Goal: Task Accomplishment & Management: Manage account settings

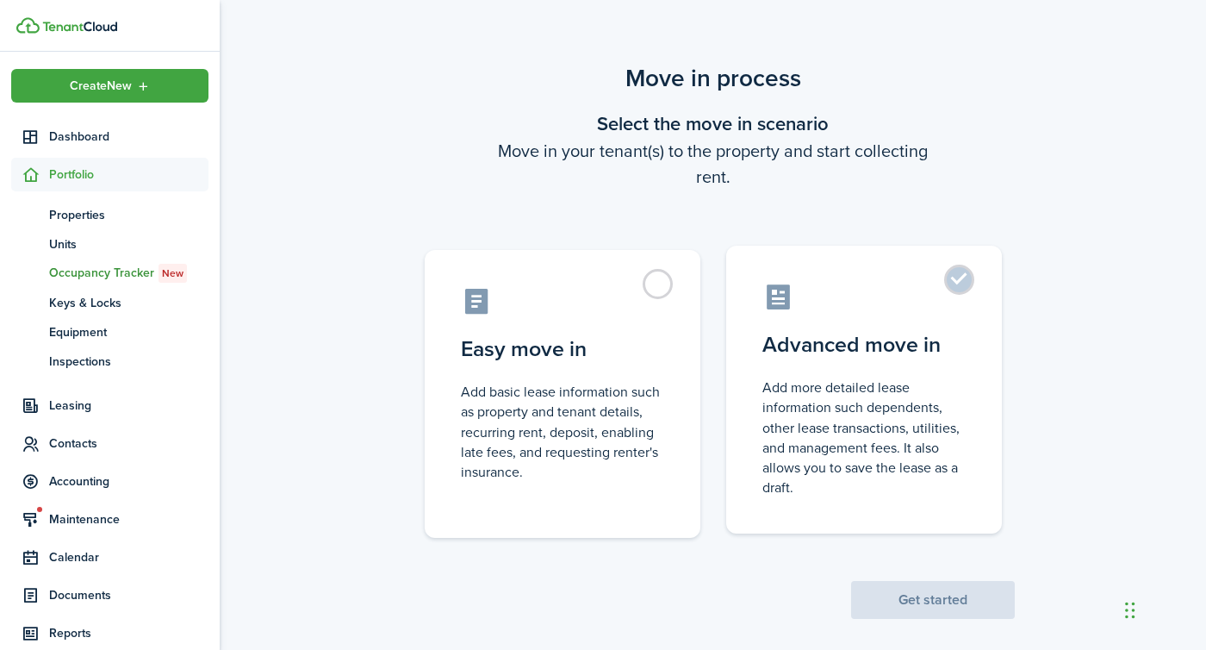
click at [842, 418] on control-radio-card-description "Add more detailed lease information such dependents, other lease transactions, …" at bounding box center [863, 437] width 203 height 120
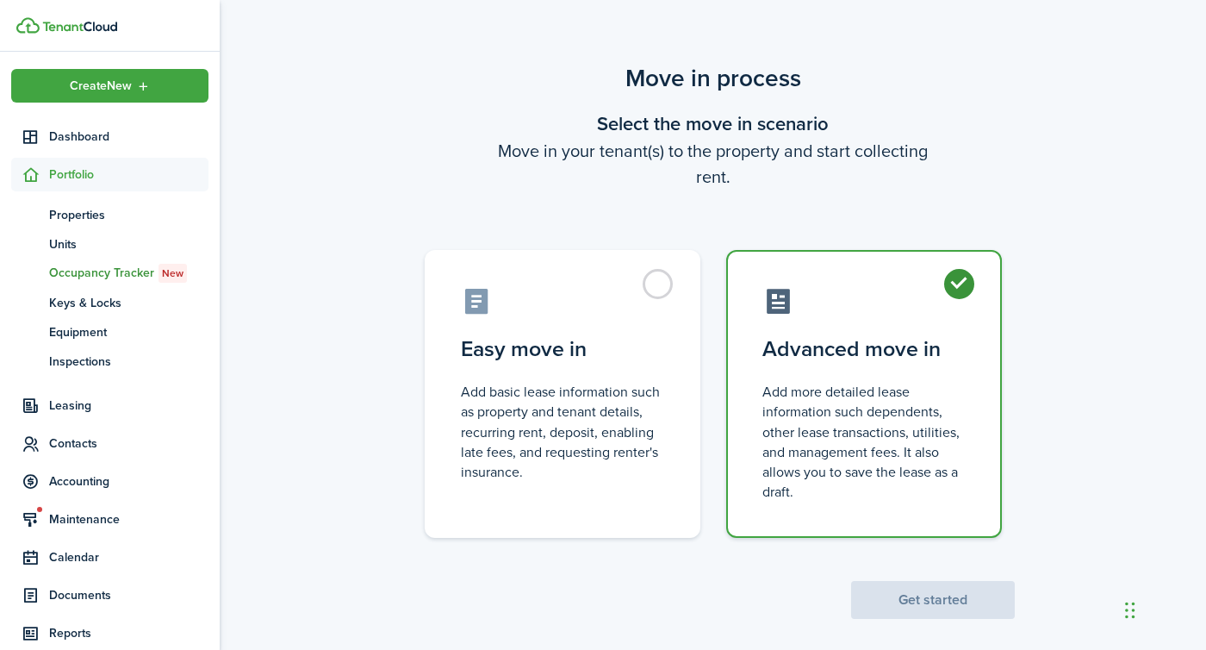
radio input "true"
click at [923, 597] on button "Get started" at bounding box center [933, 600] width 164 height 38
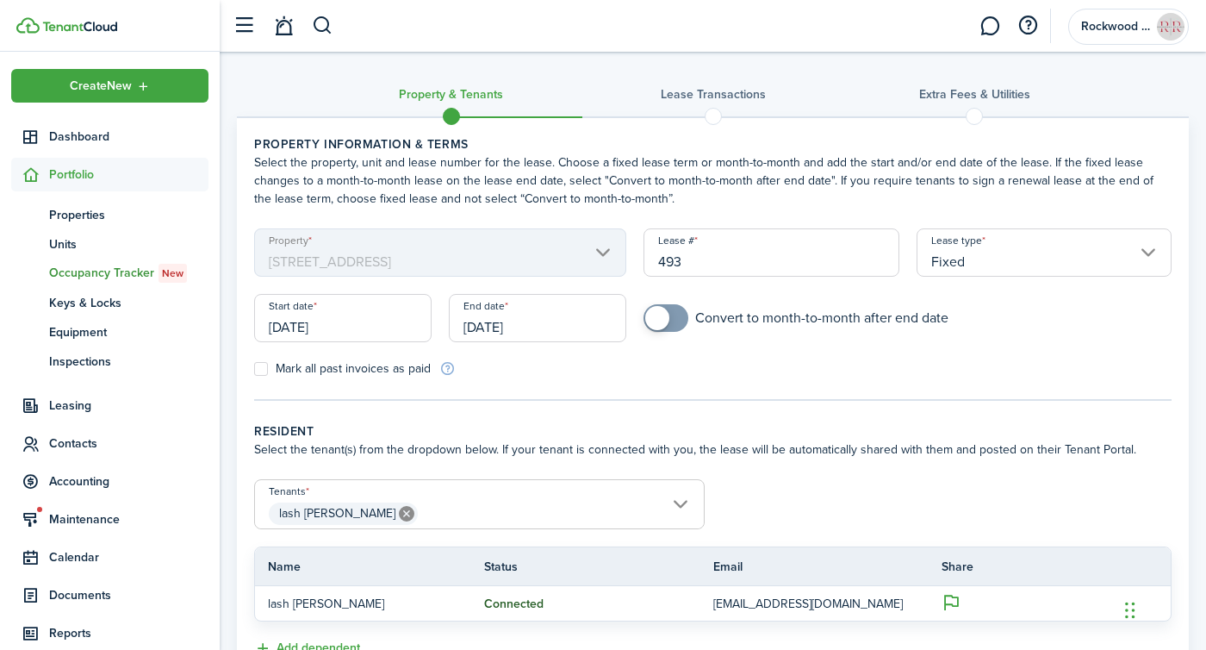
click at [320, 322] on input "[DATE]" at bounding box center [342, 318] width 177 height 48
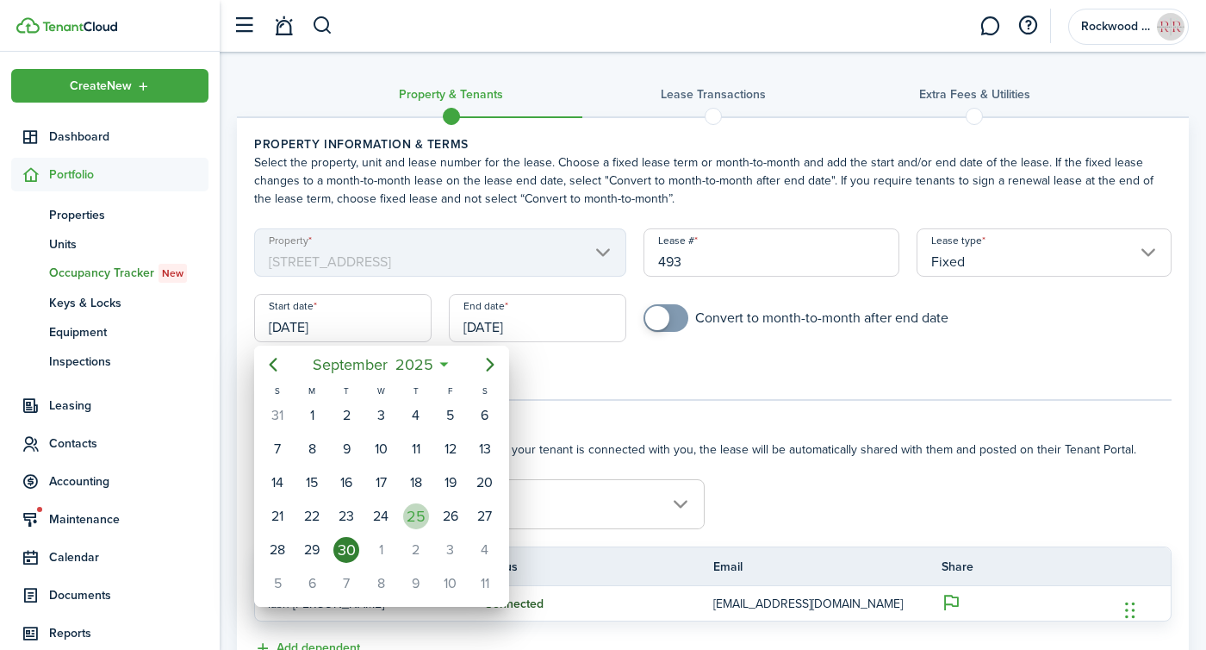
click at [419, 509] on div "25" at bounding box center [416, 516] width 26 height 26
type input "[DATE]"
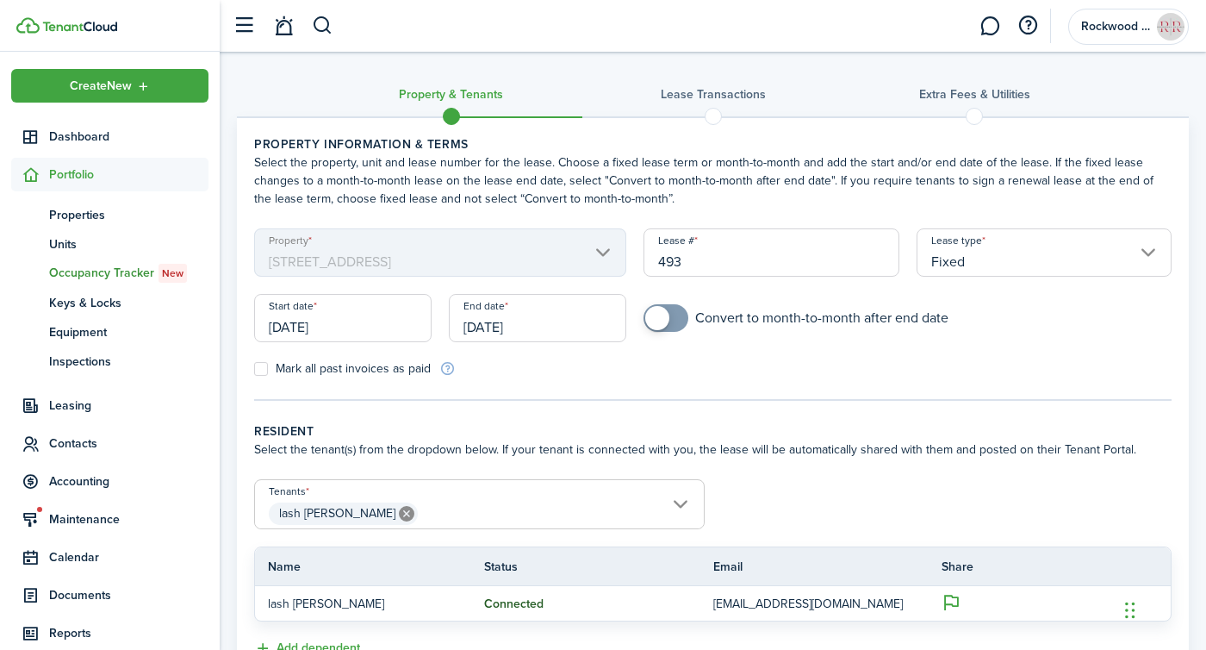
click at [517, 326] on input "[DATE]" at bounding box center [537, 318] width 177 height 48
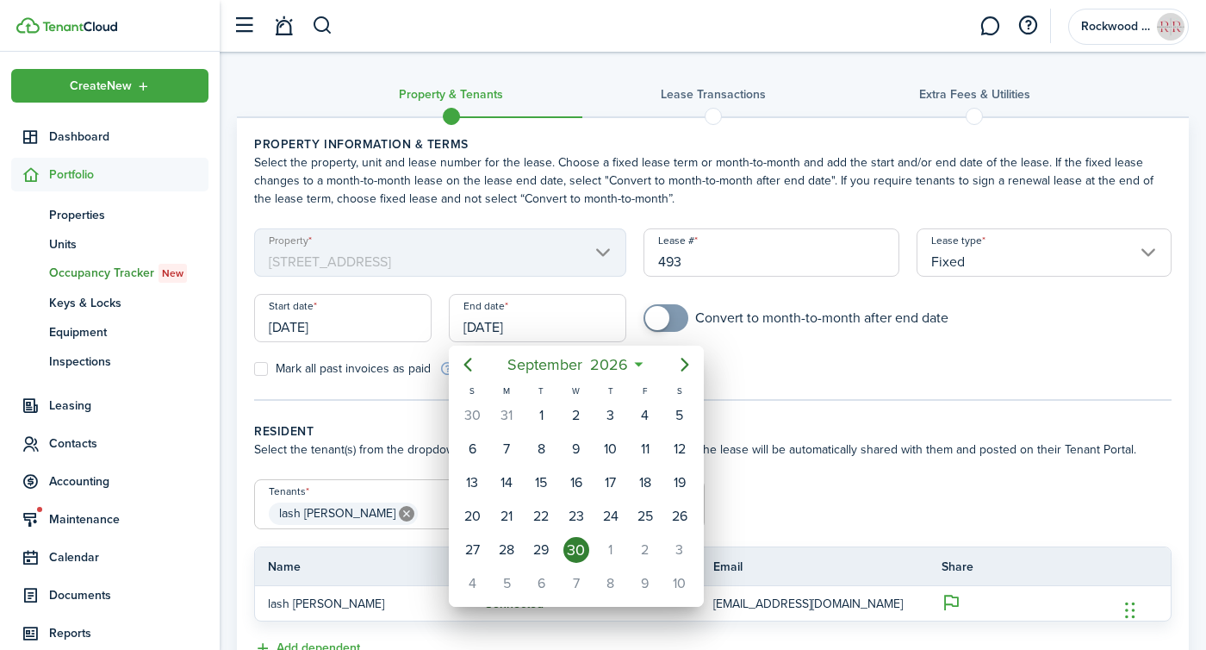
click at [654, 311] on div at bounding box center [603, 324] width 1482 height 925
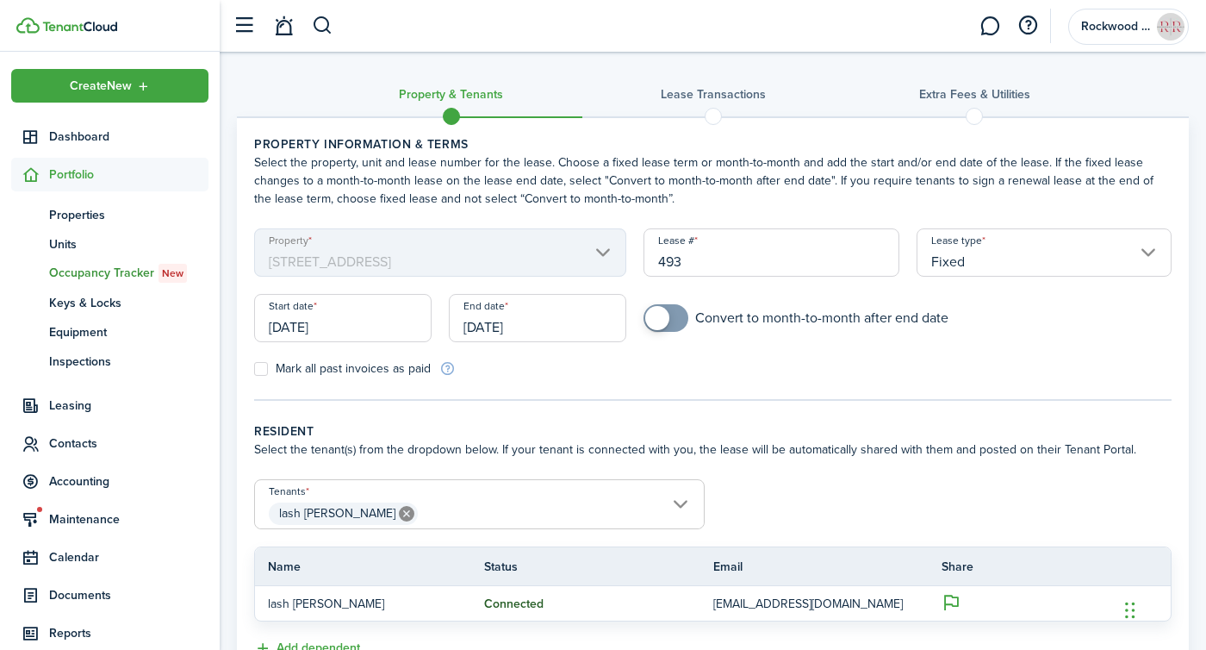
checkbox input "true"
click at [656, 314] on span at bounding box center [657, 318] width 24 height 24
click at [483, 306] on input "[DATE]" at bounding box center [537, 318] width 177 height 48
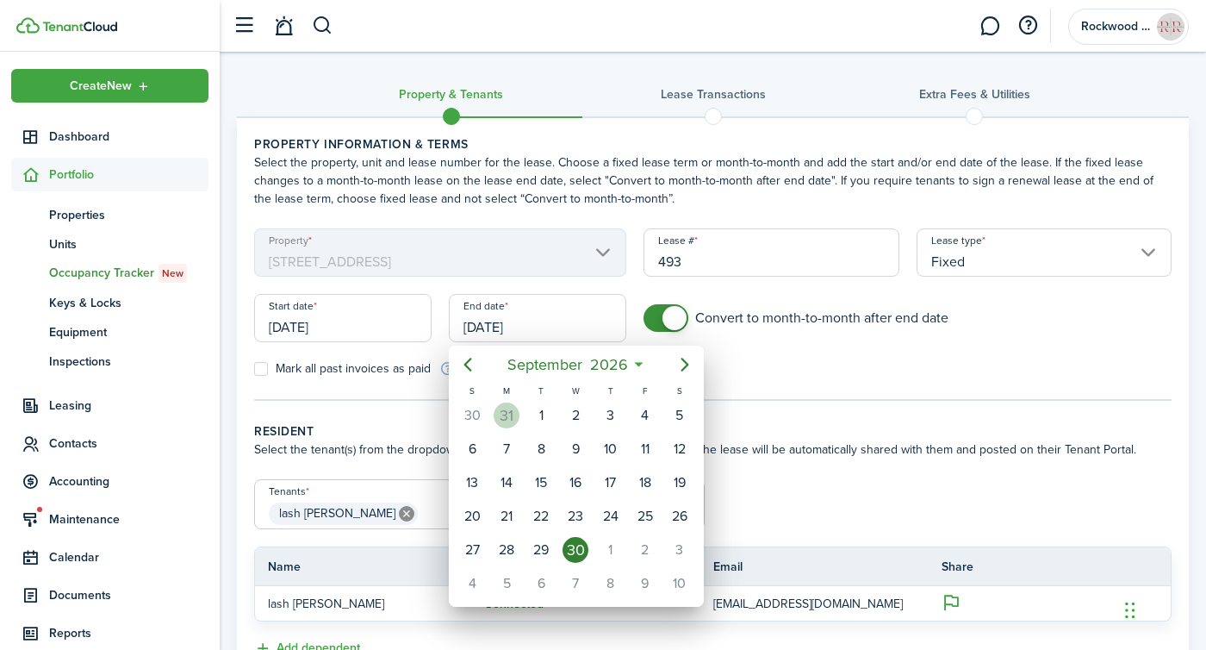
click at [508, 413] on div "31" at bounding box center [507, 415] width 26 height 26
type input "[DATE]"
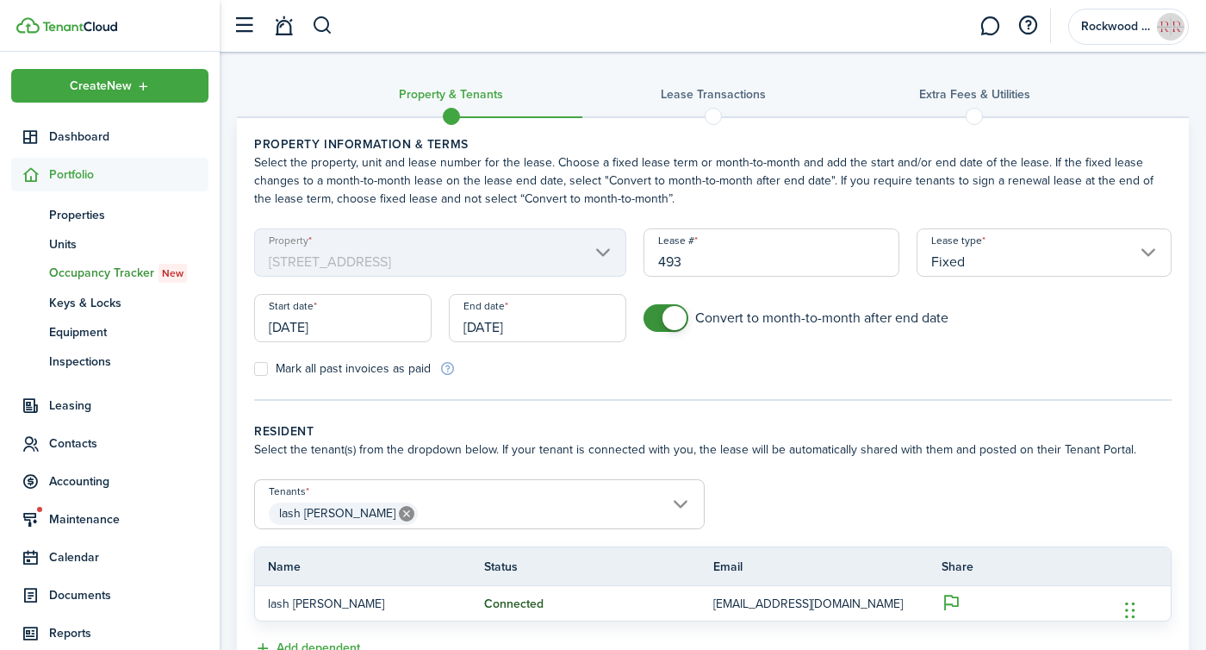
click at [498, 436] on wizard-step-header-title "Resident" at bounding box center [712, 431] width 917 height 18
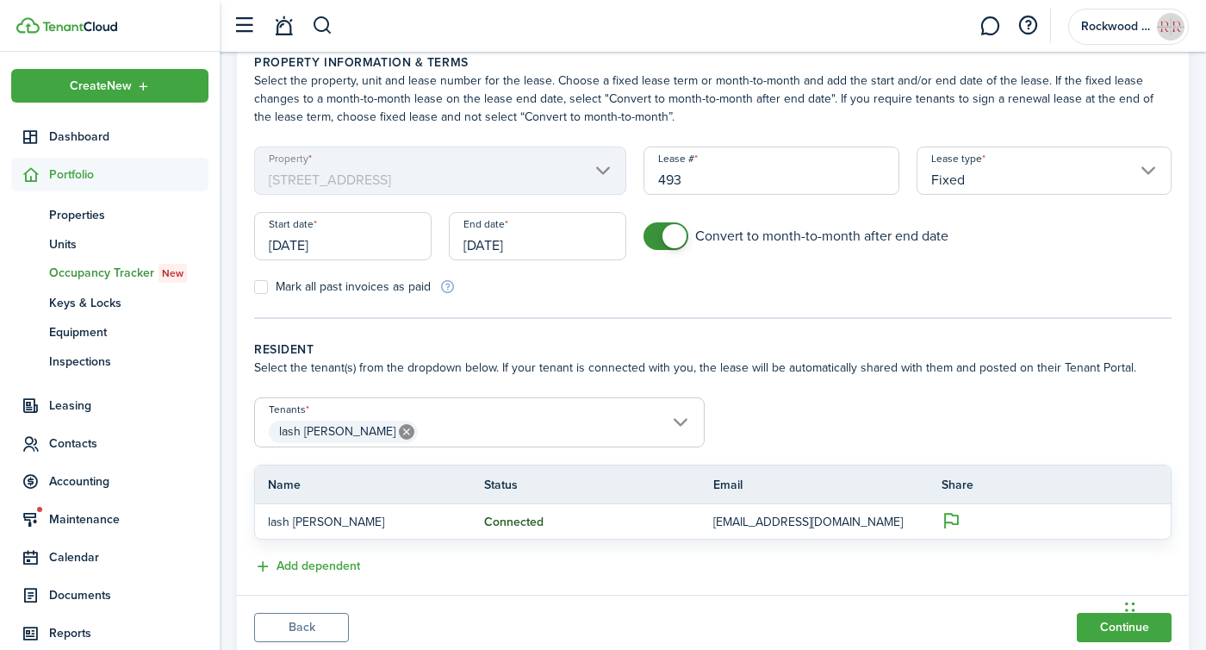
scroll to position [139, 0]
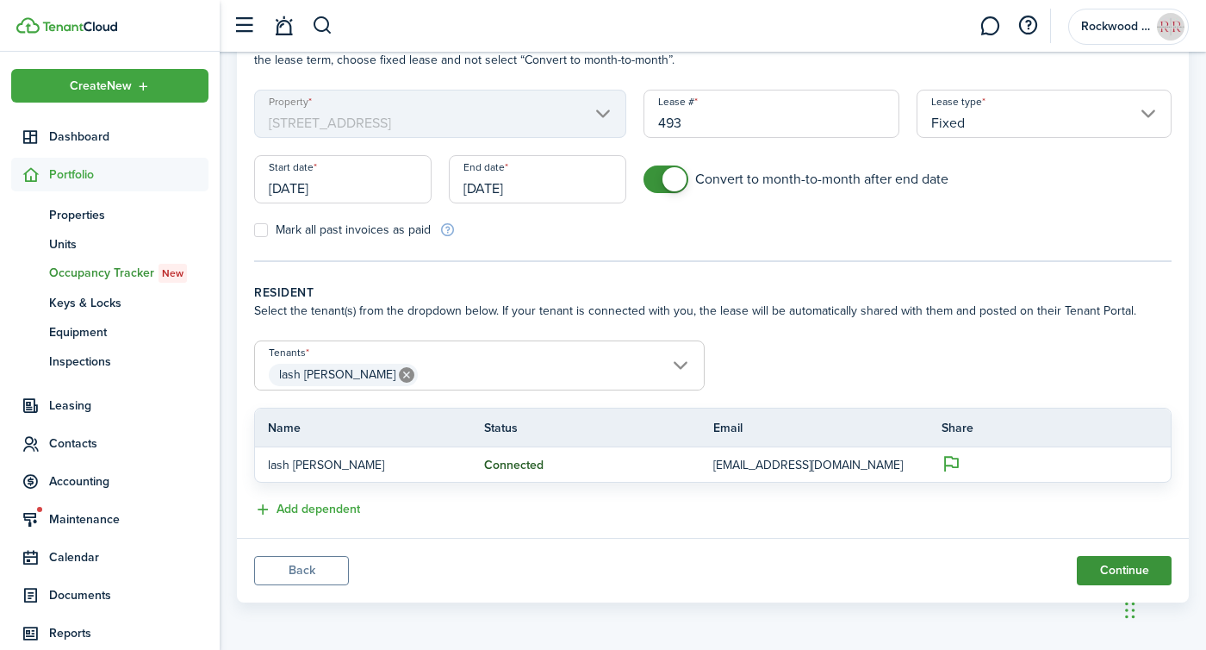
click at [1085, 563] on button "Continue" at bounding box center [1124, 570] width 95 height 29
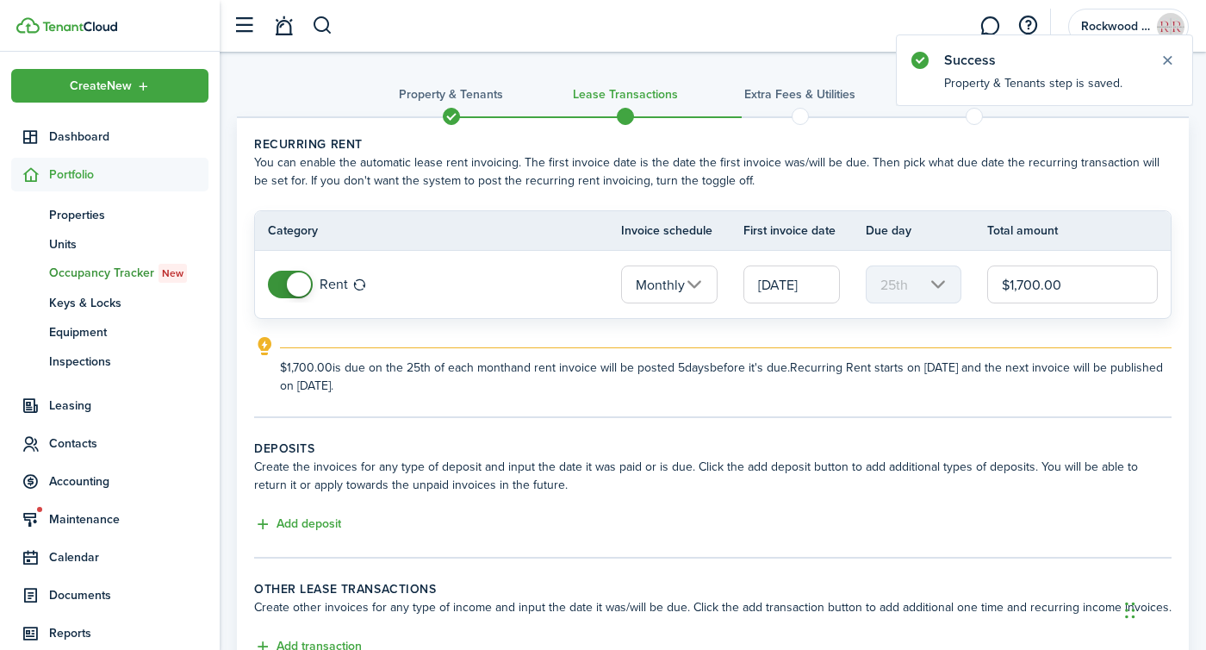
click at [775, 286] on input "[DATE]" at bounding box center [791, 284] width 96 height 38
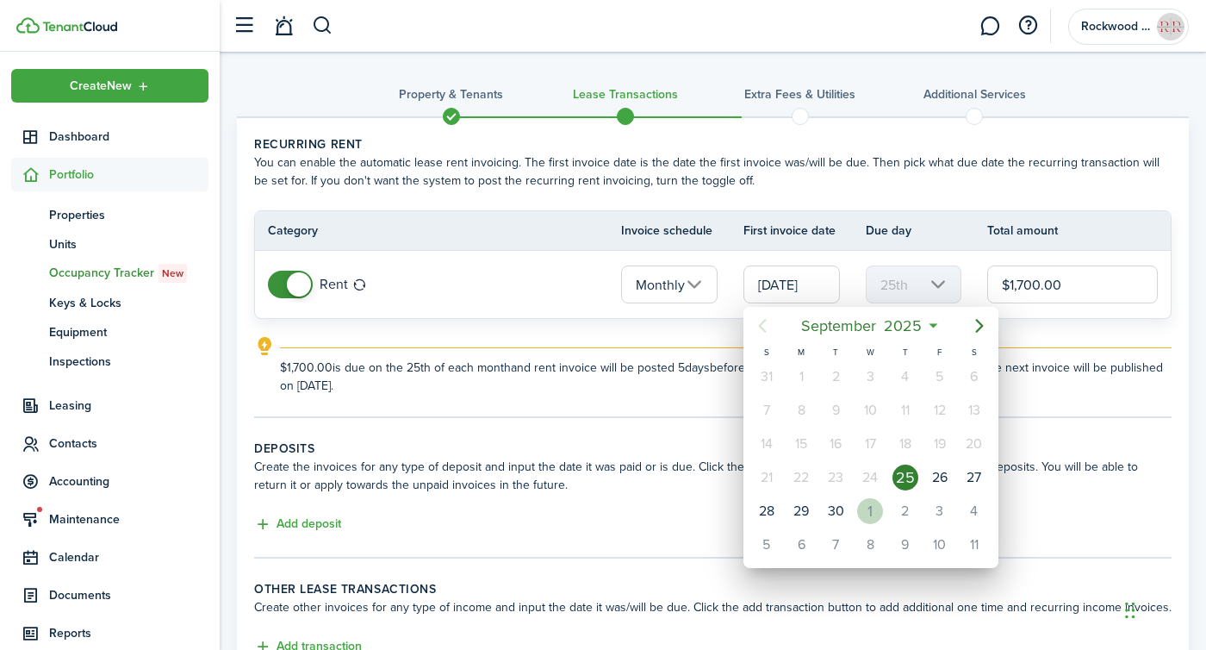
click at [861, 498] on div "[DATE]" at bounding box center [870, 510] width 34 height 33
type input "[DATE]"
type input "1st"
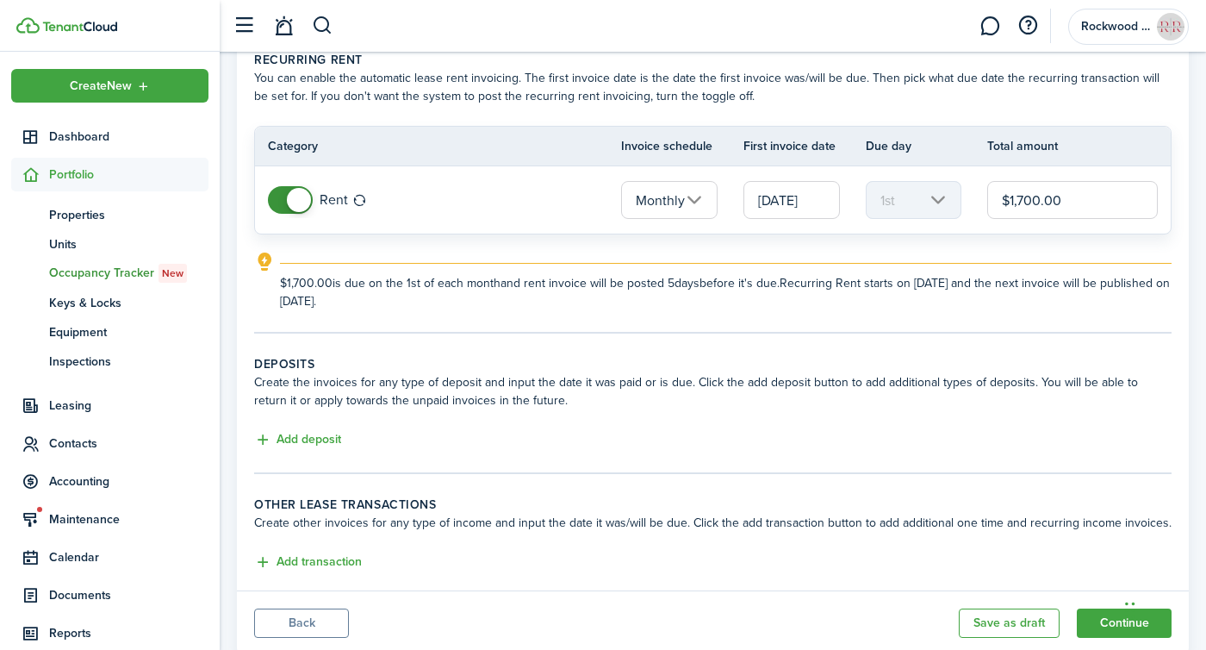
scroll to position [85, 0]
click at [302, 442] on button "Add deposit" at bounding box center [297, 439] width 87 height 20
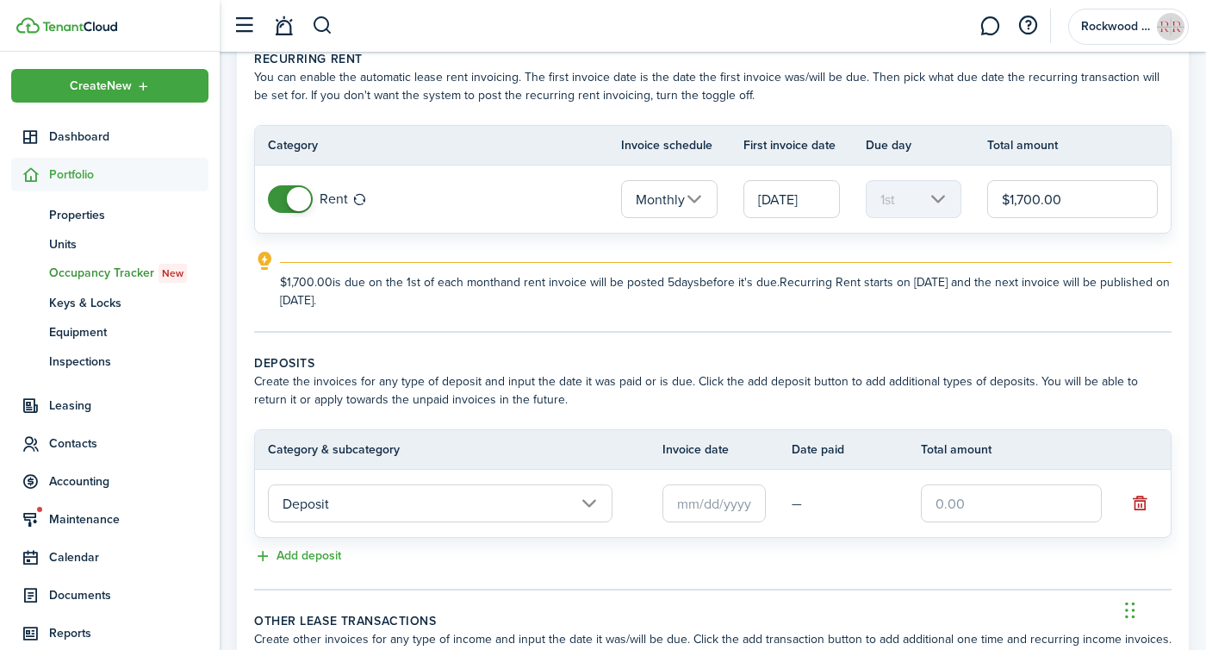
click at [738, 513] on input "text" at bounding box center [713, 503] width 103 height 38
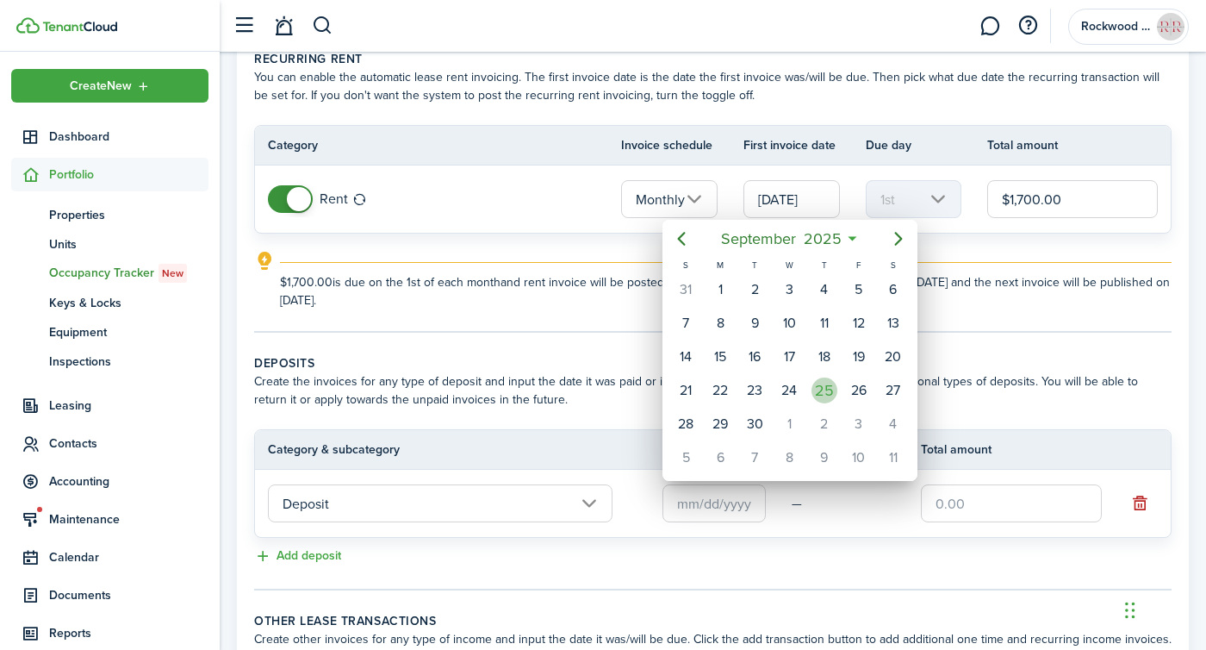
click at [825, 387] on div "25" at bounding box center [824, 390] width 26 height 26
type input "[DATE]"
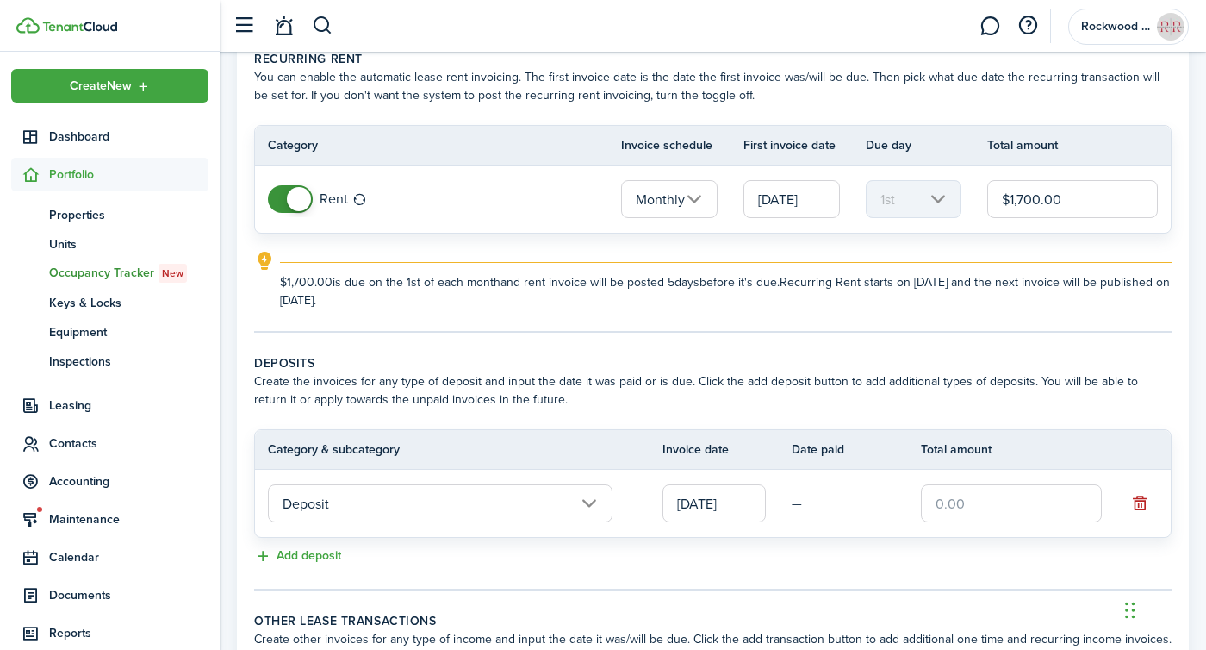
click at [939, 510] on input "text" at bounding box center [1011, 503] width 181 height 38
type input "$1,700.00"
click at [758, 571] on tc-wizard-step "Deposits Create the invoices for any type of deposit and input the date it was …" at bounding box center [712, 472] width 917 height 236
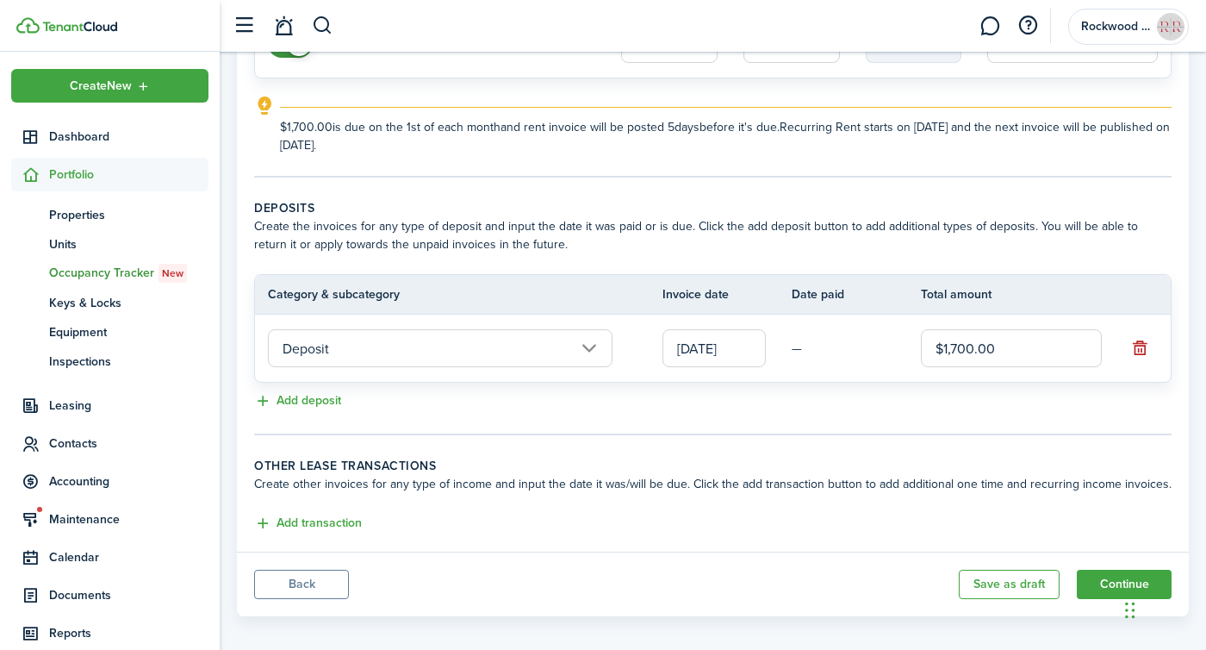
scroll to position [254, 0]
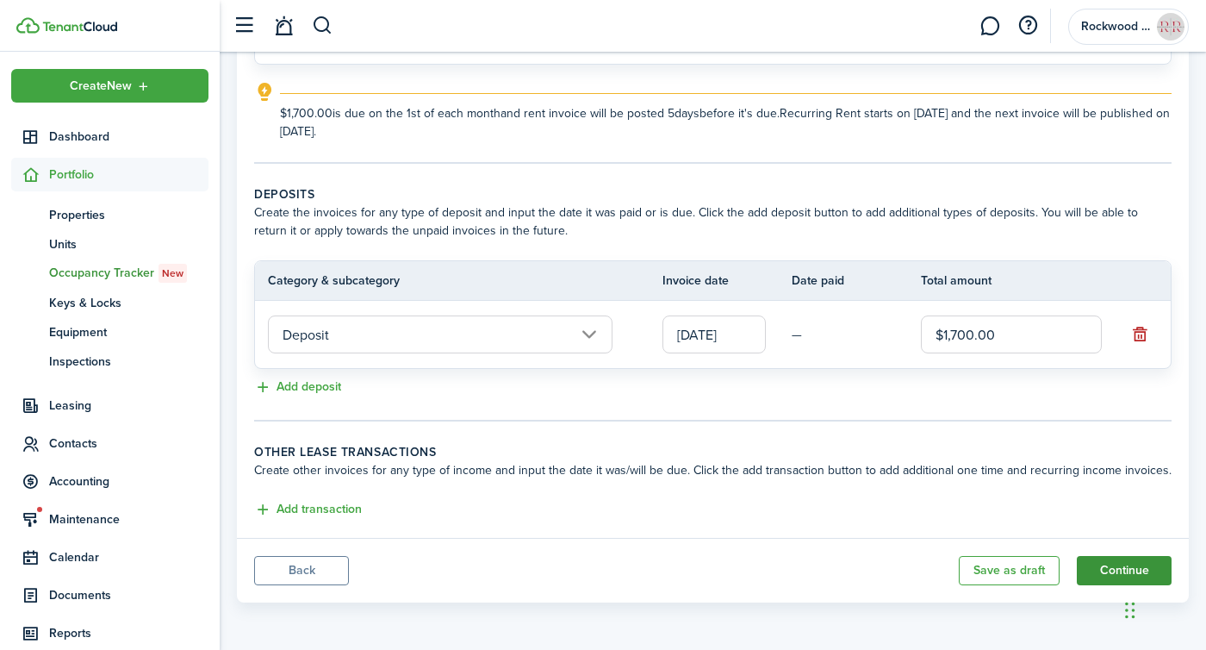
click at [1116, 569] on button "Continue" at bounding box center [1124, 570] width 95 height 29
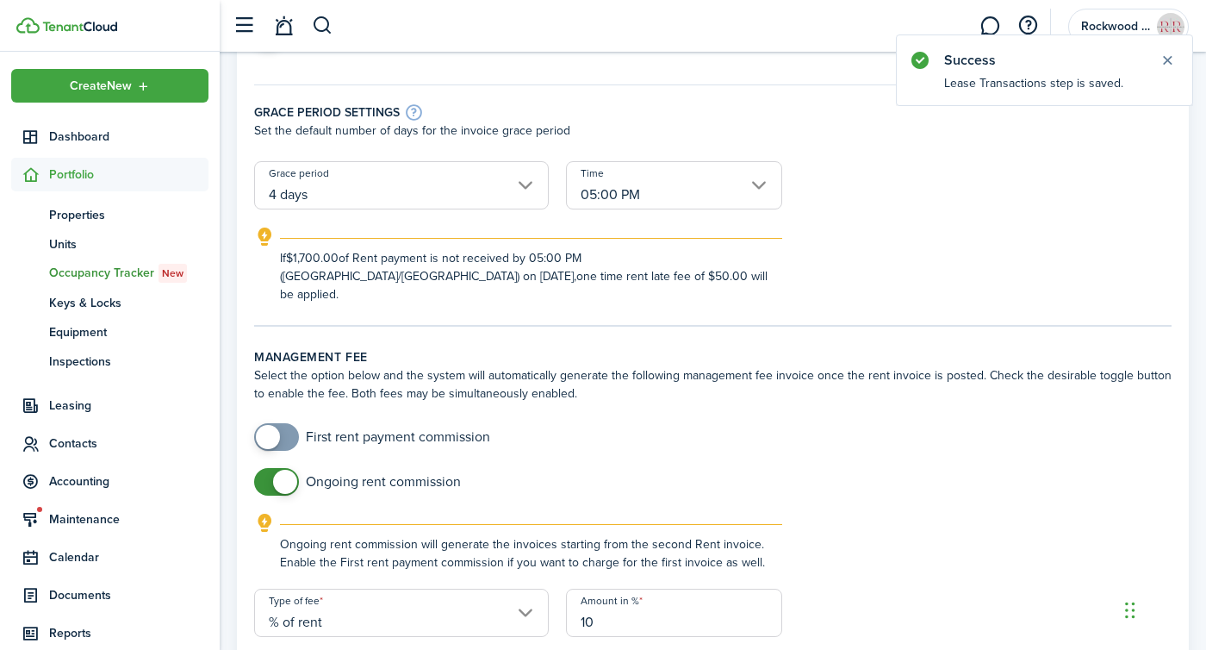
scroll to position [300, 0]
click at [669, 193] on input "05:00 PM" at bounding box center [674, 184] width 216 height 48
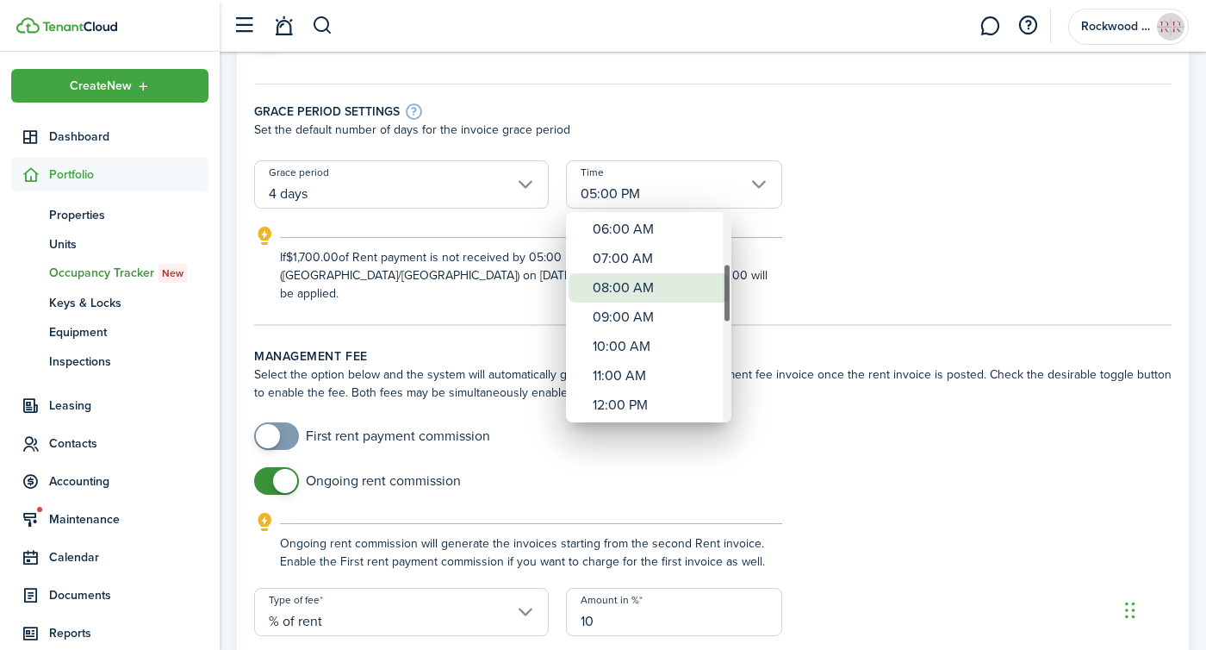
click at [635, 275] on div "08:00 AM" at bounding box center [656, 287] width 126 height 29
type input "08:00 AM"
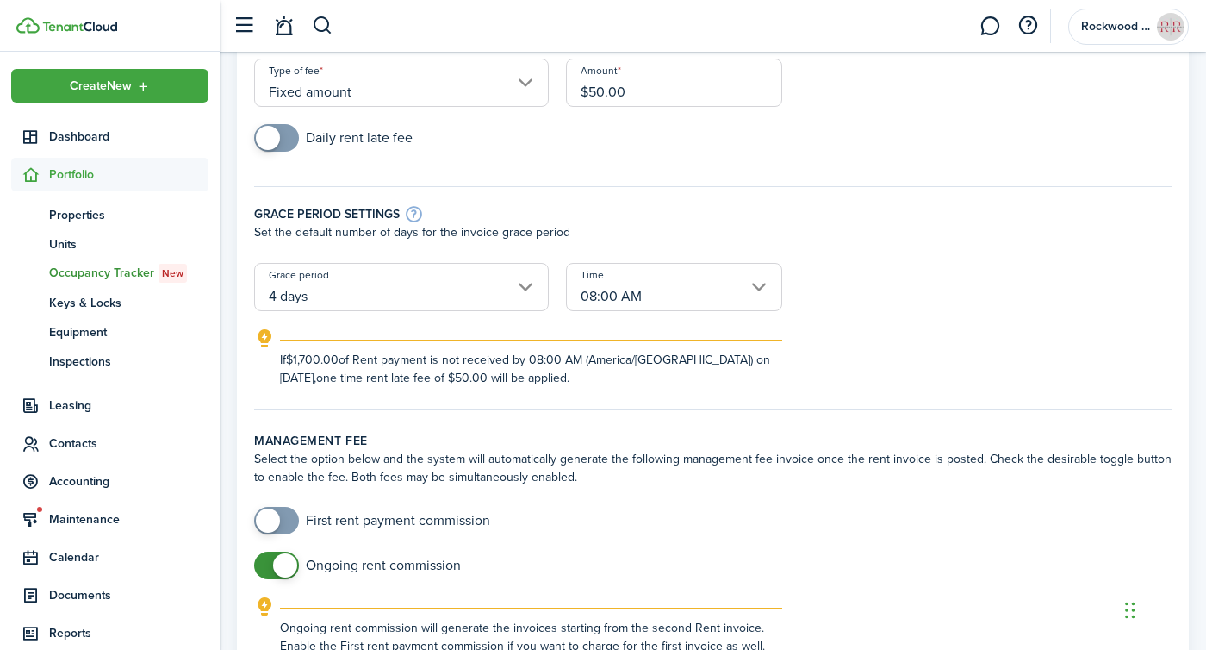
scroll to position [0, 0]
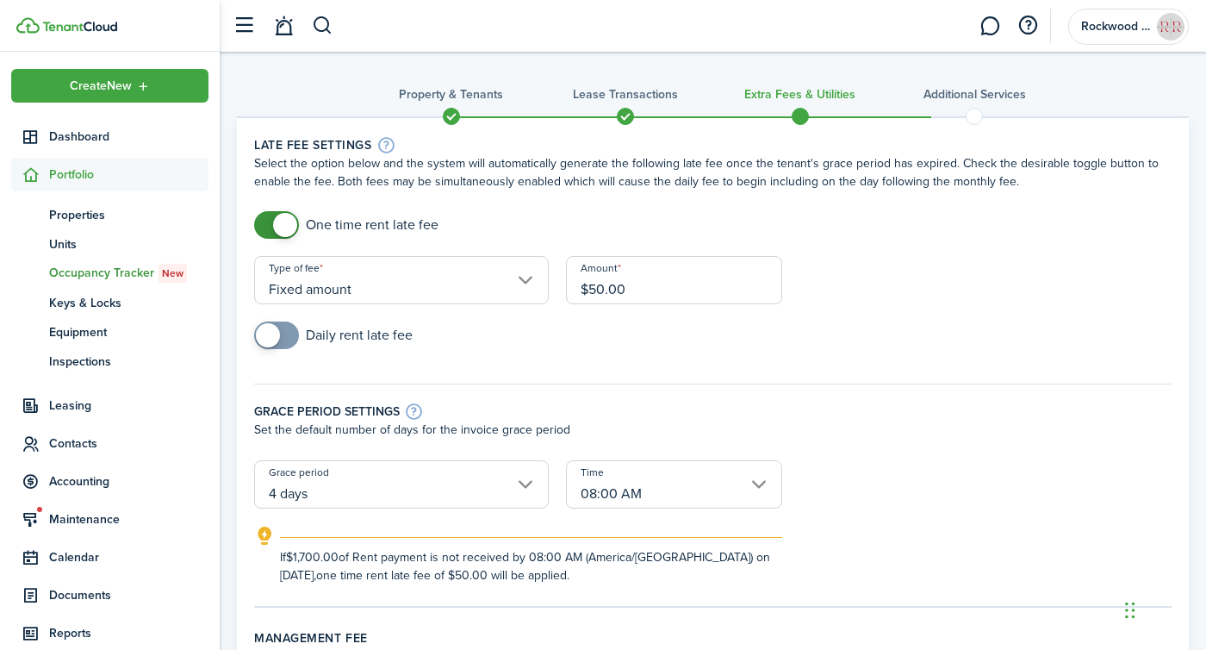
click at [351, 284] on input "Fixed amount" at bounding box center [401, 280] width 295 height 48
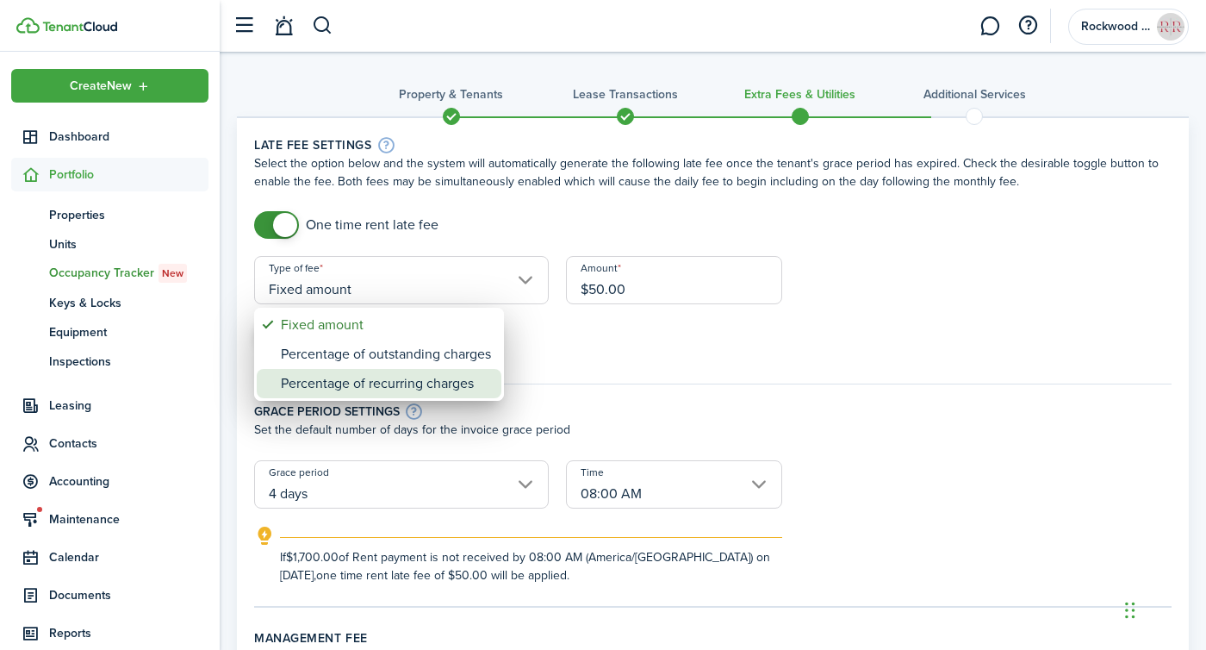
click at [349, 389] on div "Percentage of recurring charges" at bounding box center [386, 383] width 210 height 29
type input "Percentage of recurring charges"
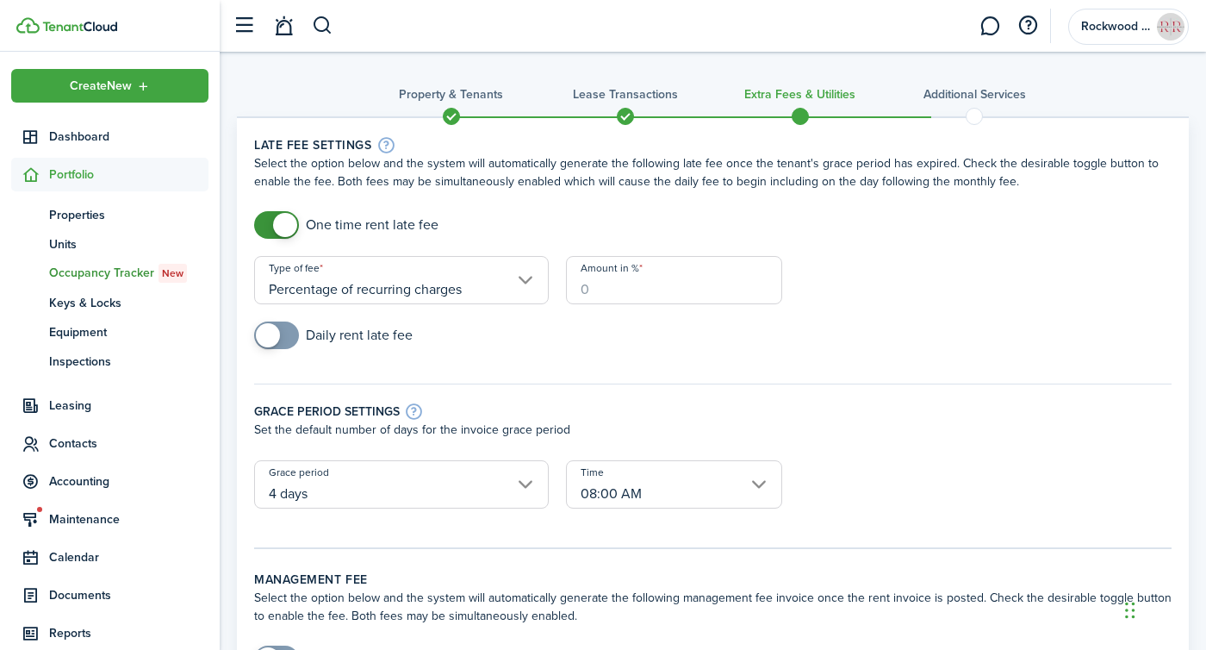
click at [615, 283] on input "Amount in %" at bounding box center [674, 280] width 216 height 48
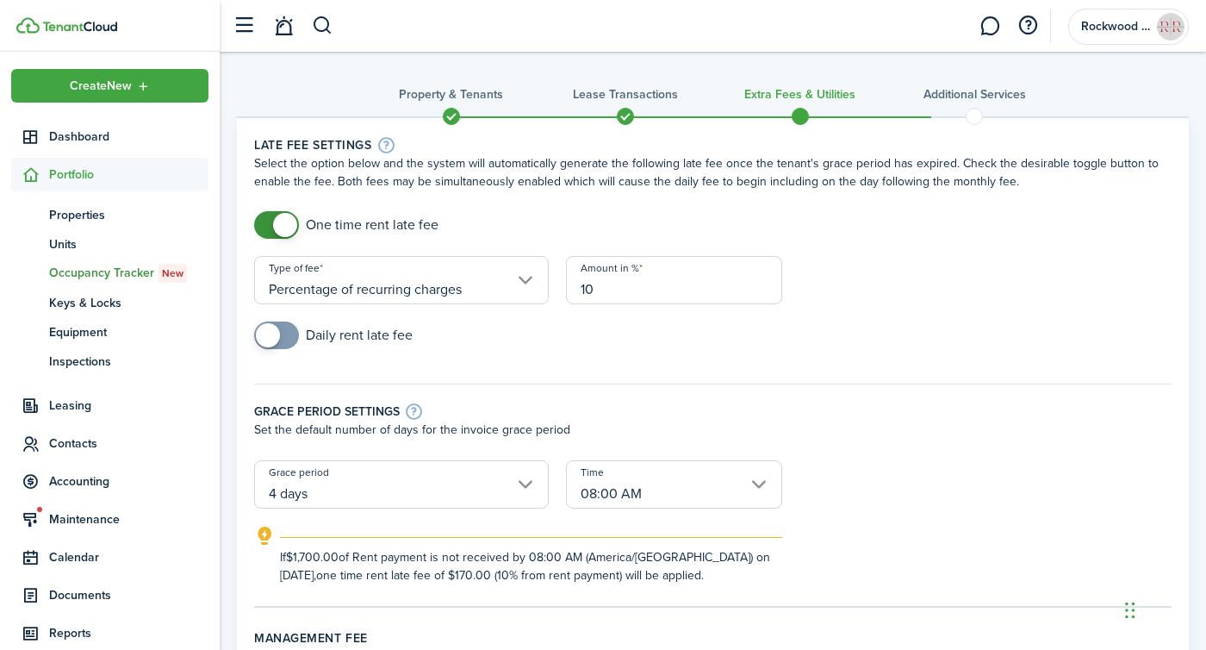
type input "10"
click at [675, 348] on div "Daily rent late fee" at bounding box center [713, 343] width 935 height 45
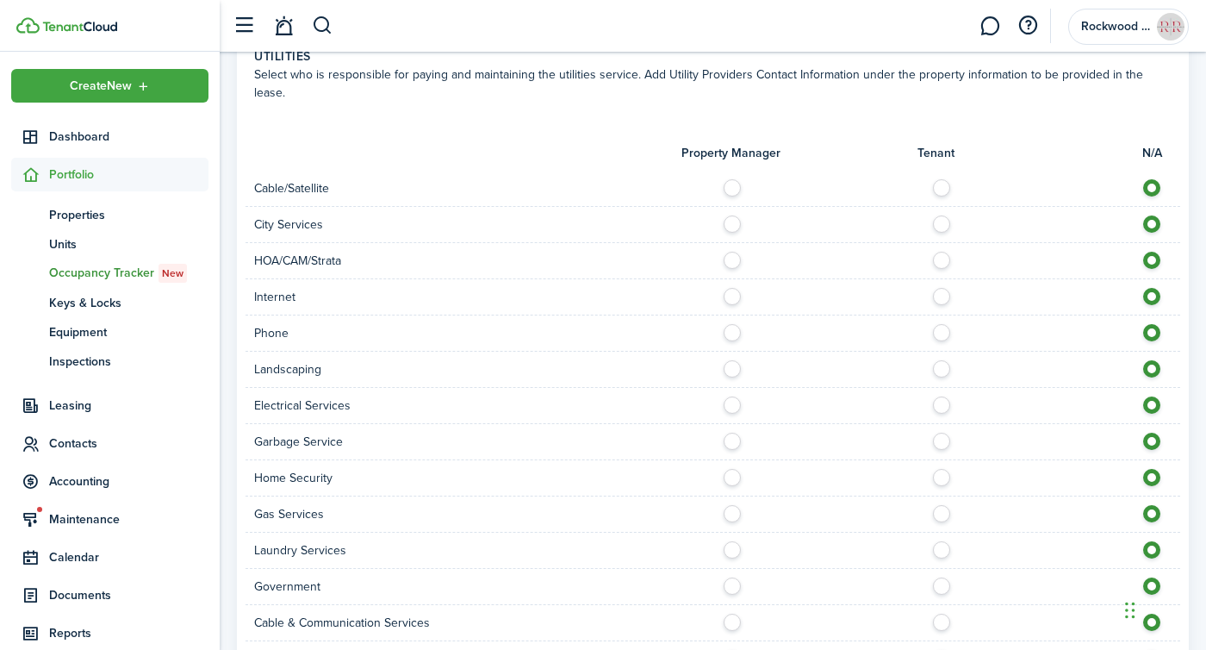
scroll to position [1298, 0]
click at [930, 206] on div "City Services" at bounding box center [713, 224] width 935 height 36
click at [936, 215] on label at bounding box center [946, 219] width 30 height 9
radio input "true"
click at [945, 287] on label at bounding box center [946, 291] width 30 height 9
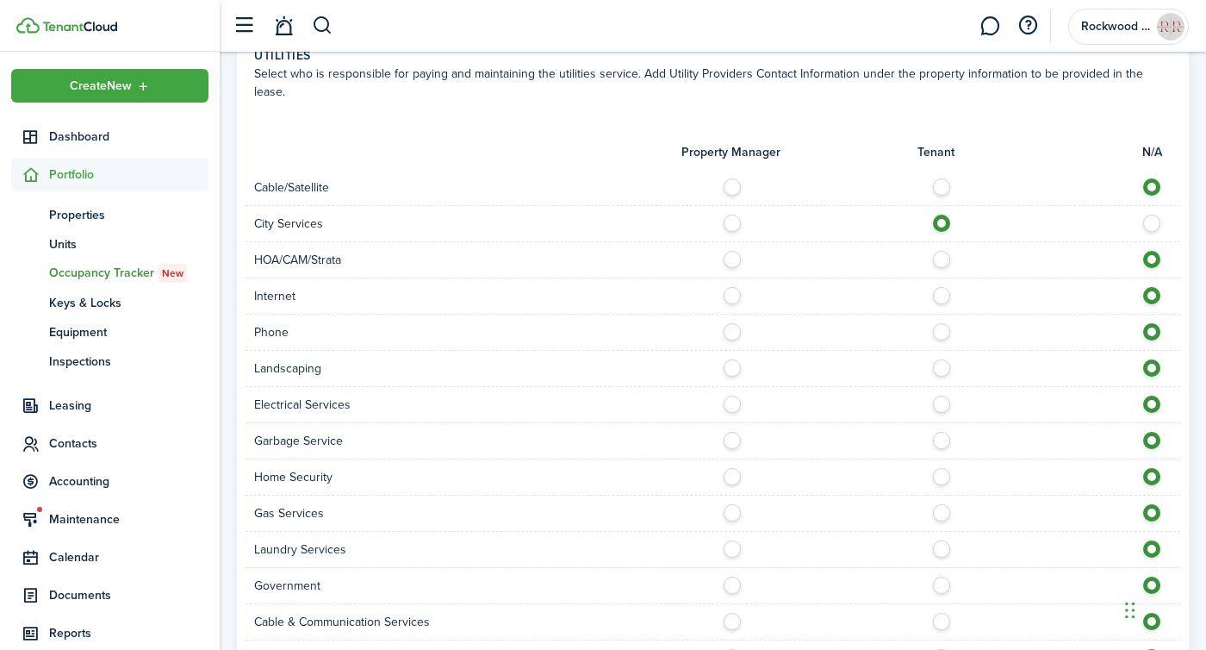
radio input "true"
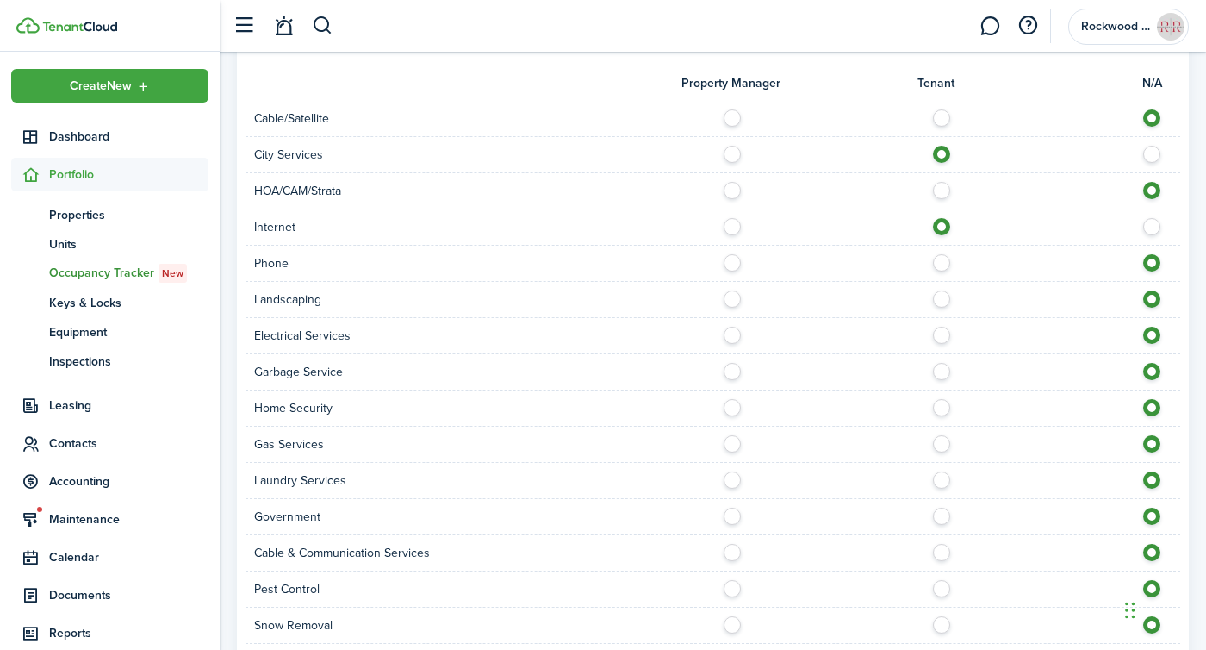
scroll to position [1370, 0]
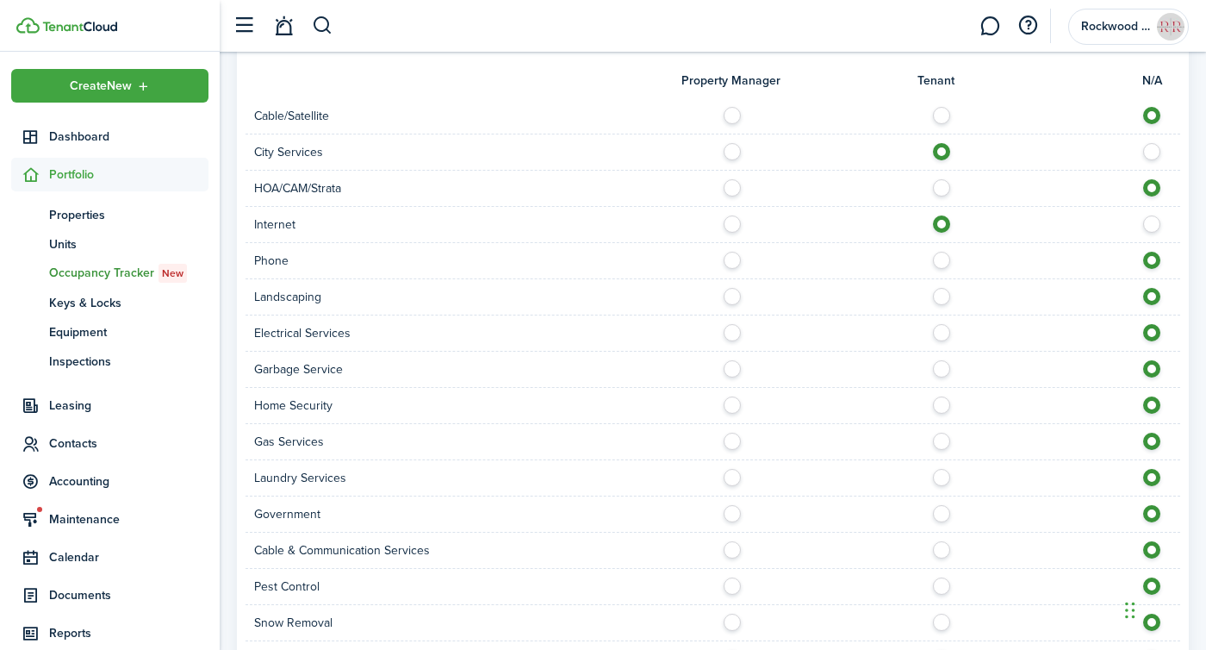
click at [944, 288] on label at bounding box center [946, 292] width 30 height 9
radio input "true"
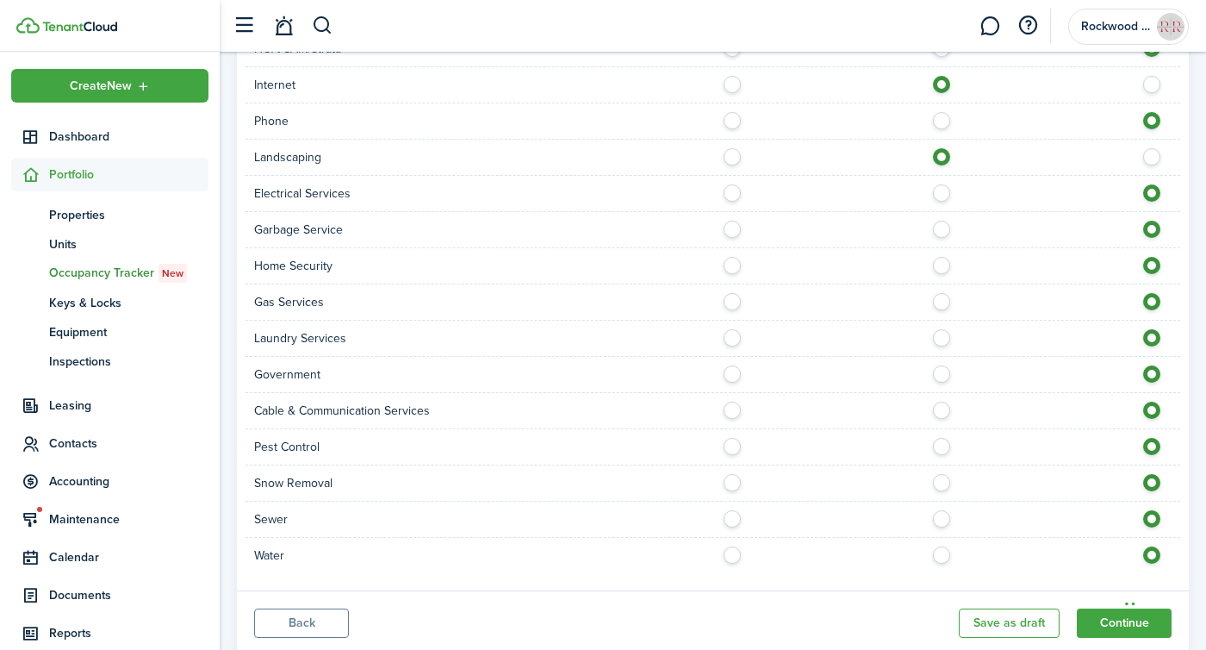
click at [942, 293] on label at bounding box center [946, 297] width 30 height 9
radio input "true"
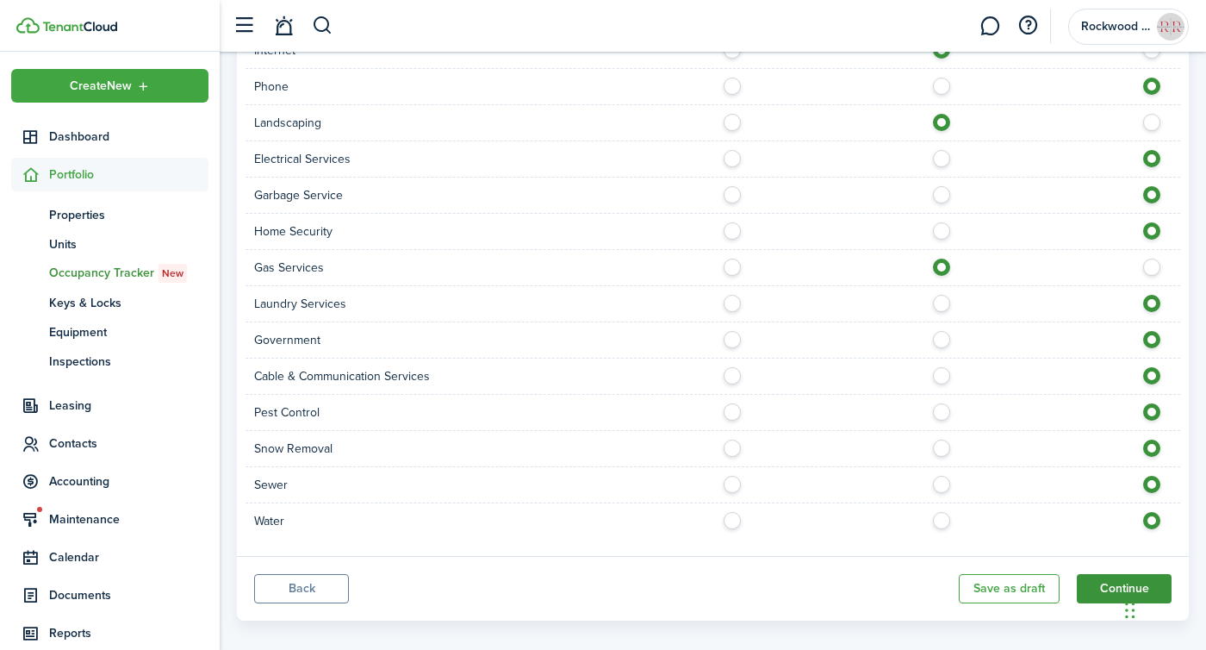
click at [1111, 574] on button "Continue" at bounding box center [1124, 588] width 95 height 29
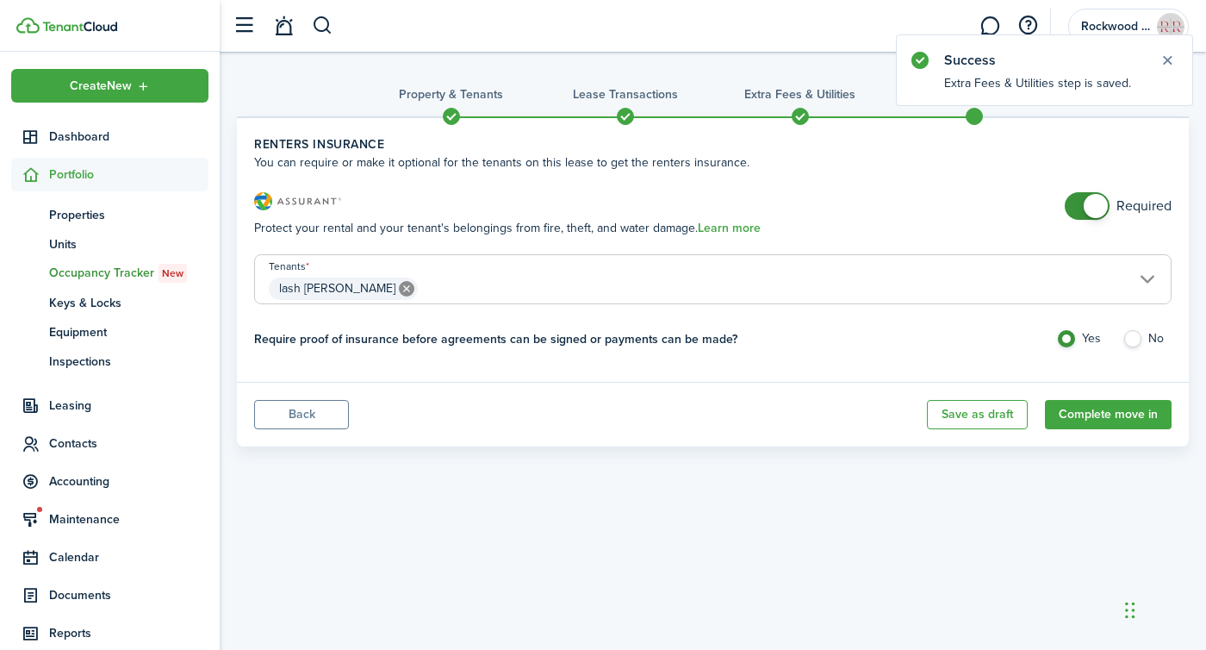
click at [1125, 340] on label "No" at bounding box center [1146, 343] width 49 height 26
radio input "false"
radio input "true"
click at [1098, 410] on button "Complete move in" at bounding box center [1108, 414] width 127 height 29
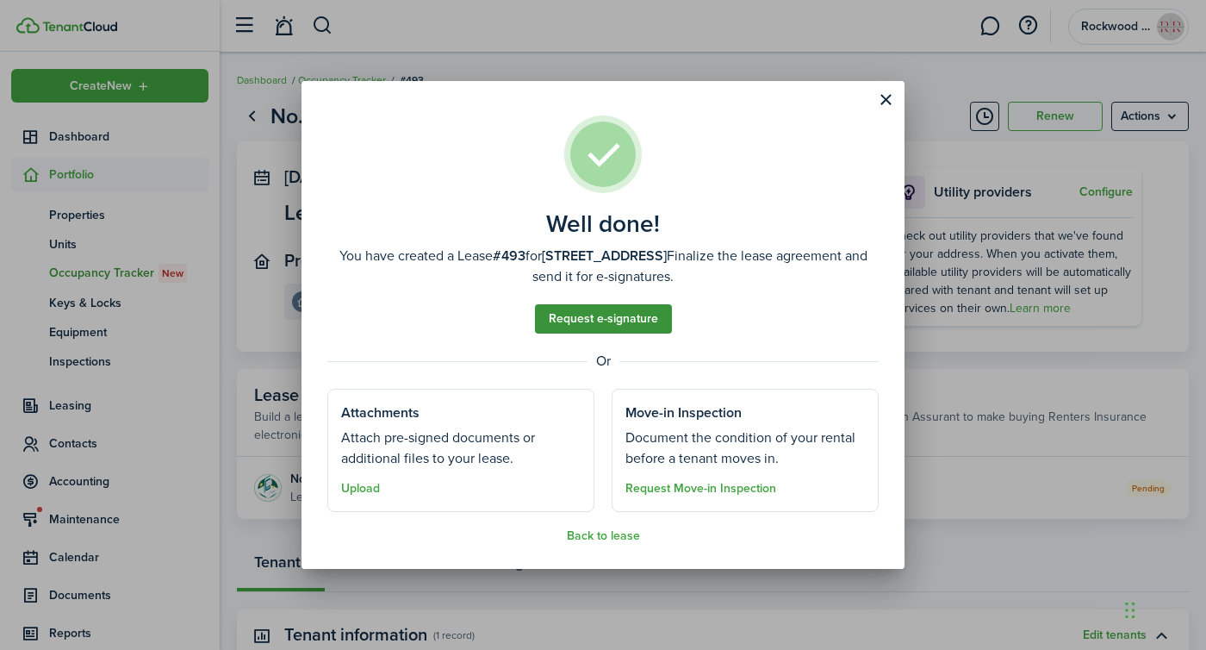
click at [625, 318] on link "Request e-signature" at bounding box center [603, 318] width 137 height 29
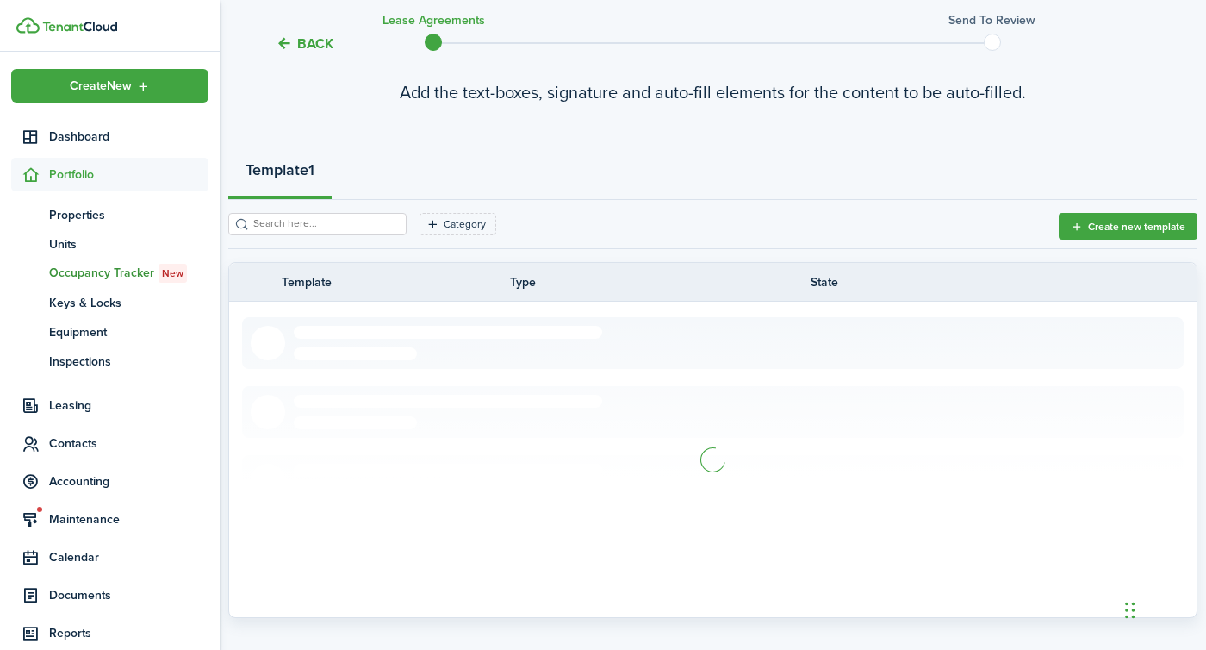
scroll to position [183, 0]
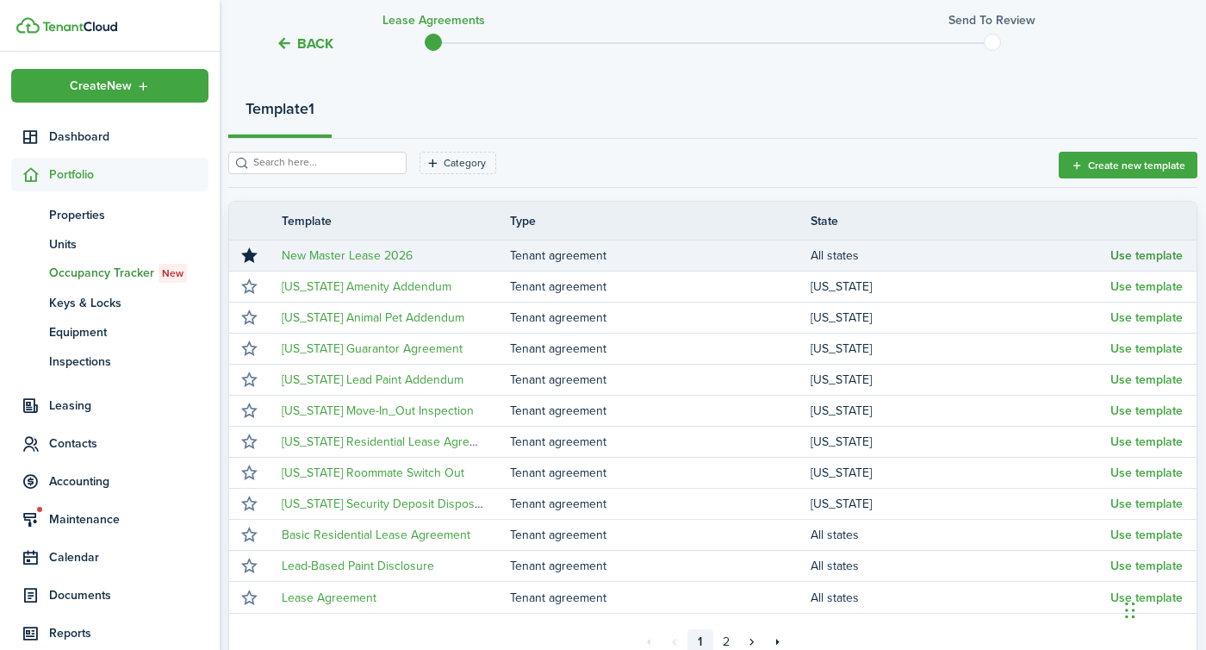
click at [1117, 249] on button "Use template" at bounding box center [1146, 256] width 72 height 14
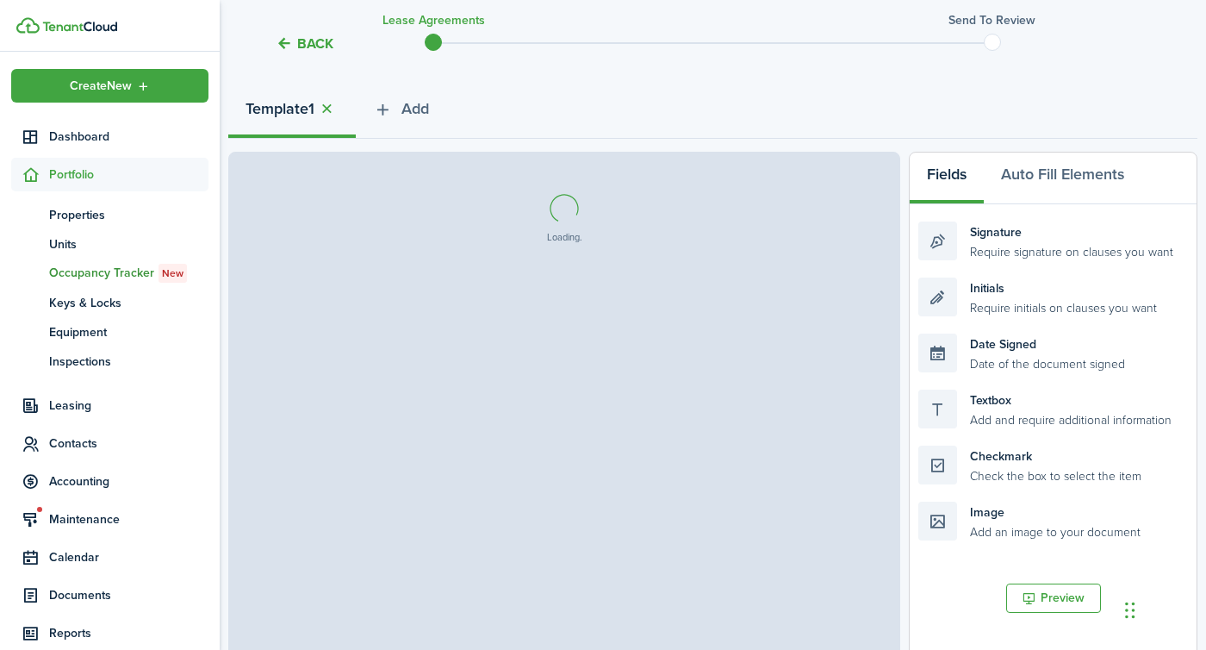
select select "fit"
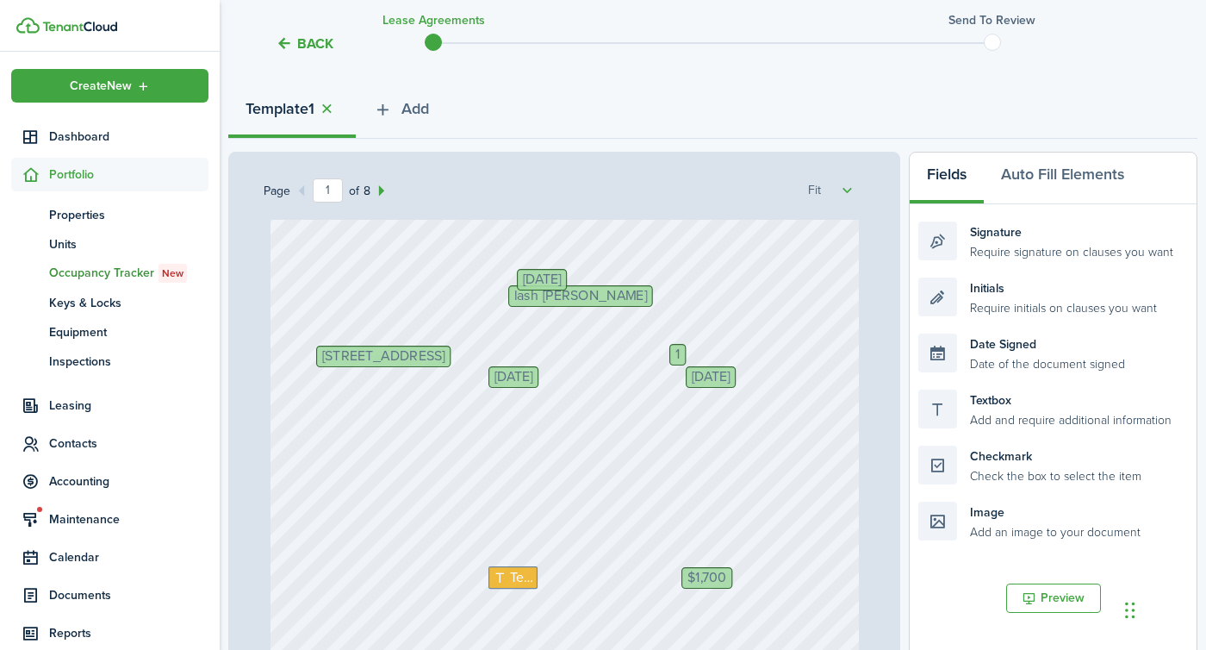
scroll to position [117, 0]
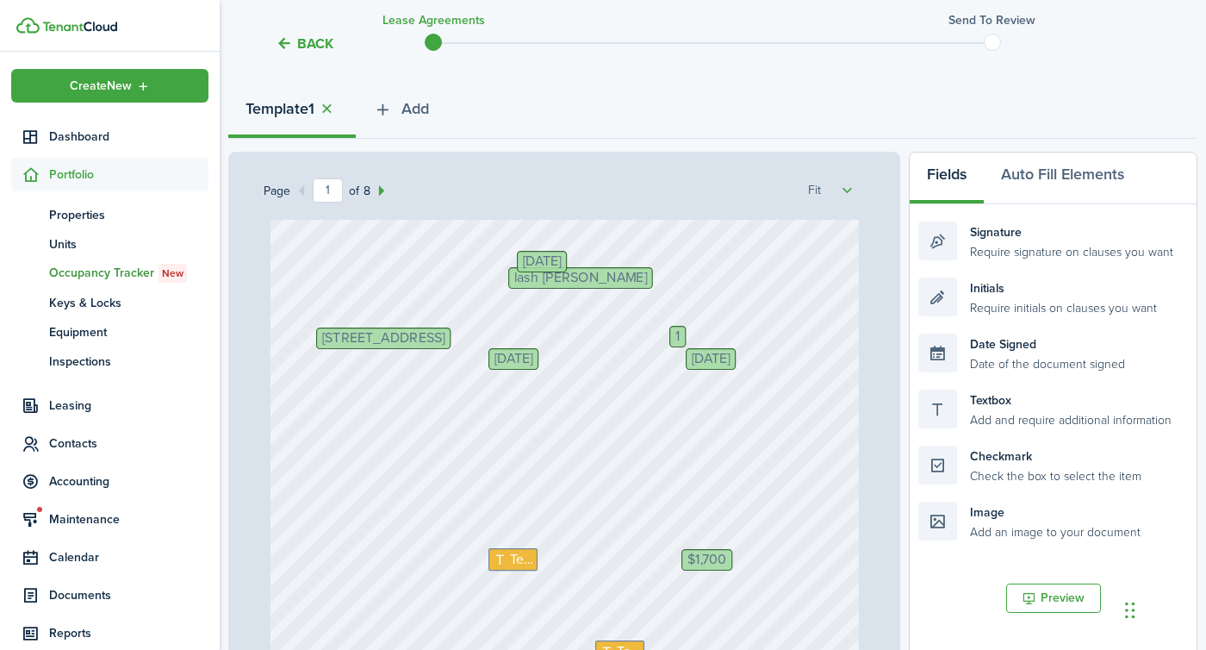
click at [675, 338] on span "1" at bounding box center [677, 337] width 5 height 14
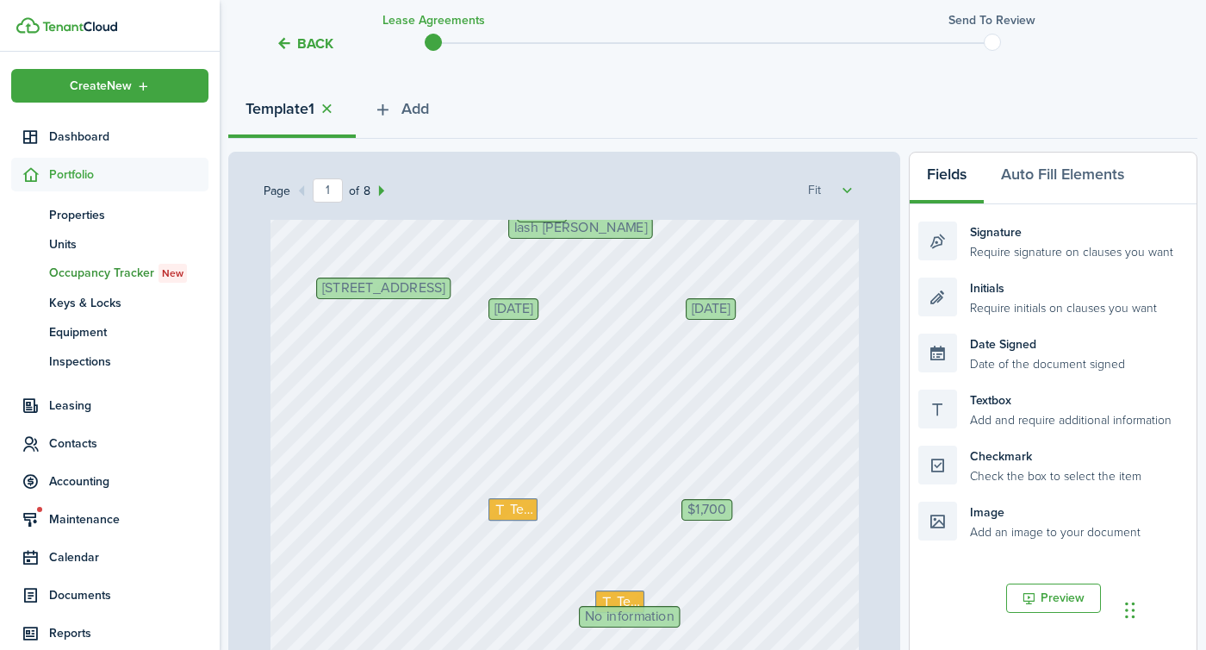
scroll to position [189, 0]
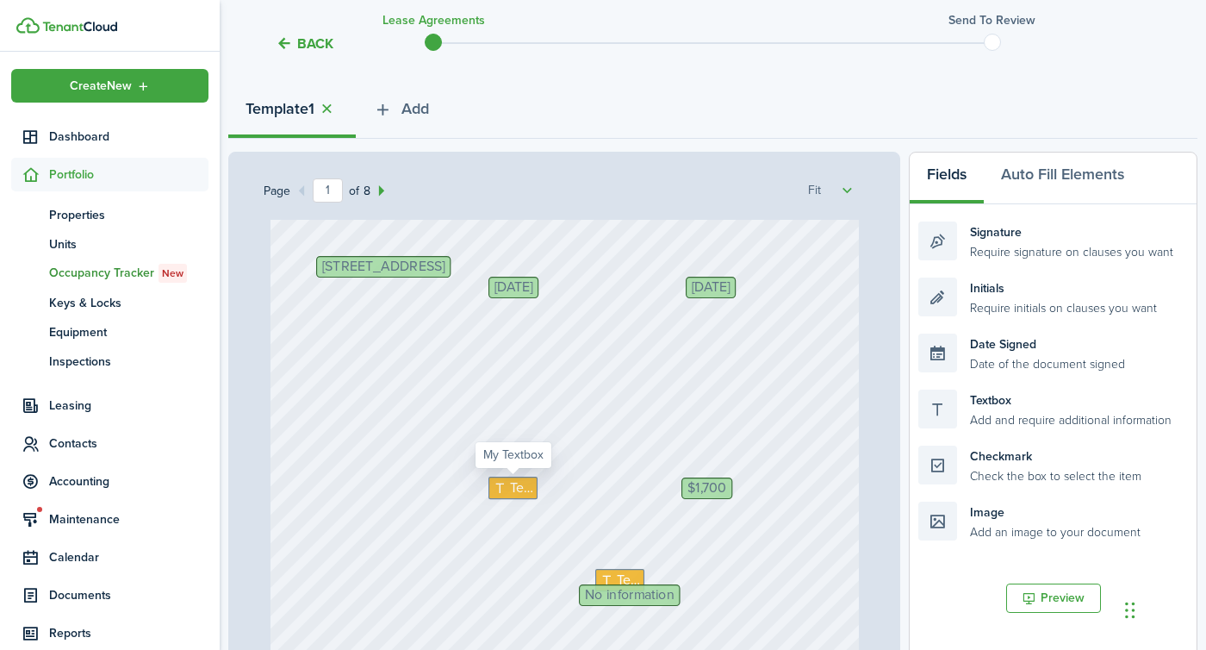
click at [512, 489] on span "Text" at bounding box center [521, 487] width 23 height 21
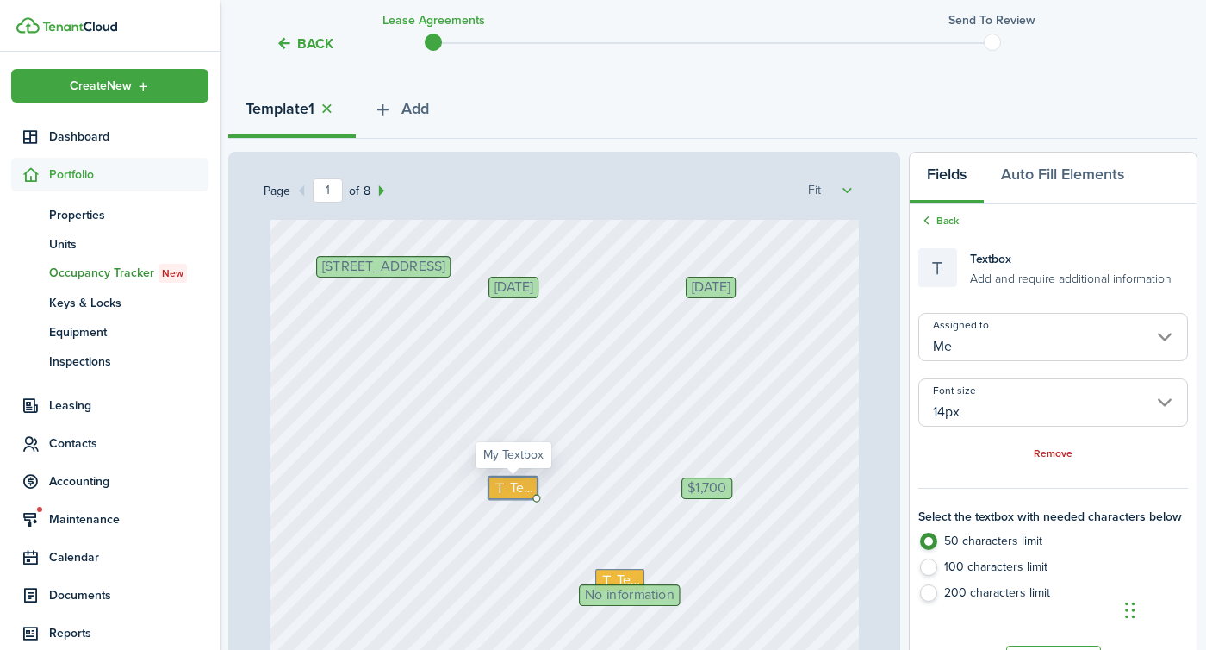
click at [512, 489] on span "Text" at bounding box center [521, 487] width 23 height 21
type textarea "18,700"
click at [614, 532] on div "[STREET_ADDRESS] $1,700 Text 18,700 Initials lash [PERSON_NAME] Text [DATE] [DA…" at bounding box center [564, 420] width 588 height 779
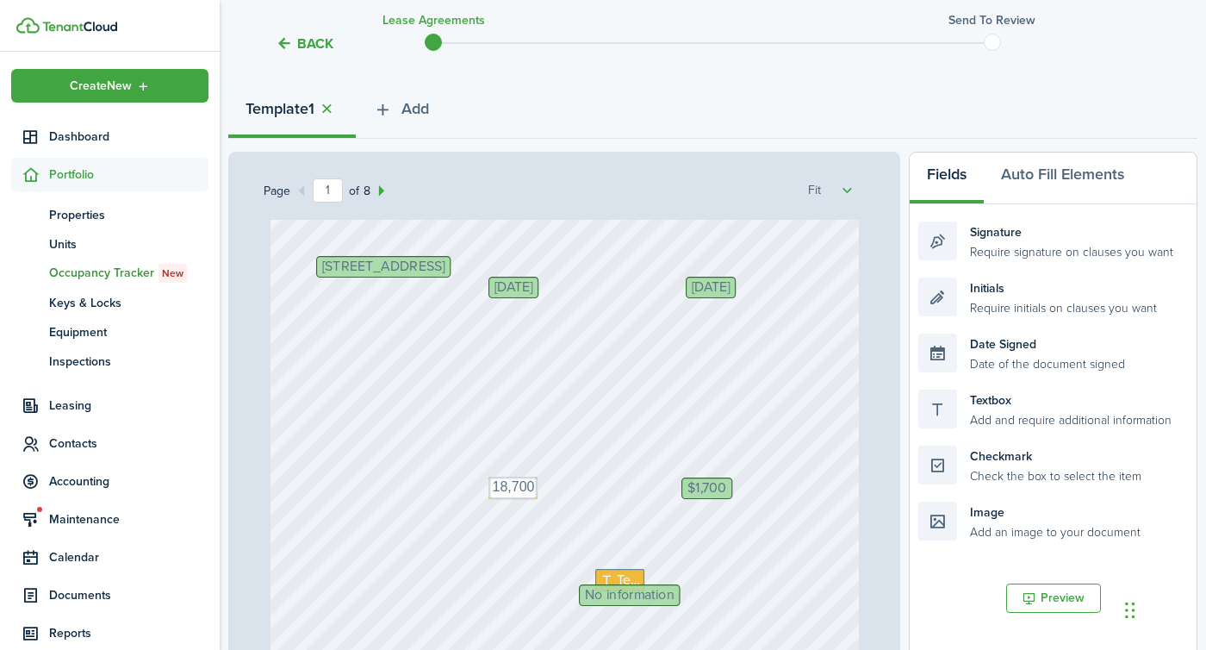
click at [616, 563] on div "[STREET_ADDRESS] $1,700 Text 18,700 Initials lash [PERSON_NAME] Text [DATE] [DA…" at bounding box center [564, 420] width 588 height 779
click at [613, 577] on icon at bounding box center [609, 580] width 18 height 14
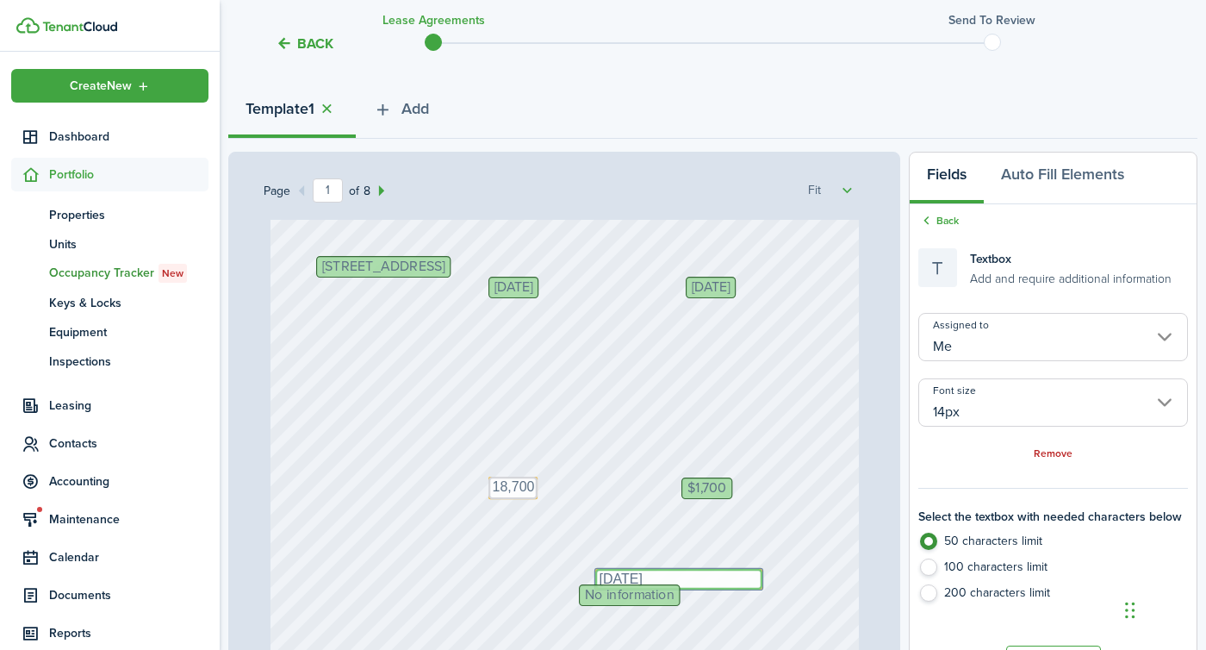
type textarea "[DATE]"
click at [606, 591] on span "No information" at bounding box center [630, 595] width 90 height 14
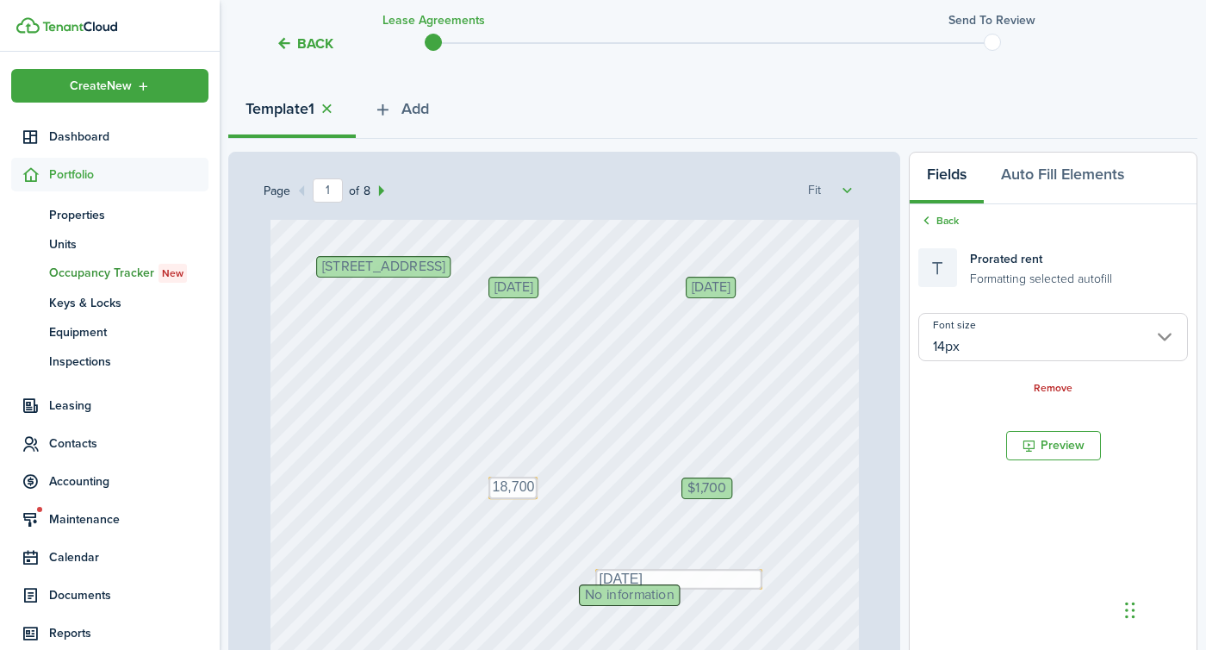
click at [525, 563] on div "[STREET_ADDRESS] $1,700 Text 18,700 Initials lash [PERSON_NAME] Text [DATE] [DA…" at bounding box center [564, 420] width 588 height 779
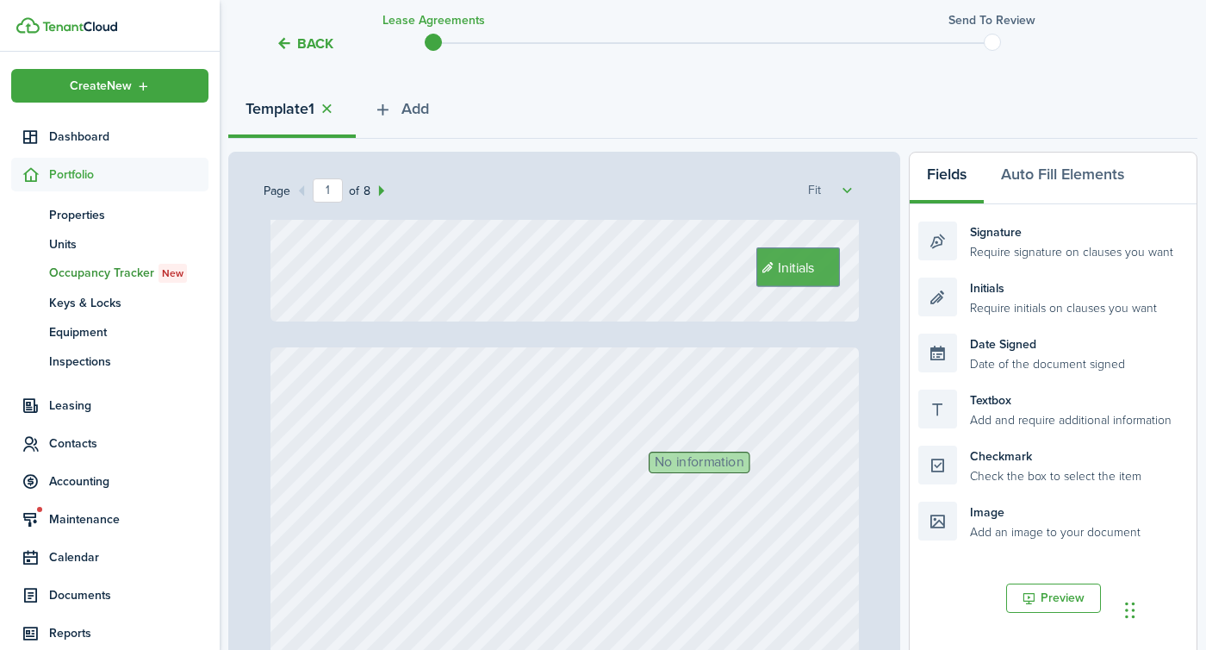
type input "2"
click at [679, 463] on span "No information" at bounding box center [700, 458] width 90 height 14
drag, startPoint x: 1020, startPoint y: 402, endPoint x: 751, endPoint y: 459, distance: 274.7
click at [751, 459] on div "Page 2 of 8 50% 75% 100% 150% 200% Fit [STREET_ADDRESS] $1,700 Text 18,700 Init…" at bounding box center [712, 509] width 969 height 715
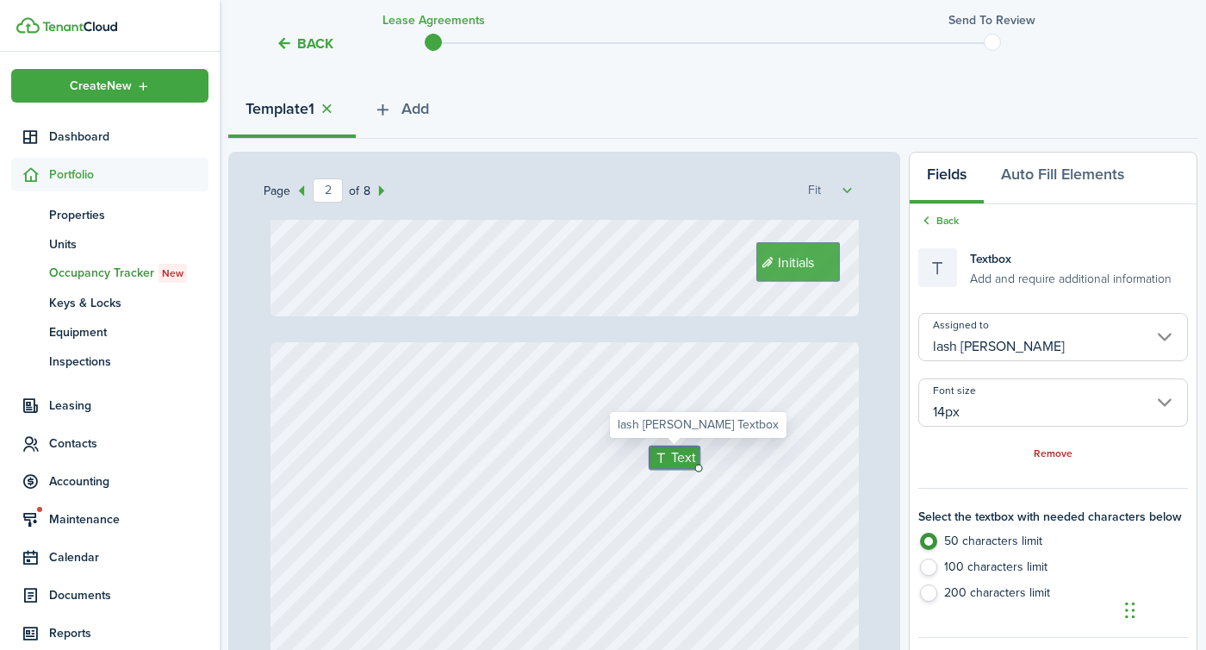
click at [995, 348] on input "lash [PERSON_NAME]" at bounding box center [1053, 337] width 270 height 48
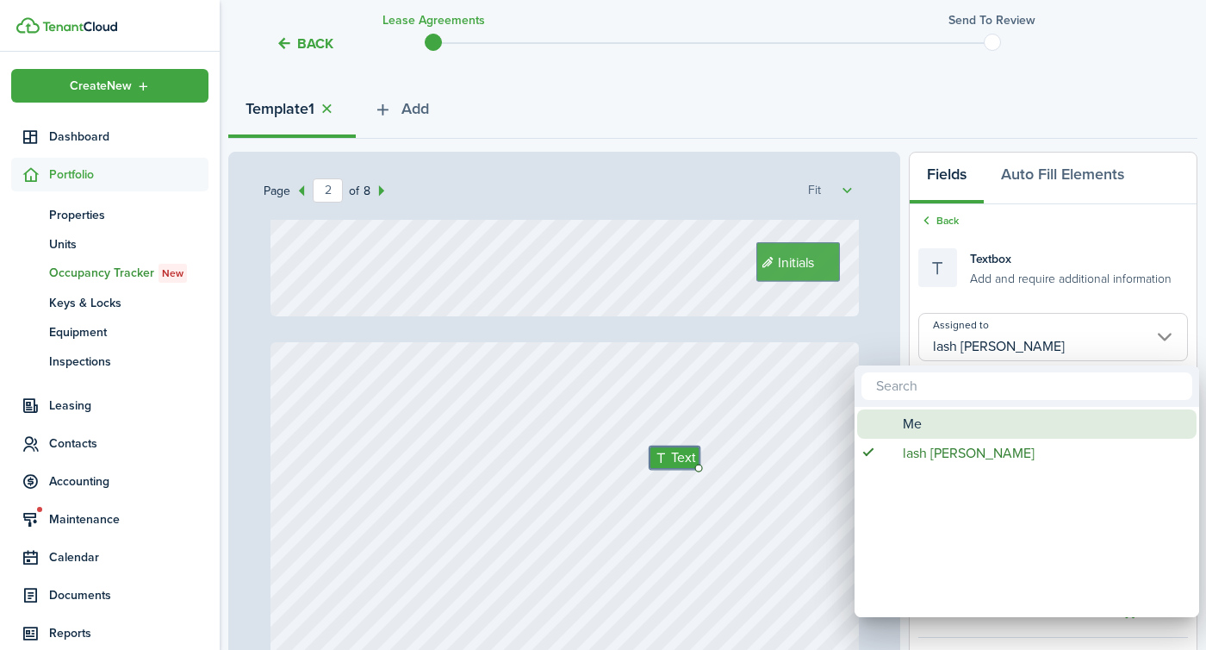
click at [922, 409] on div "Me" at bounding box center [1033, 423] width 305 height 29
type input "Me"
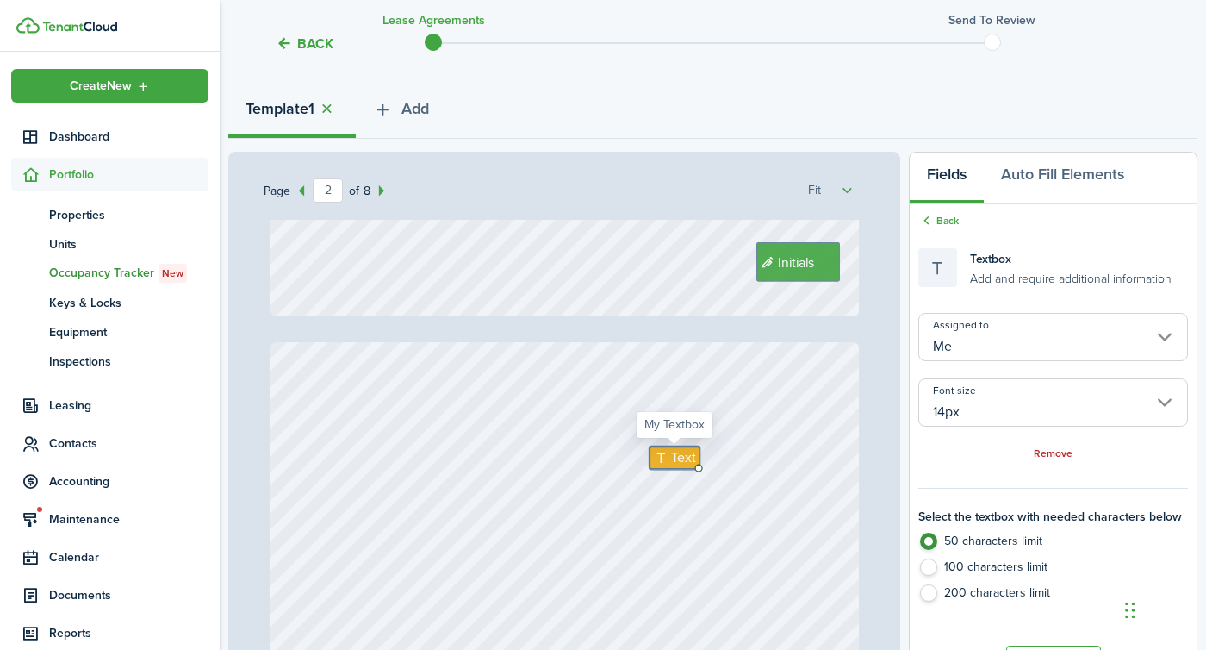
click at [668, 456] on icon at bounding box center [662, 458] width 18 height 14
type textarea "1700"
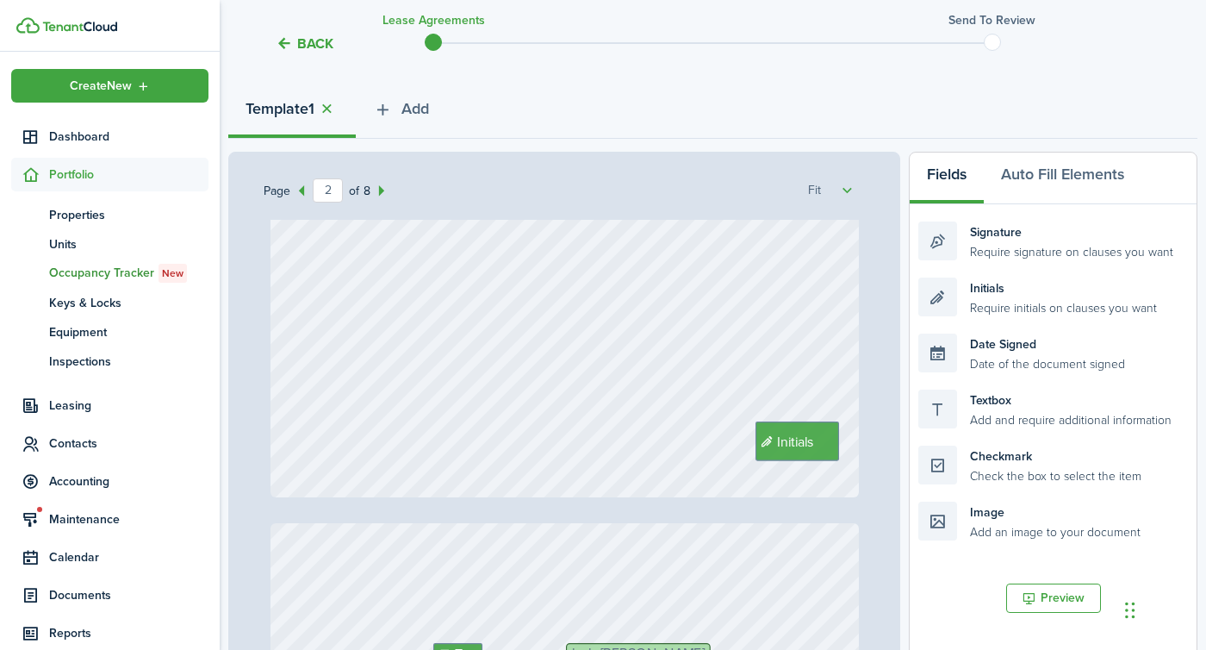
type input "3"
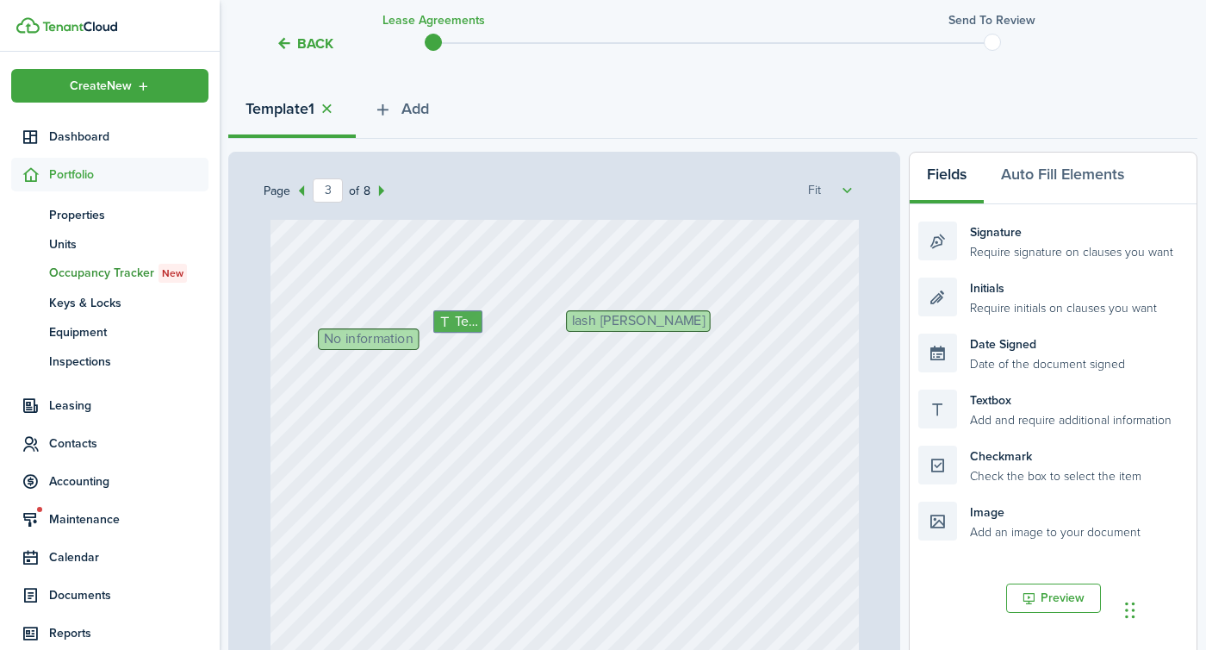
scroll to position [1640, 0]
click at [364, 342] on span "No information" at bounding box center [368, 338] width 90 height 14
drag, startPoint x: 1015, startPoint y: 424, endPoint x: 412, endPoint y: 360, distance: 606.4
click at [412, 360] on div "Page 3 of 8 50% 75% 100% 150% 200% Fit [STREET_ADDRESS] $1,700 Text 18,700 Init…" at bounding box center [712, 509] width 969 height 715
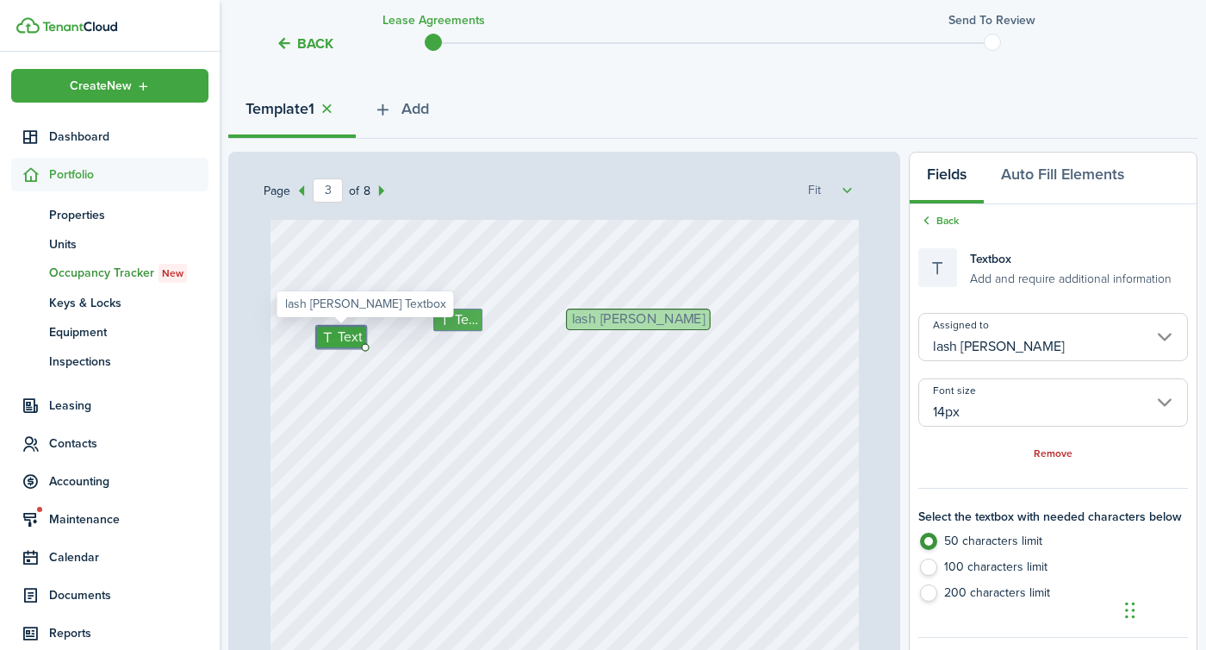
click at [656, 507] on div "lash [PERSON_NAME] Initials Text Text" at bounding box center [564, 578] width 588 height 779
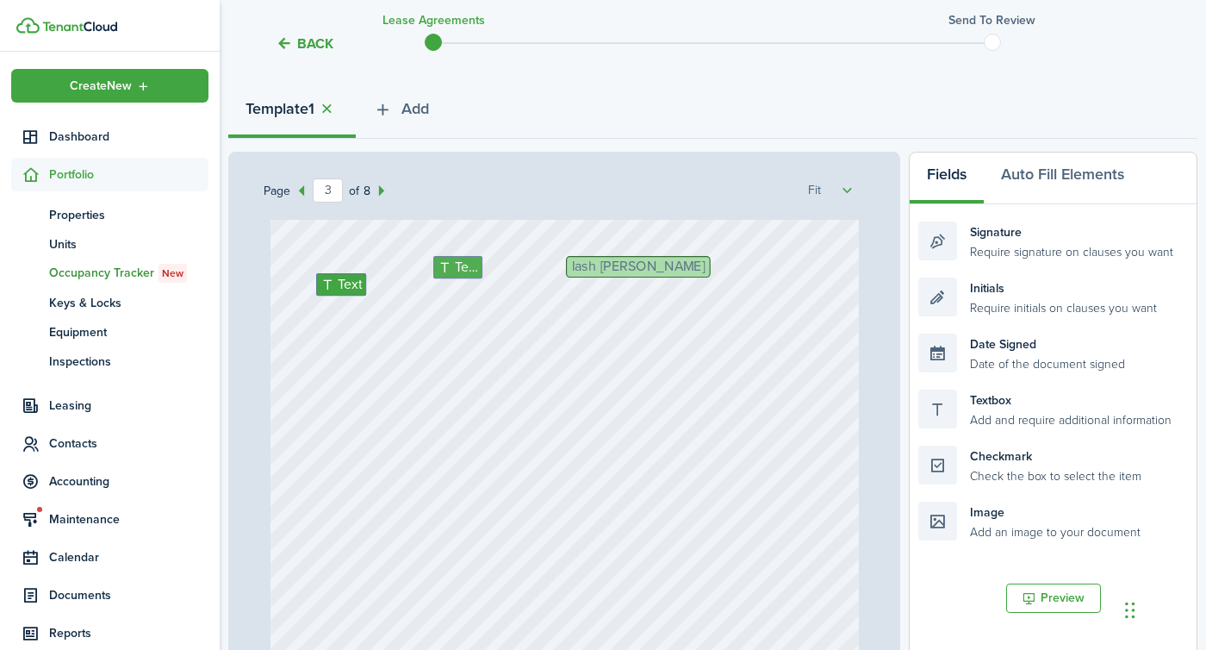
scroll to position [1660, 0]
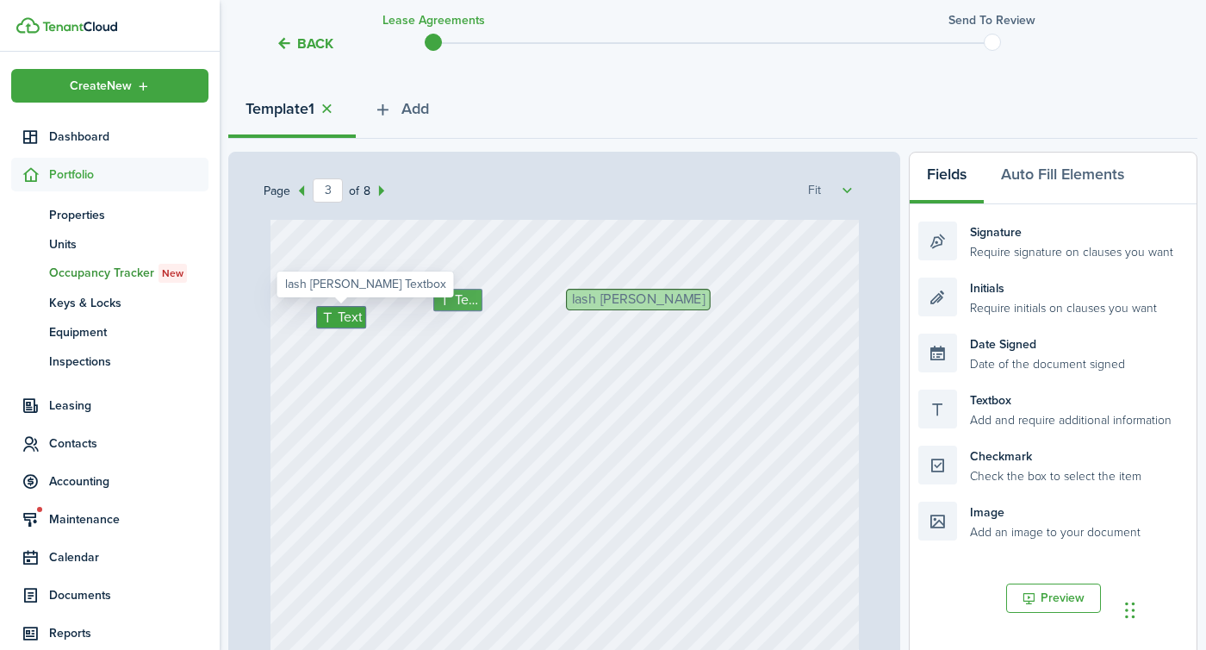
click at [332, 300] on div "lash [PERSON_NAME] Initials Text Text" at bounding box center [564, 558] width 588 height 779
click at [333, 312] on icon at bounding box center [329, 317] width 18 height 14
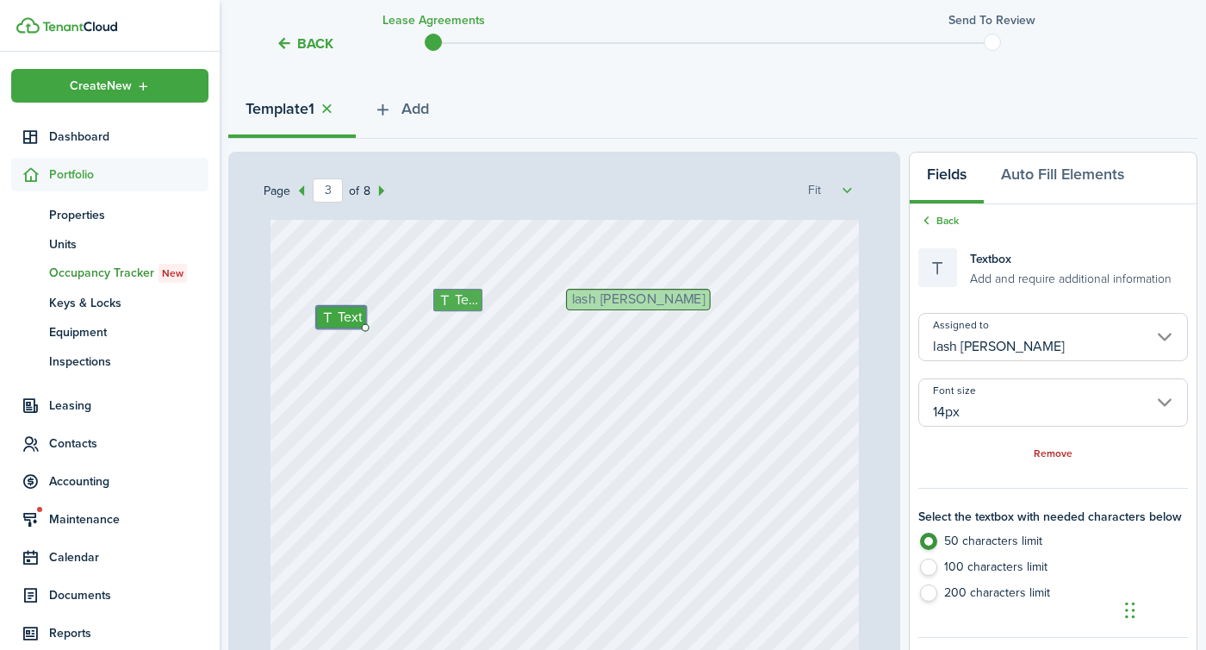
click at [931, 570] on label "100 characters limit" at bounding box center [1053, 571] width 270 height 26
radio input "false"
radio input "true"
click at [705, 550] on div "lash [PERSON_NAME] Initials Text Text" at bounding box center [564, 558] width 588 height 779
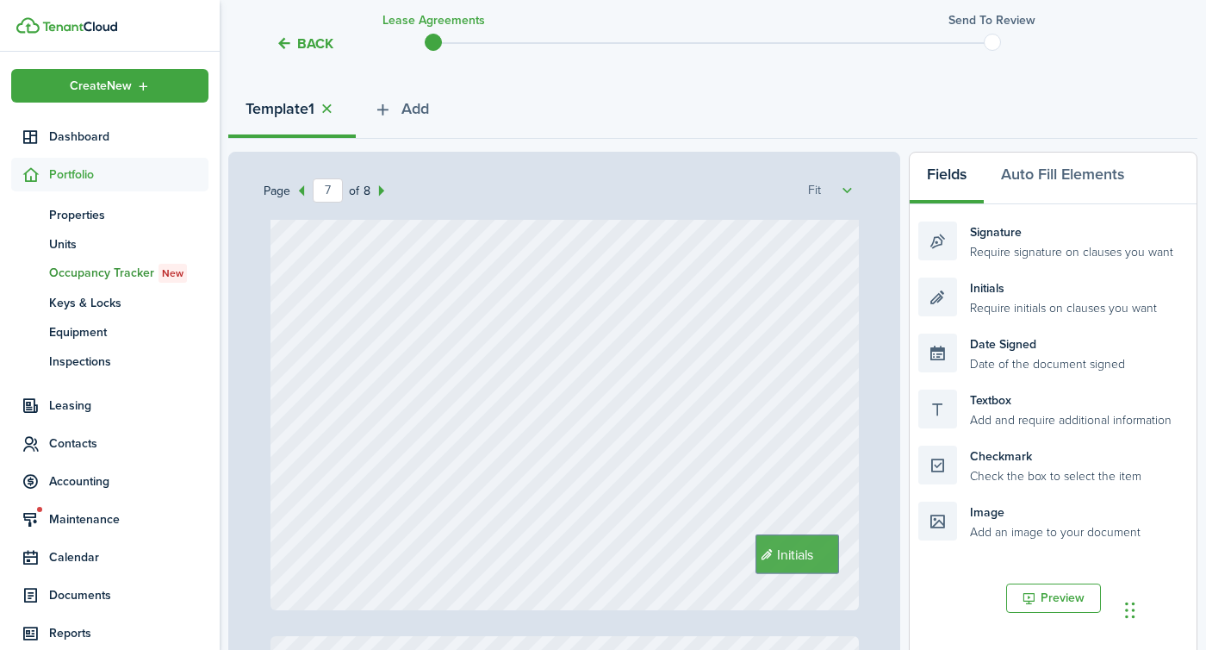
type input "8"
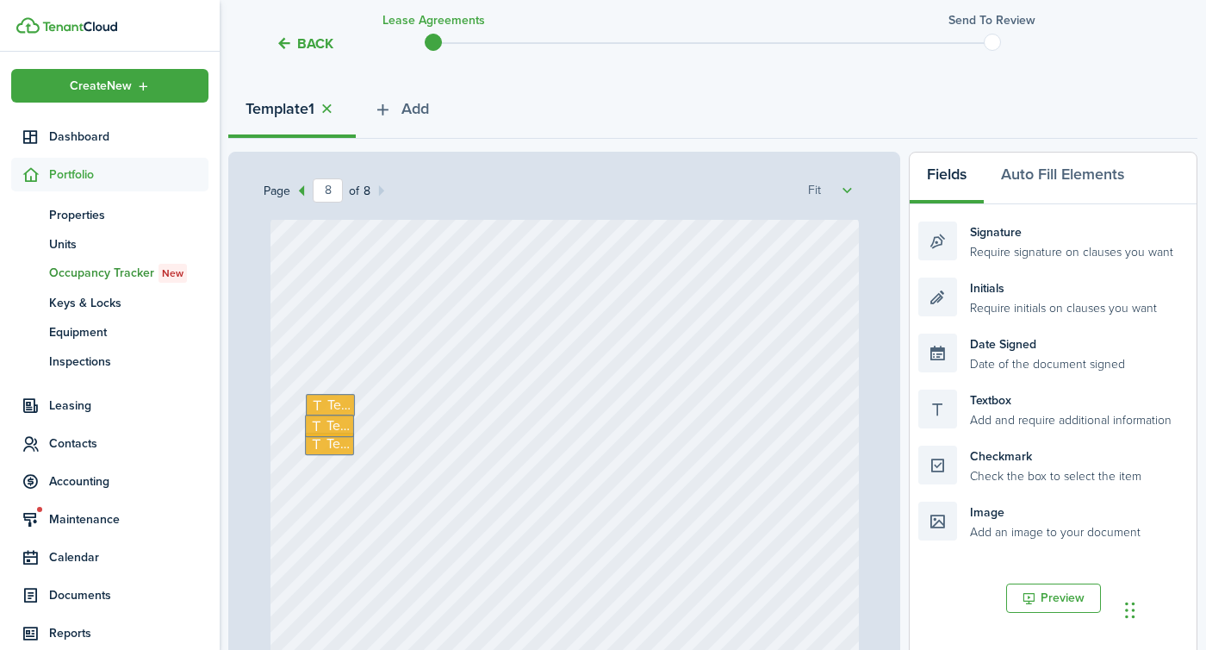
scroll to position [5636, 0]
click at [331, 387] on div "Text Text Date Signed Text Signature [DATE] 08:34:25" at bounding box center [564, 605] width 588 height 779
click at [327, 397] on span "Text" at bounding box center [338, 403] width 23 height 21
click at [321, 428] on icon at bounding box center [318, 424] width 18 height 14
click at [325, 437] on icon at bounding box center [318, 442] width 18 height 14
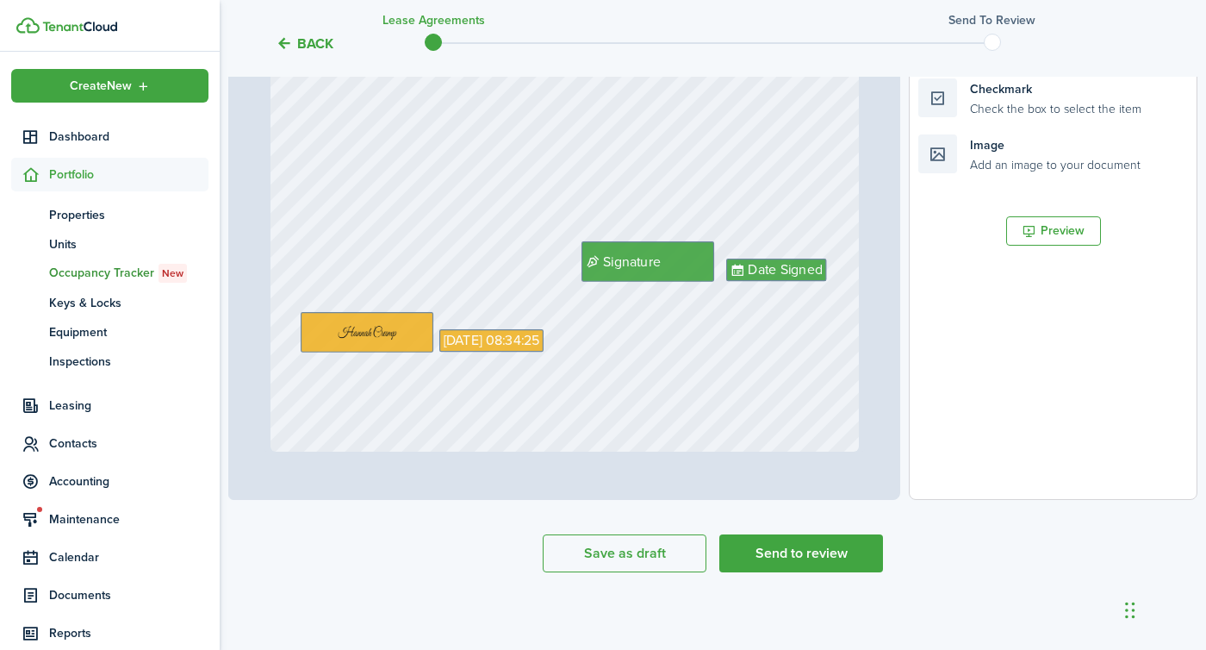
scroll to position [554, 0]
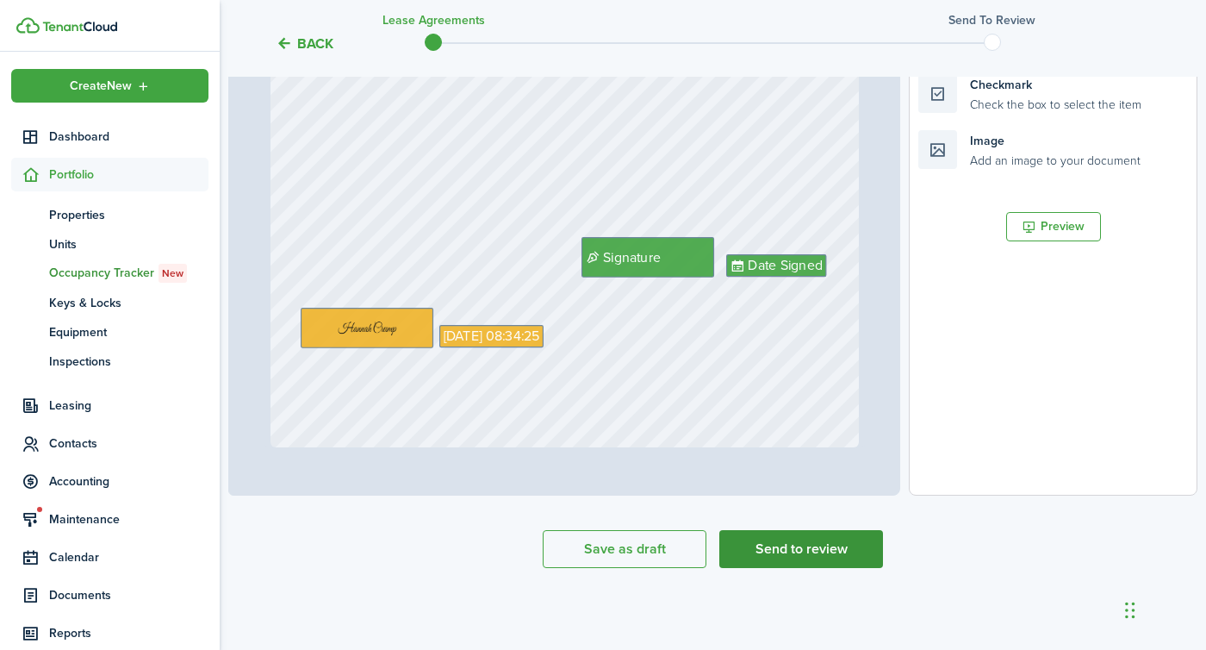
click at [769, 553] on button "Send to review" at bounding box center [801, 549] width 164 height 38
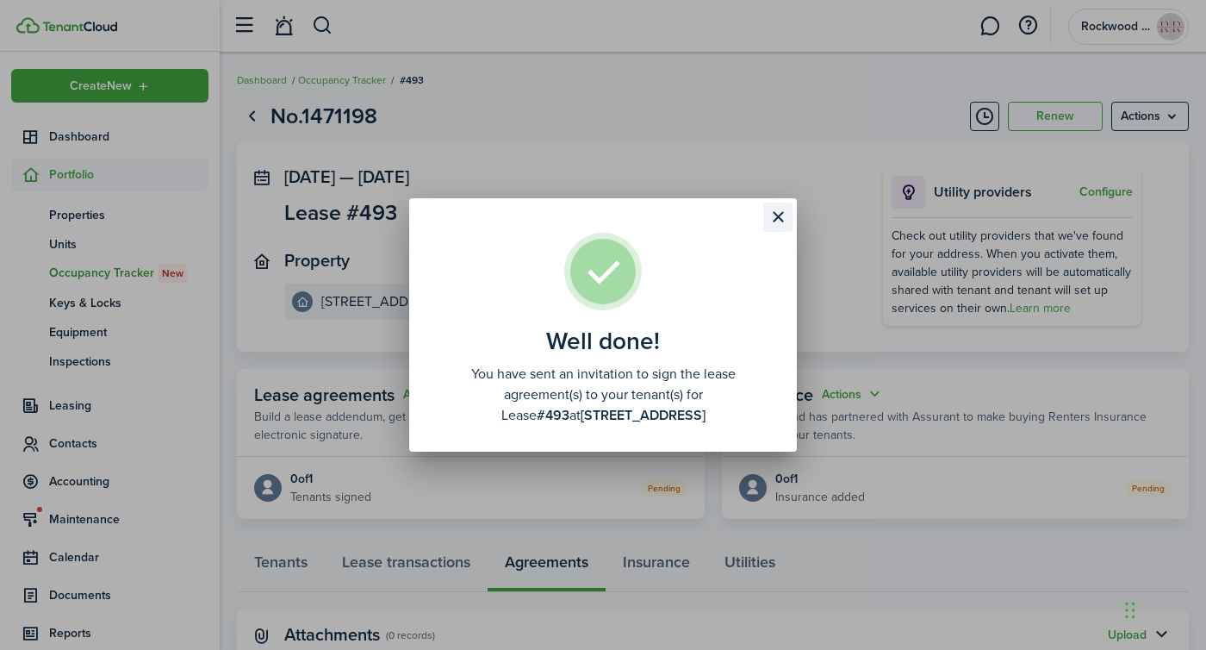
click at [774, 222] on button "Close modal" at bounding box center [777, 216] width 29 height 29
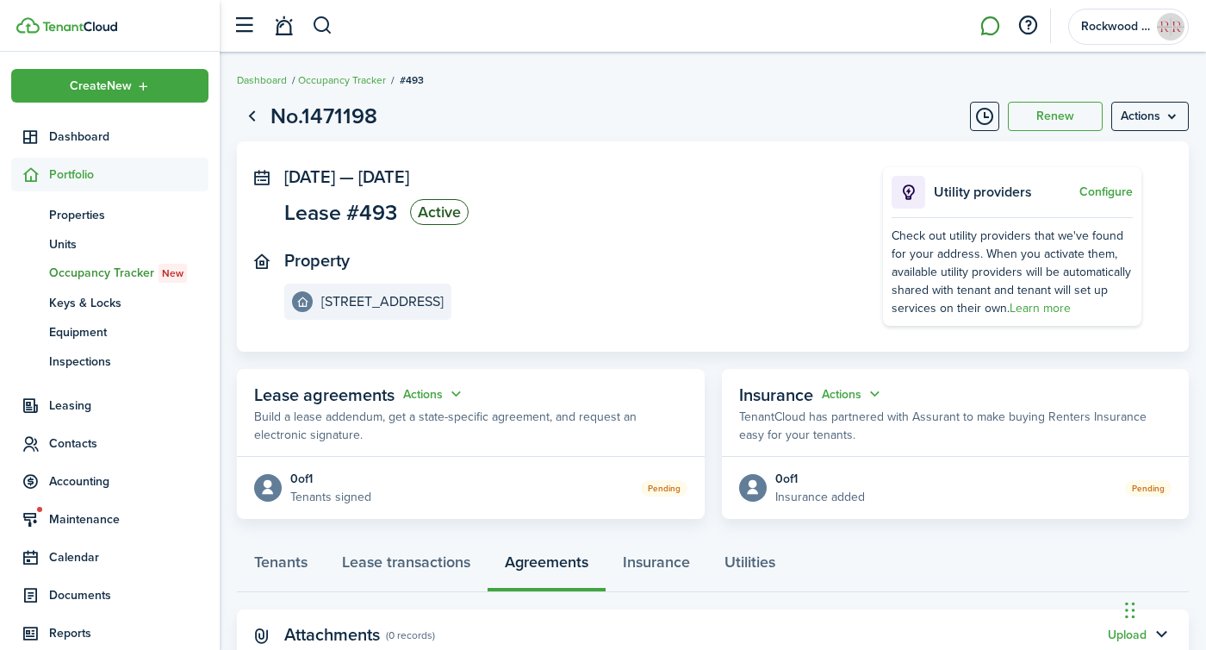
click at [988, 26] on link at bounding box center [989, 26] width 33 height 44
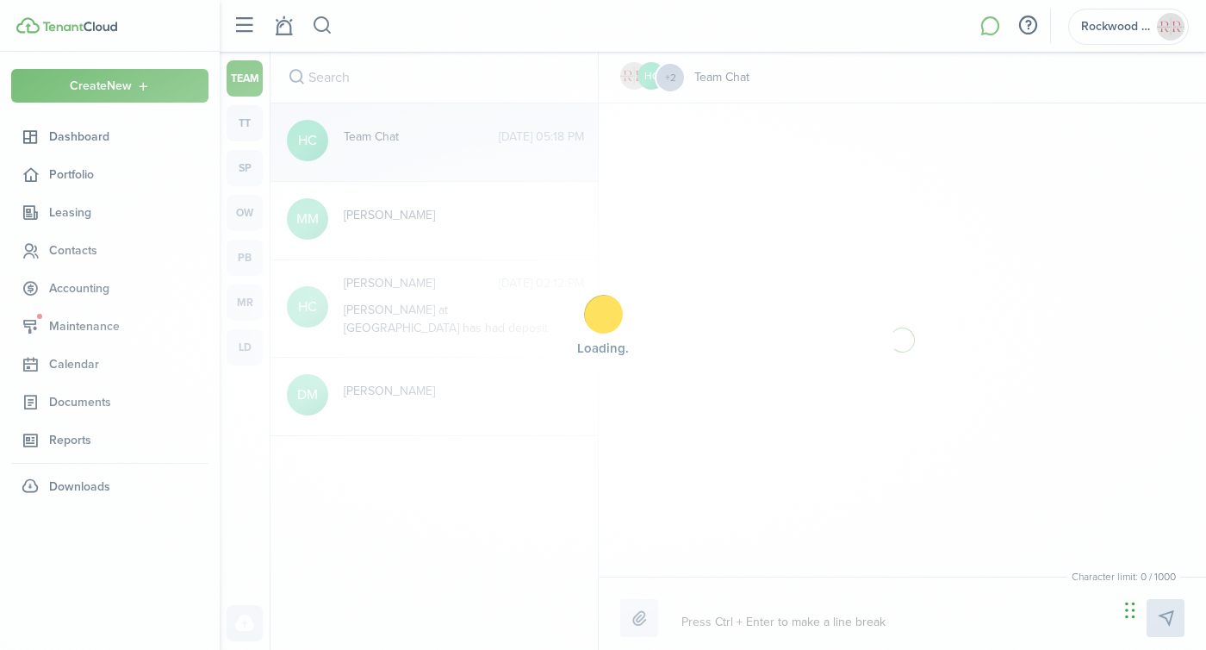
scroll to position [300, 0]
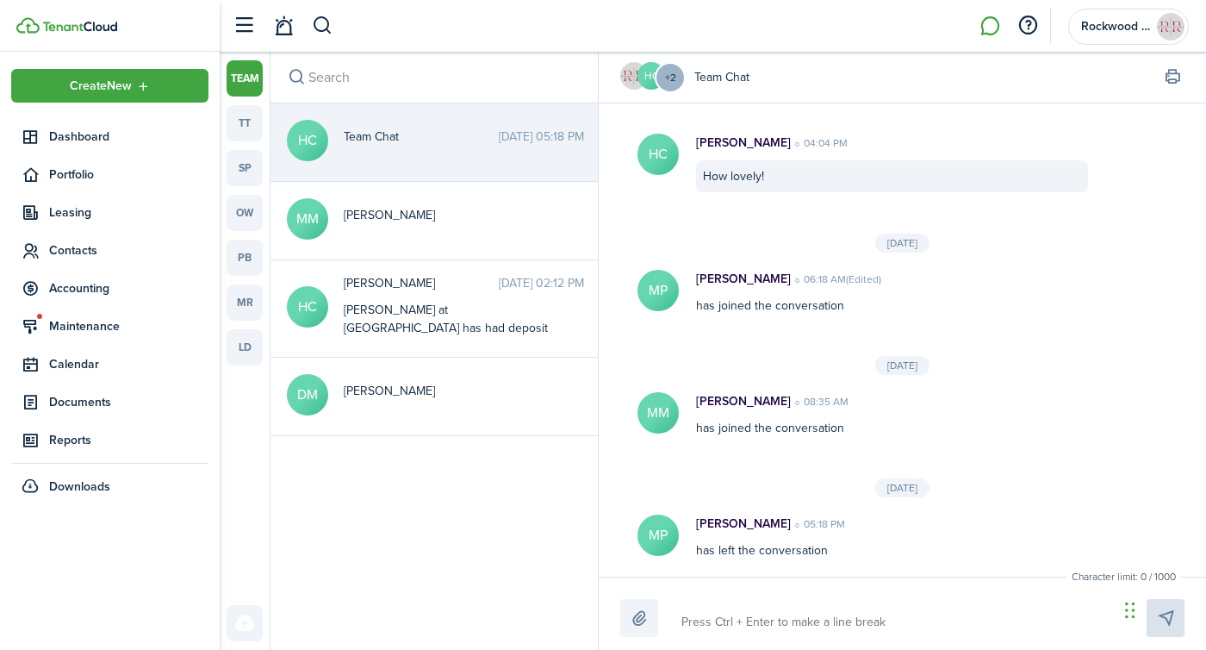
click at [269, 116] on messenger-channel-list-host "team tt sp ow pb mr ld" at bounding box center [245, 351] width 50 height 598
click at [246, 117] on link "tt" at bounding box center [245, 123] width 36 height 36
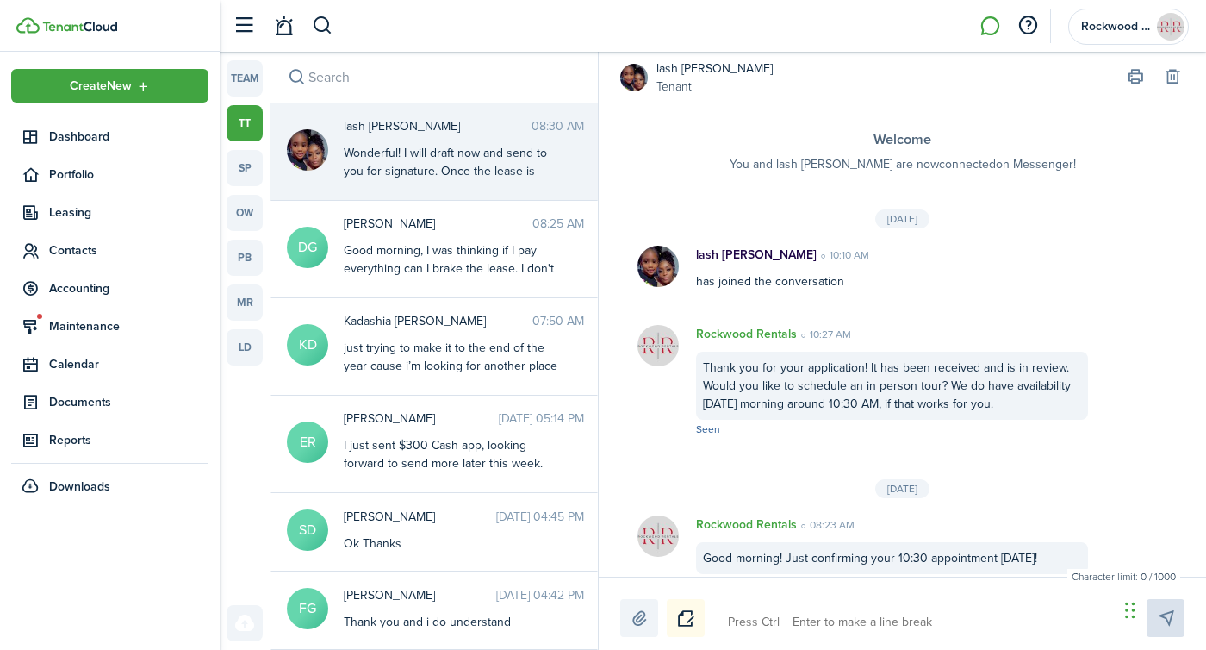
scroll to position [714, 0]
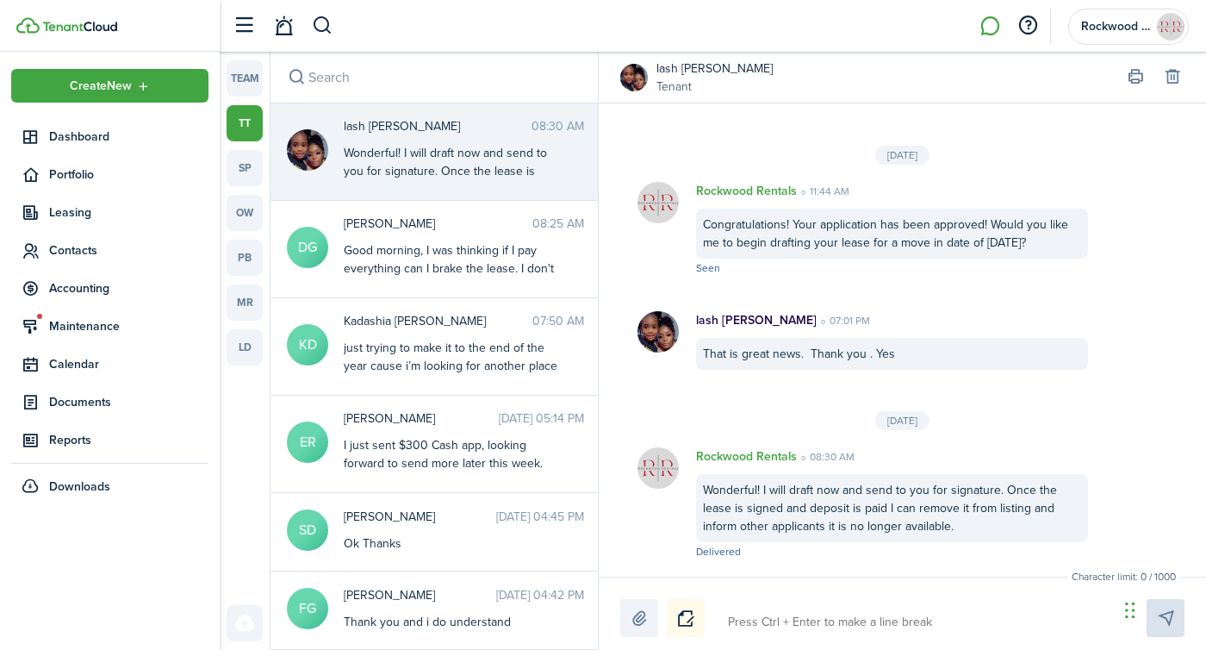
click at [472, 165] on div "Wonderful! I will draft now and send to you for signature. Once the lease is si…" at bounding box center [451, 189] width 215 height 90
click at [773, 617] on textarea at bounding box center [917, 621] width 390 height 29
type textarea "J"
type textarea "Ju"
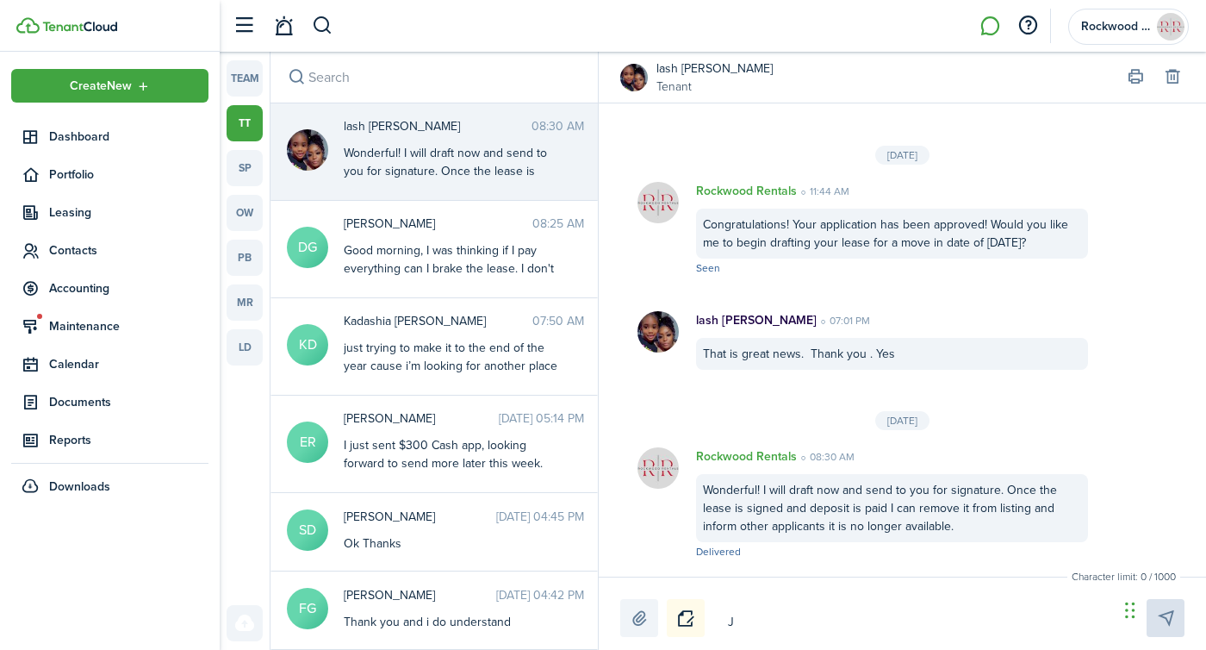
type textarea "Ju"
type textarea "[DEMOGRAPHIC_DATA]"
type textarea "Just"
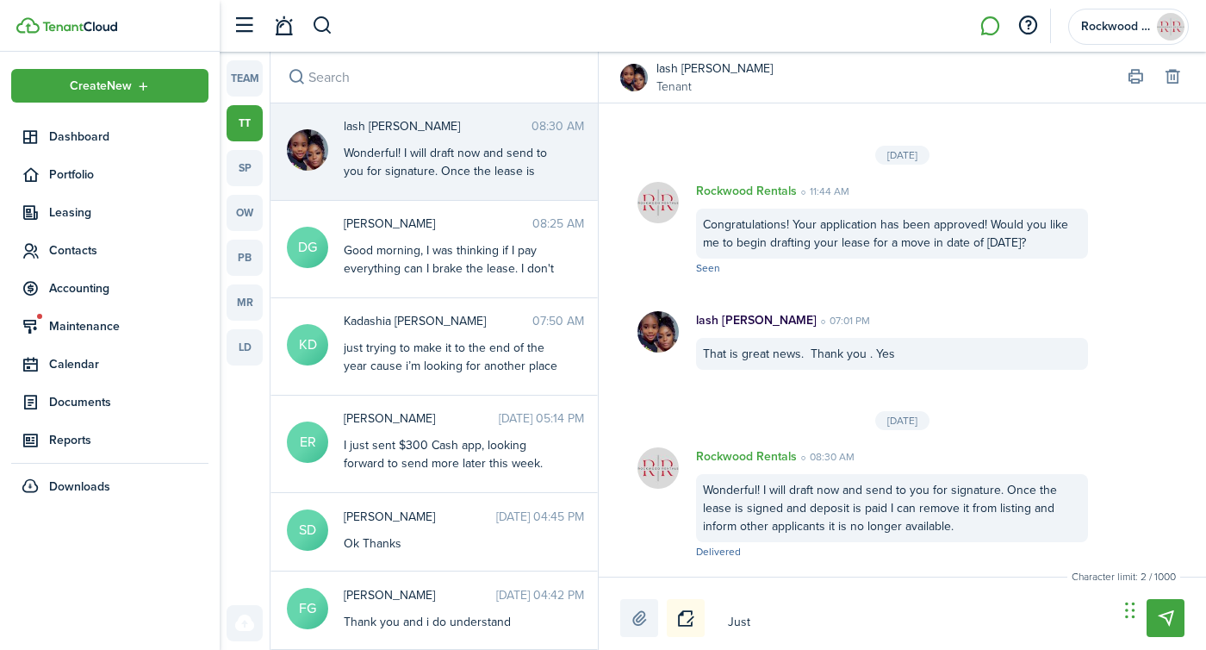
type textarea "Just"
type textarea "Just s"
type textarea "Just se"
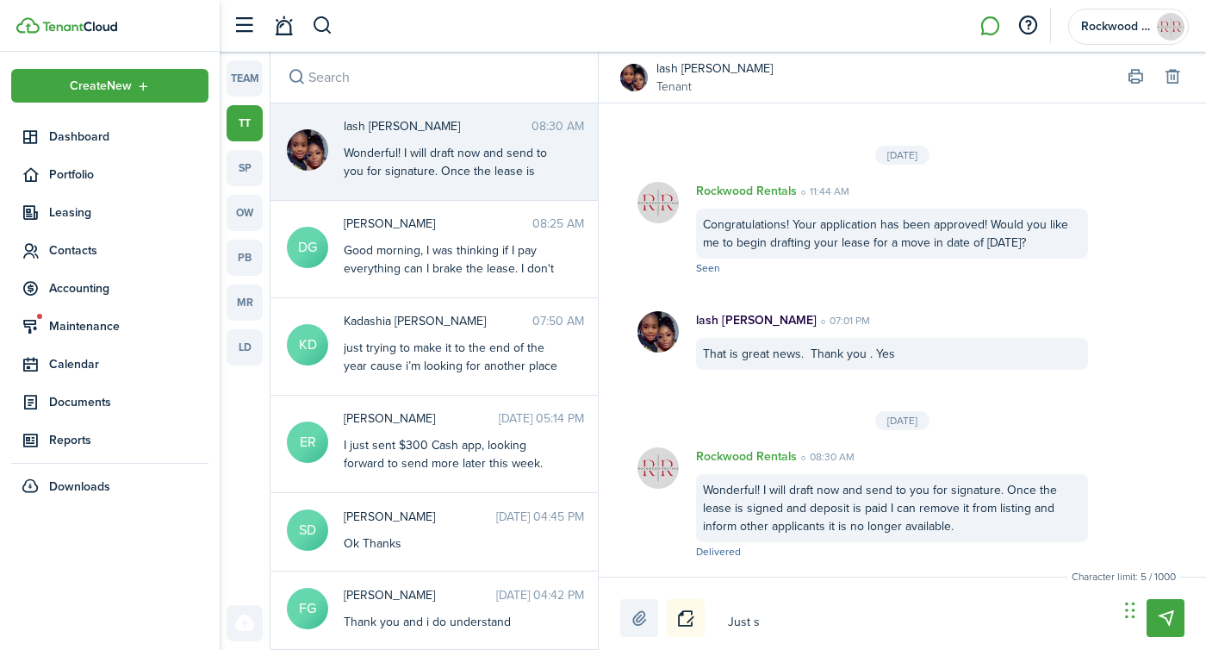
type textarea "Just se"
type textarea "Just sen"
type textarea "Just sent"
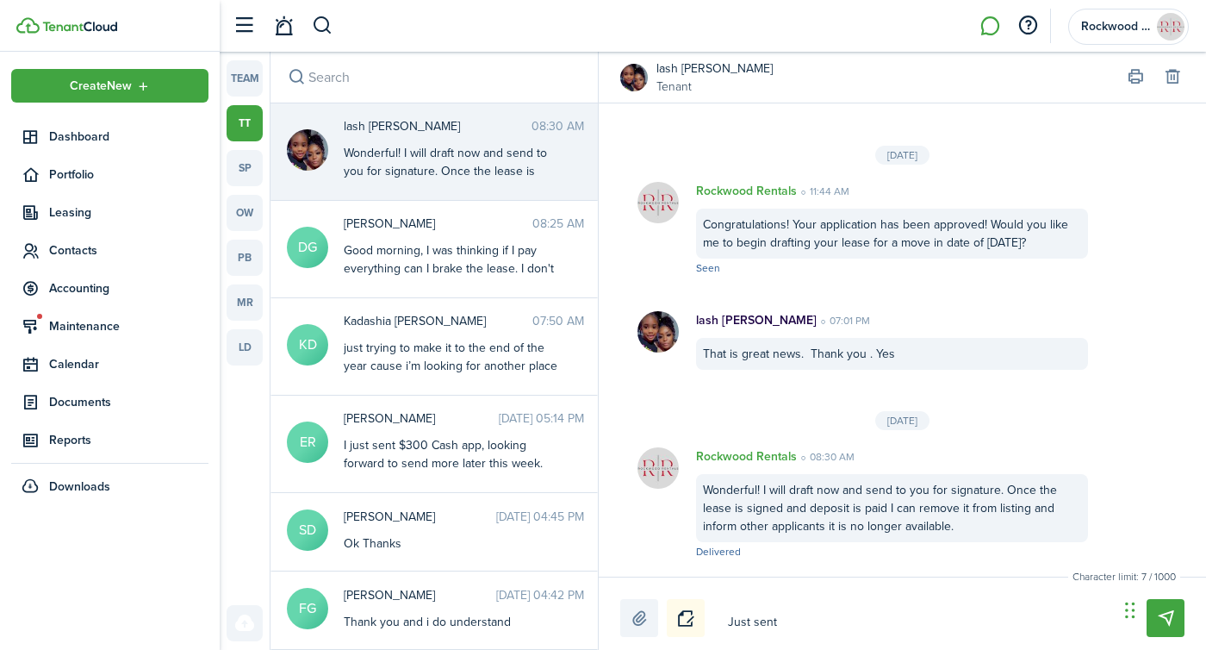
type textarea "Just sent"
type textarea "Just sent i"
type textarea "Just sent it"
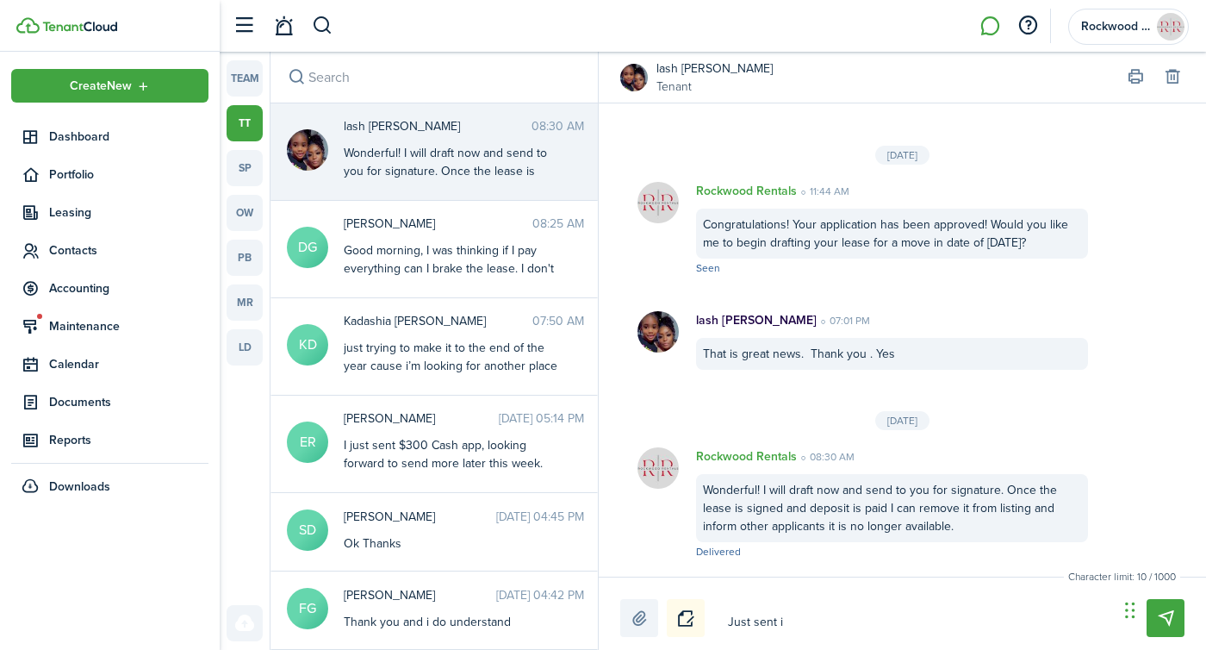
type textarea "Just sent it"
type textarea "Just sent it!"
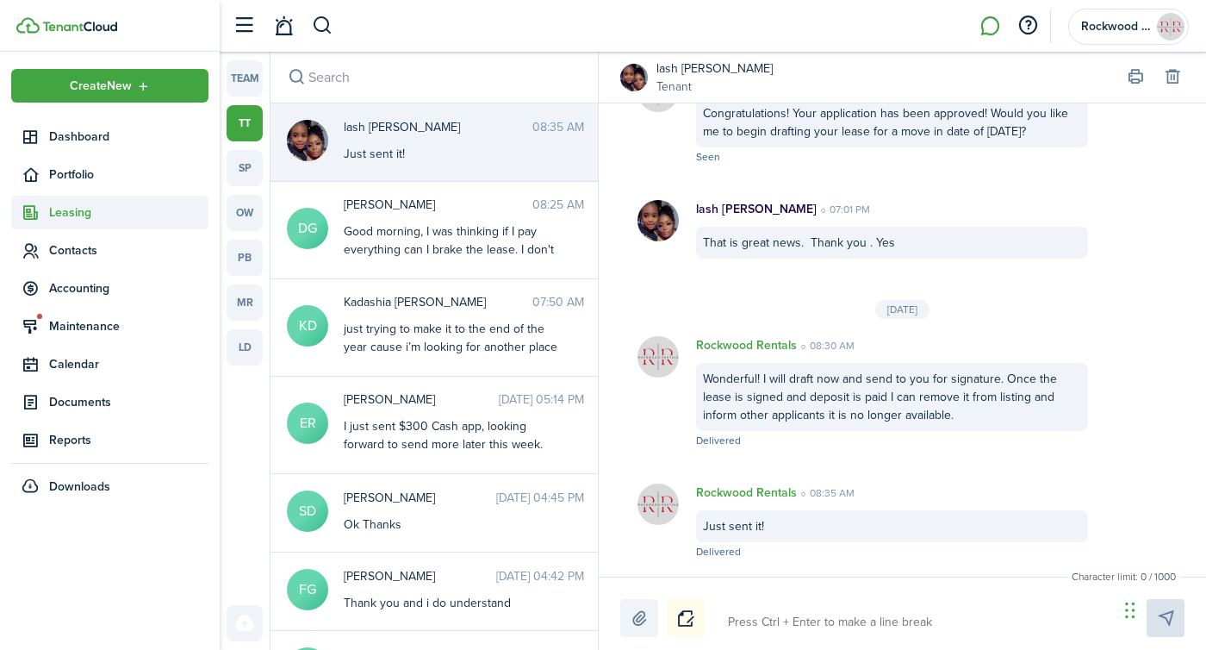
click at [64, 200] on span "Leasing" at bounding box center [109, 213] width 197 height 34
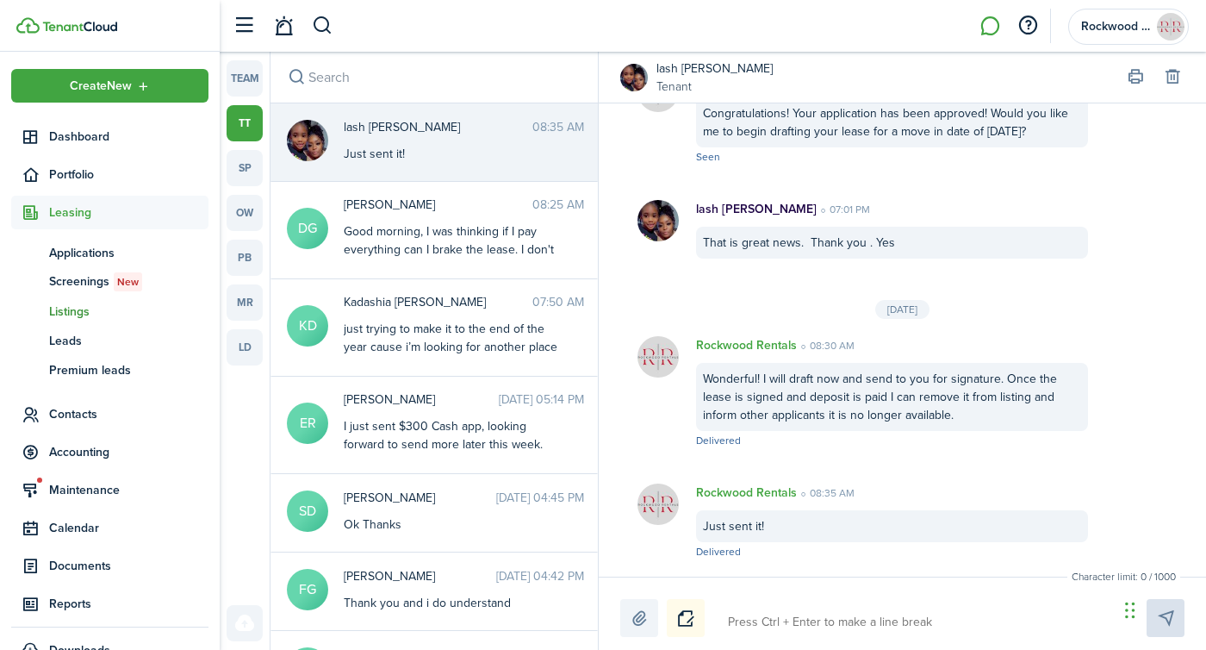
click at [76, 310] on span "Listings" at bounding box center [128, 311] width 159 height 18
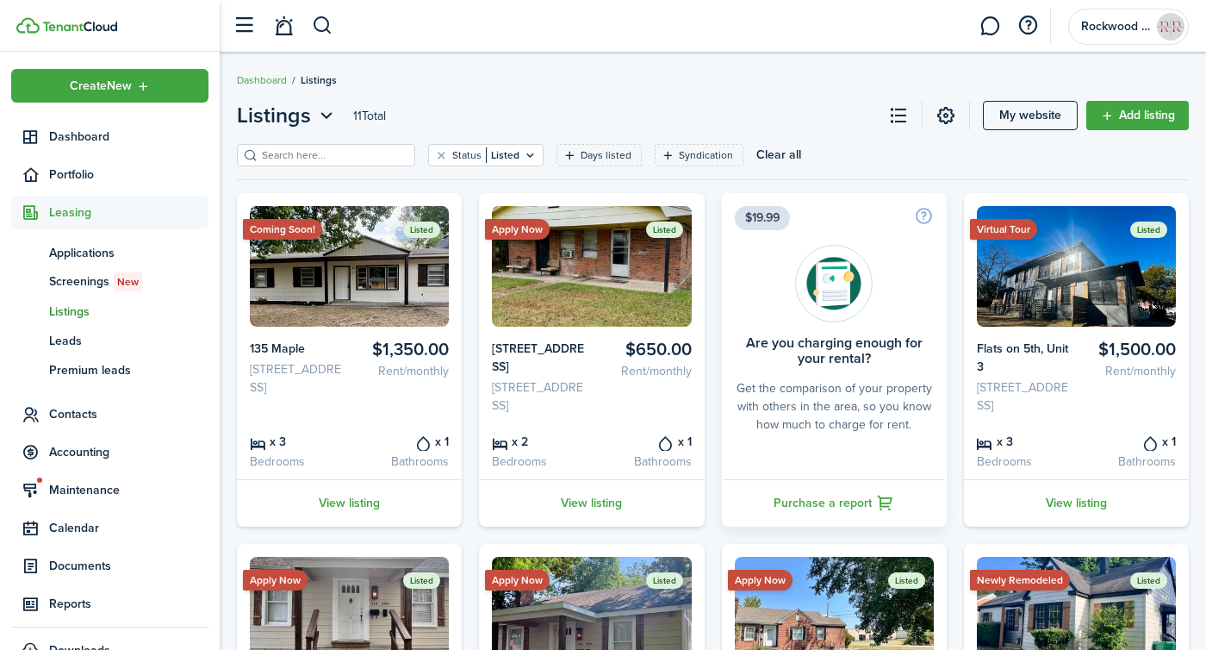
scroll to position [159, 0]
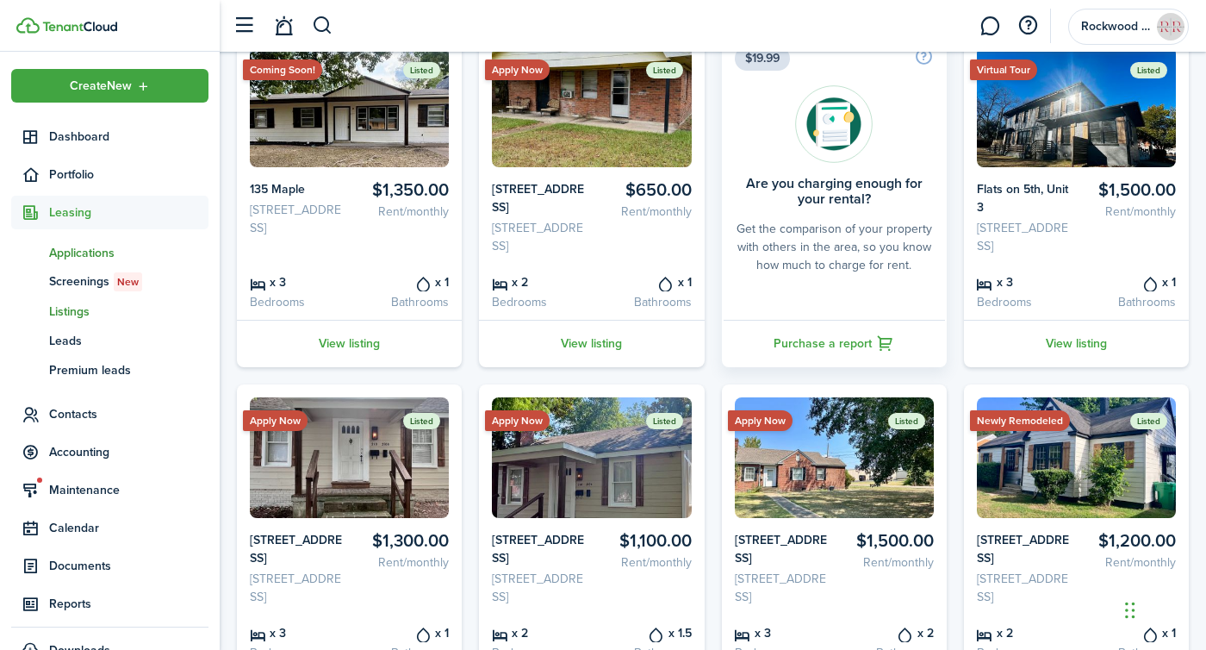
click at [73, 246] on span "Applications" at bounding box center [128, 253] width 159 height 18
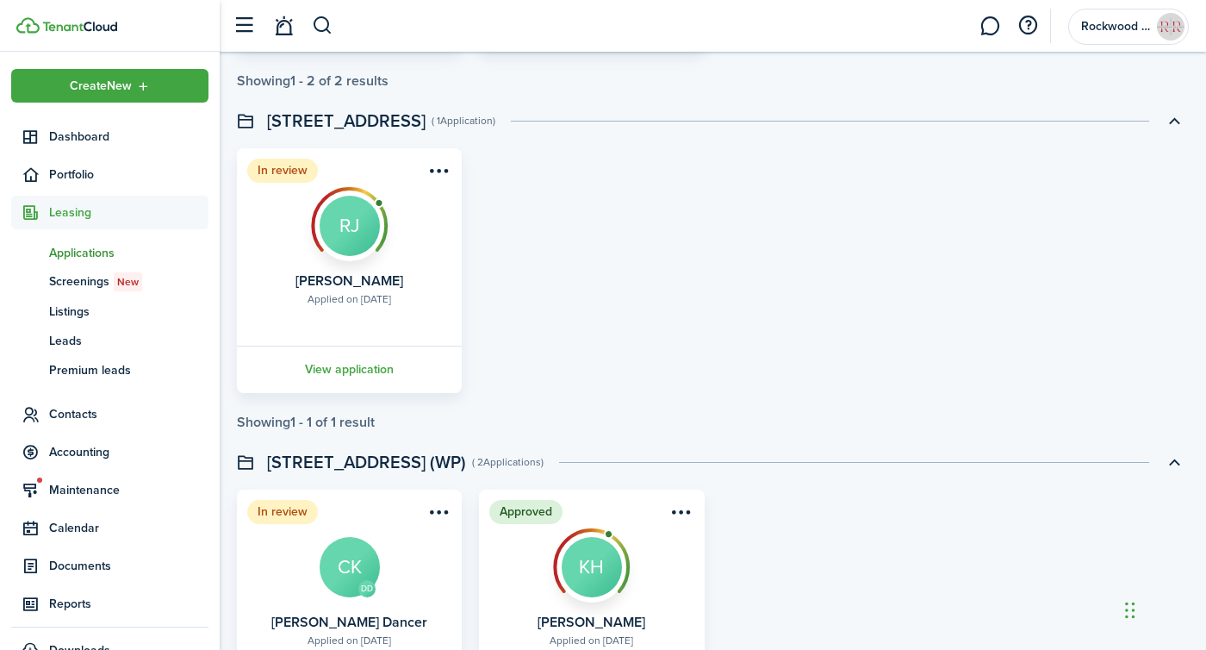
scroll to position [771, 0]
click at [361, 355] on link "View application" at bounding box center [349, 367] width 230 height 47
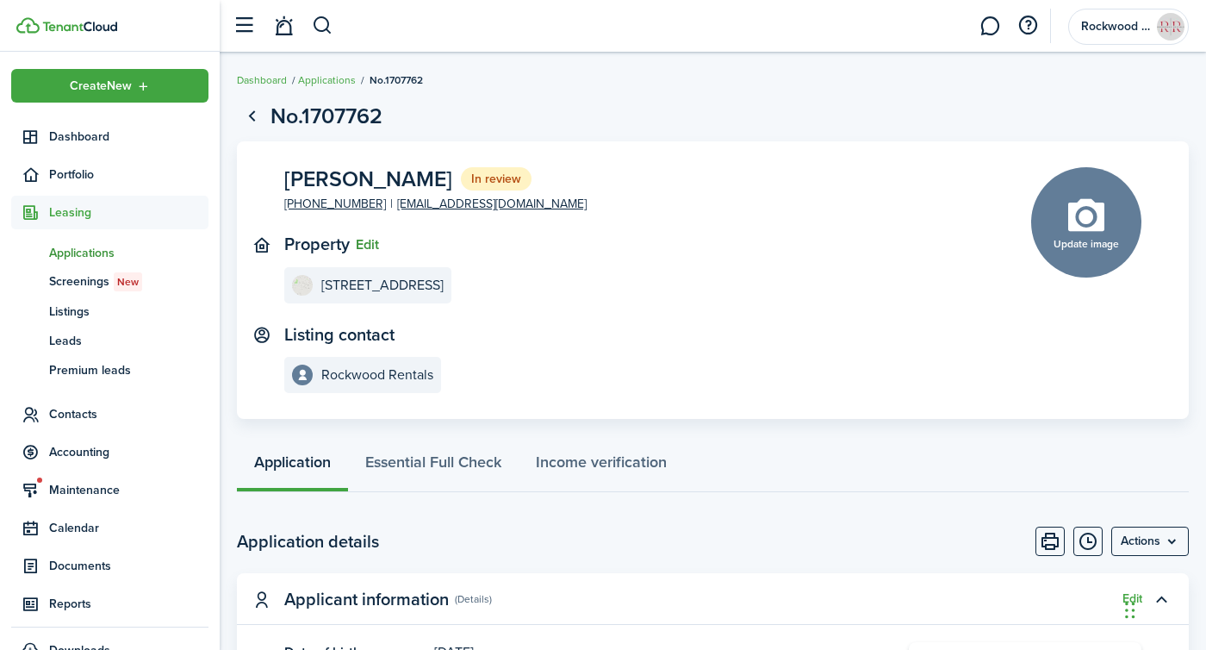
click at [369, 249] on button "Edit" at bounding box center [367, 245] width 23 height 16
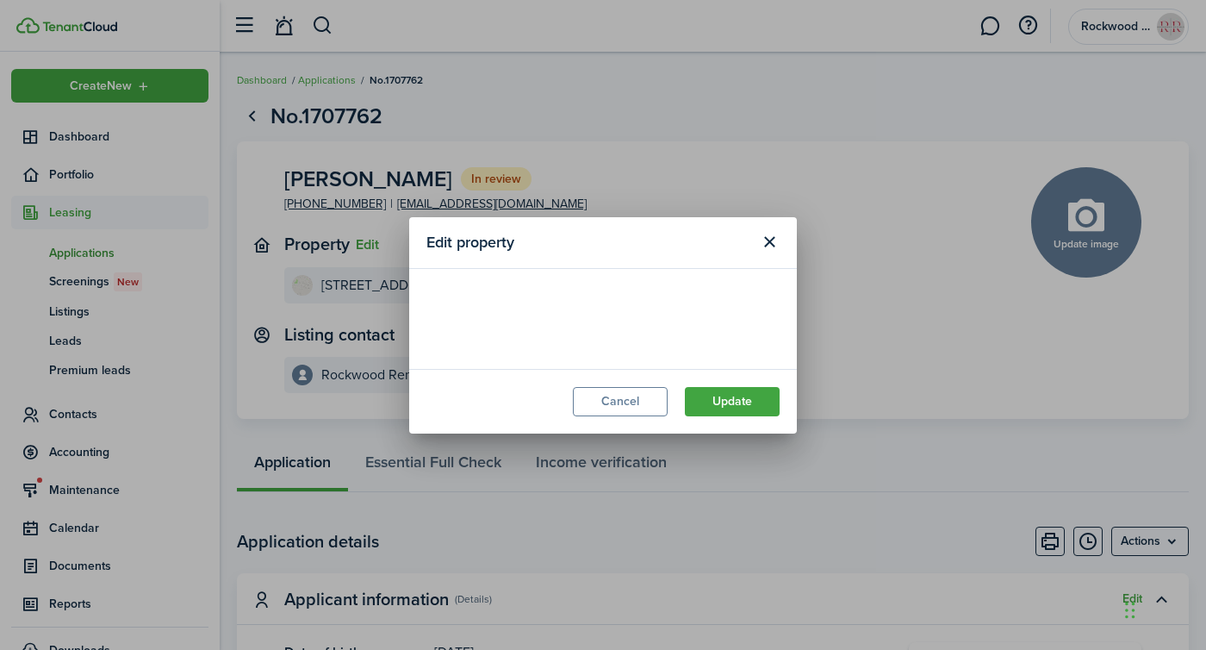
click at [513, 320] on loading-skeleton at bounding box center [602, 310] width 353 height 48
click at [507, 317] on loading-skeleton at bounding box center [602, 310] width 353 height 48
click at [507, 316] on input "[STREET_ADDRESS]" at bounding box center [602, 310] width 353 height 48
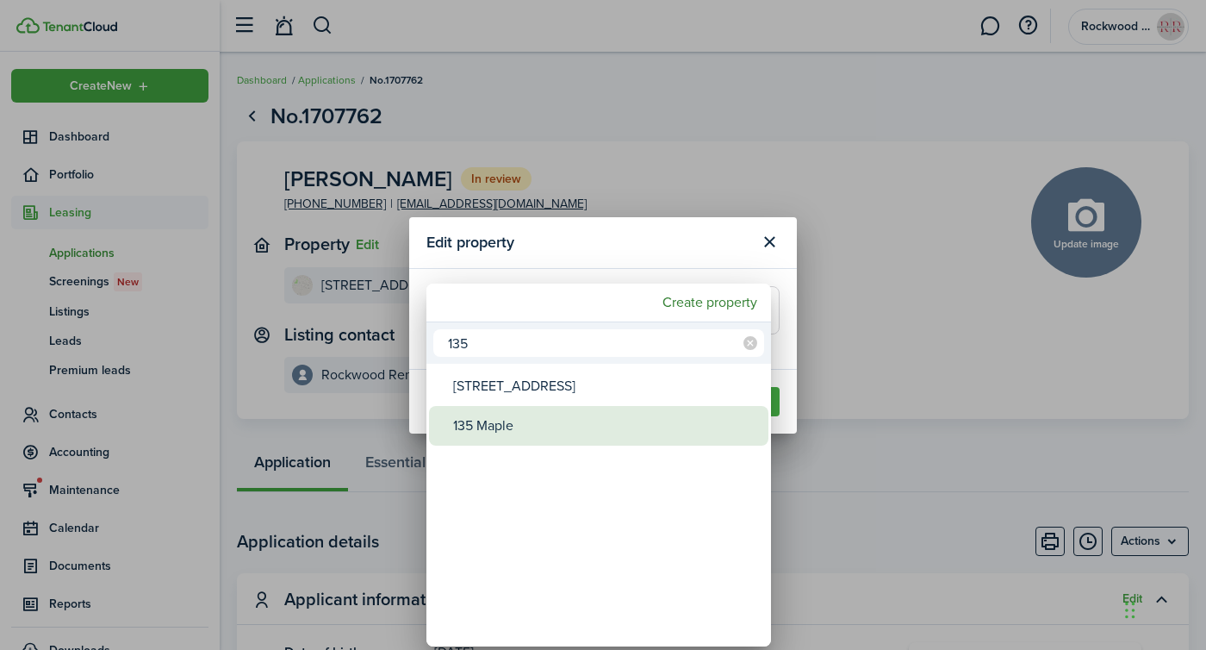
type input "135"
click at [523, 422] on div "135 Maple" at bounding box center [605, 426] width 305 height 40
type input "135 Maple"
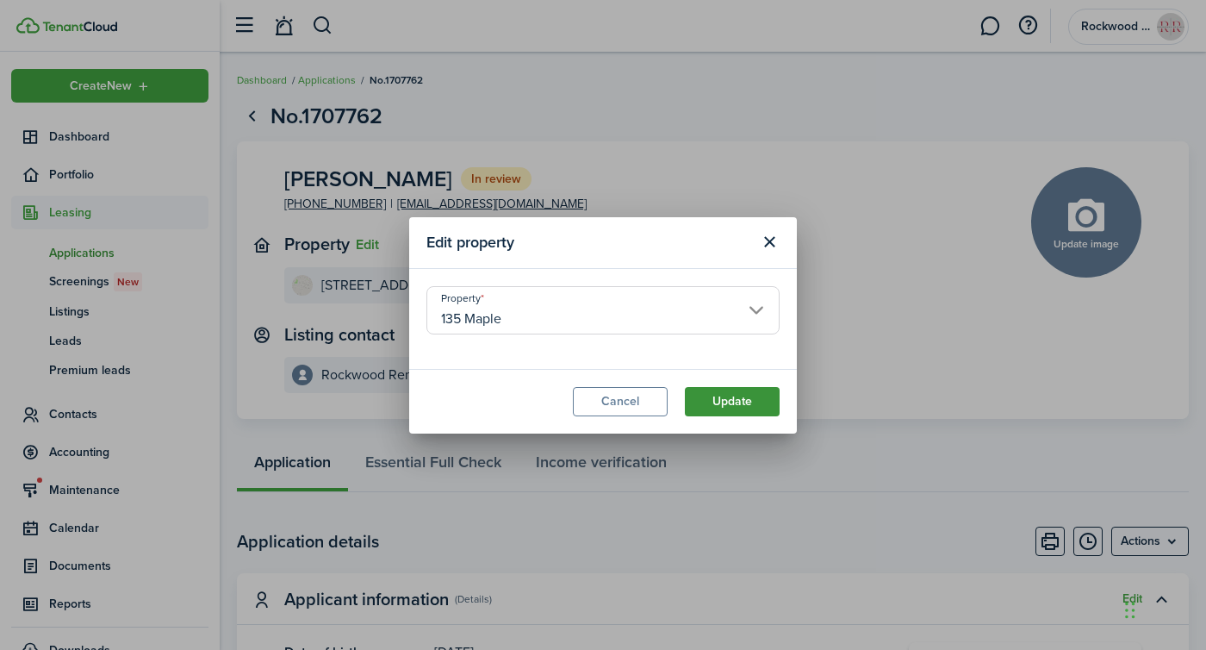
click at [740, 403] on button "Update" at bounding box center [732, 401] width 95 height 29
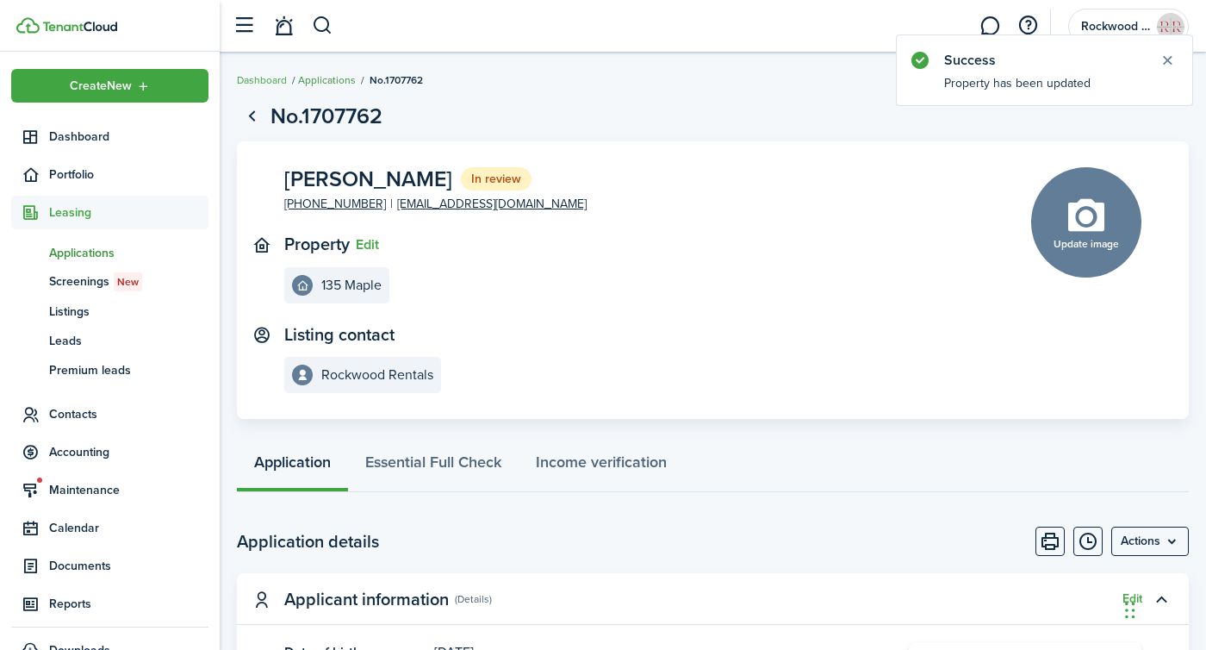
click at [325, 79] on link "Applications" at bounding box center [327, 80] width 58 height 16
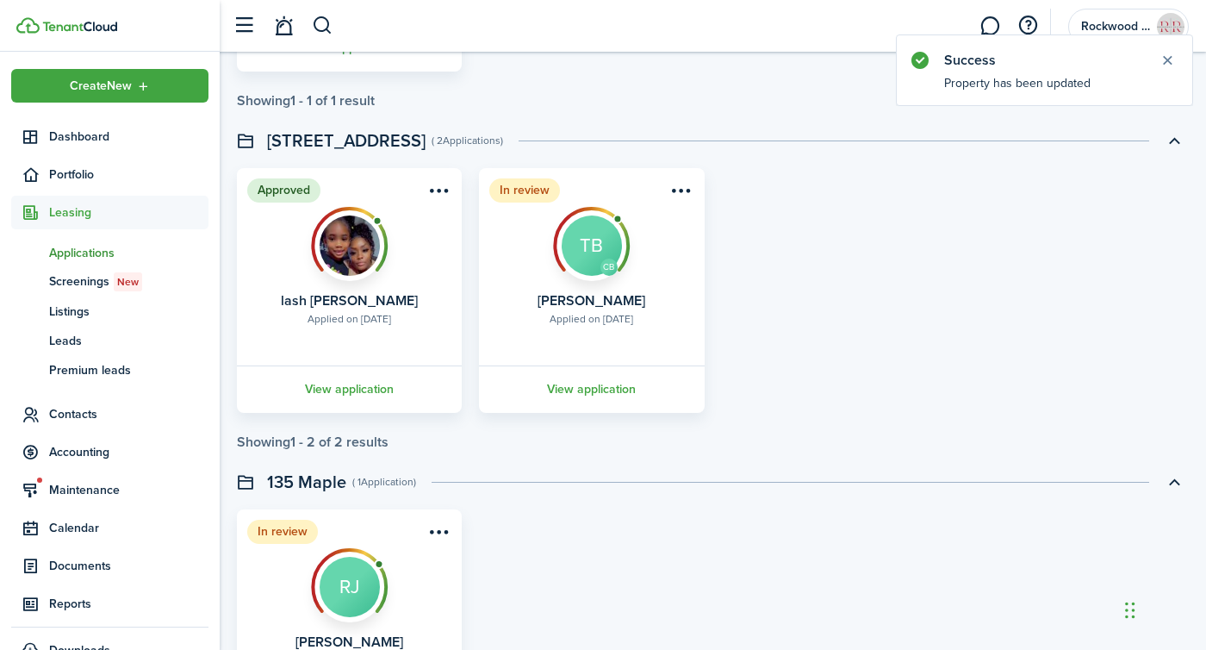
scroll to position [411, 0]
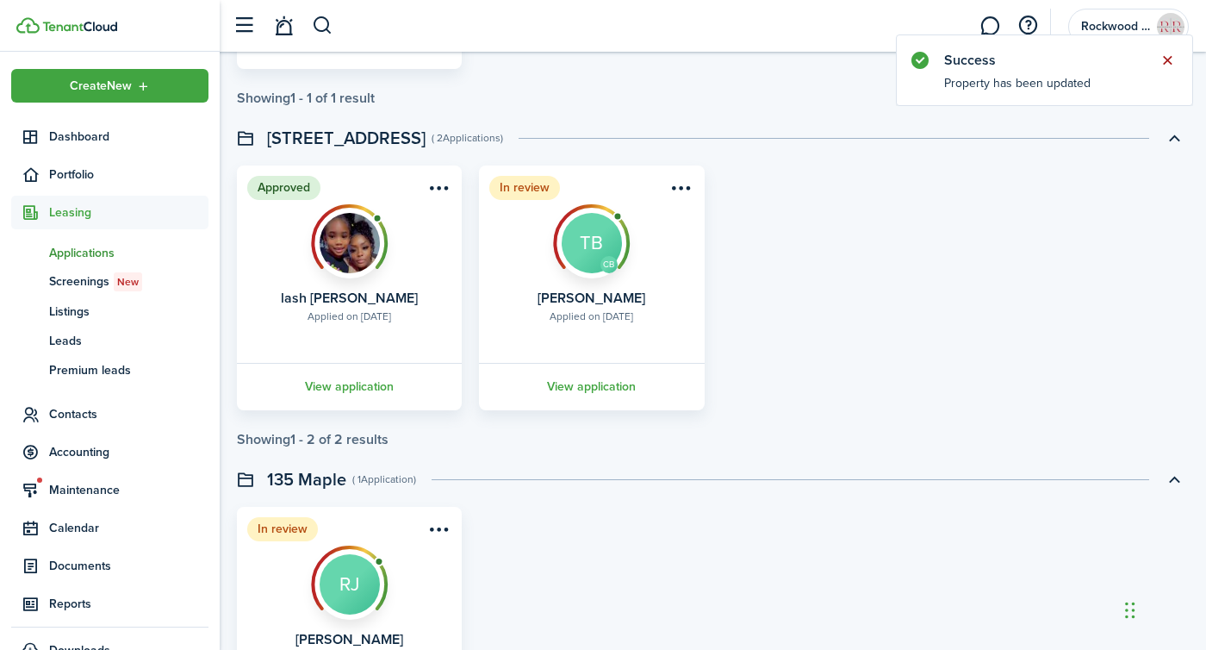
click at [1163, 59] on button "Close notify" at bounding box center [1167, 60] width 24 height 24
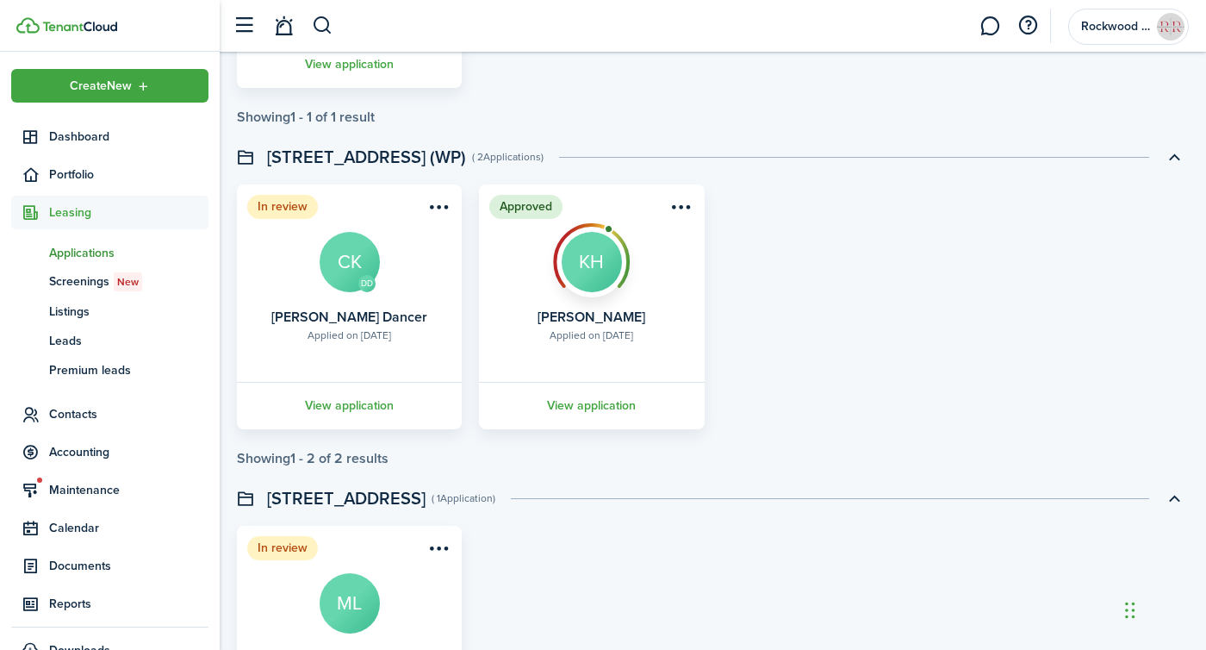
scroll to position [1167, 0]
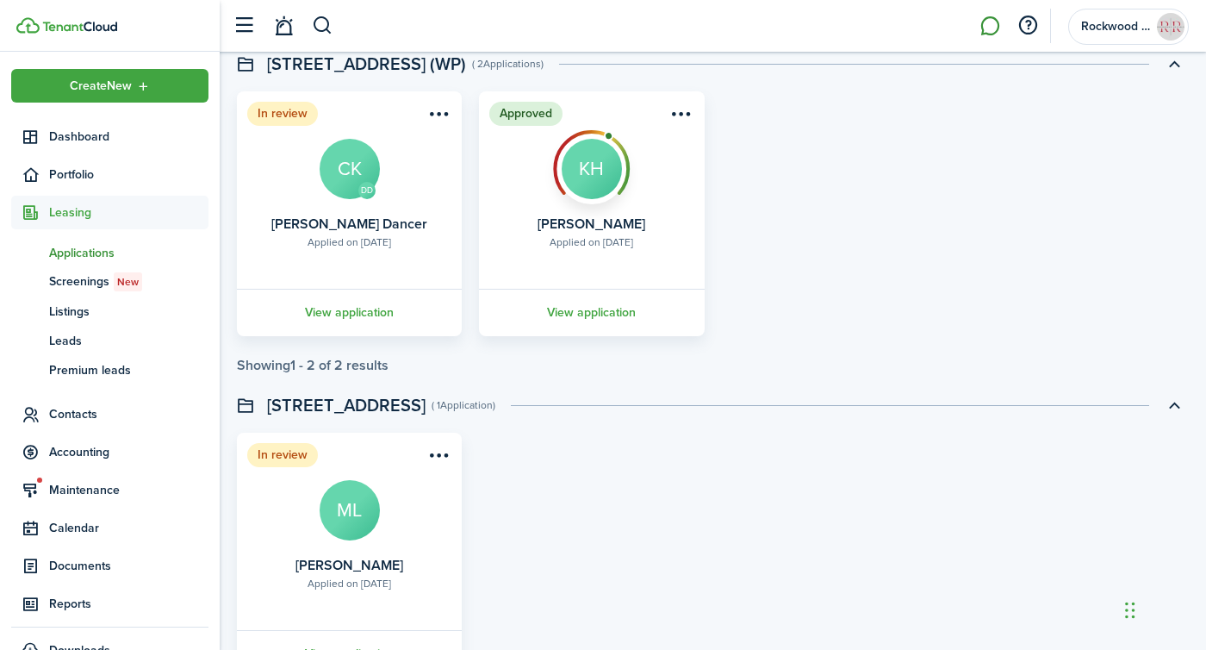
click at [992, 21] on link at bounding box center [989, 26] width 33 height 44
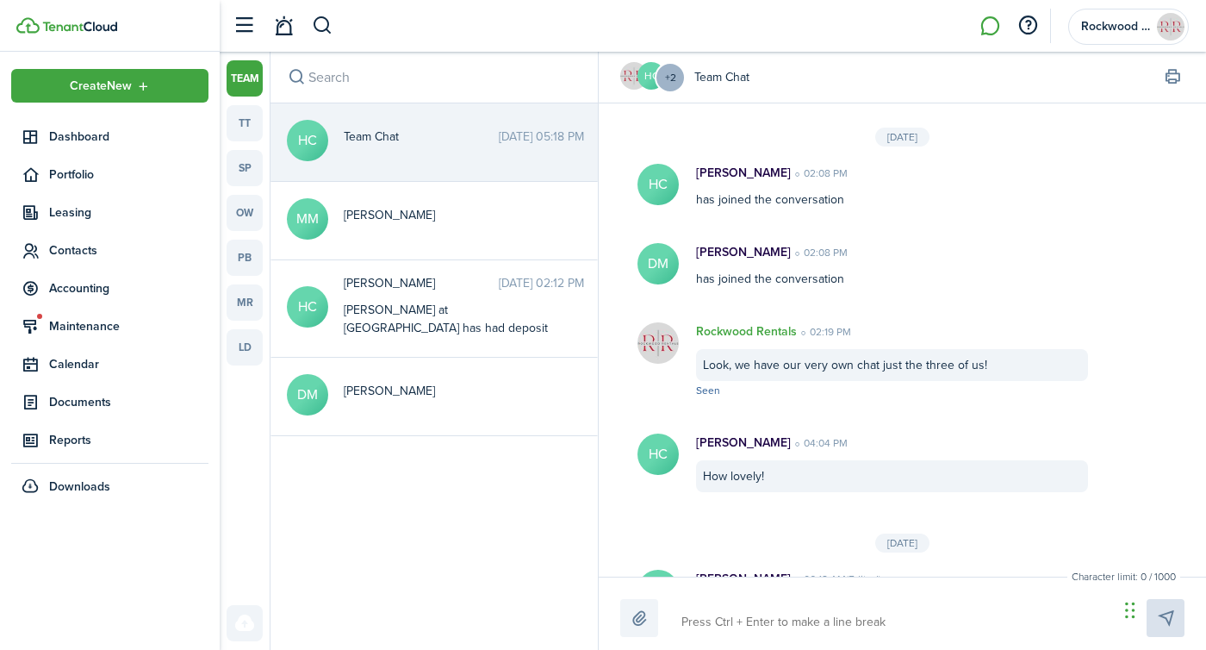
scroll to position [300, 0]
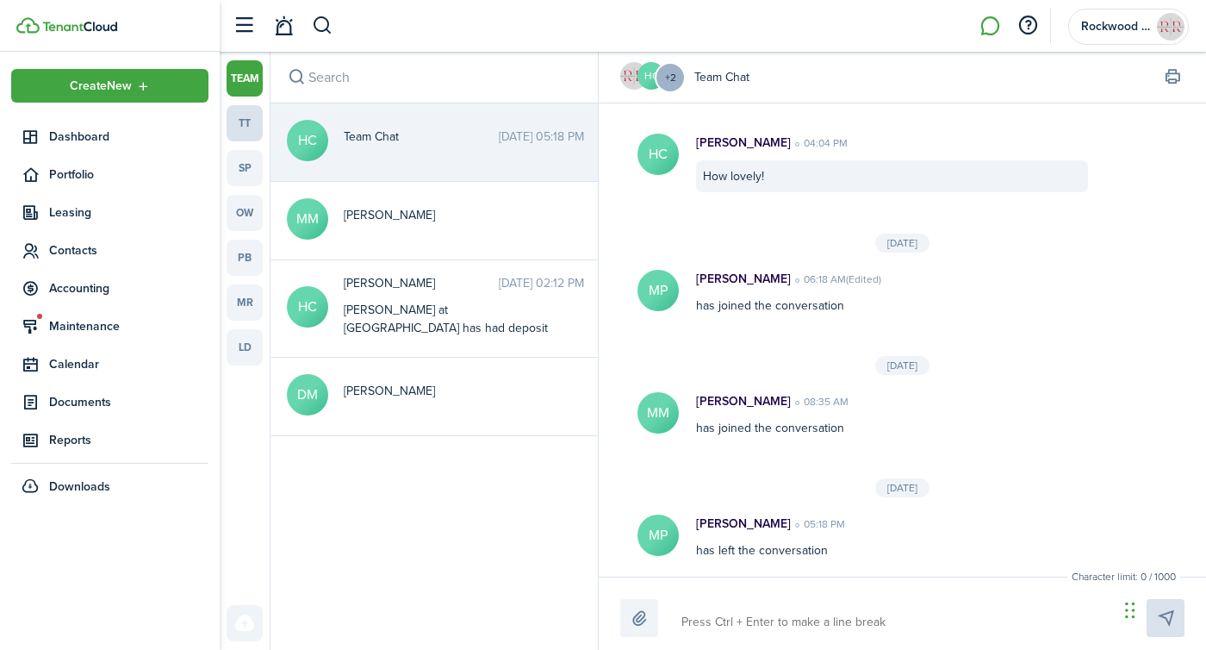
click at [227, 109] on link "tt" at bounding box center [245, 123] width 36 height 36
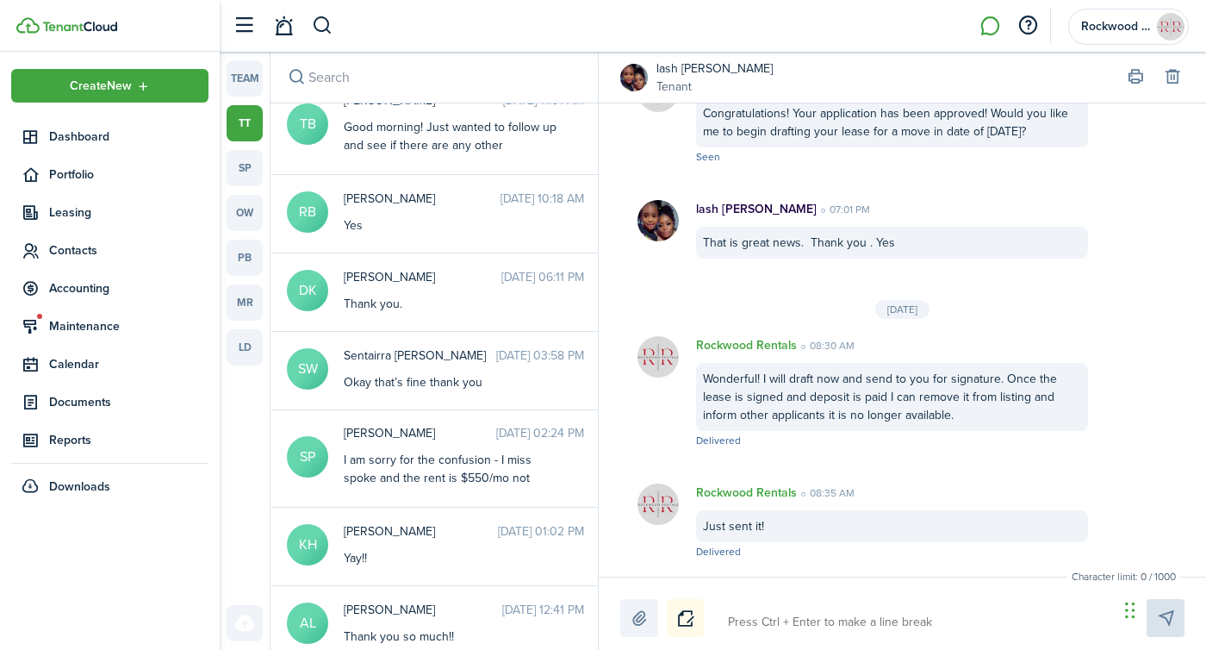
scroll to position [1358, 0]
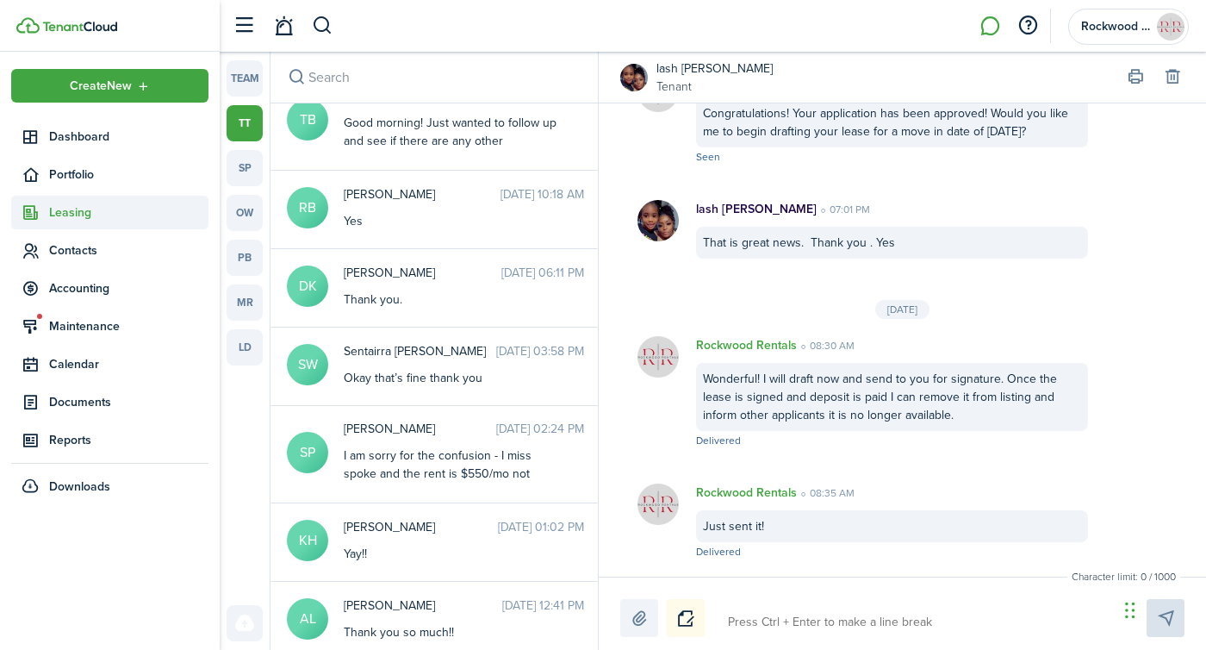
click at [65, 208] on span "Leasing" at bounding box center [128, 212] width 159 height 18
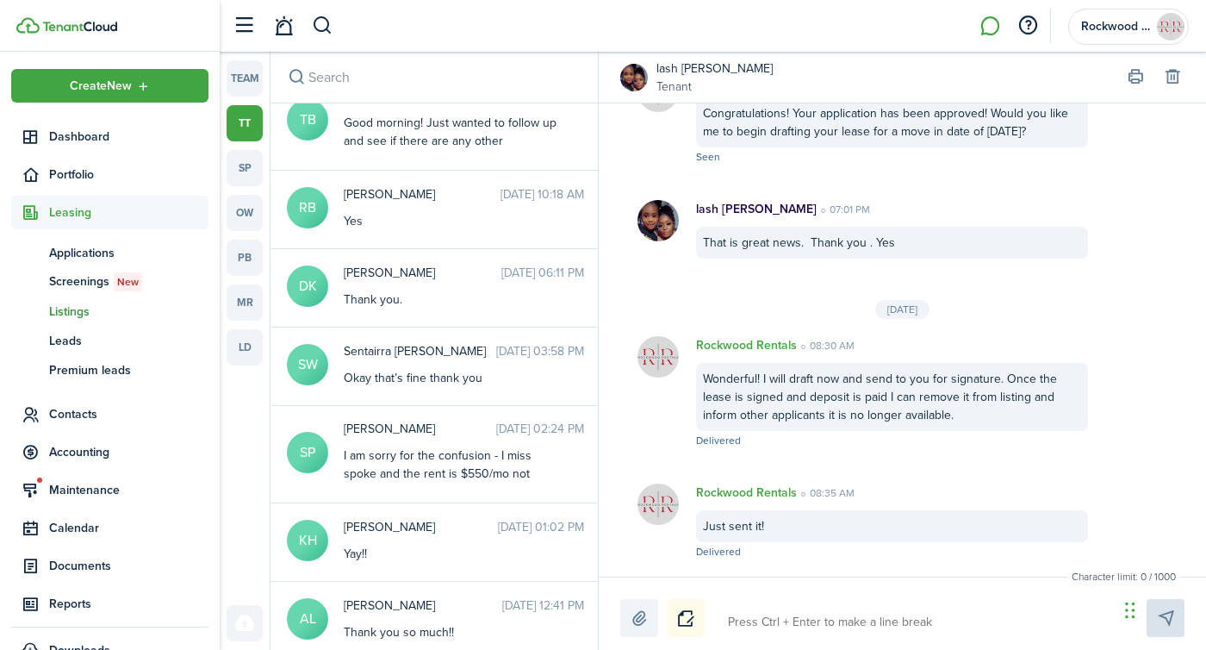
click at [58, 321] on link "ls Listings" at bounding box center [109, 310] width 197 height 29
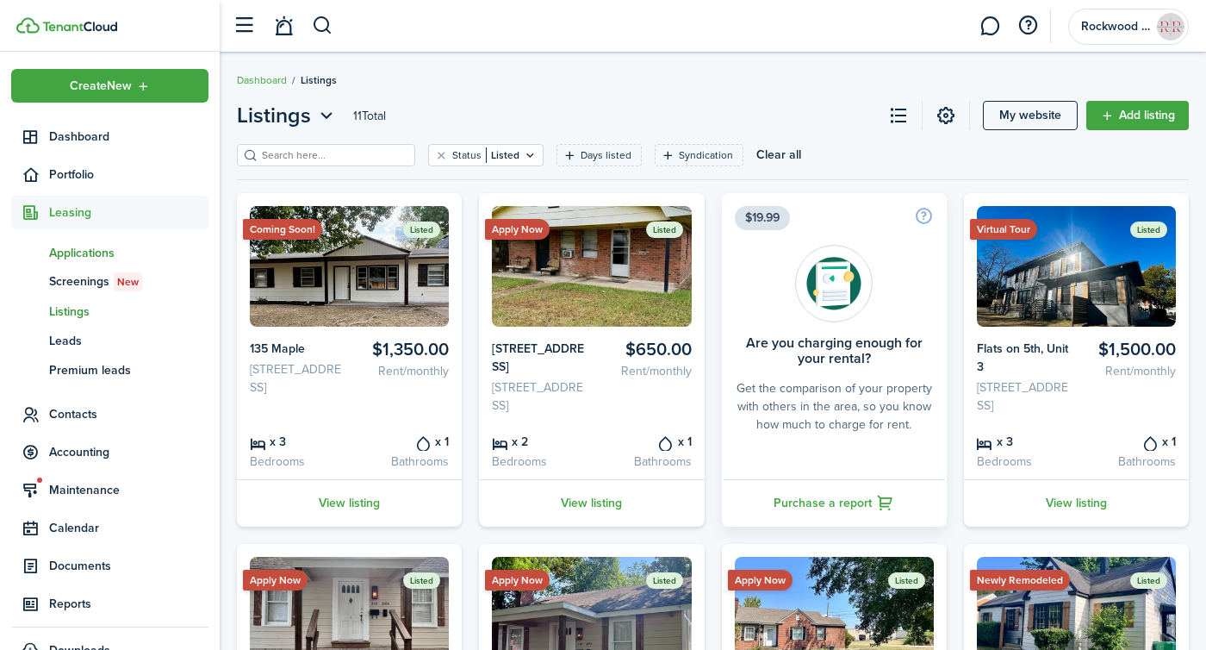
click at [79, 251] on span "Applications" at bounding box center [128, 253] width 159 height 18
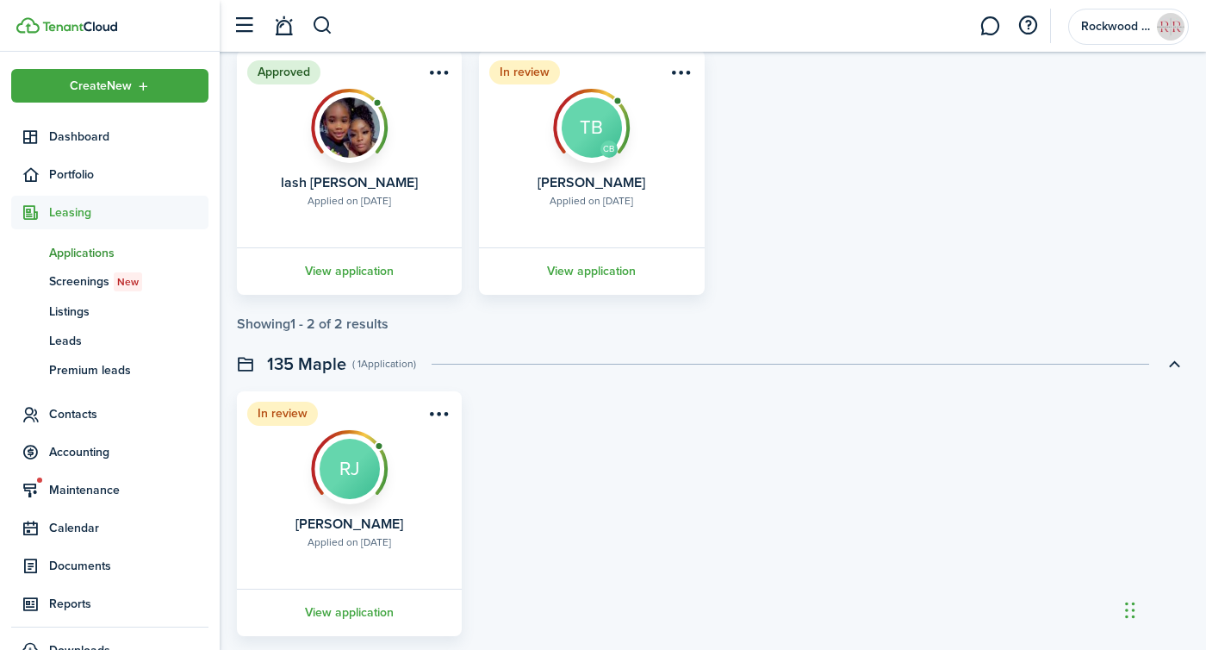
scroll to position [505, 0]
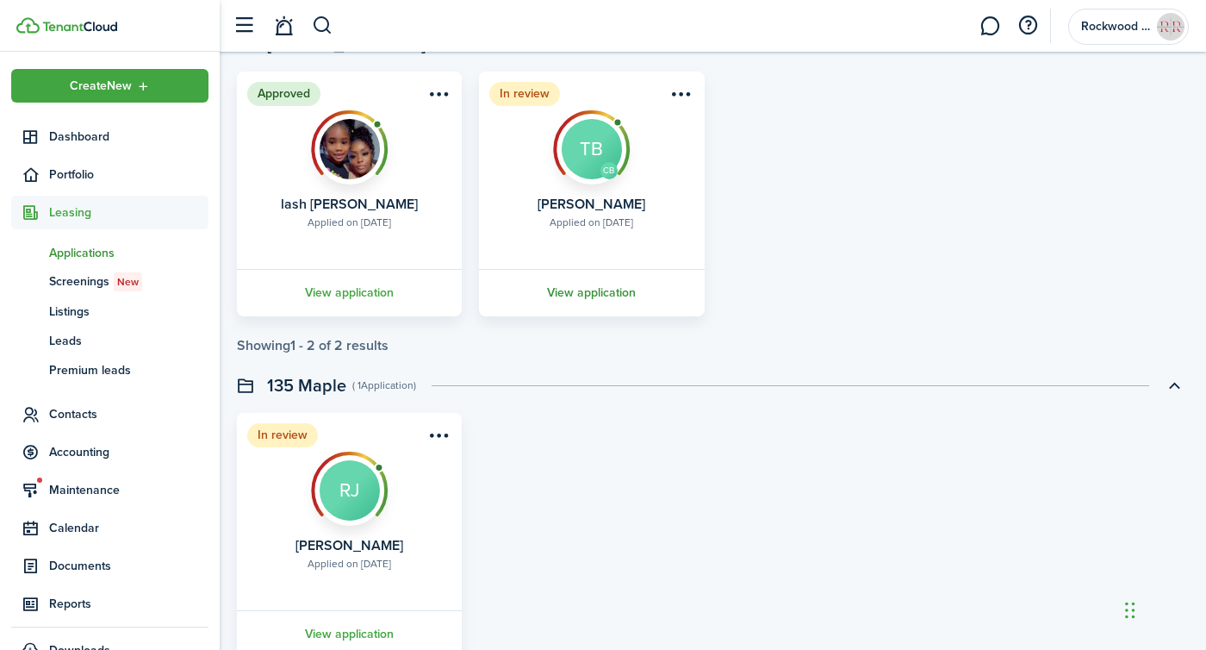
click at [566, 303] on link "View application" at bounding box center [591, 292] width 230 height 47
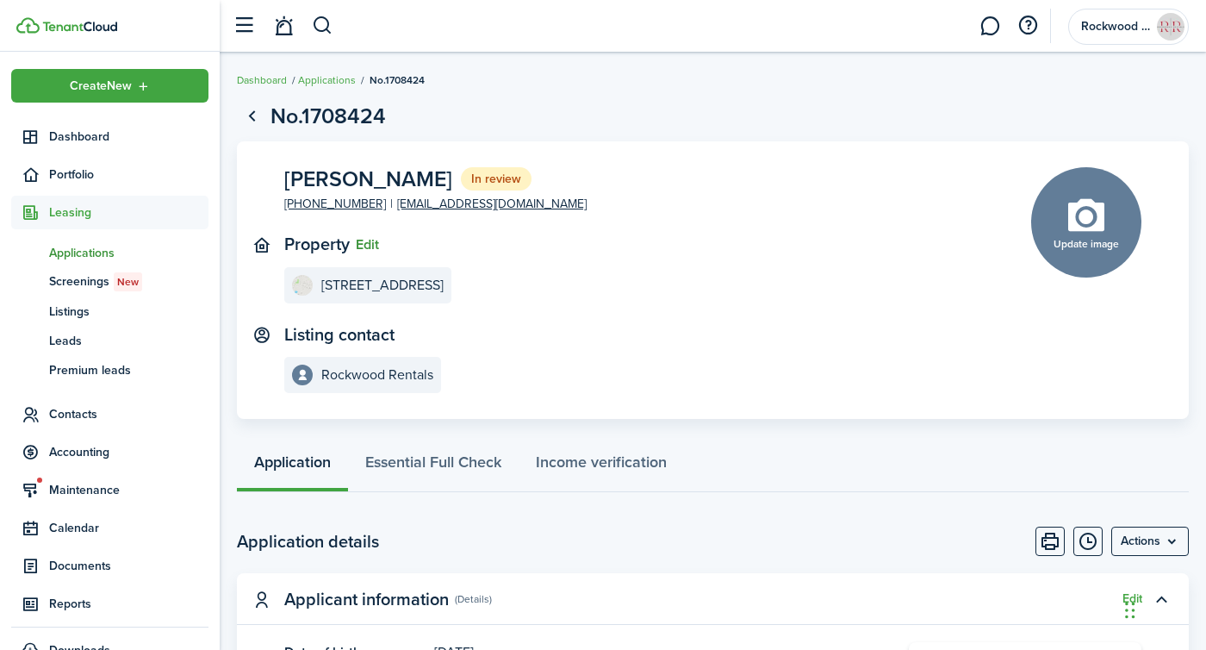
click at [362, 246] on button "Edit" at bounding box center [367, 245] width 23 height 16
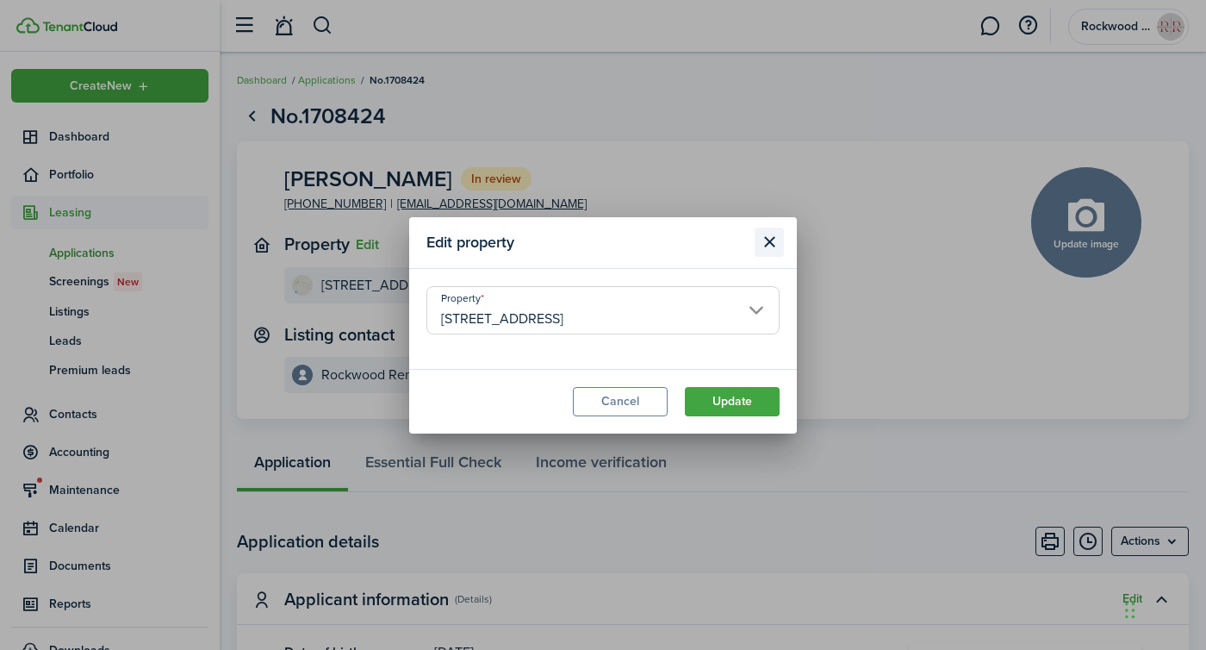
click at [768, 241] on button "Close modal" at bounding box center [769, 241] width 29 height 29
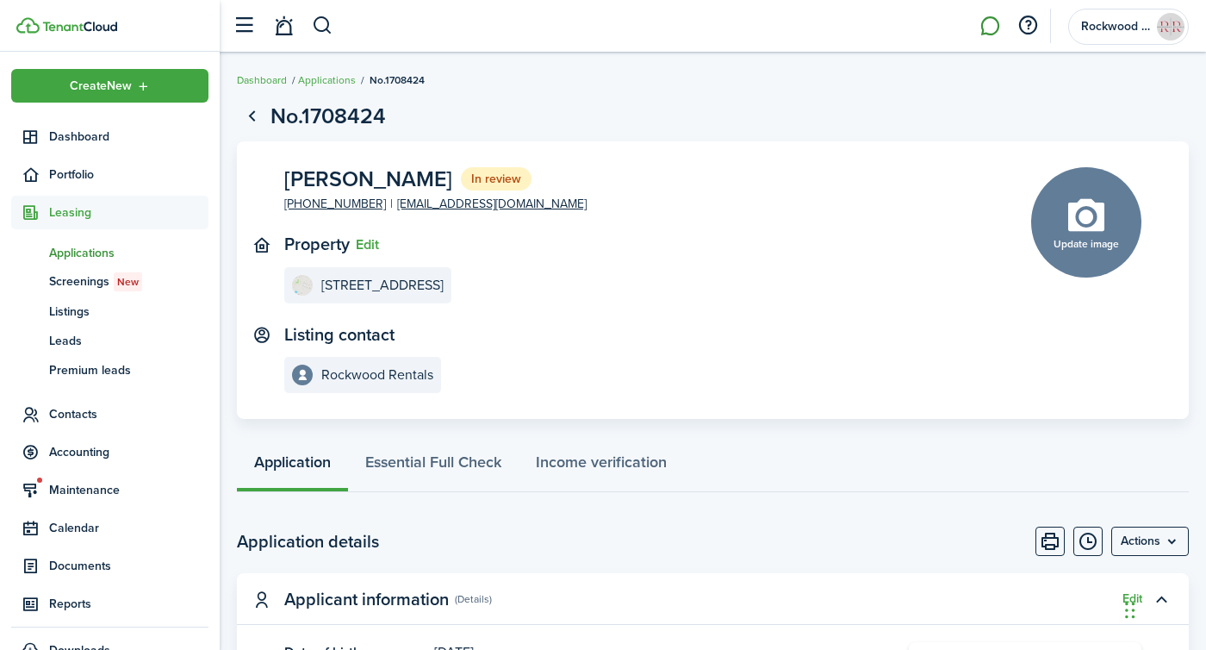
click at [990, 28] on link at bounding box center [989, 26] width 33 height 44
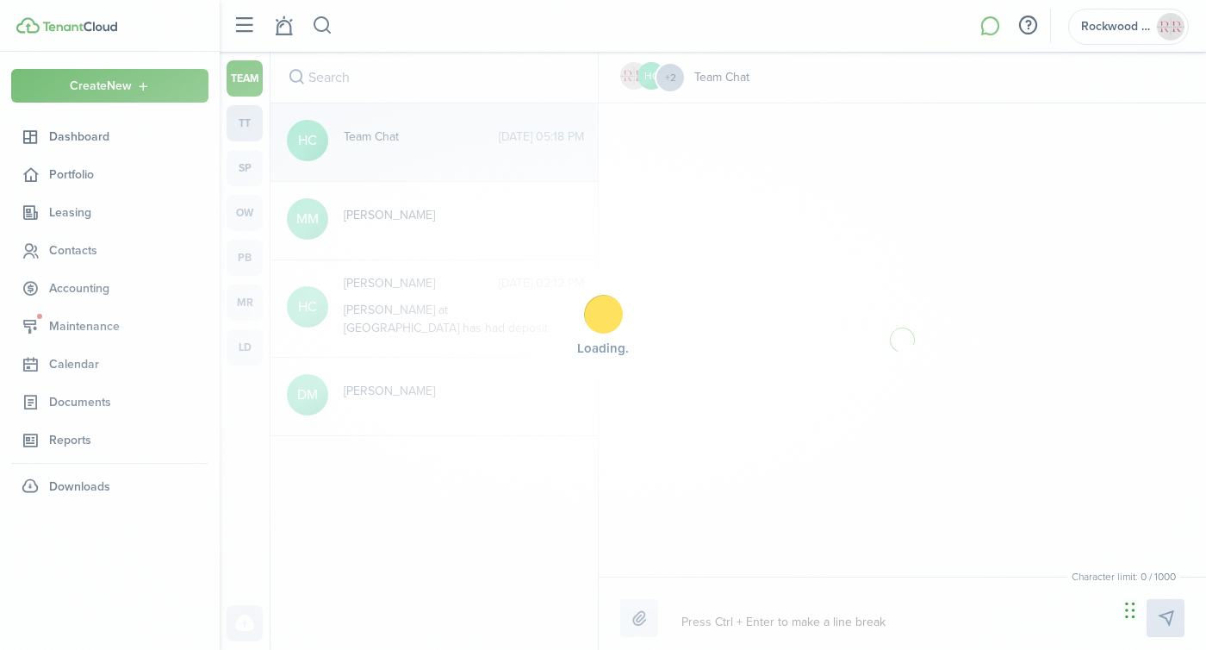
scroll to position [300, 0]
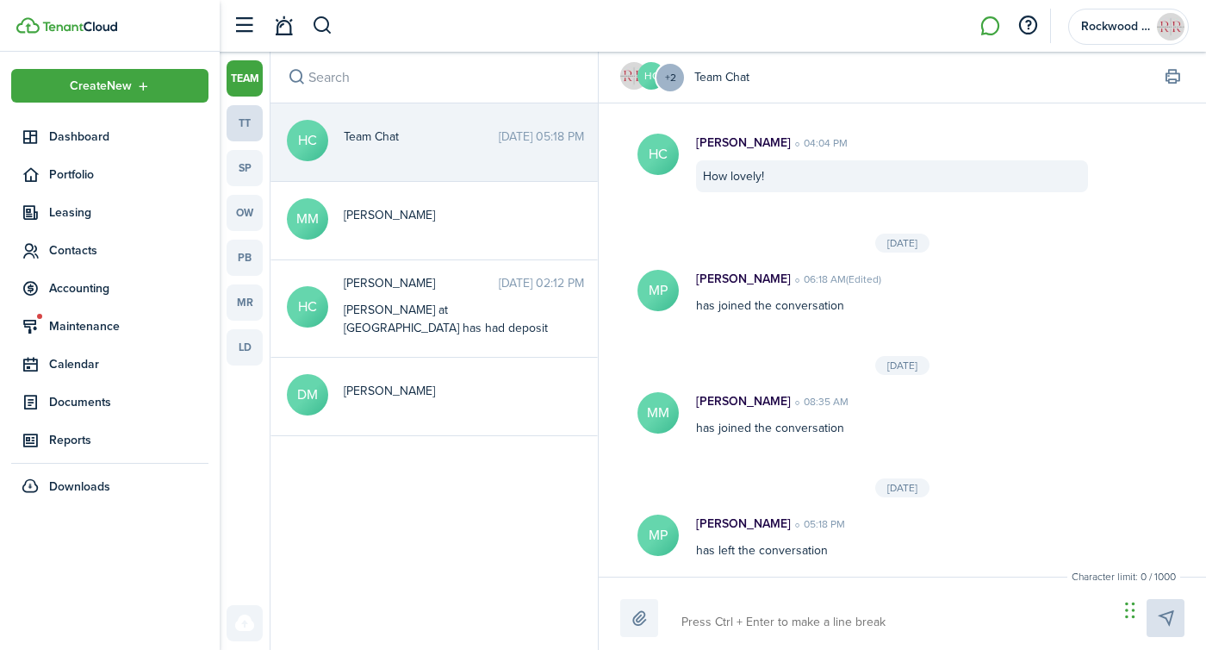
click at [241, 120] on link "tt" at bounding box center [245, 123] width 36 height 36
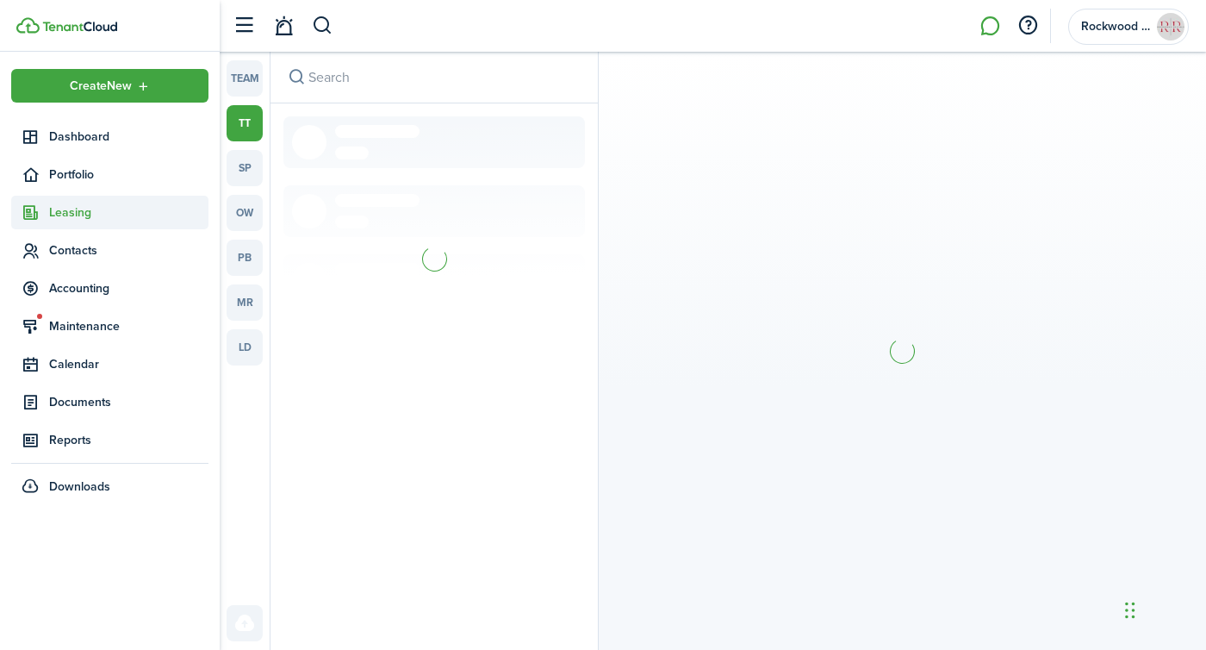
click at [64, 201] on span "Leasing" at bounding box center [109, 213] width 197 height 34
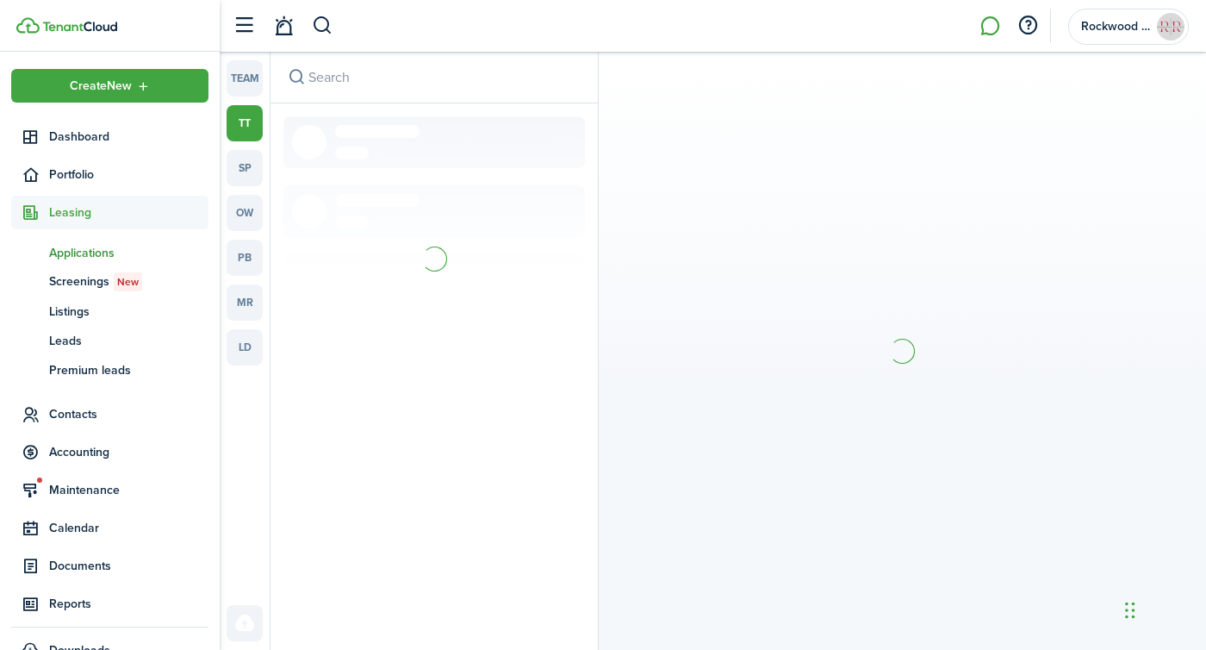
click at [67, 239] on link "ap Applications" at bounding box center [109, 252] width 197 height 29
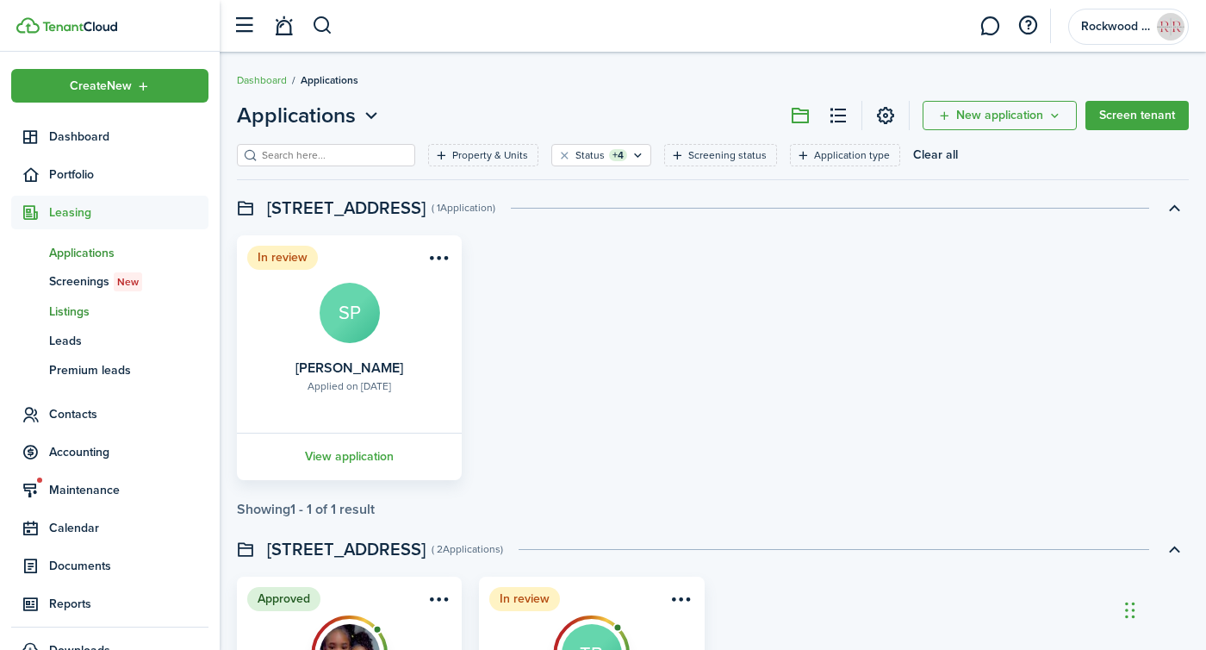
click at [90, 321] on link "ls Listings" at bounding box center [109, 310] width 197 height 29
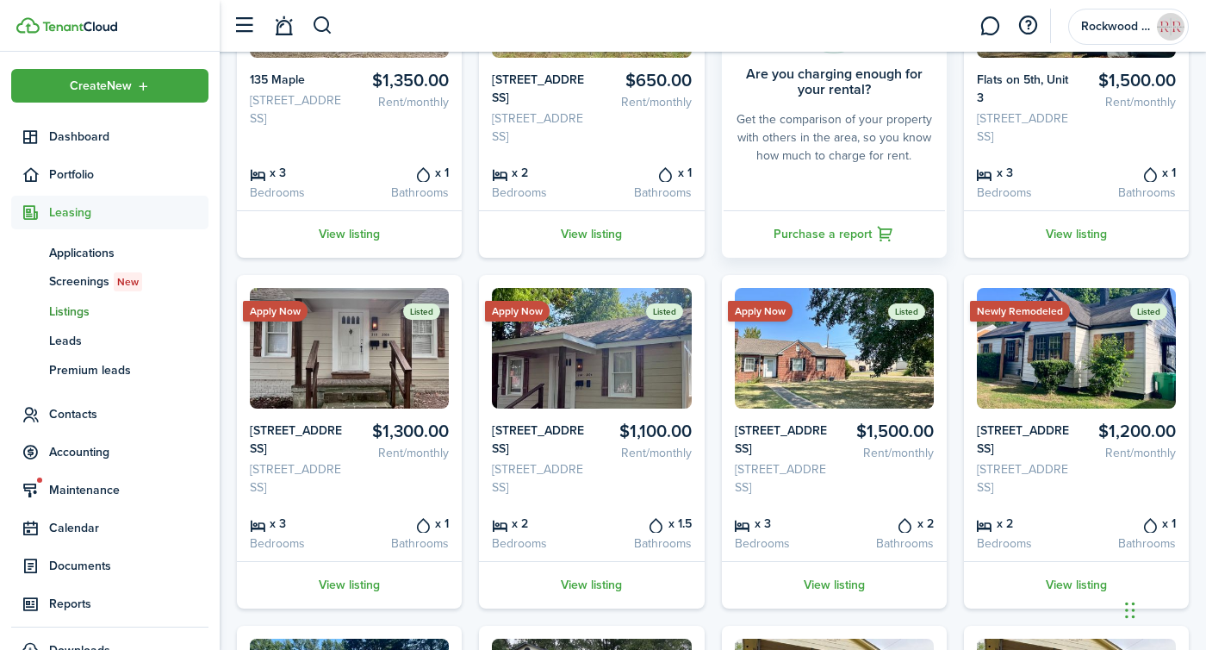
scroll to position [362, 0]
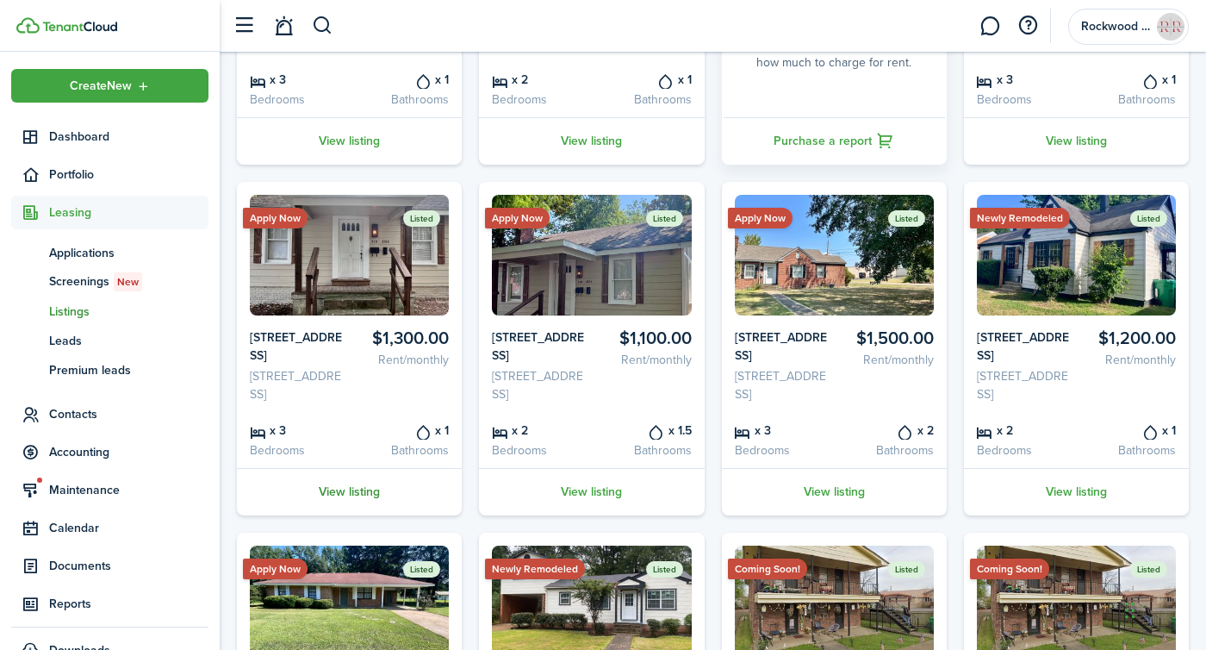
click at [328, 515] on link "View listing" at bounding box center [349, 491] width 225 height 47
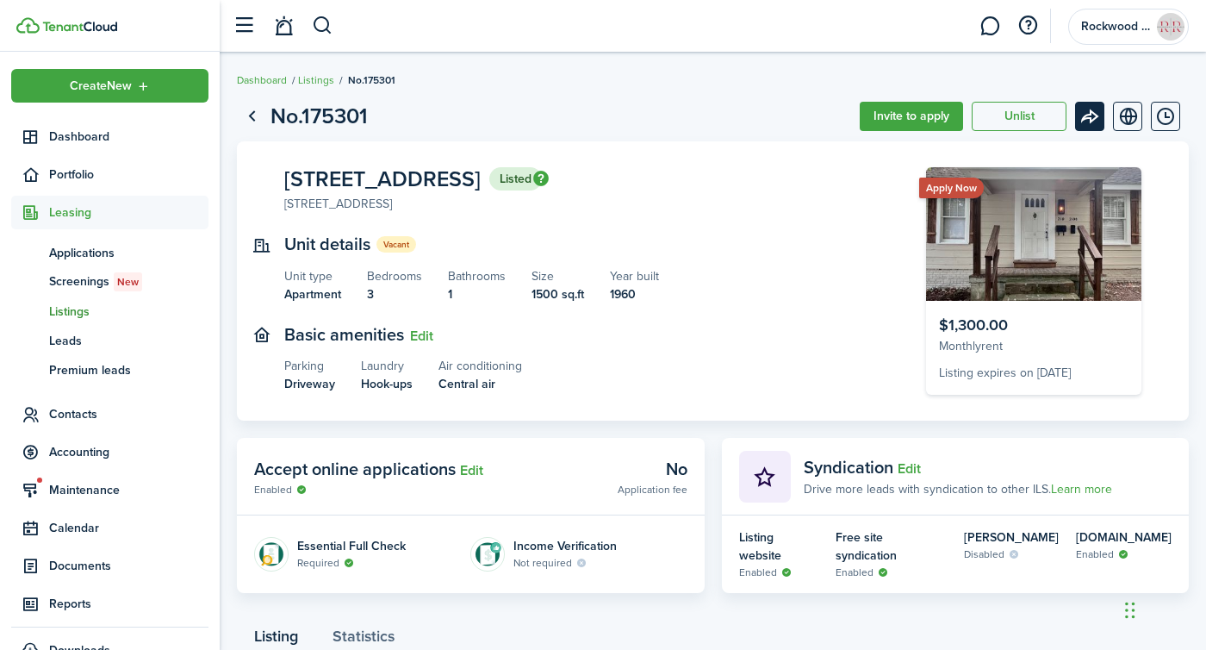
click at [1104, 109] on menu-btn-icon "Open menu" at bounding box center [1089, 116] width 29 height 29
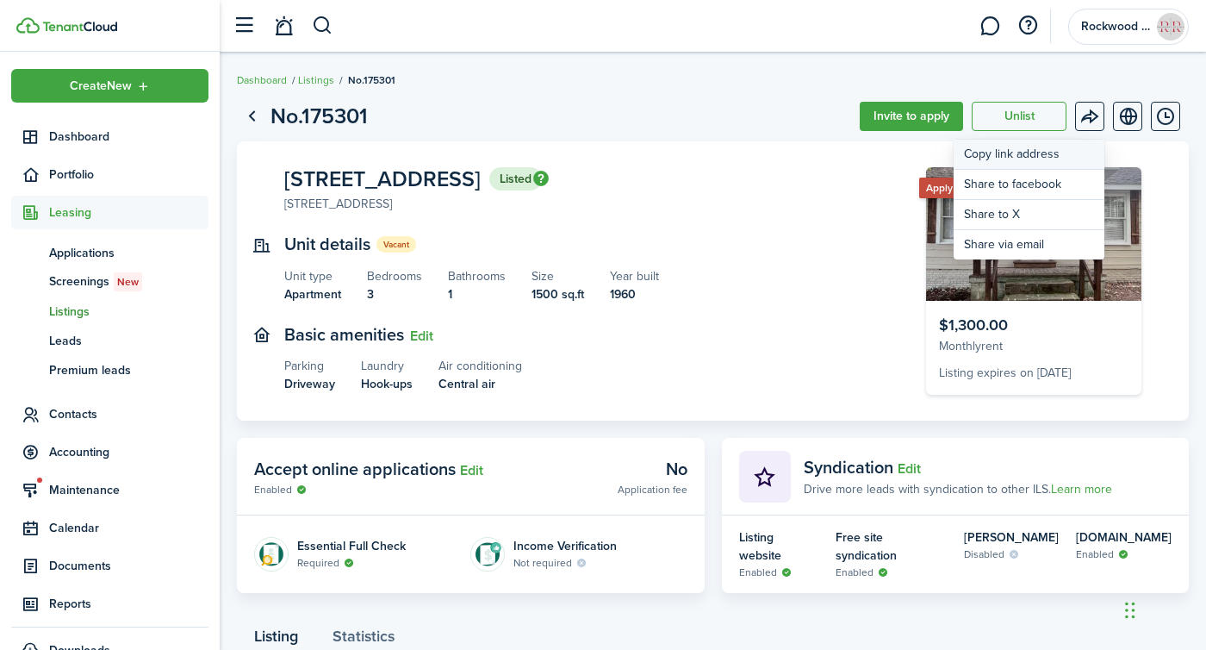
click at [1038, 157] on button "Copy link address" at bounding box center [1029, 155] width 151 height 30
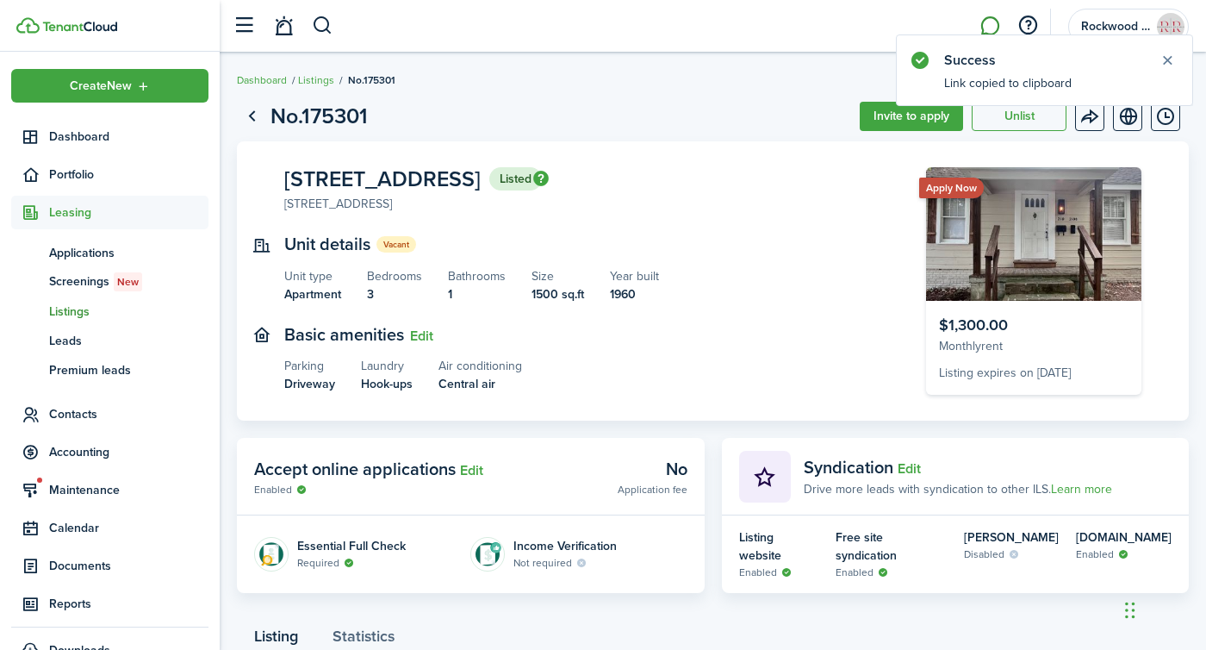
click at [997, 27] on link at bounding box center [989, 26] width 33 height 44
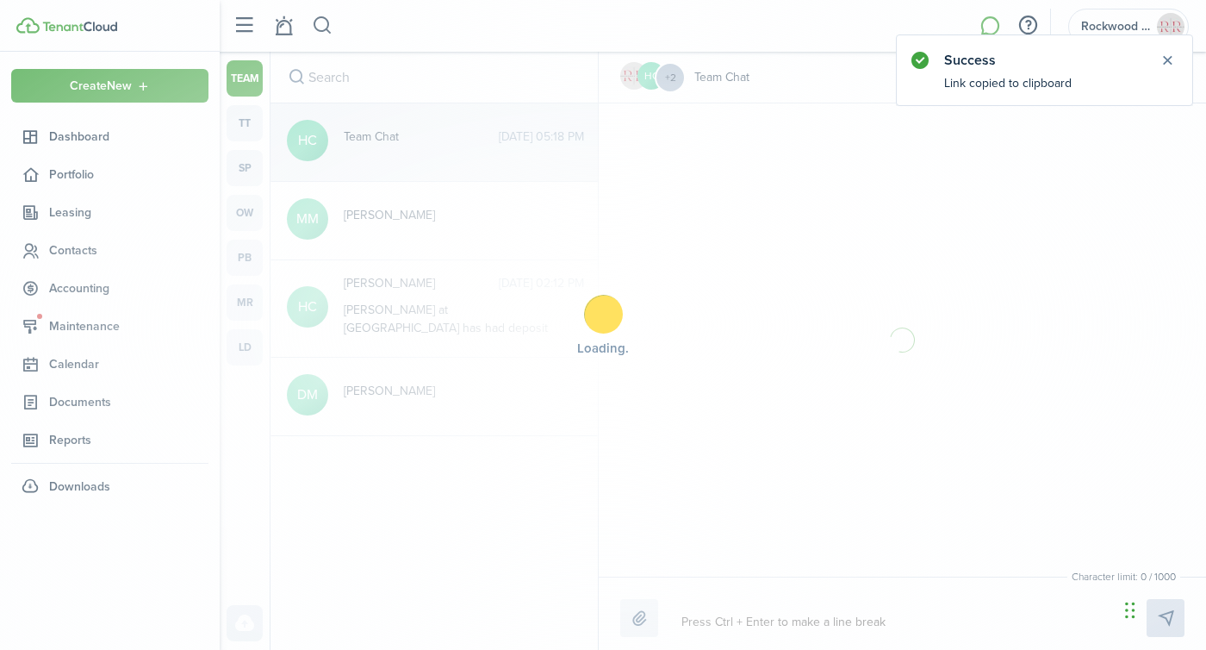
scroll to position [300, 0]
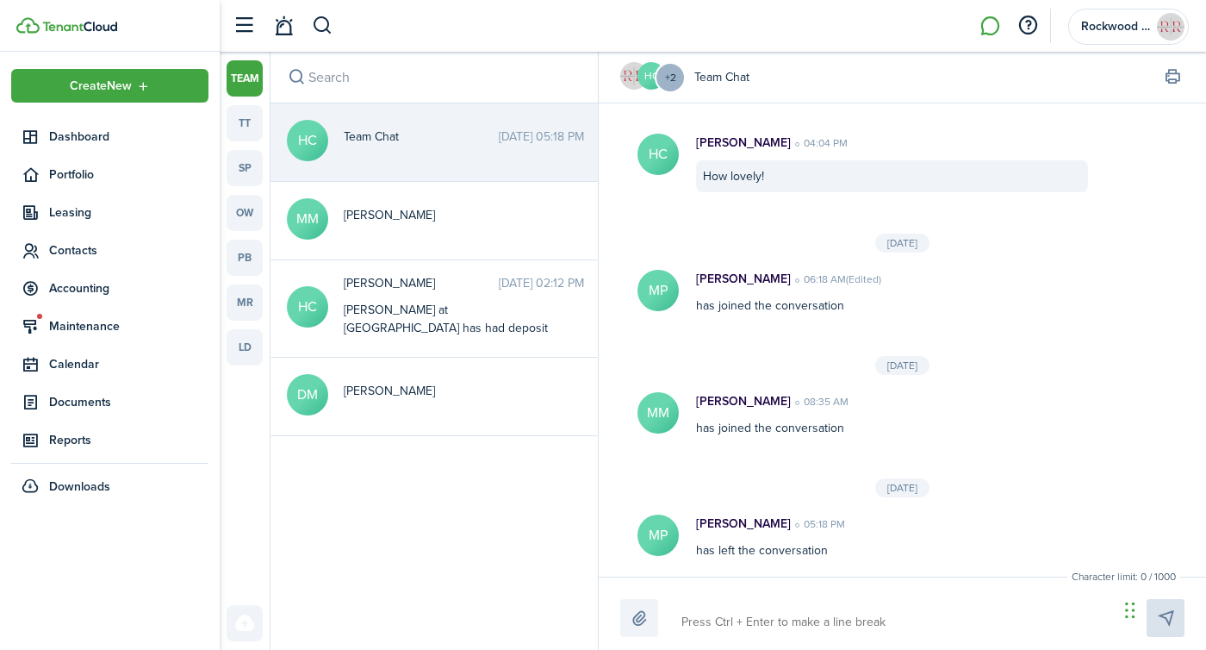
click at [250, 103] on div "team tt sp ow pb mr ld" at bounding box center [245, 274] width 36 height 429
click at [240, 134] on link "tt" at bounding box center [245, 123] width 36 height 36
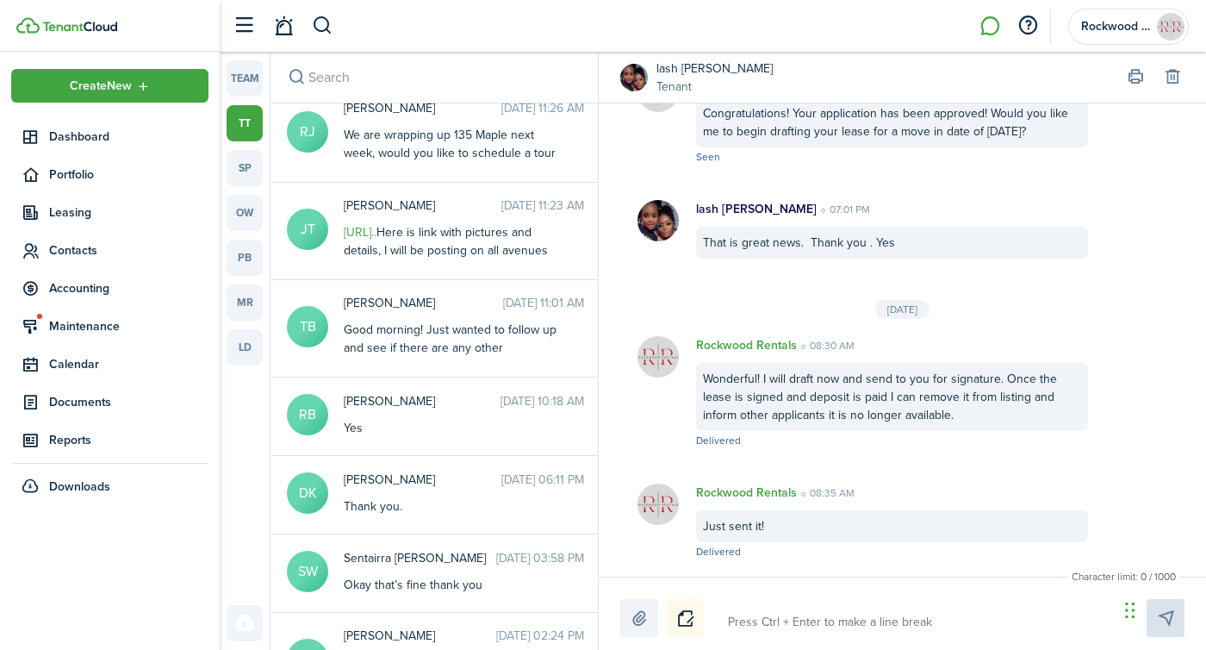
scroll to position [1252, 0]
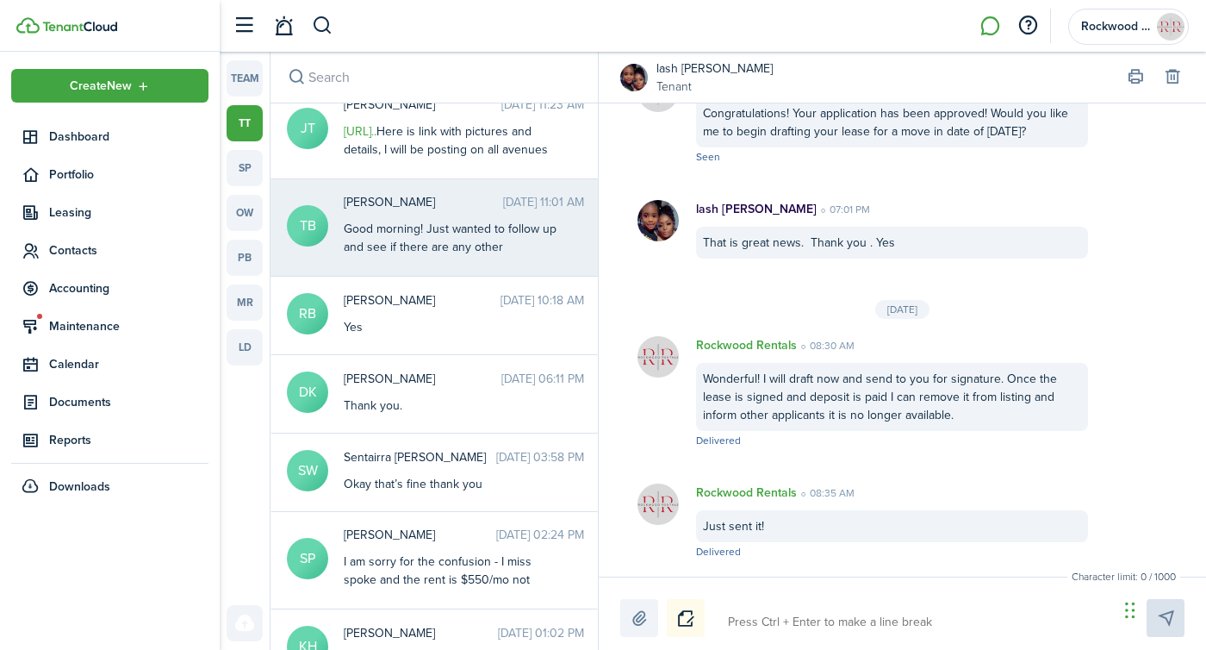
click at [453, 235] on div "Good morning! Just wanted to follow up and see if there are any other propertie…" at bounding box center [451, 292] width 215 height 145
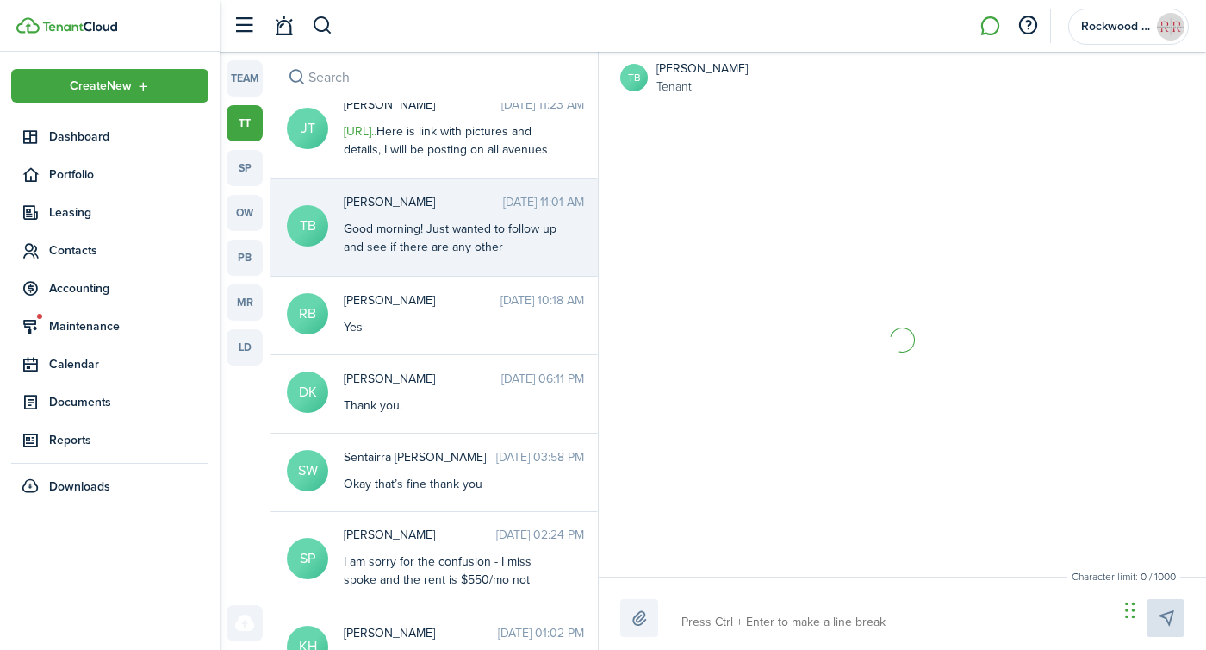
click at [729, 610] on textarea at bounding box center [893, 621] width 437 height 29
type textarea "W"
type textarea "Wa"
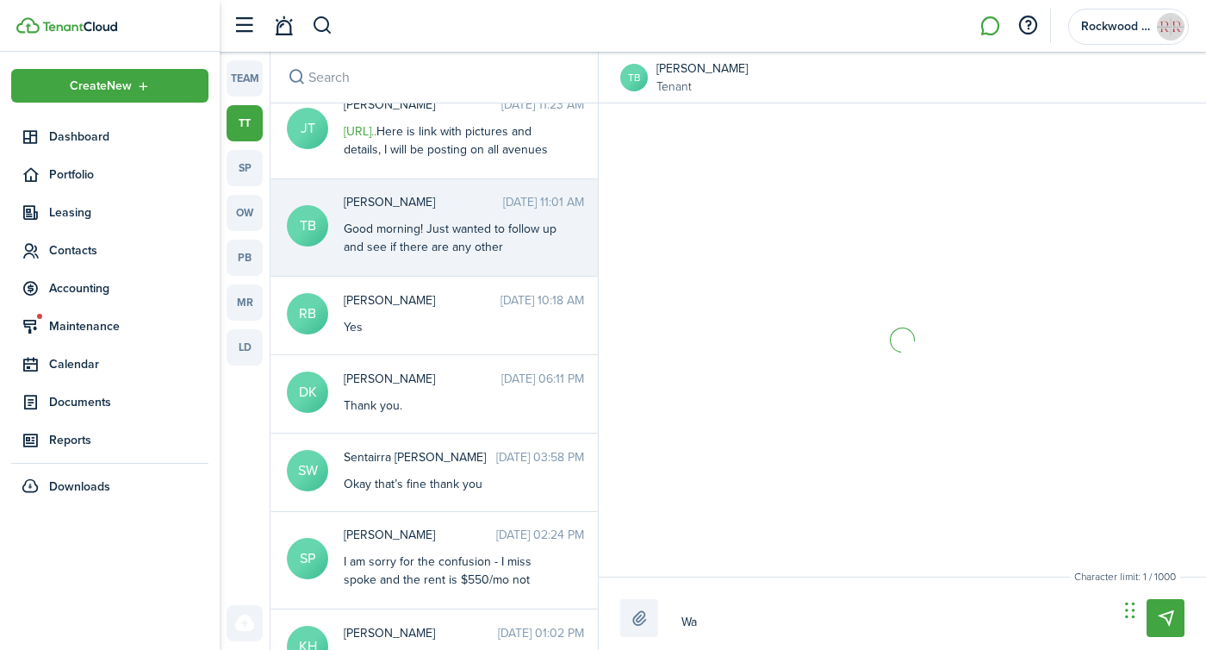
type textarea "Wan"
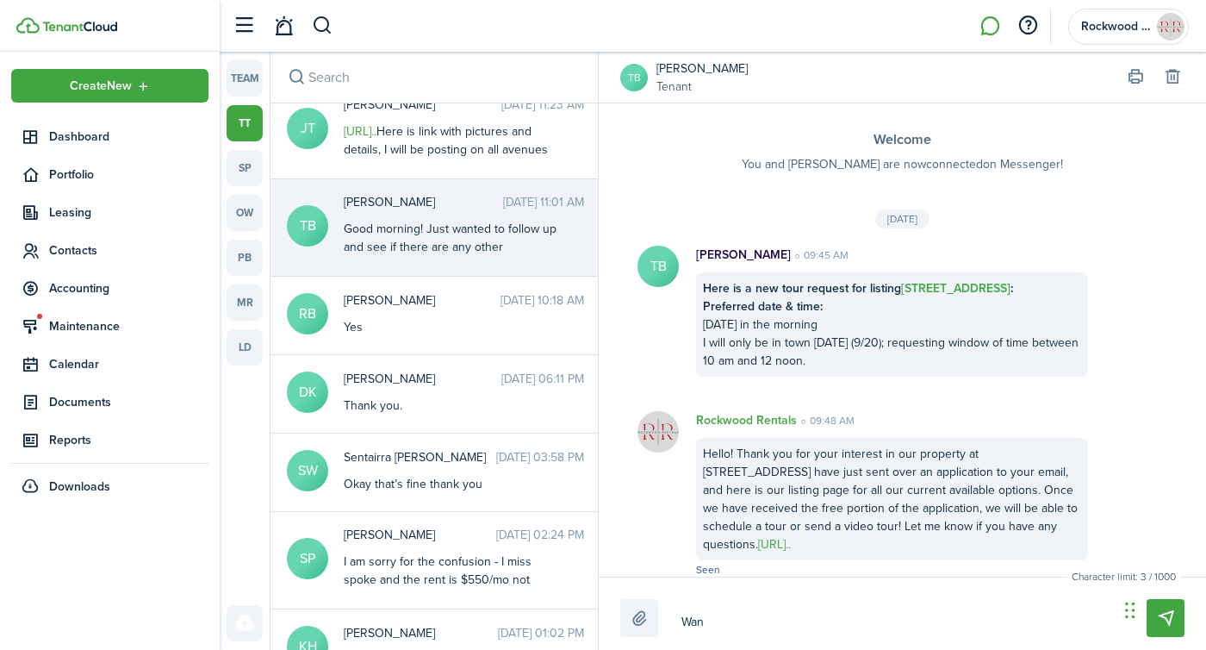
scroll to position [1627, 0]
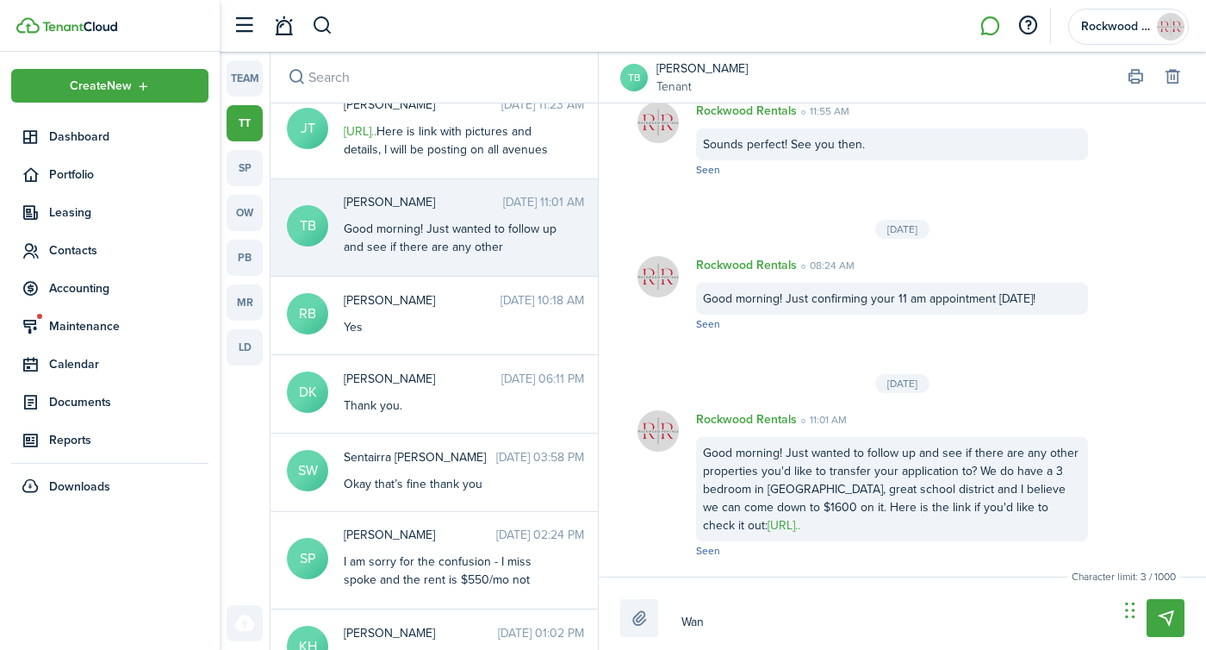
type textarea "Want"
type textarea "Wante"
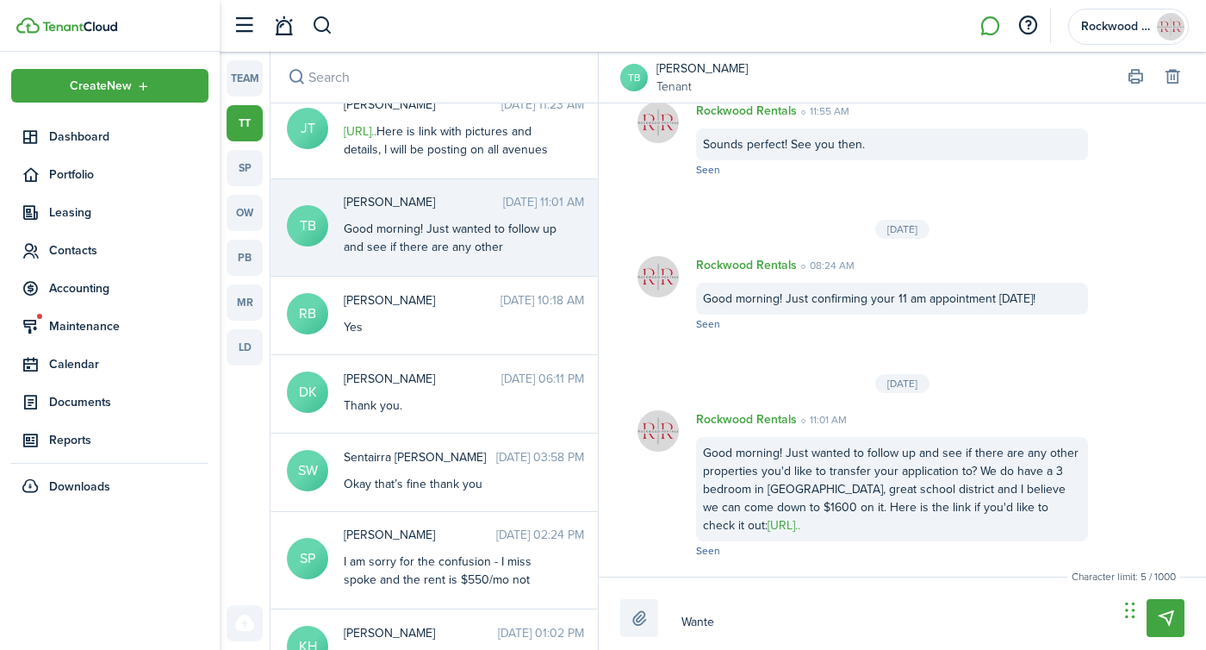
type textarea "Wante"
type textarea "Wanted"
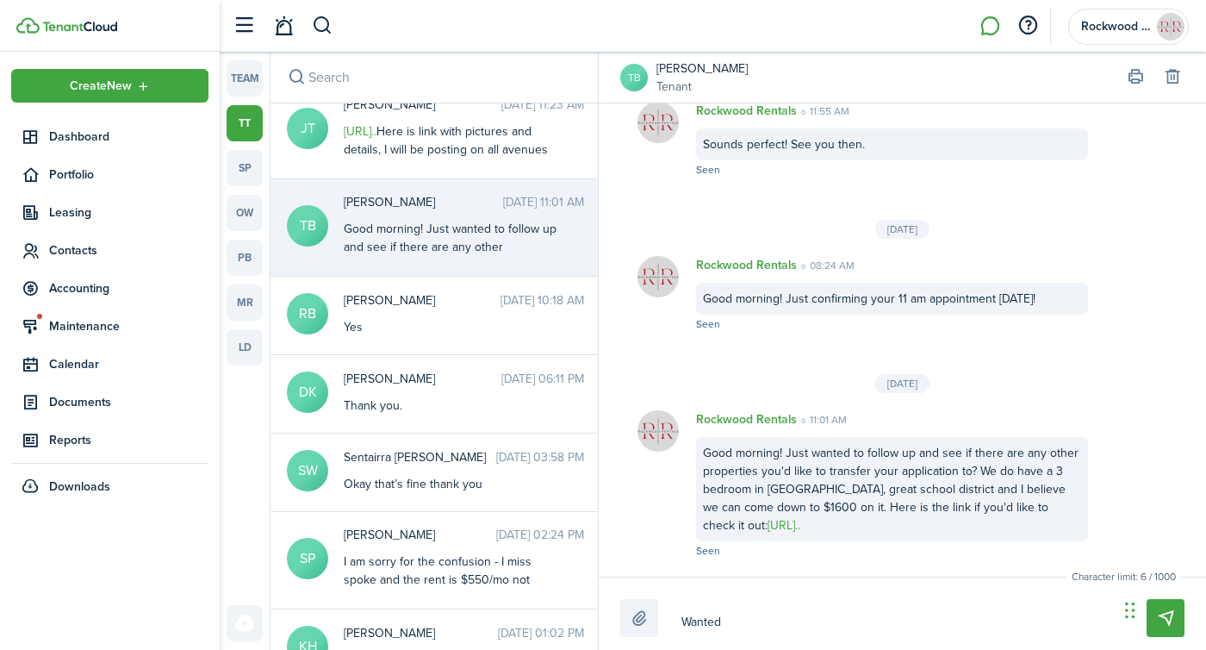
type textarea "Wanted"
type textarea "Wanted t"
type textarea "Wanted to"
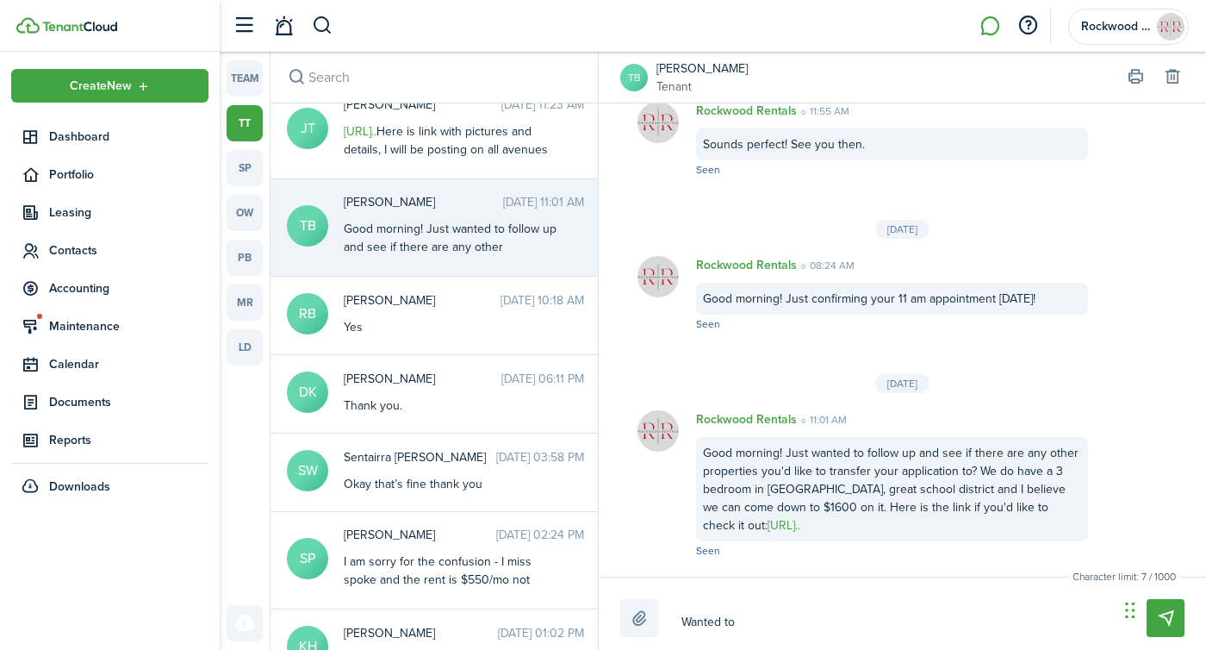
type textarea "Wanted to"
type textarea "Wanted to s"
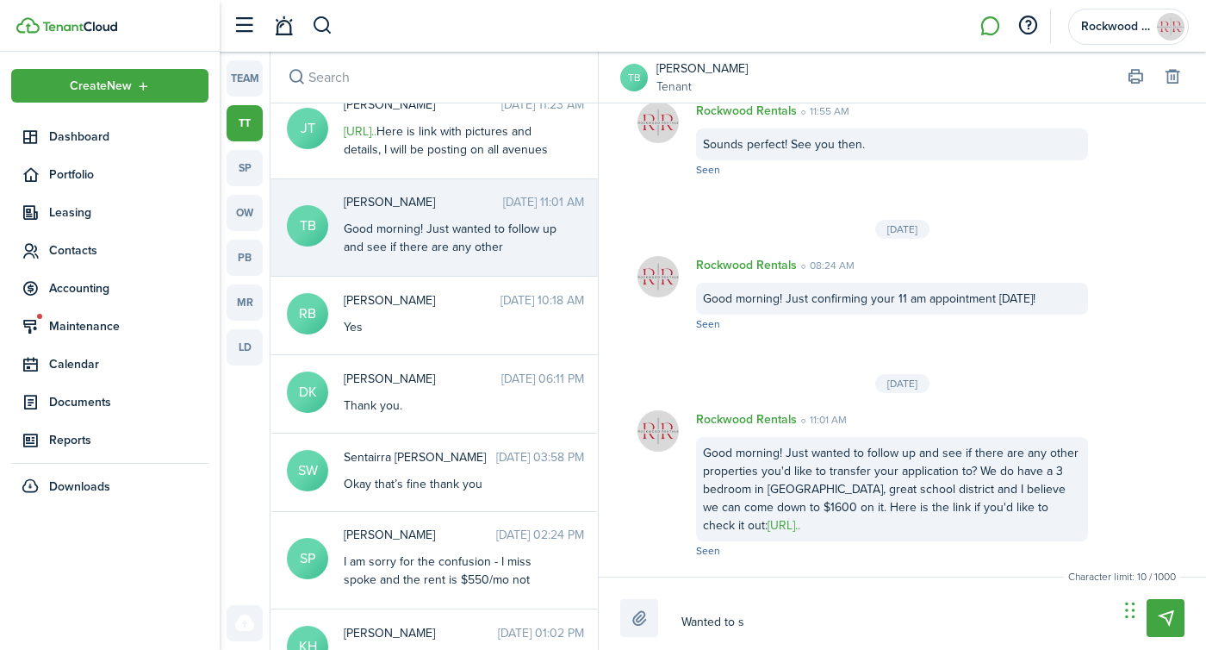
type textarea "Wanted to se"
type textarea "Wanted to sen"
type textarea "Wanted to send"
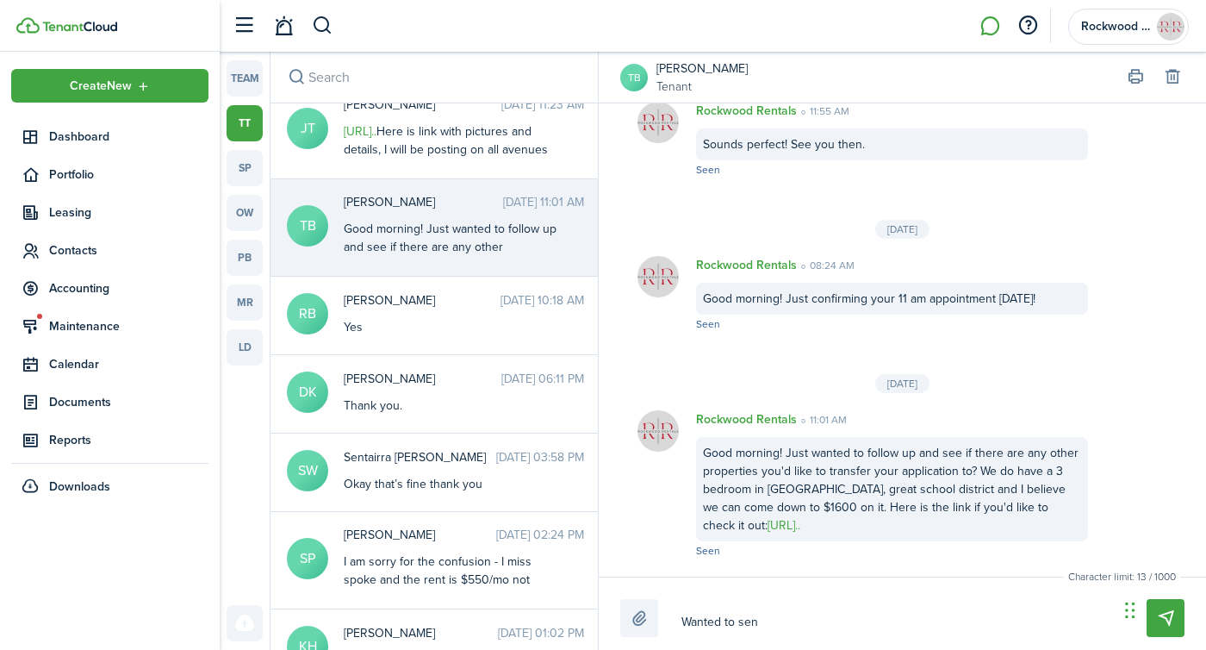
type textarea "Wanted to send"
type textarea "Wanted to send a"
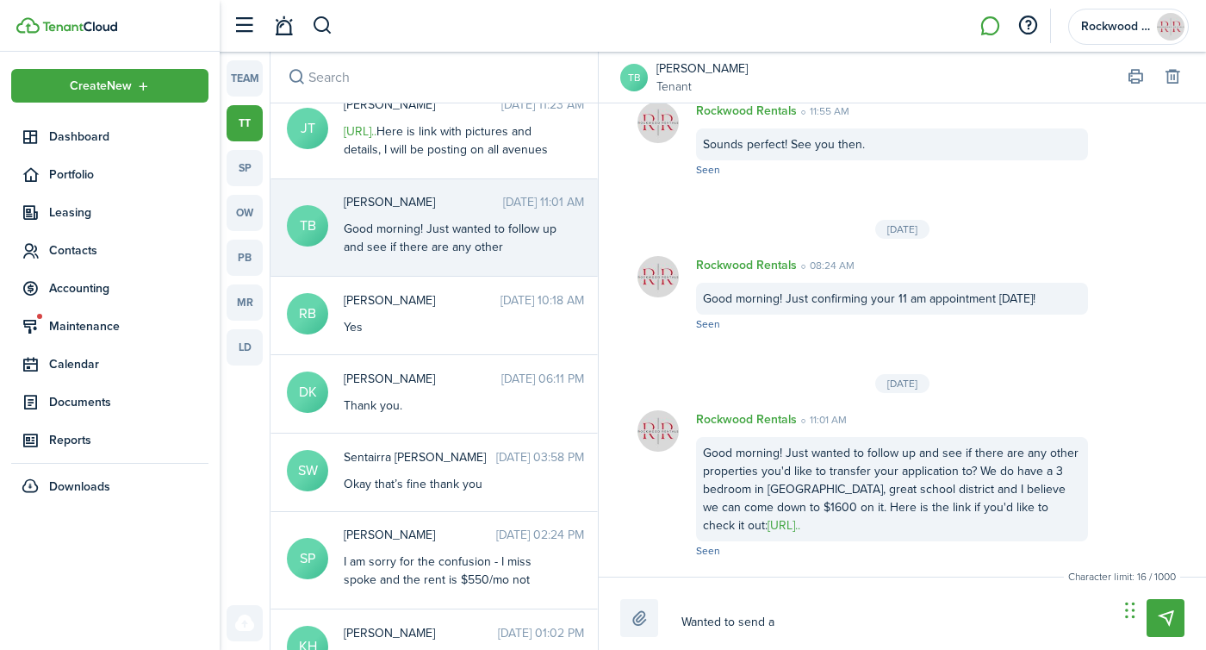
type textarea "Wanted to send an"
type textarea "Wanted to send ano"
type textarea "Wanted to send anot"
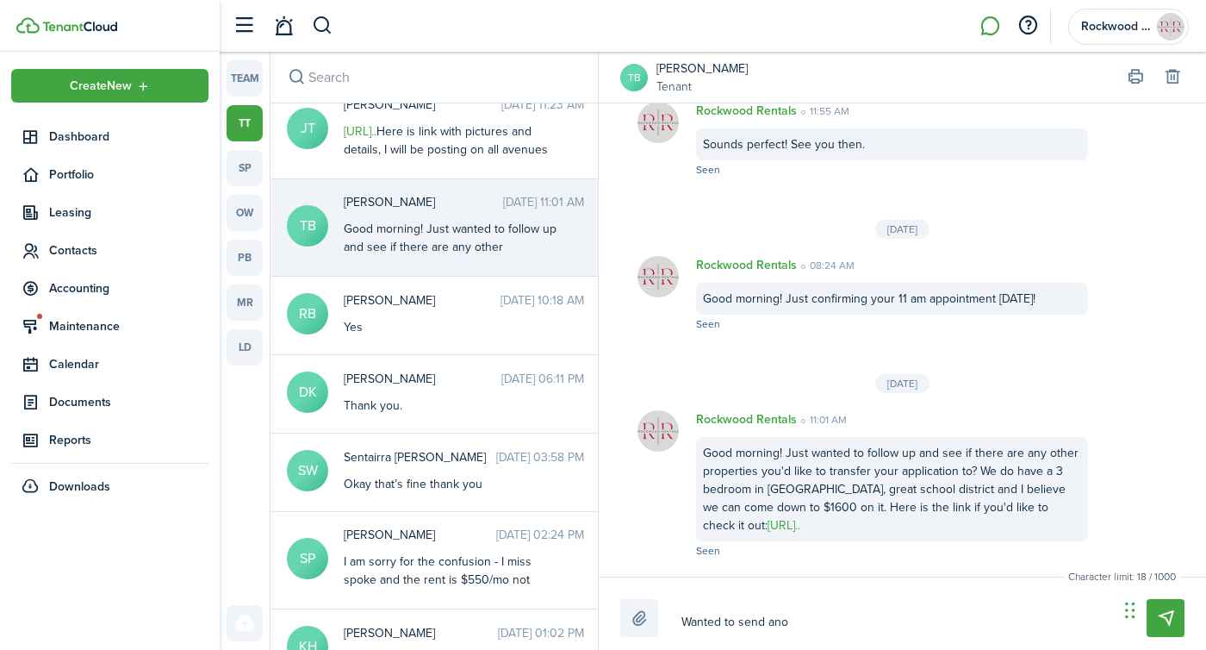
type textarea "Wanted to send anot"
type textarea "Wanted to send anoth"
type textarea "Wanted to send anothe"
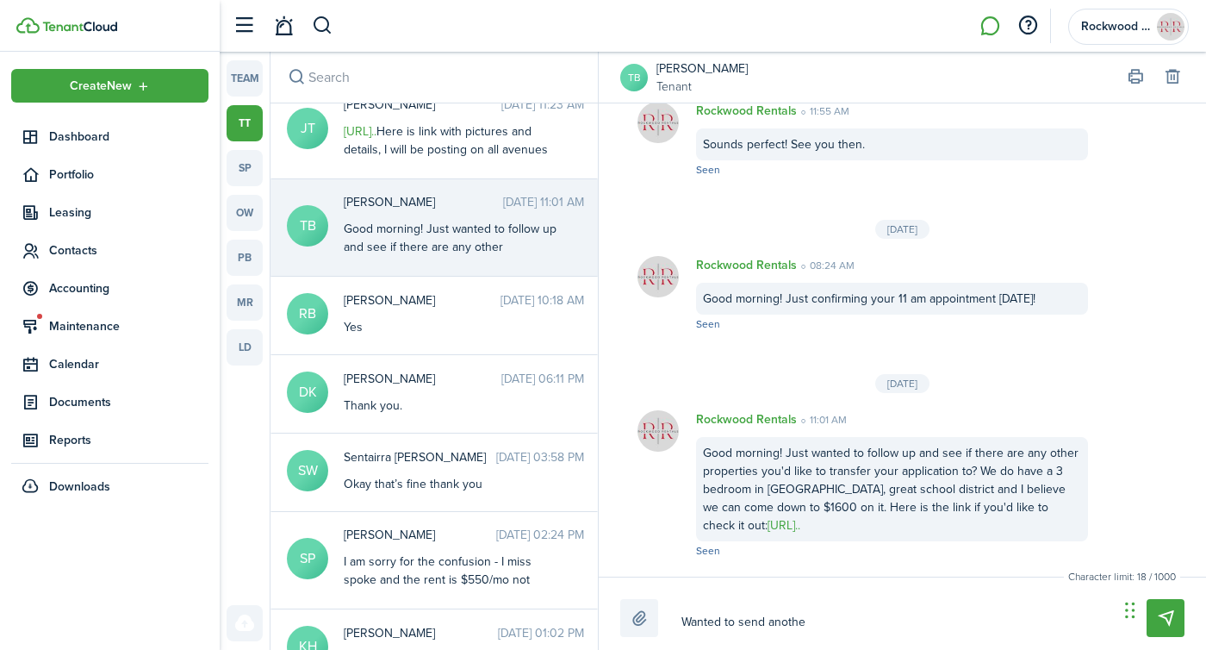
type textarea "Wanted to send another"
type textarea "Wanted to send another o"
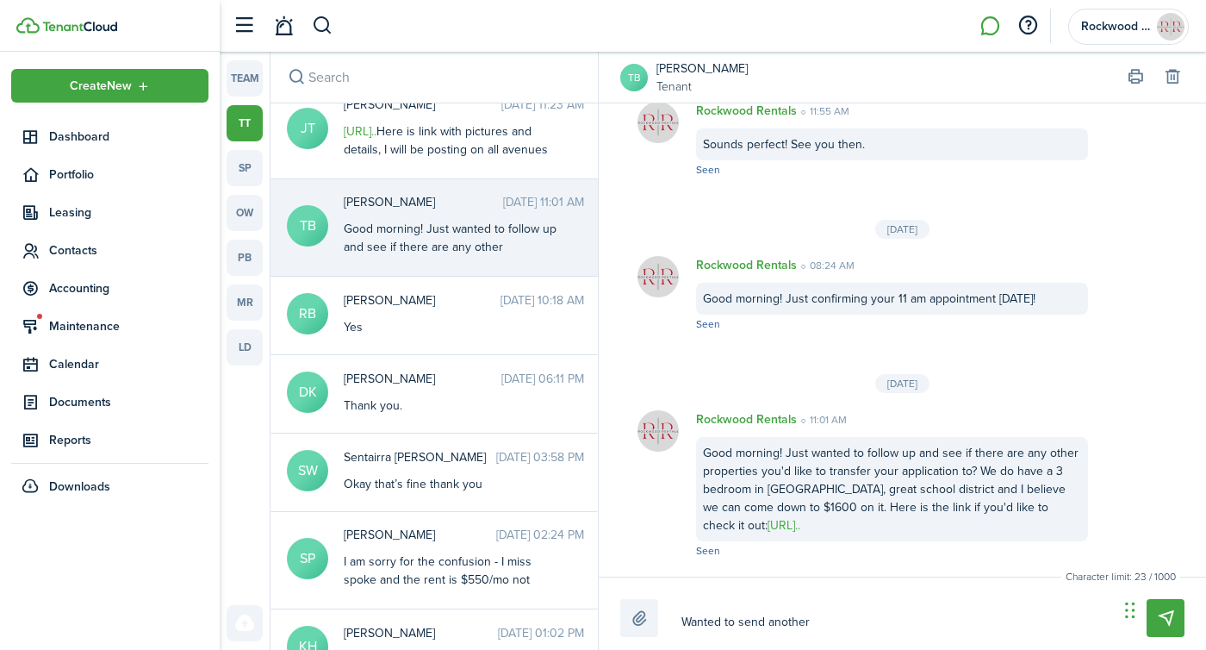
type textarea "Wanted to send another o"
type textarea "Wanted to send another op"
type textarea "Wanted to send another opt"
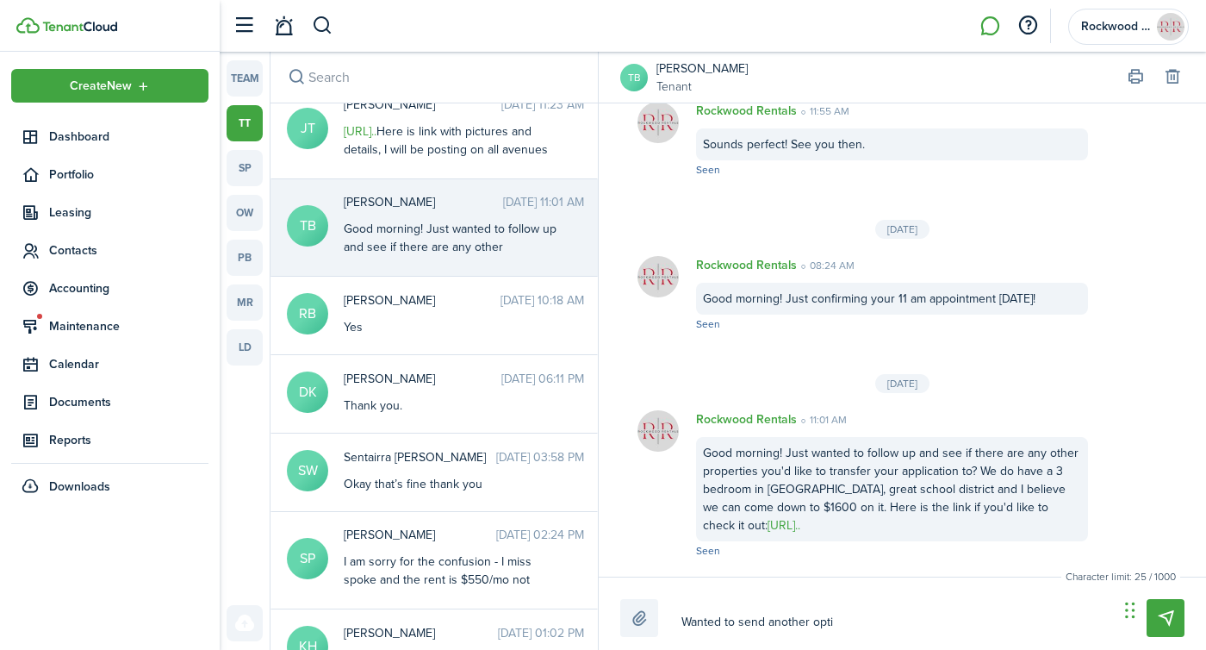
type textarea "Wanted to send another optio"
type textarea "Wanted to send another option"
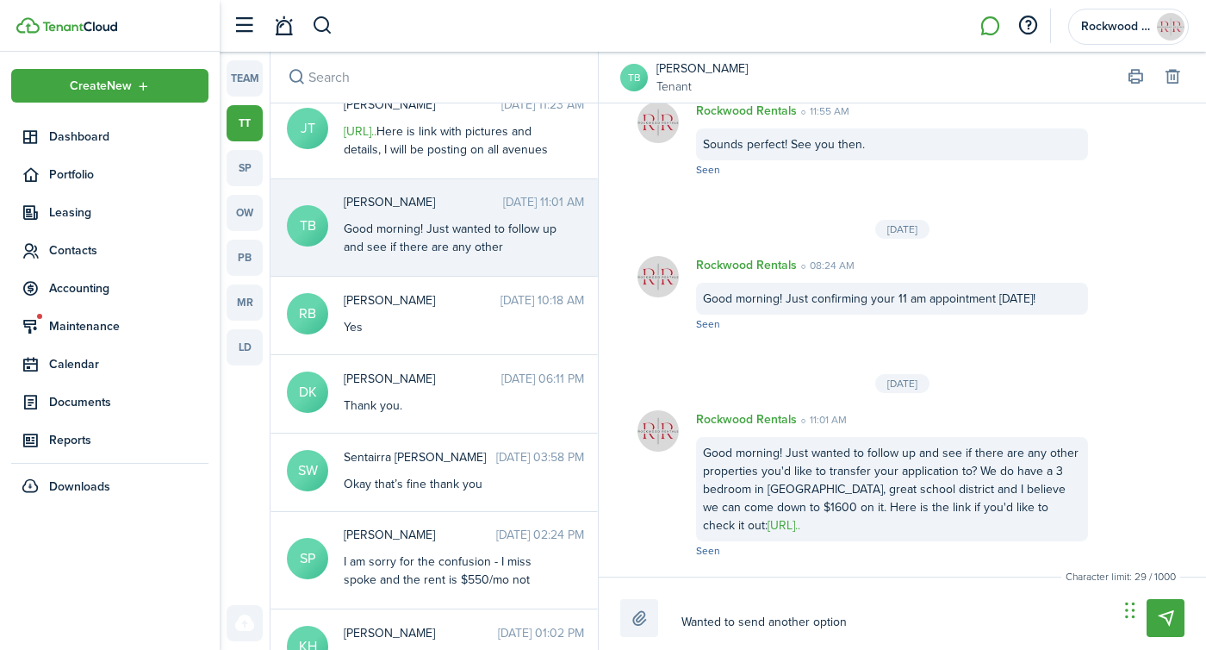
type textarea "Wanted to send another option"
type textarea "Wanted to send another option y"
type textarea "Wanted to send another option yo"
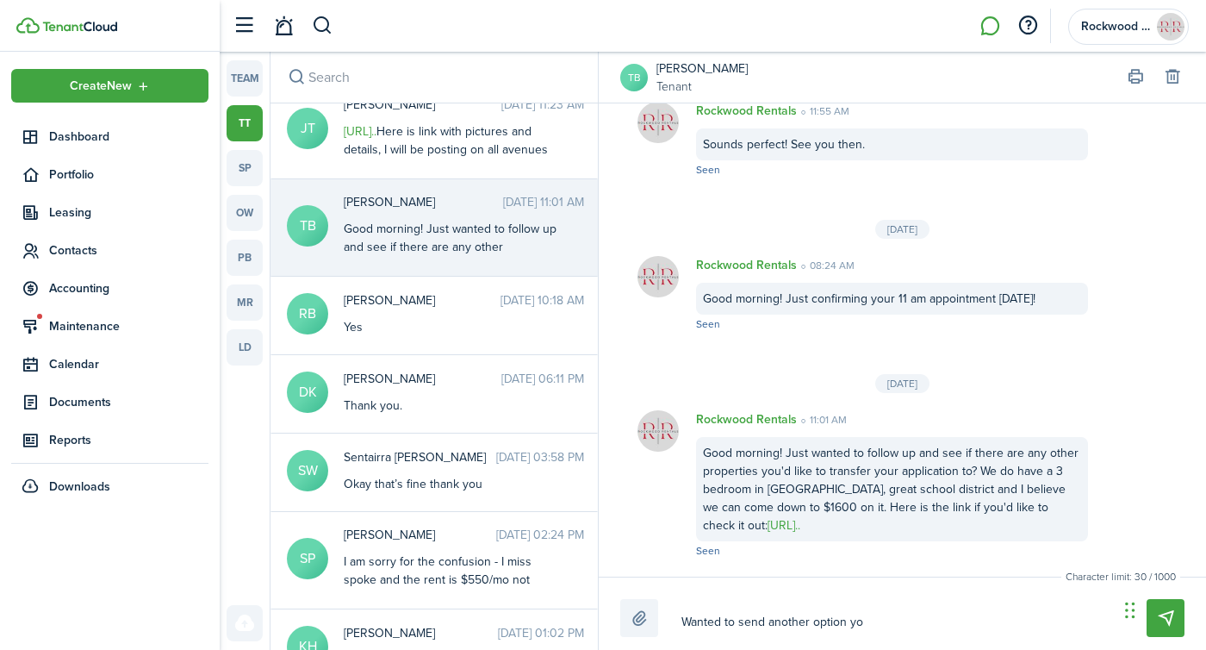
type textarea "Wanted to send another option you"
type textarea "Wanted to send another option your"
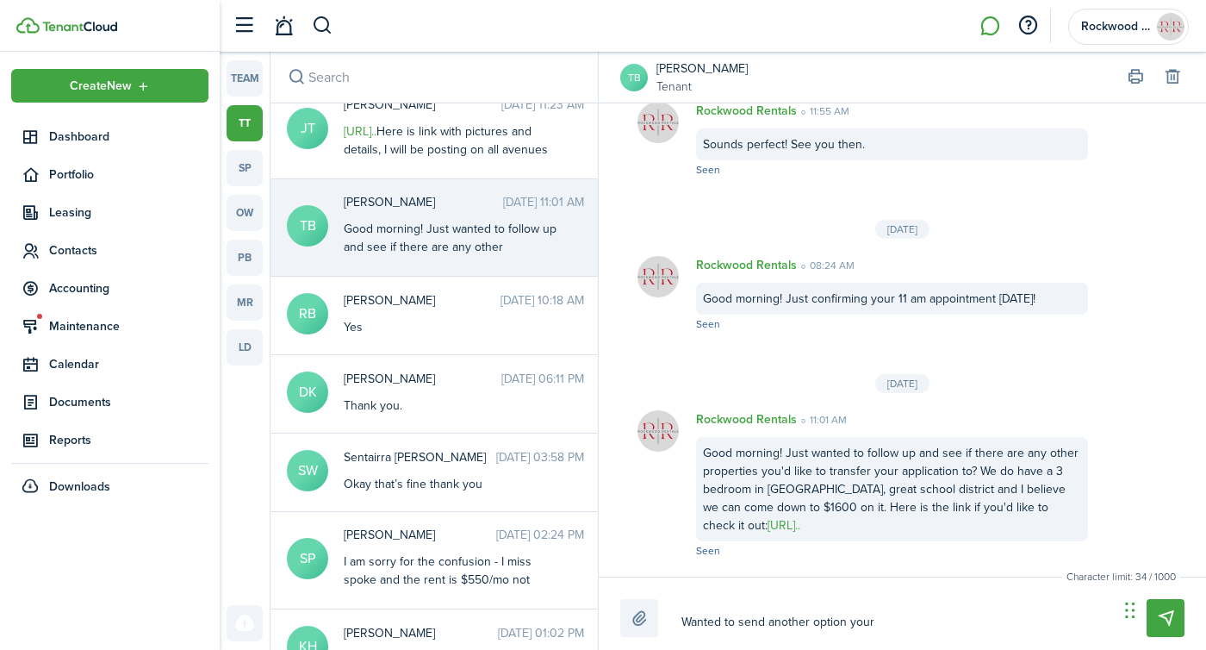
type textarea "Wanted to send another option your"
type textarea "Wanted to send another option your w"
type textarea "Wanted to send another option your wa"
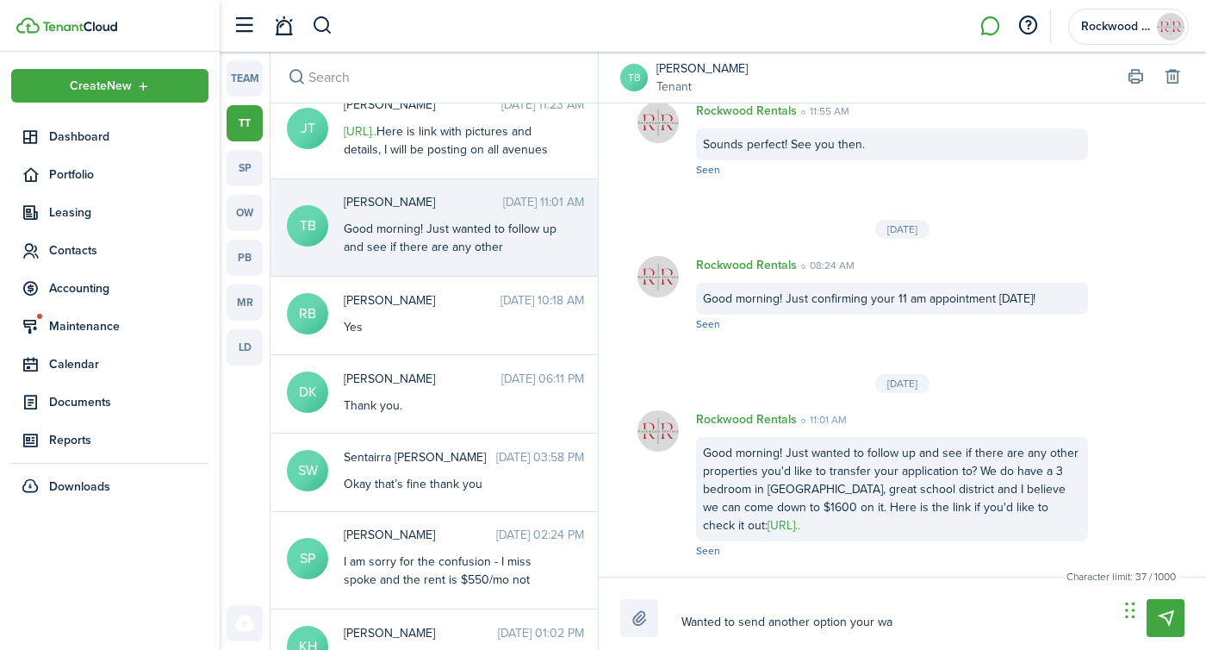
type textarea "Wanted to send another option your way"
type textarea "Wanted to send another option your way,"
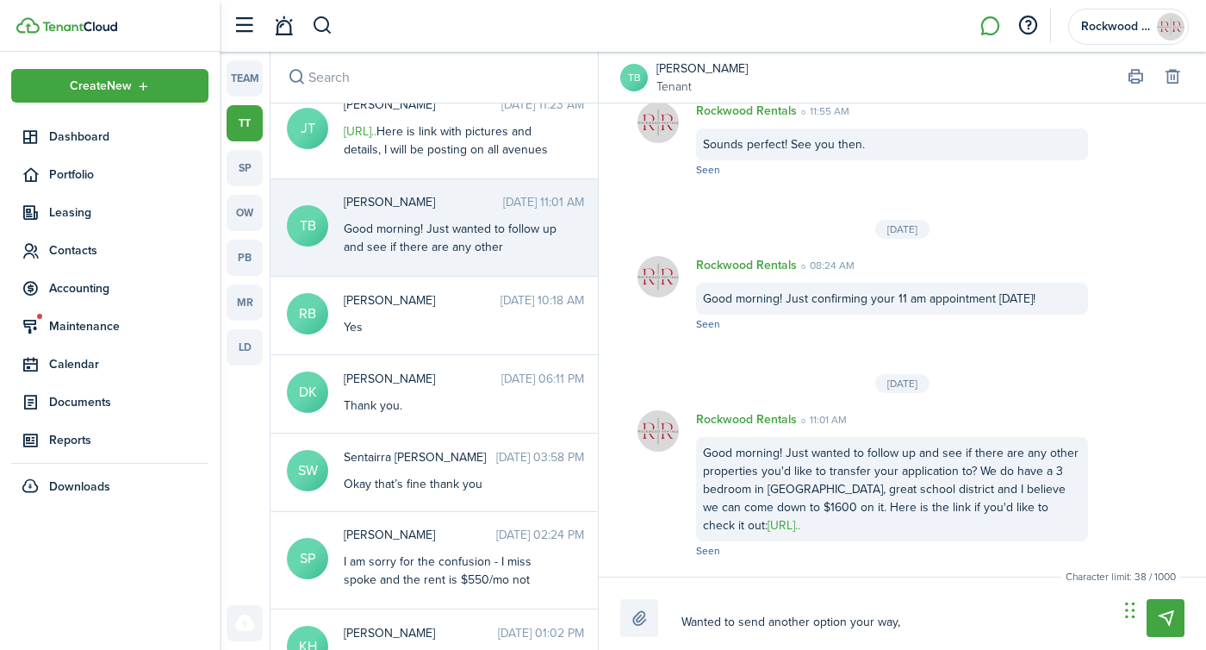
type textarea "Wanted to send another option your way,"
type textarea "Wanted to send another option your way, i"
type textarea "Wanted to send another option your way, it"
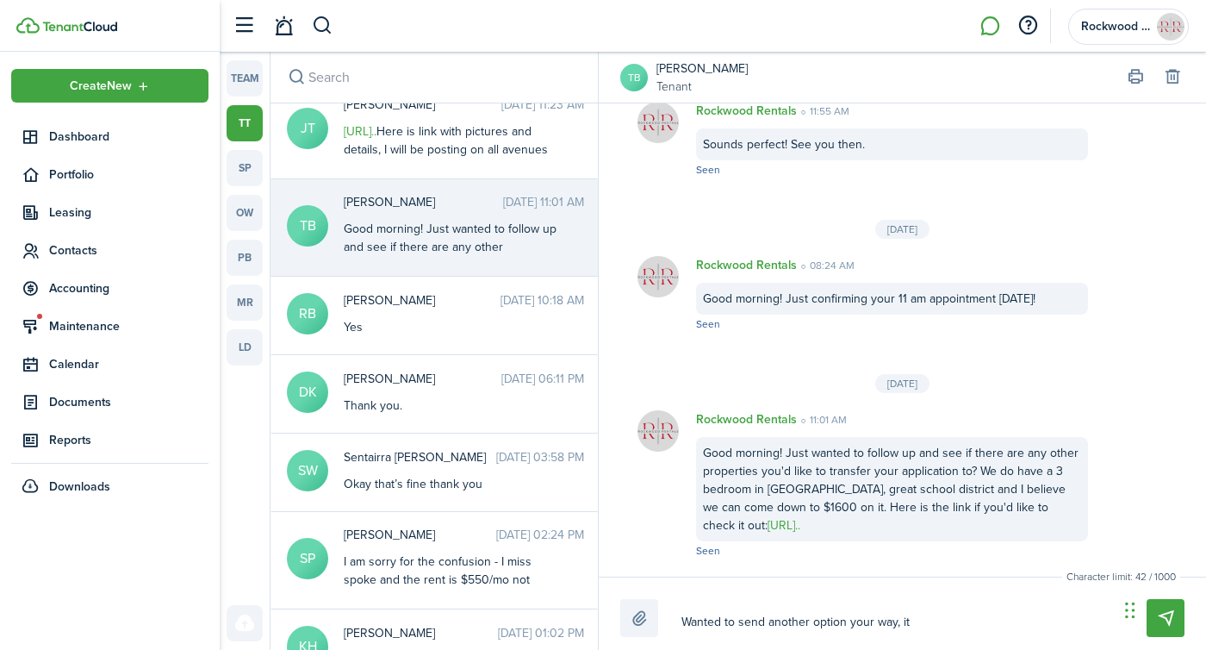
type textarea "Wanted to send another option your way, it"
type textarea "Wanted to send another option your way, it i"
type textarea "Wanted to send another option your way, it is"
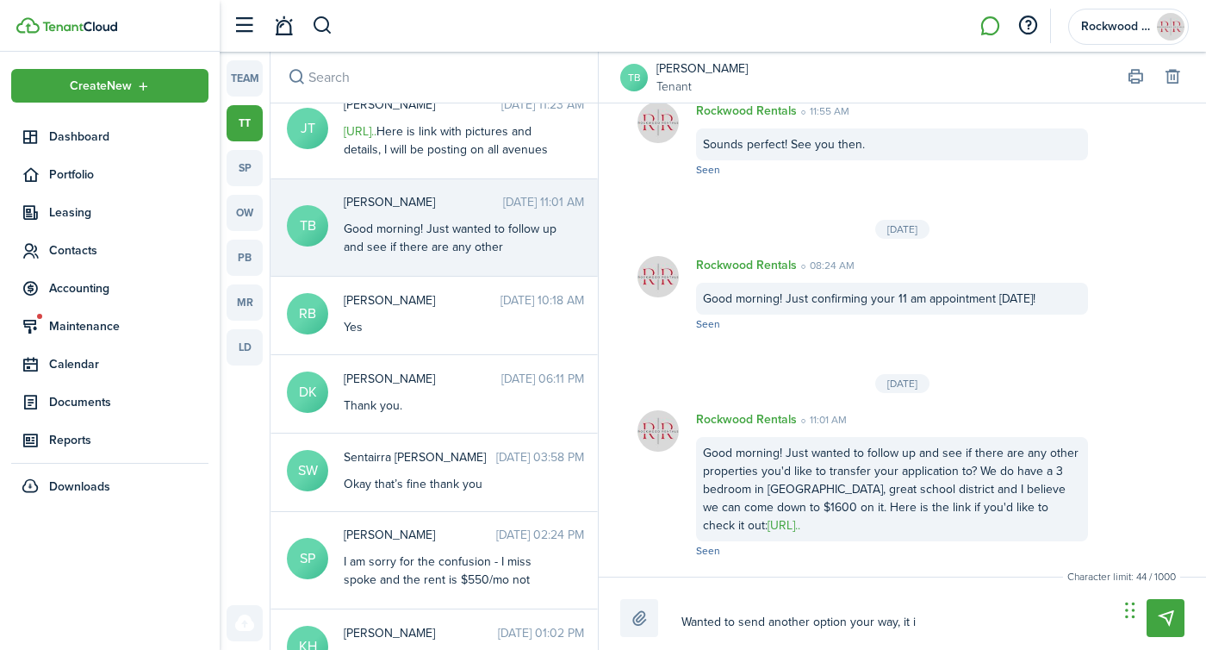
type textarea "Wanted to send another option your way, it is"
type textarea "Wanted to send another option your way, it is $"
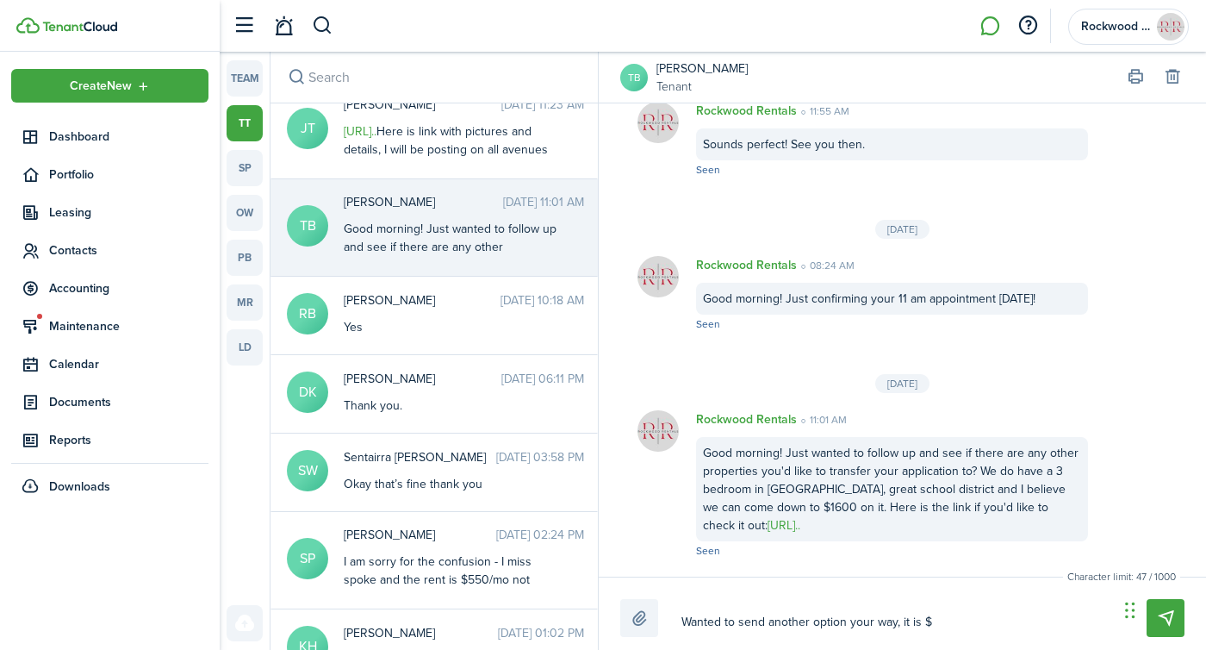
type textarea "Wanted to send another option your way, it is $1"
type textarea "Wanted to send another option your way, it is $15"
type textarea "Wanted to send another option your way, it is $150"
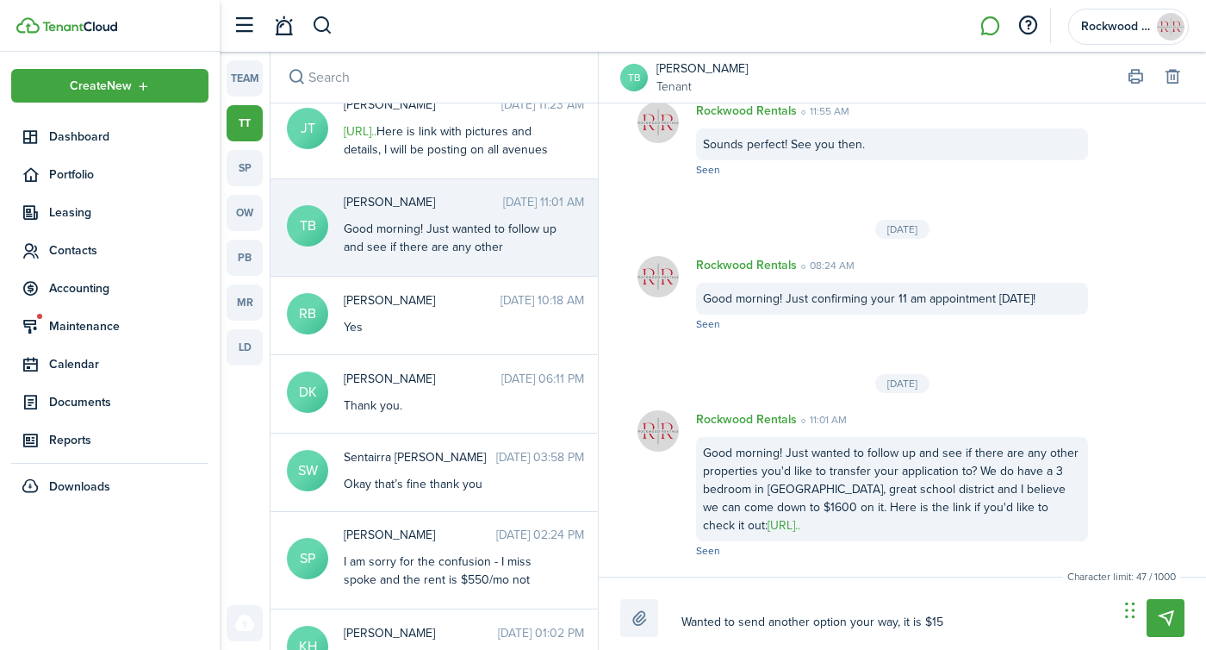
type textarea "Wanted to send another option your way, it is $150"
type textarea "Wanted to send another option your way, it is $1500"
type textarea "Wanted to send another option your way, it is $1500/"
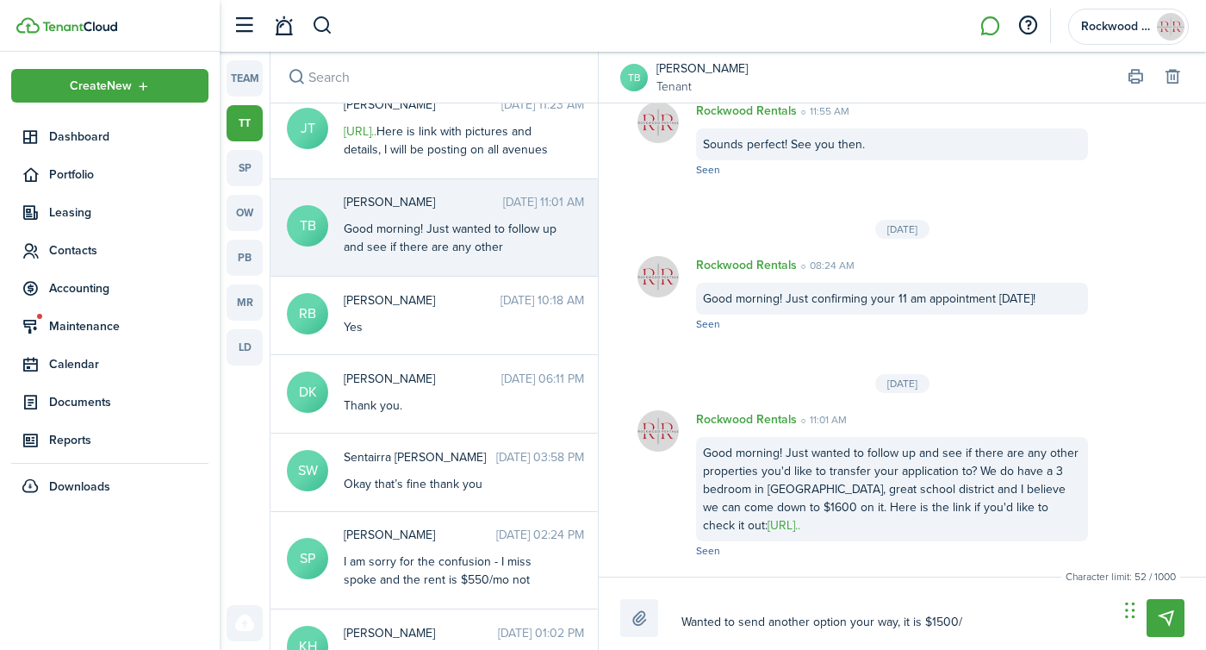
type textarea "Wanted to send another option your way, it is $1500/m"
type textarea "Wanted to send another option your way, it is $1500/mo"
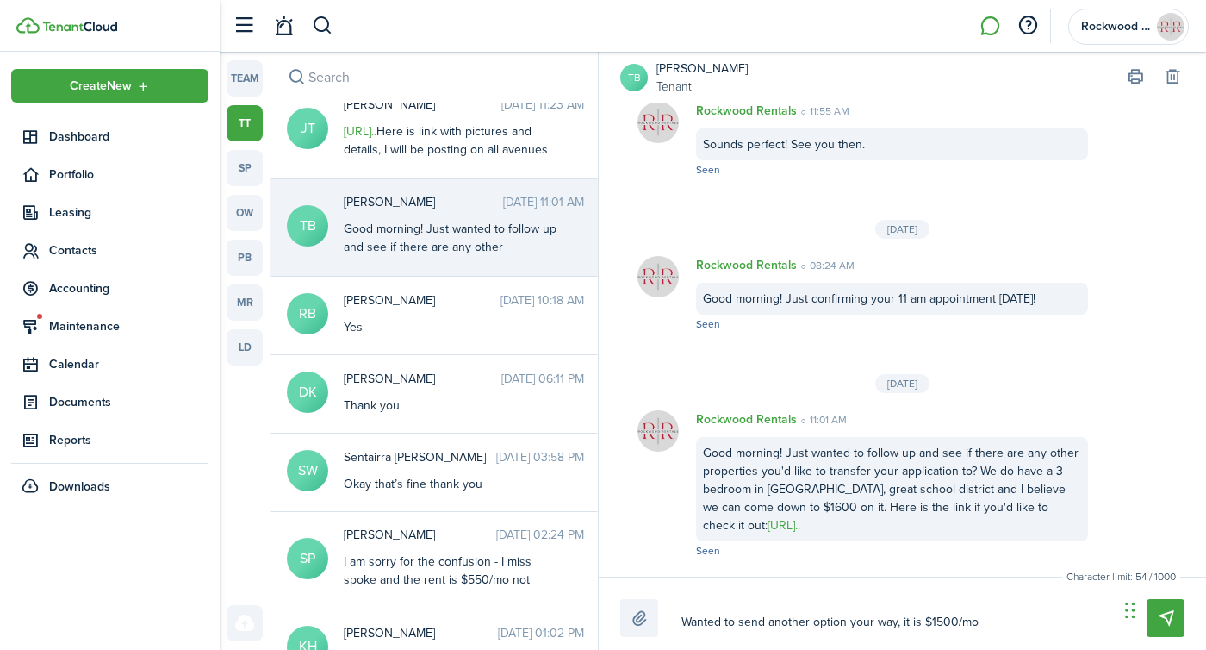
type textarea "Wanted to send another option your way, it is $1500/mo"
type textarea "Wanted to send another option your way, it is $1500/mo n"
type textarea "Wanted to send another option your way, it is $1500/mo na"
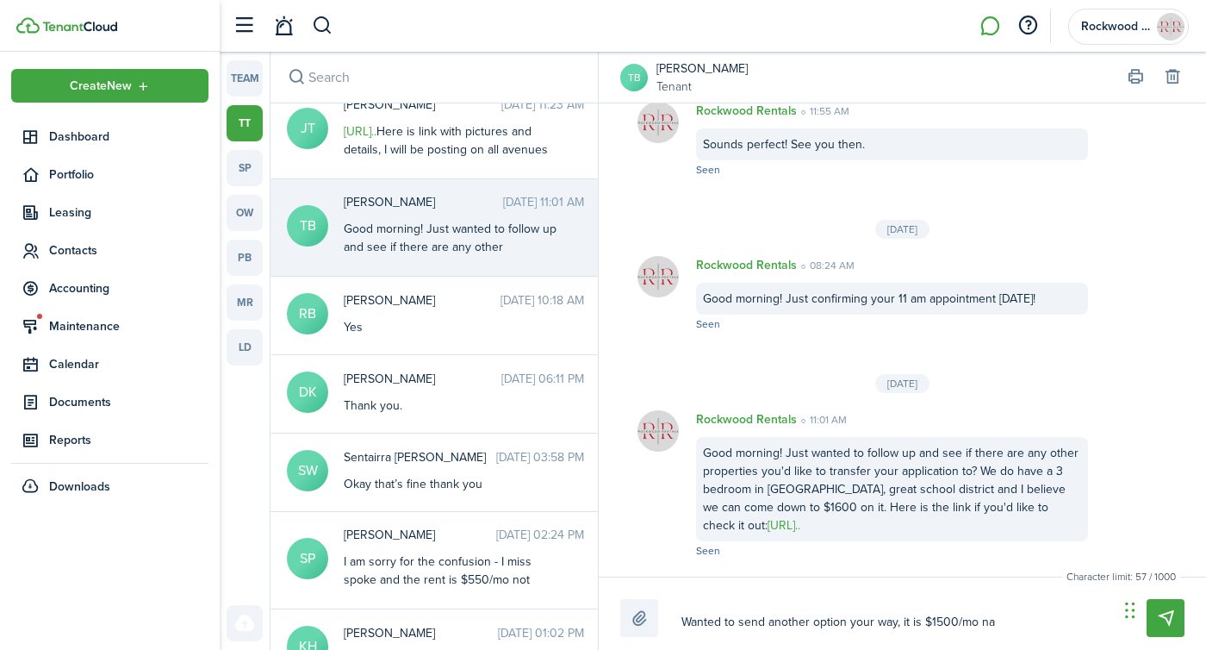
type textarea "Wanted to send another option your way, it is $1500/mo n"
type textarea "Wanted to send another option your way, it is $1500/mo"
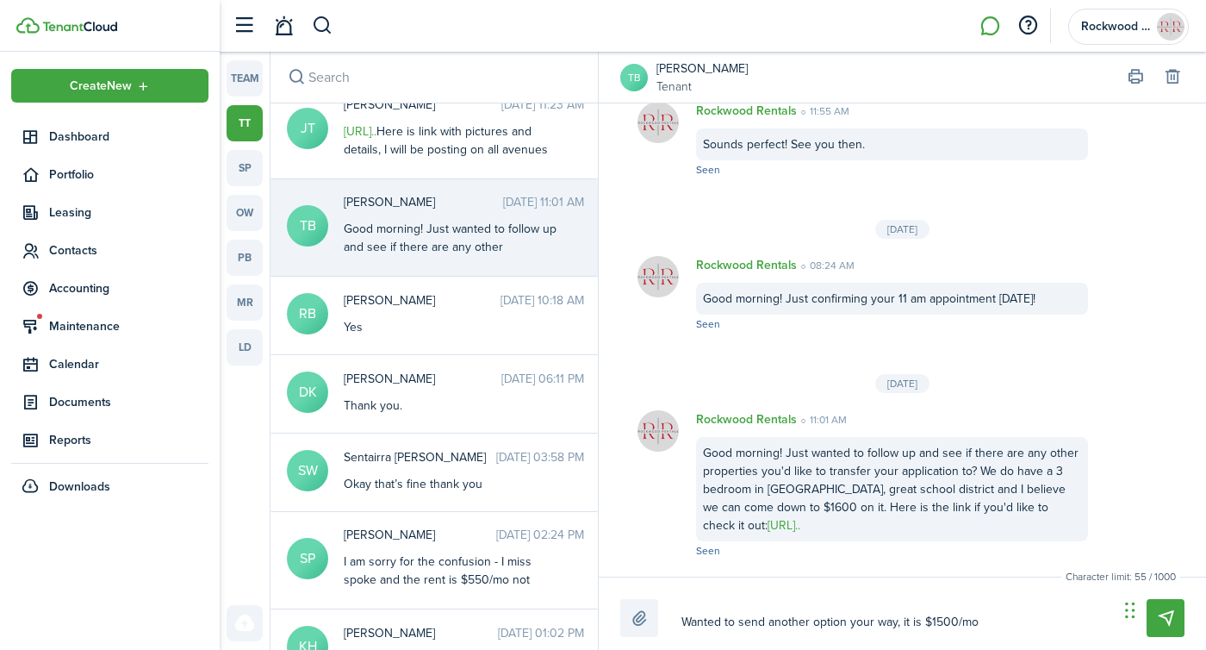
type textarea "Wanted to send another option your way, it is $1500/mo"
type textarea "Wanted to send another option your way, it is $1500/mo a"
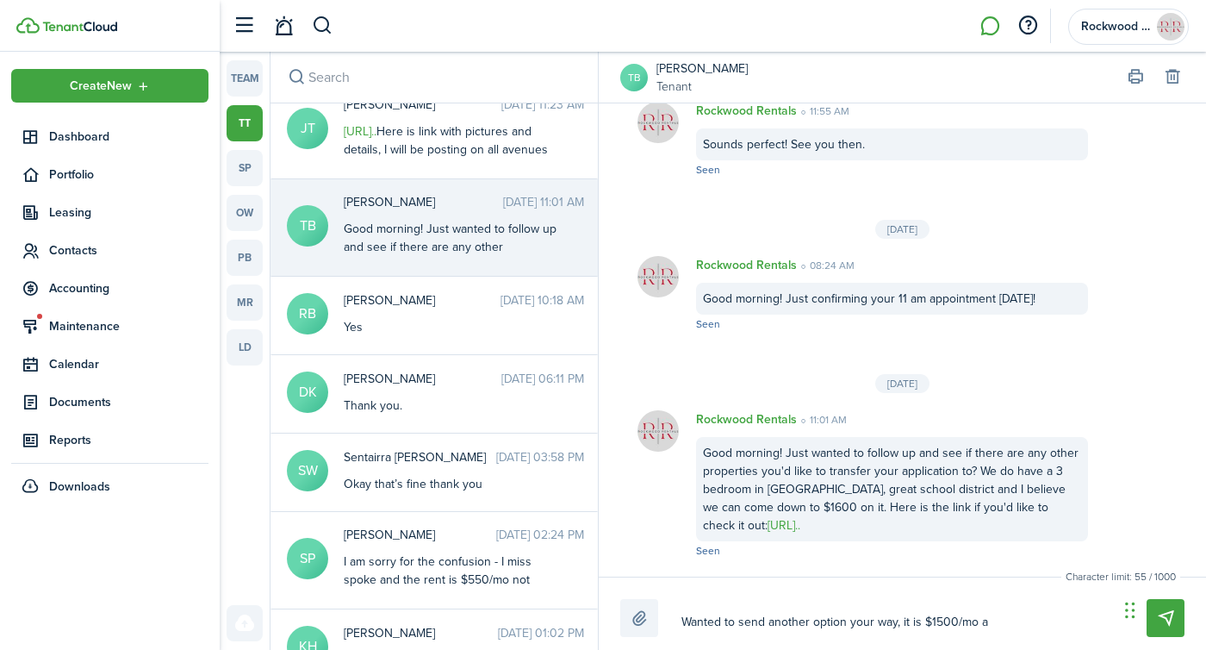
type textarea "Wanted to send another option your way, it is $1500/mo an"
type textarea "Wanted to send another option your way, it is $1500/mo and"
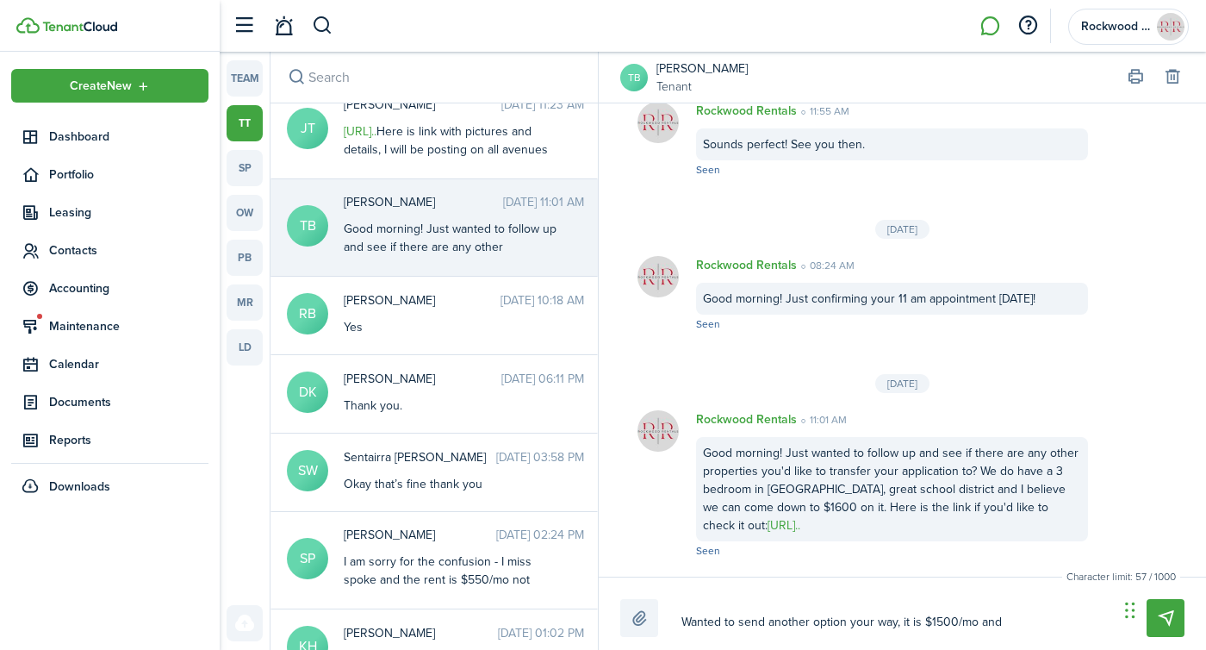
type textarea "Wanted to send another option your way, it is $1500/mo and"
type textarea "Wanted to send another option your way, it is $1500/mo and 1"
type textarea "Wanted to send another option your way, it is $1500/mo and 15"
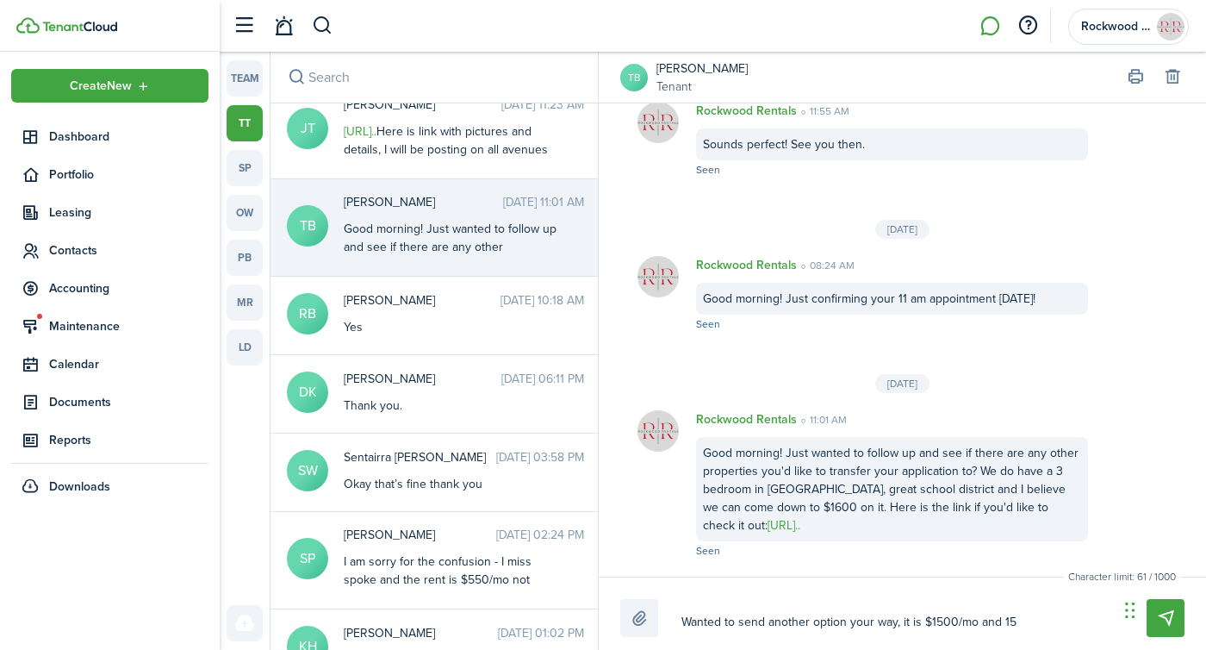
type textarea "Wanted to send another option your way, it is $1500/mo and 150"
type textarea "Wanted to send another option your way, it is $1500/mo and 1500"
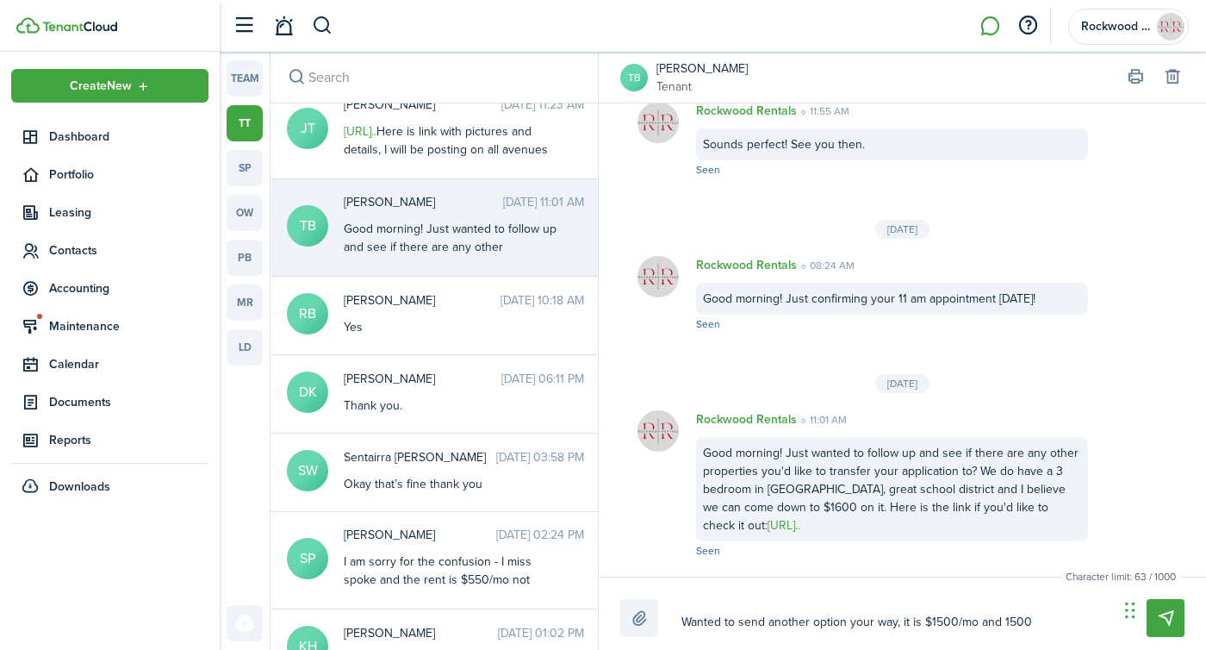
type textarea "Wanted to send another option your way, it is $1500/mo and 1500"
type textarea "Wanted to send another option your way, it is $1500/mo and 1500 s"
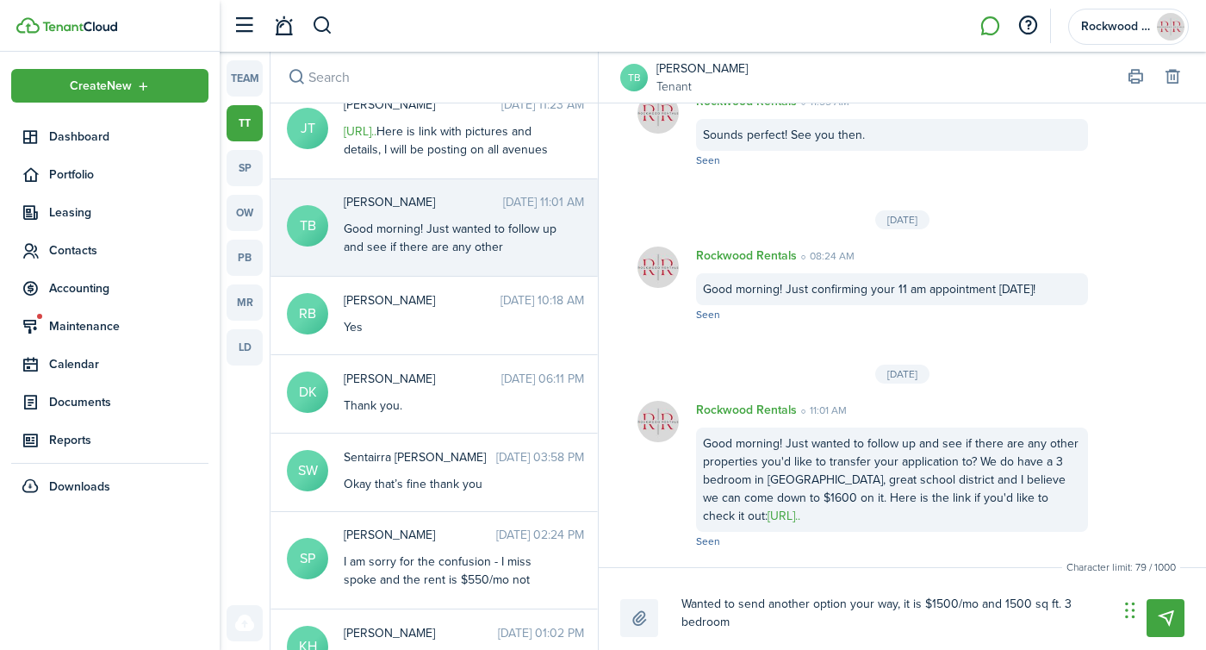
scroll to position [0, 0]
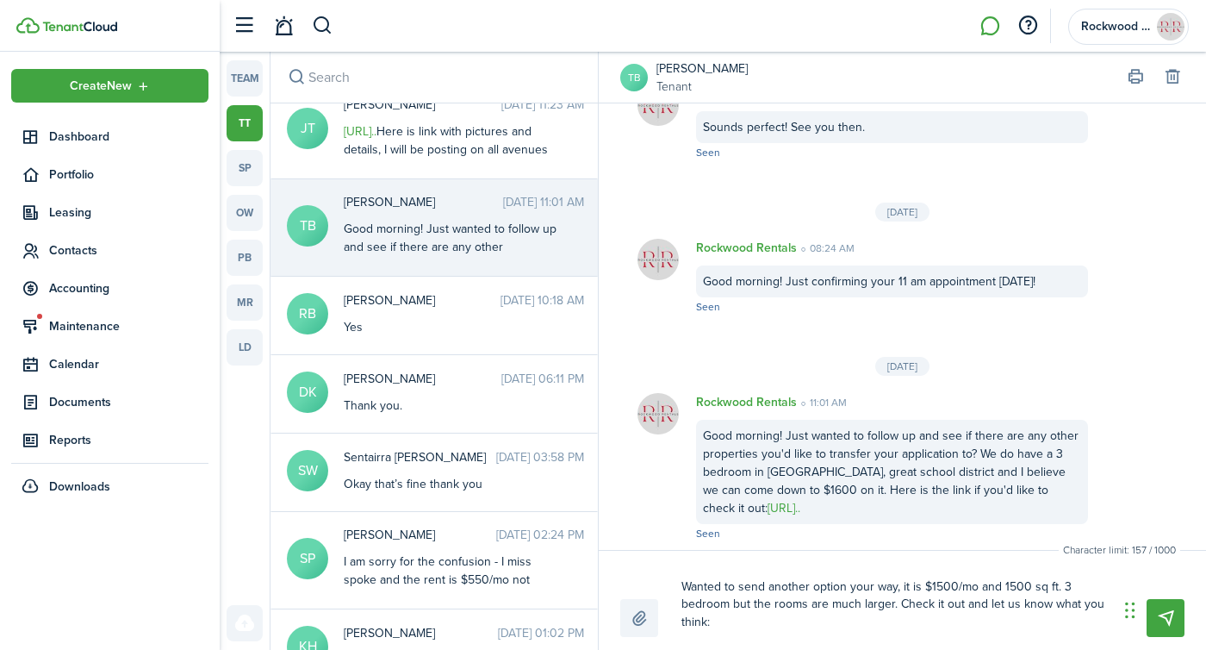
paste textarea "[URL][DOMAIN_NAME]"
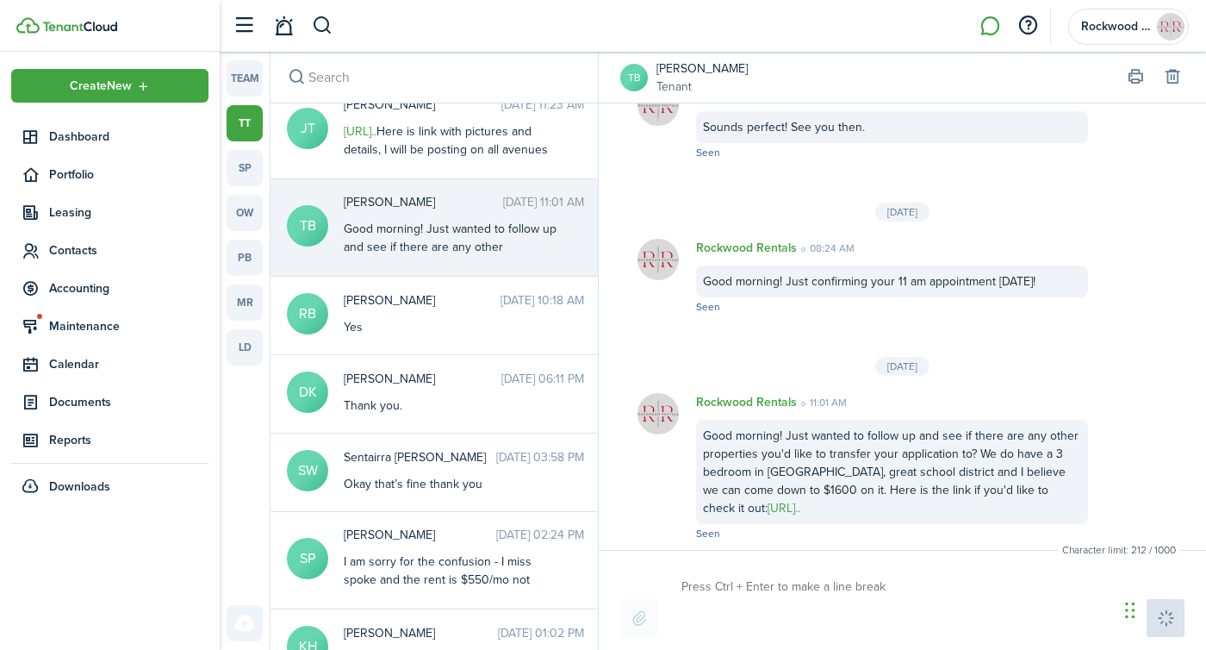
scroll to position [1818, 0]
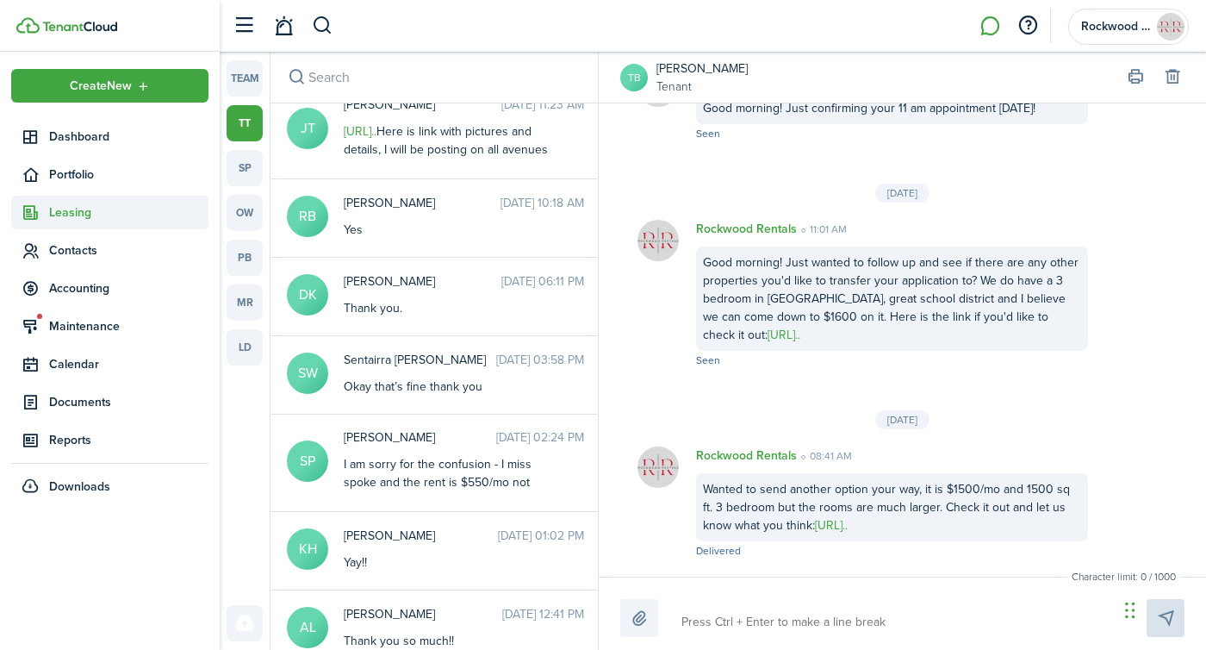
click at [75, 209] on span "Leasing" at bounding box center [128, 212] width 159 height 18
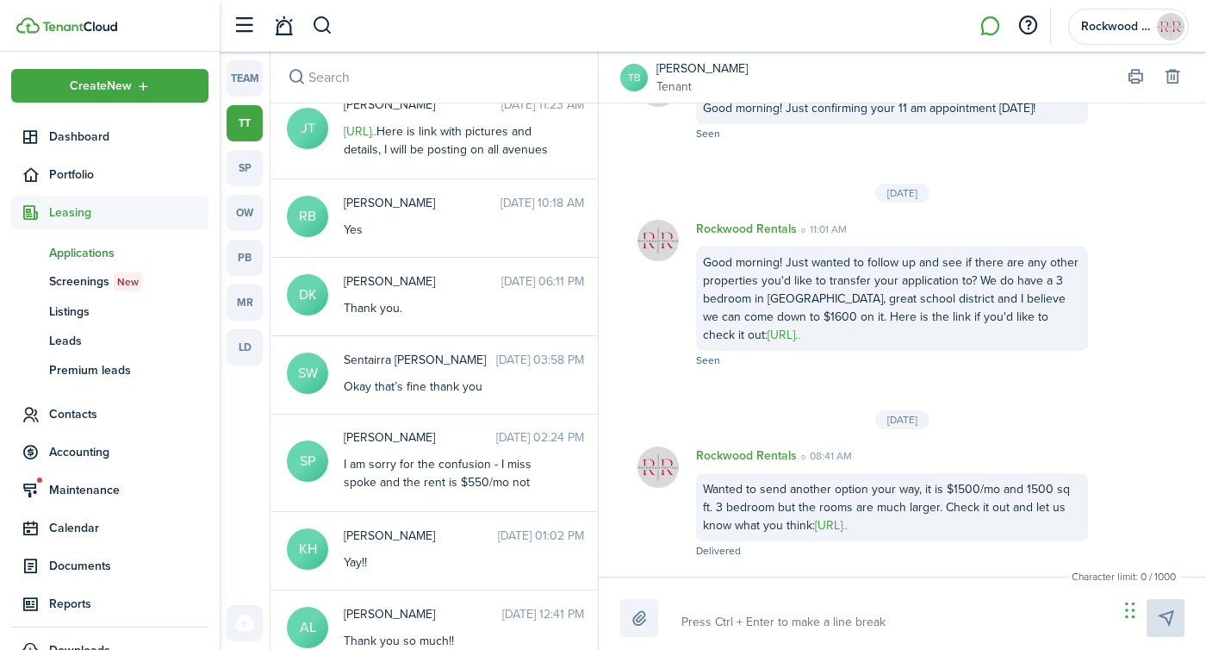
click at [65, 256] on span "Applications" at bounding box center [128, 253] width 159 height 18
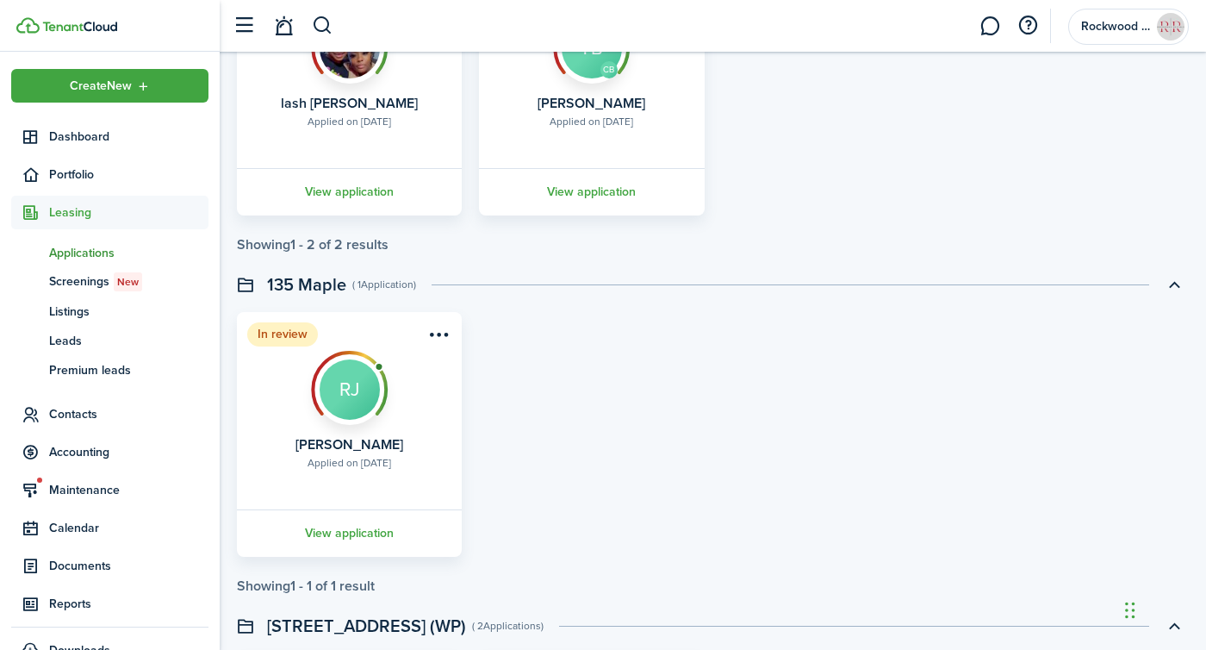
scroll to position [609, 0]
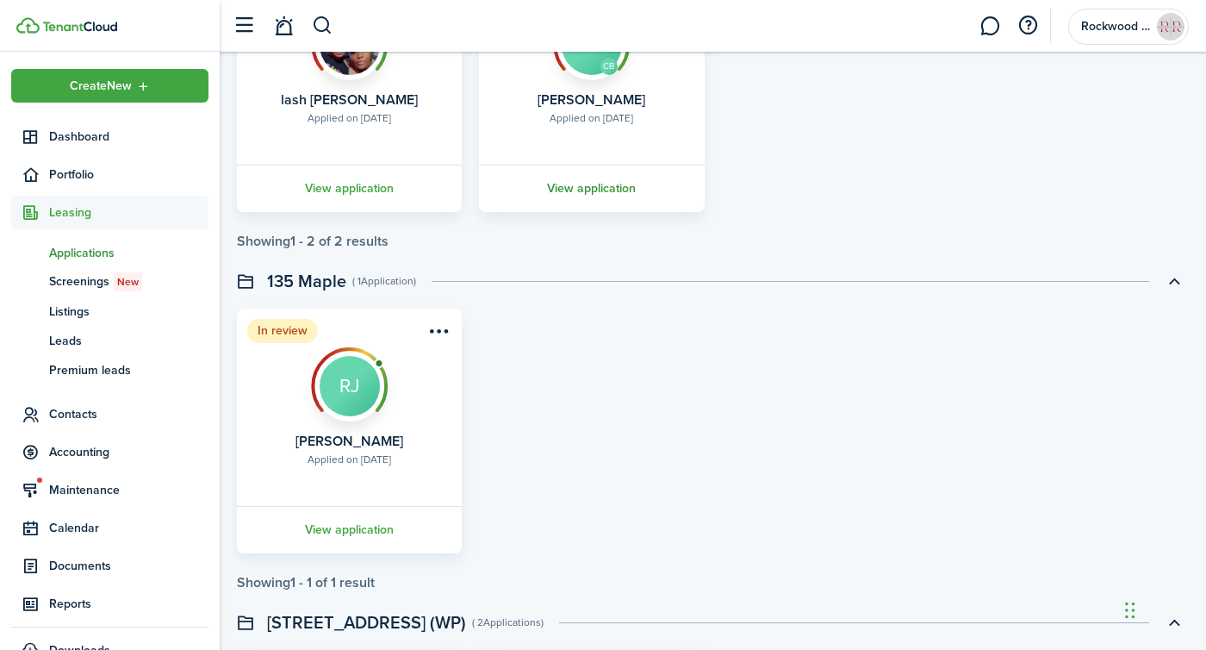
click at [569, 191] on link "View application" at bounding box center [591, 188] width 230 height 47
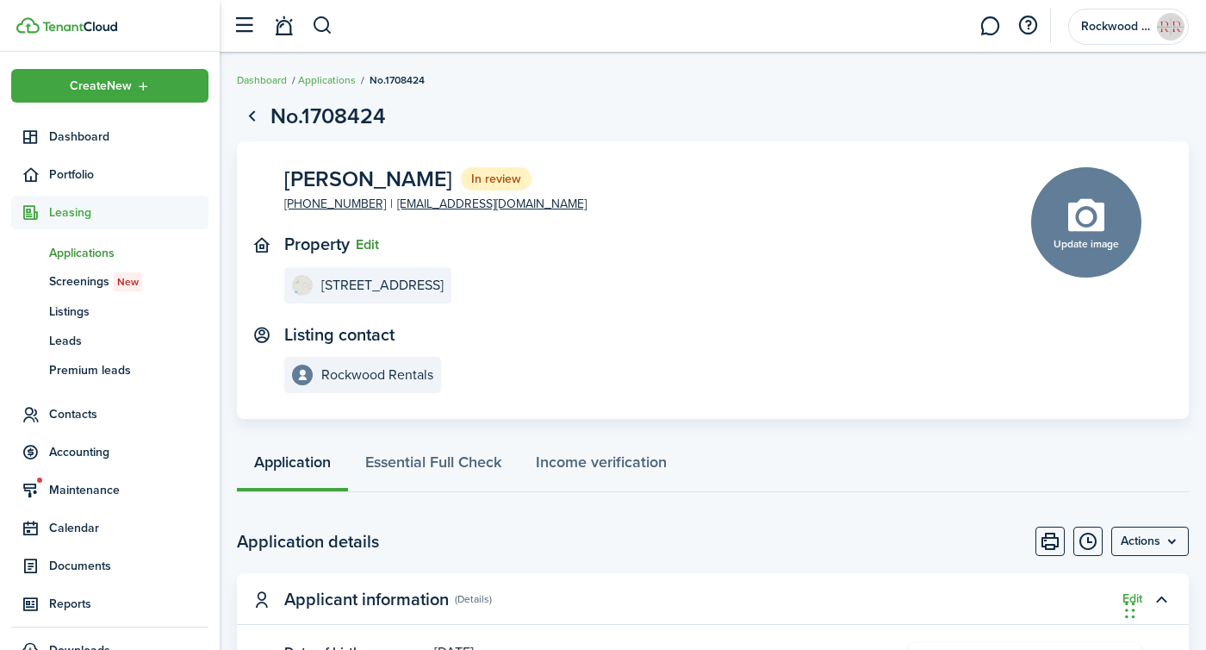
click at [370, 241] on button "Edit" at bounding box center [367, 245] width 23 height 16
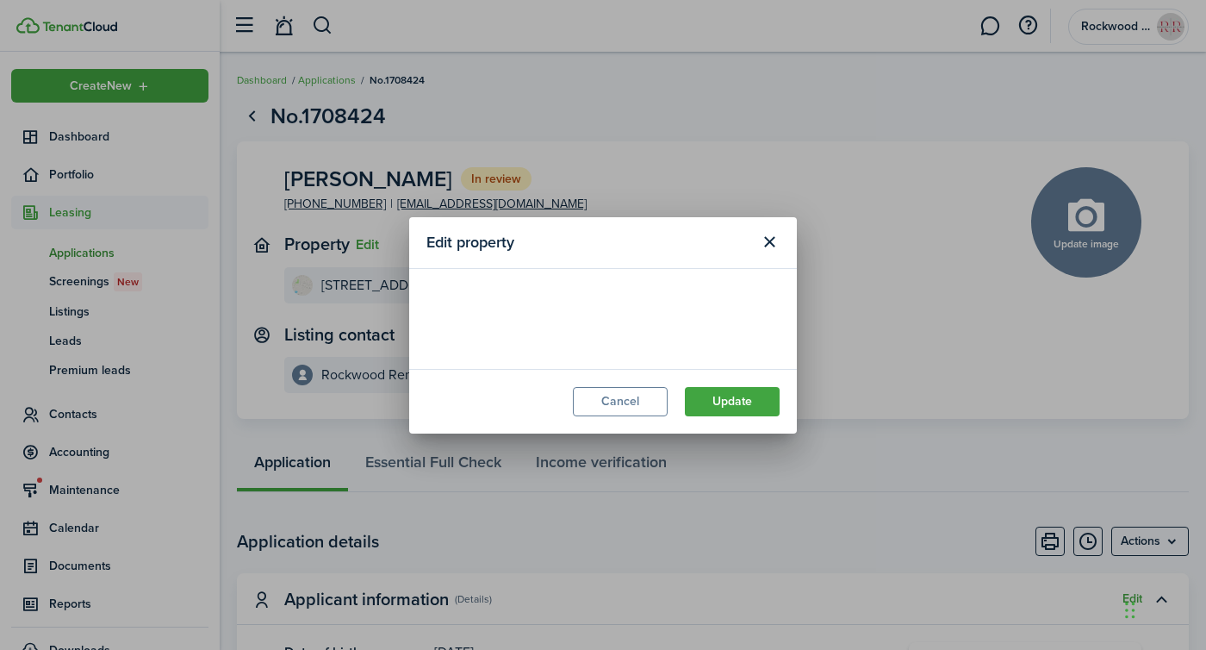
click at [507, 308] on loading-skeleton at bounding box center [602, 310] width 353 height 48
click at [507, 309] on input "[STREET_ADDRESS]" at bounding box center [602, 310] width 353 height 48
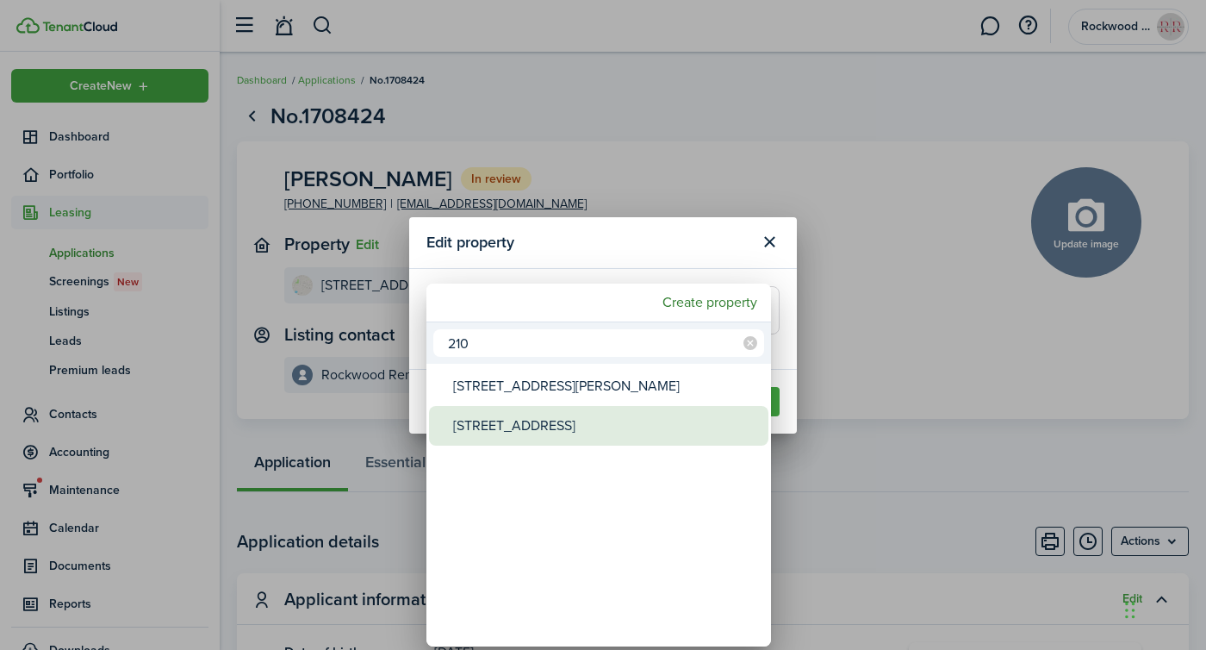
click at [486, 422] on div "[STREET_ADDRESS]" at bounding box center [605, 426] width 305 height 40
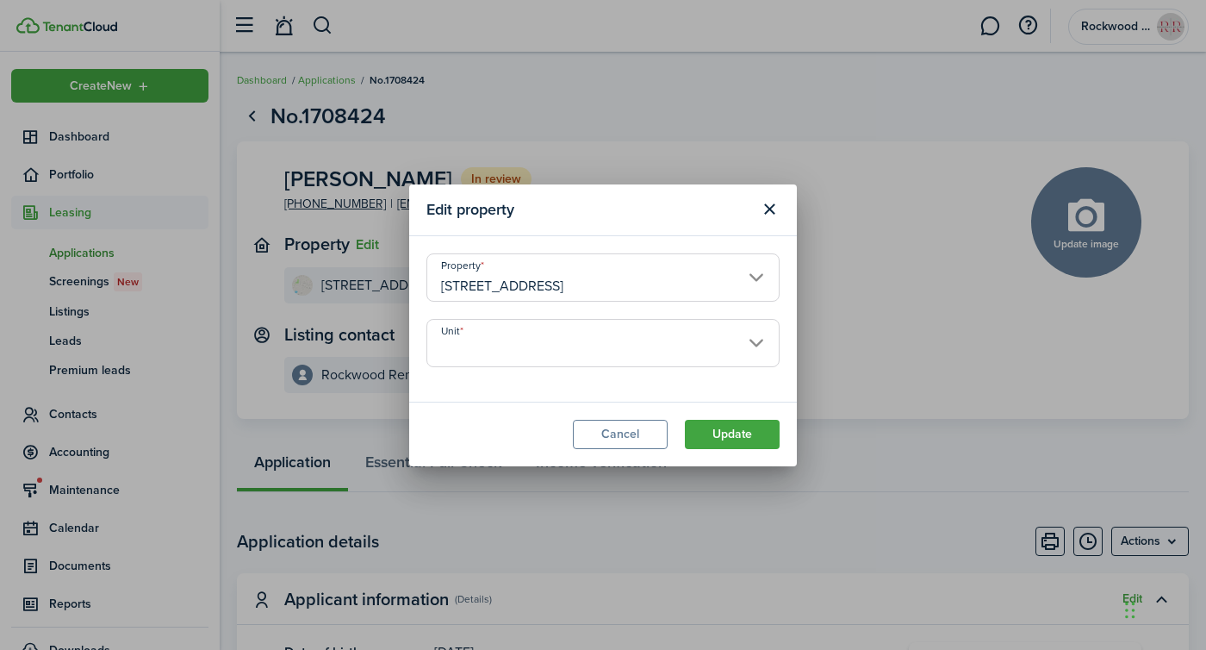
click at [481, 357] on input "Unit" at bounding box center [602, 343] width 353 height 48
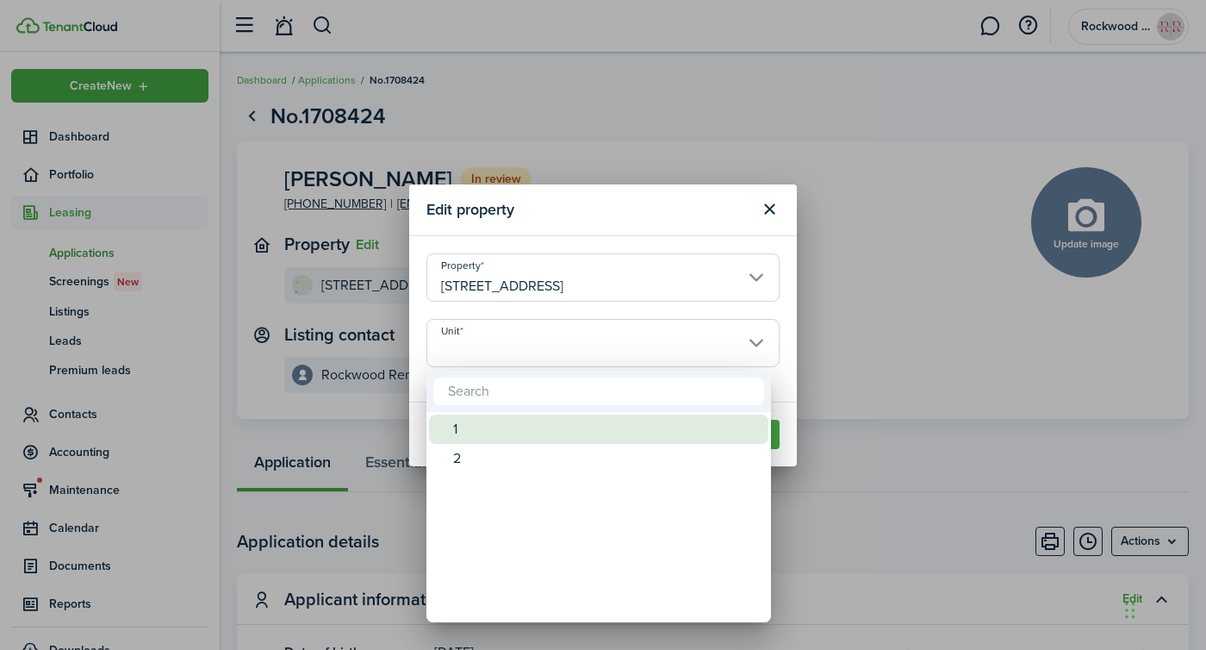
click at [482, 421] on div "1" at bounding box center [605, 428] width 305 height 29
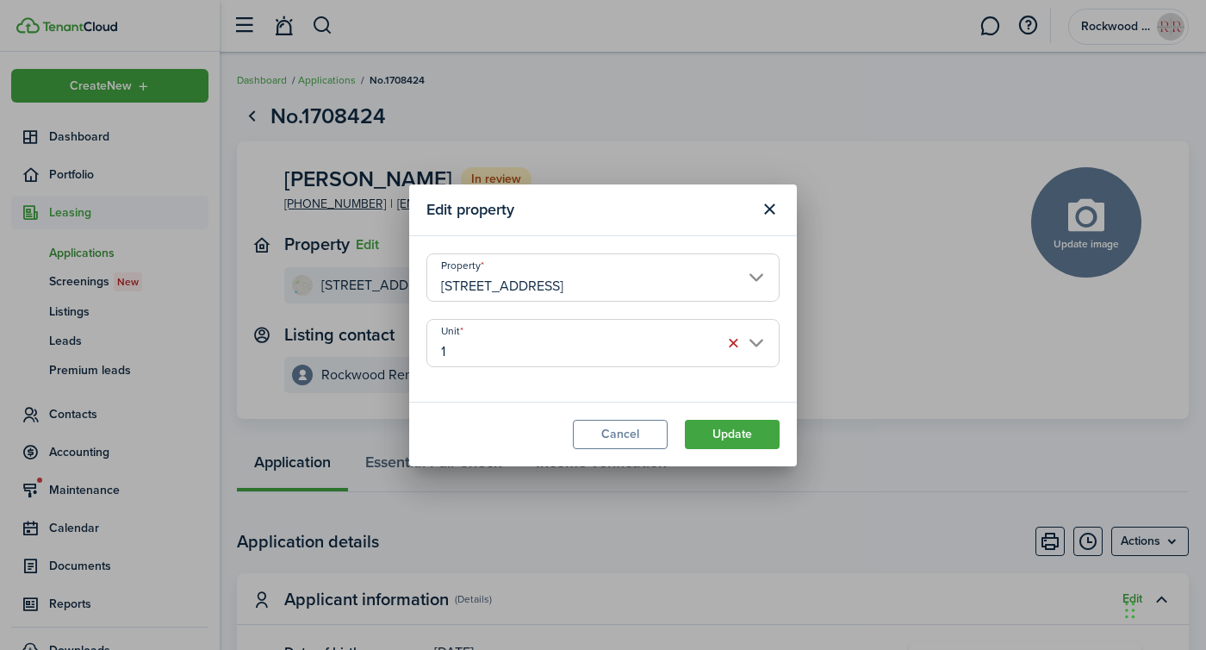
click at [726, 418] on modal-footer "Cancel Update" at bounding box center [603, 433] width 388 height 65
click at [727, 438] on button "Update" at bounding box center [732, 434] width 95 height 29
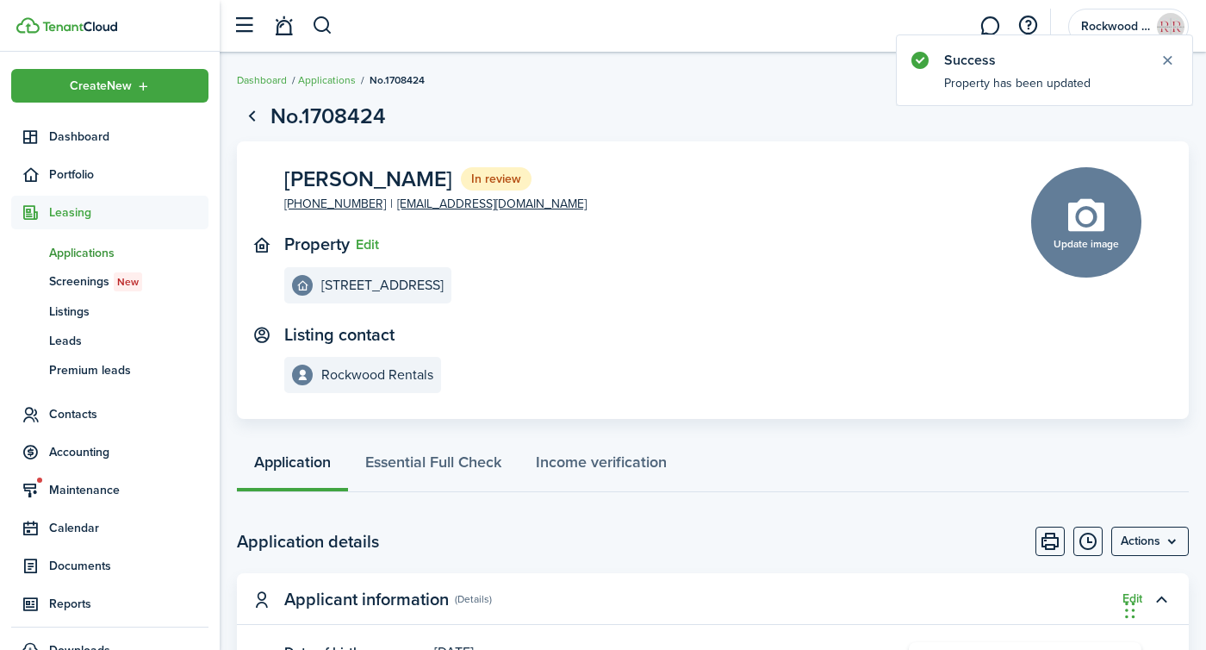
click at [62, 266] on link "ap Applications" at bounding box center [109, 252] width 197 height 29
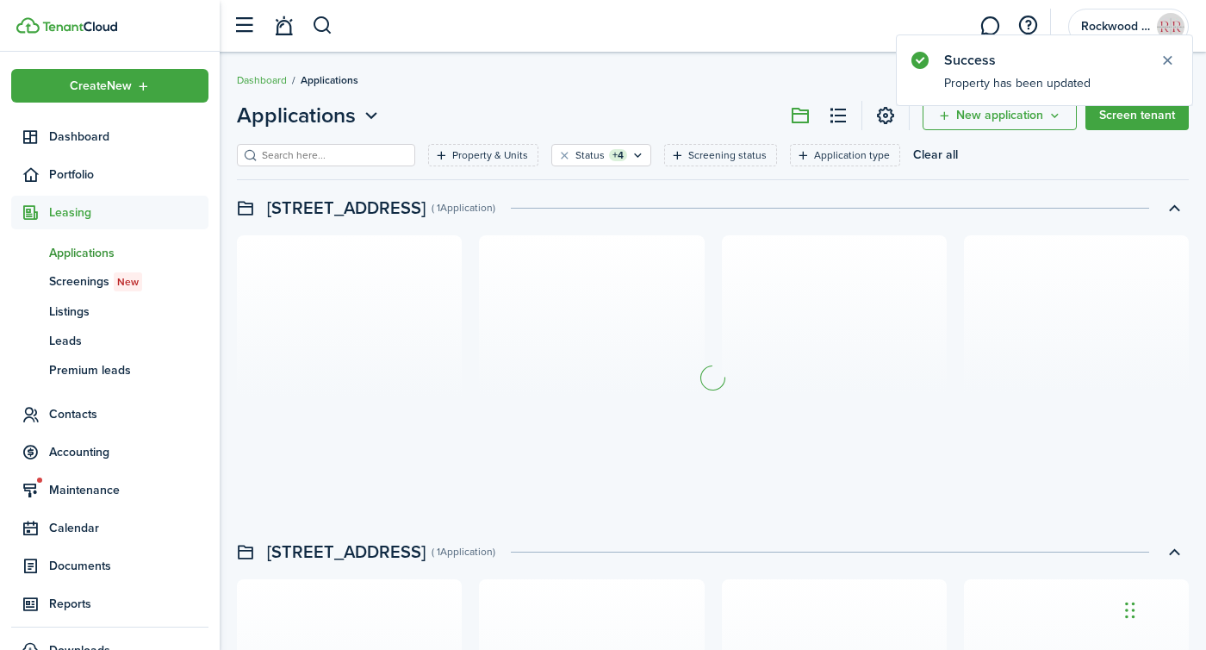
click at [62, 256] on span "Applications" at bounding box center [128, 253] width 159 height 18
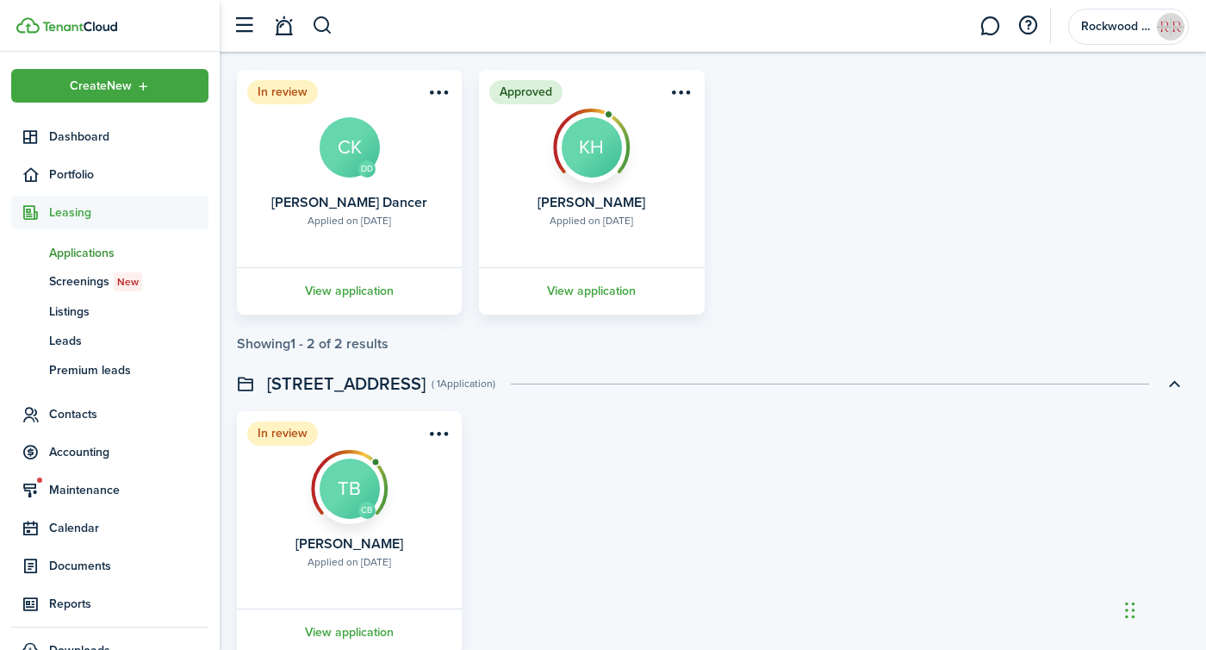
scroll to position [1155, 0]
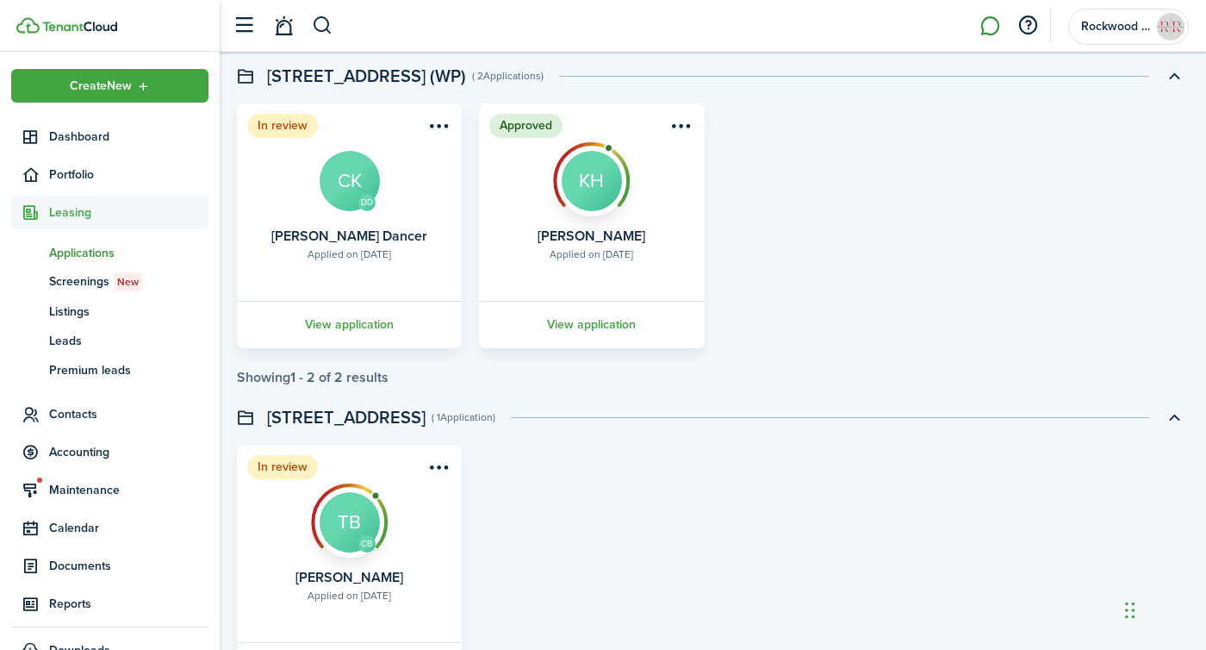
click at [993, 18] on link at bounding box center [989, 26] width 33 height 44
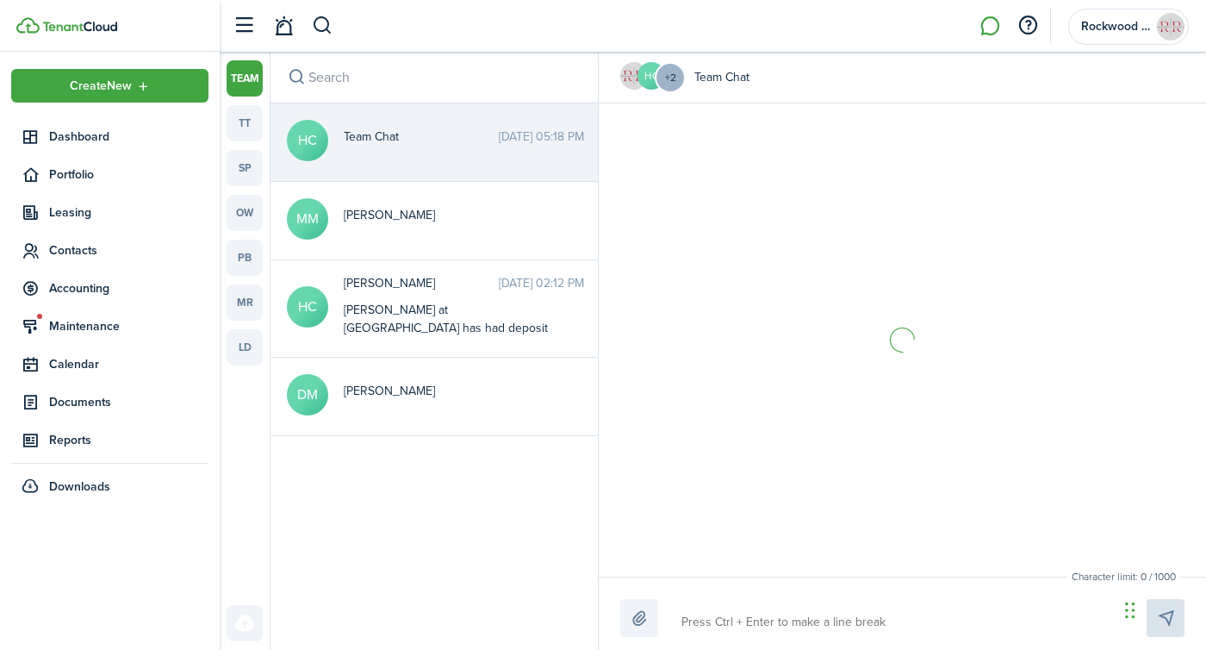
click at [218, 135] on nav "Create New Dashboard Portfolio Leasing Contacts Accounting Maintenance Calendar…" at bounding box center [110, 284] width 220 height 465
click at [234, 131] on link "tt" at bounding box center [245, 123] width 36 height 36
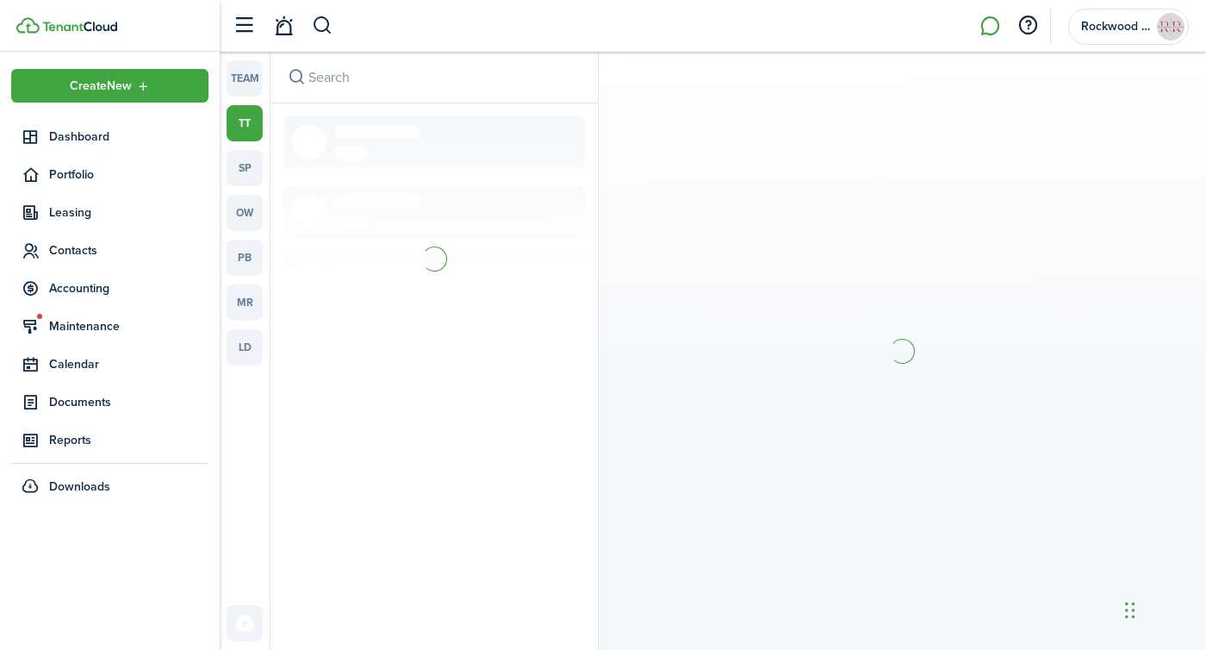
click at [362, 86] on input "search" at bounding box center [433, 77] width 327 height 51
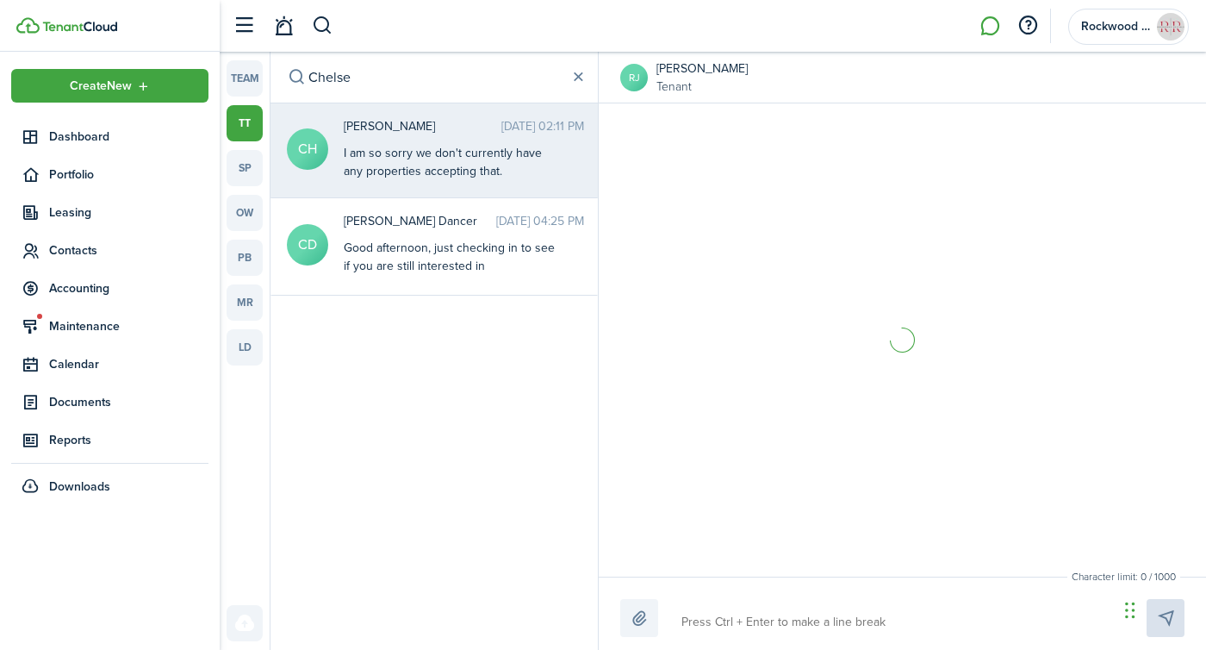
click at [440, 152] on div "I am so sorry we don't currently have any properties accepting that." at bounding box center [451, 162] width 215 height 36
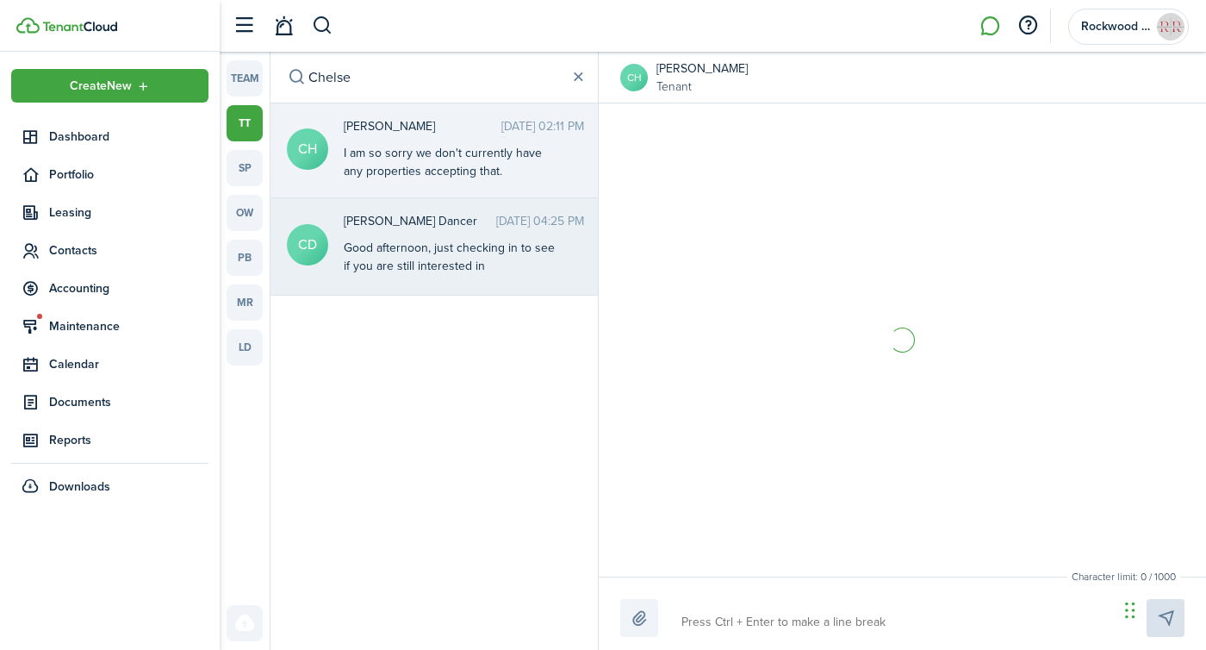
scroll to position [302, 0]
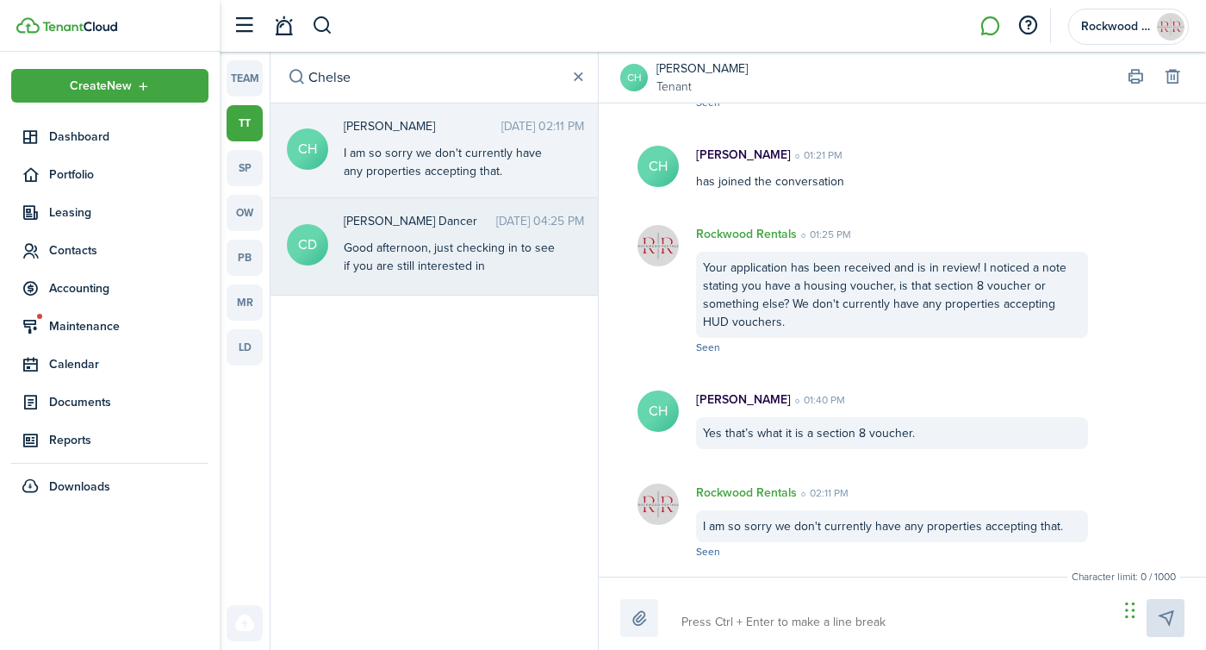
click at [439, 250] on div "Good afternoon, just checking in to see if you are still interested in [GEOGRAP…" at bounding box center [451, 338] width 215 height 199
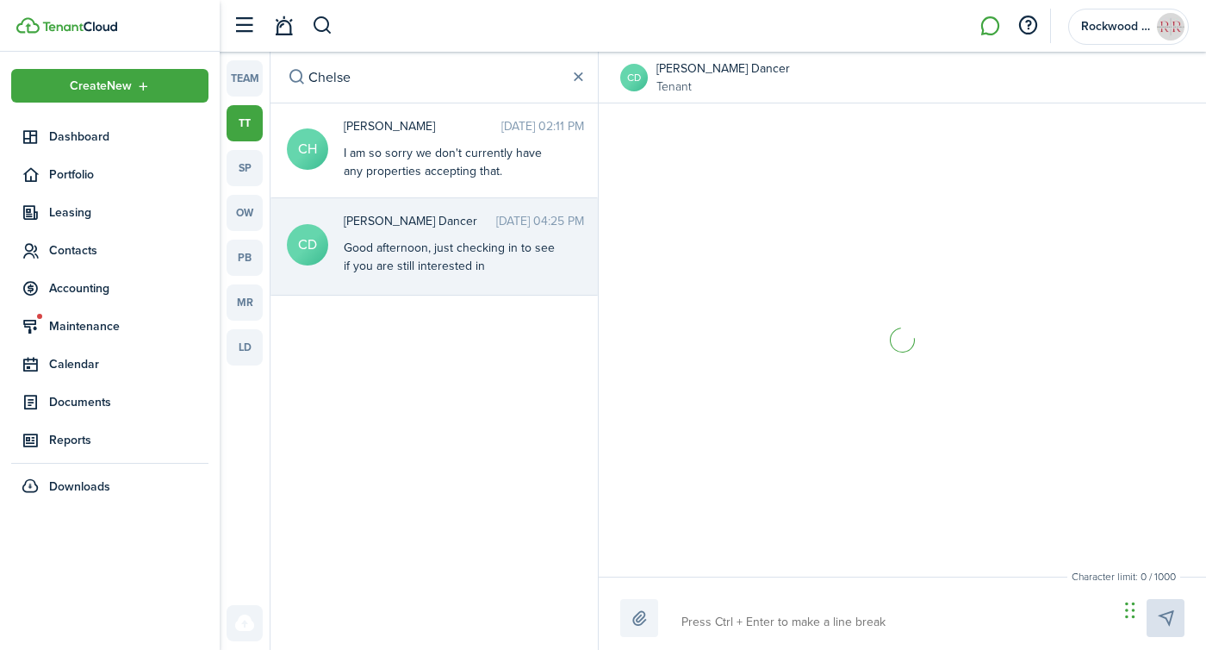
click at [791, 620] on textarea at bounding box center [893, 621] width 437 height 29
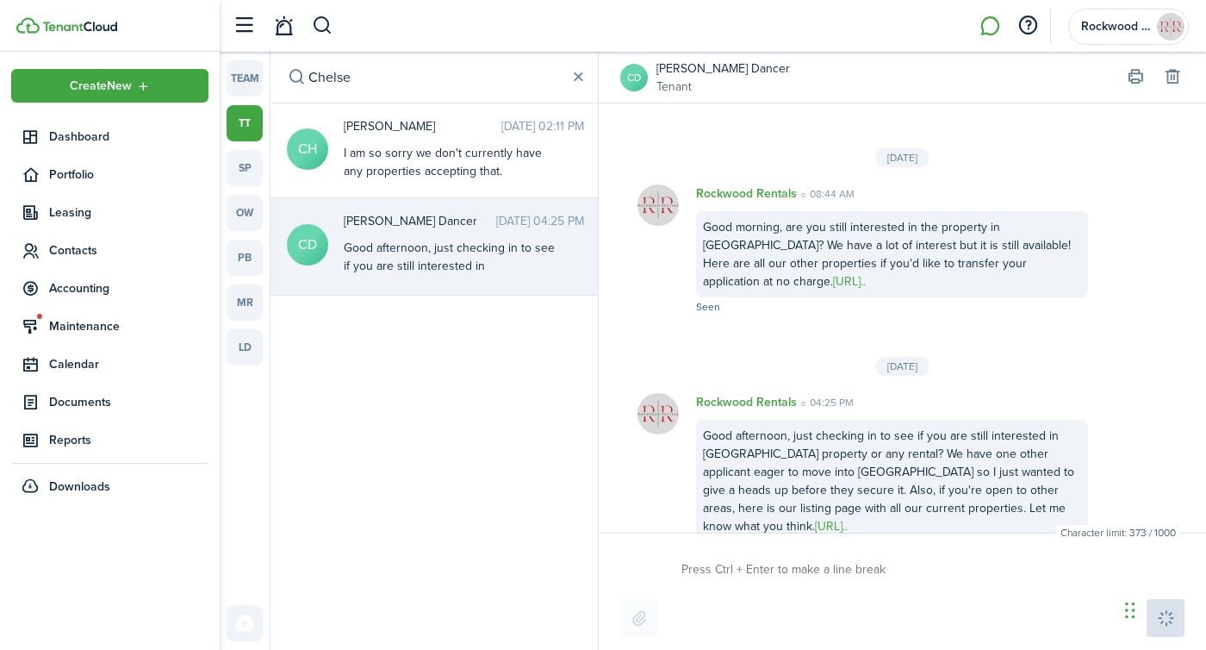
scroll to position [2137, 0]
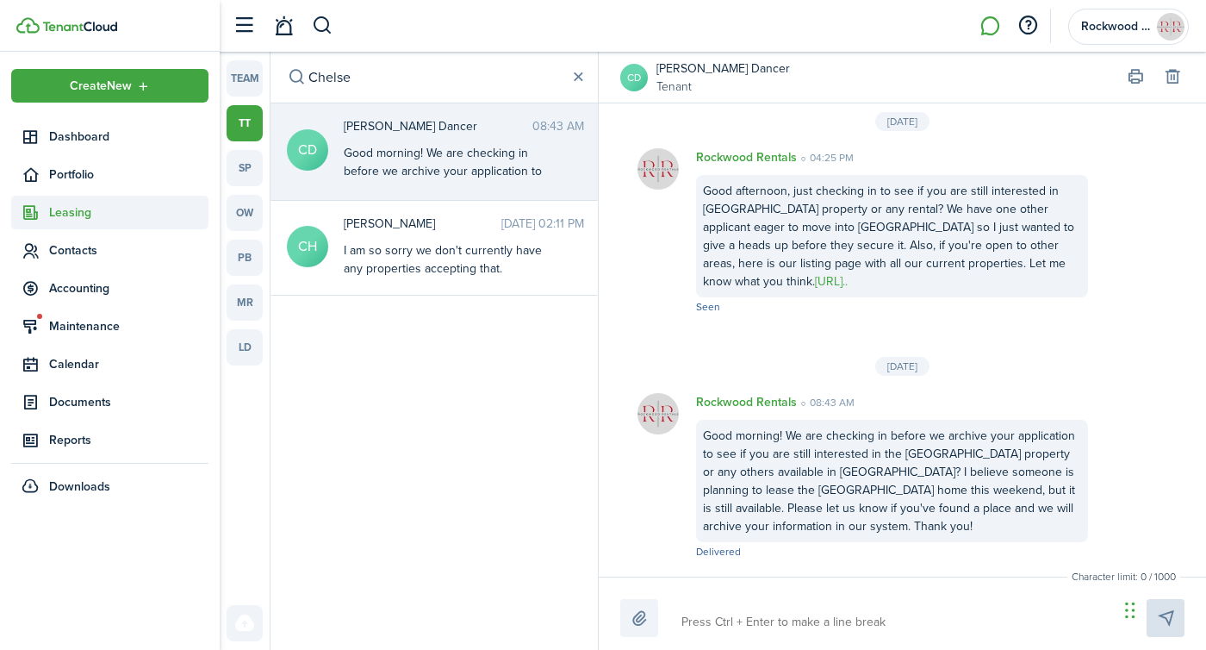
click at [65, 221] on span "Leasing" at bounding box center [109, 213] width 197 height 34
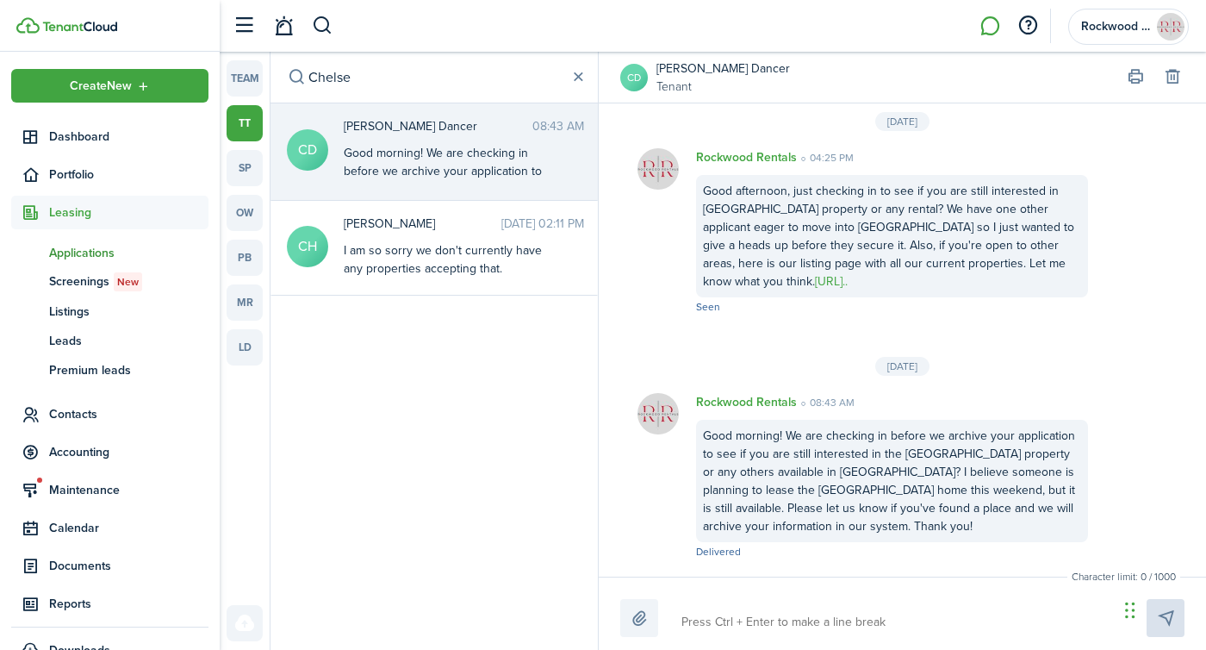
click at [65, 258] on span "Applications" at bounding box center [128, 253] width 159 height 18
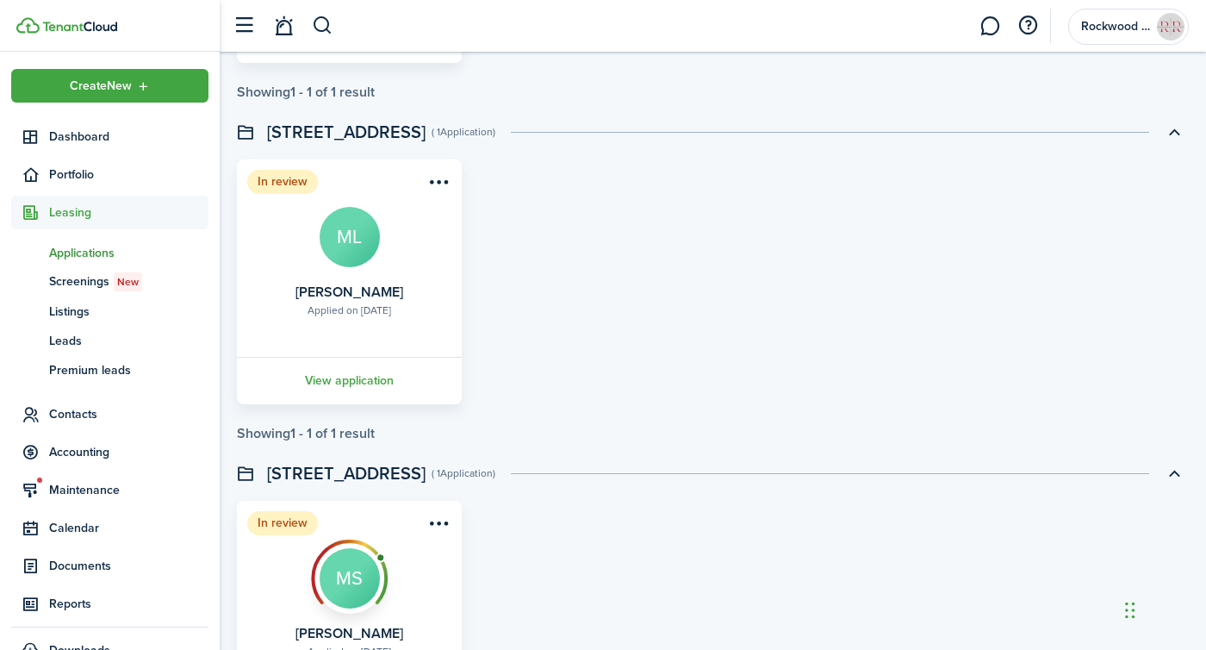
scroll to position [1782, 0]
click at [437, 180] on menu-btn-icon "Open menu" at bounding box center [438, 180] width 29 height 29
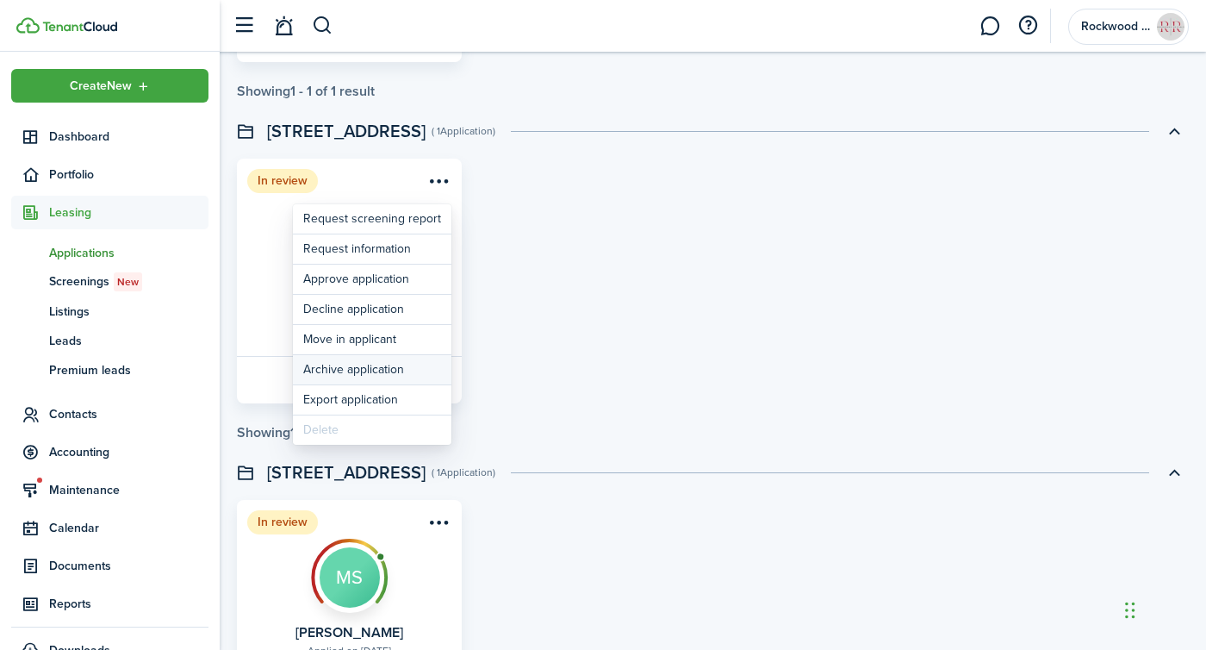
click at [331, 364] on button "Archive application" at bounding box center [372, 369] width 159 height 29
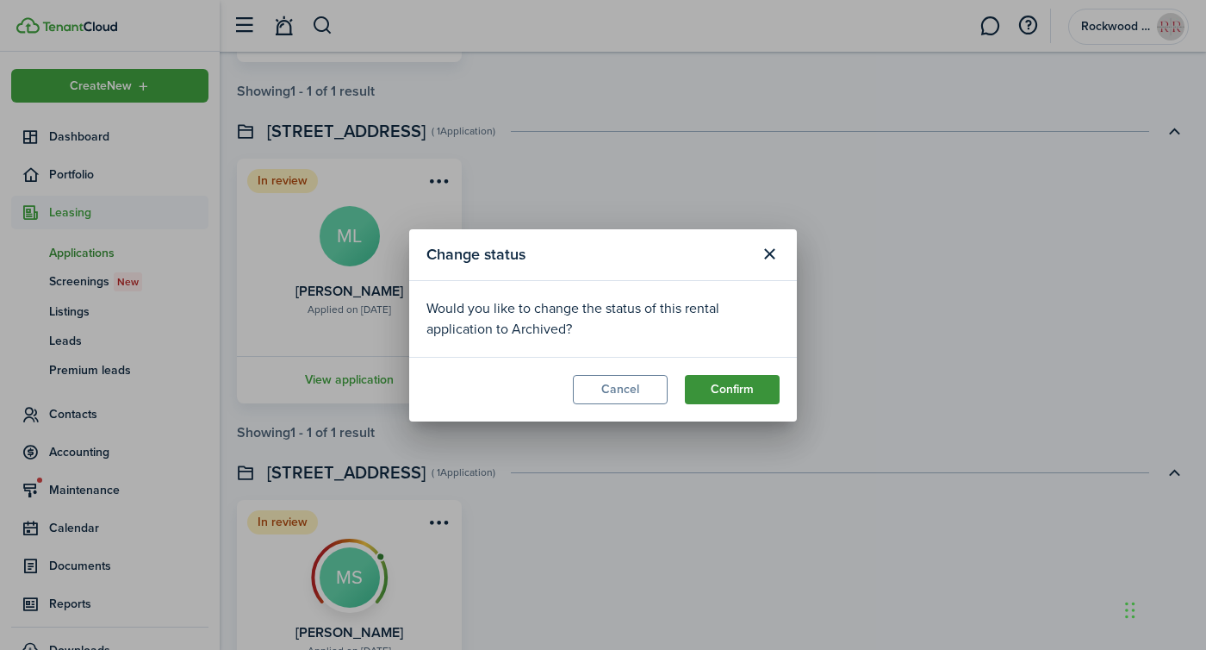
click at [732, 388] on button "Confirm" at bounding box center [732, 389] width 95 height 29
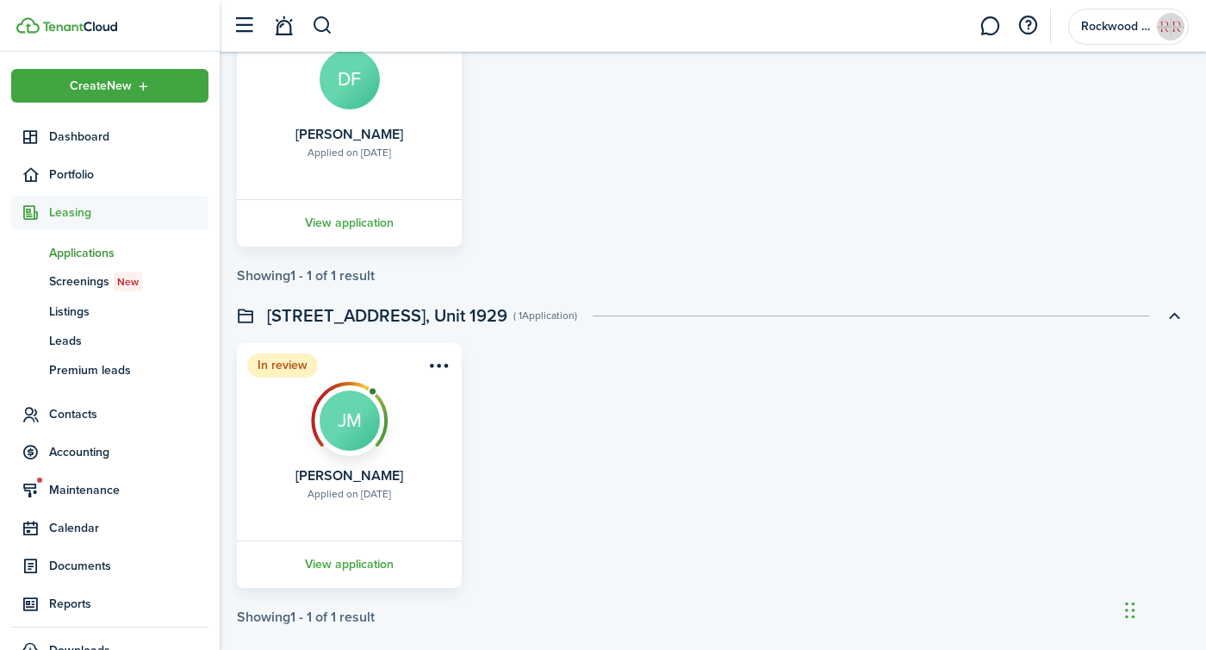
scroll to position [2644, 0]
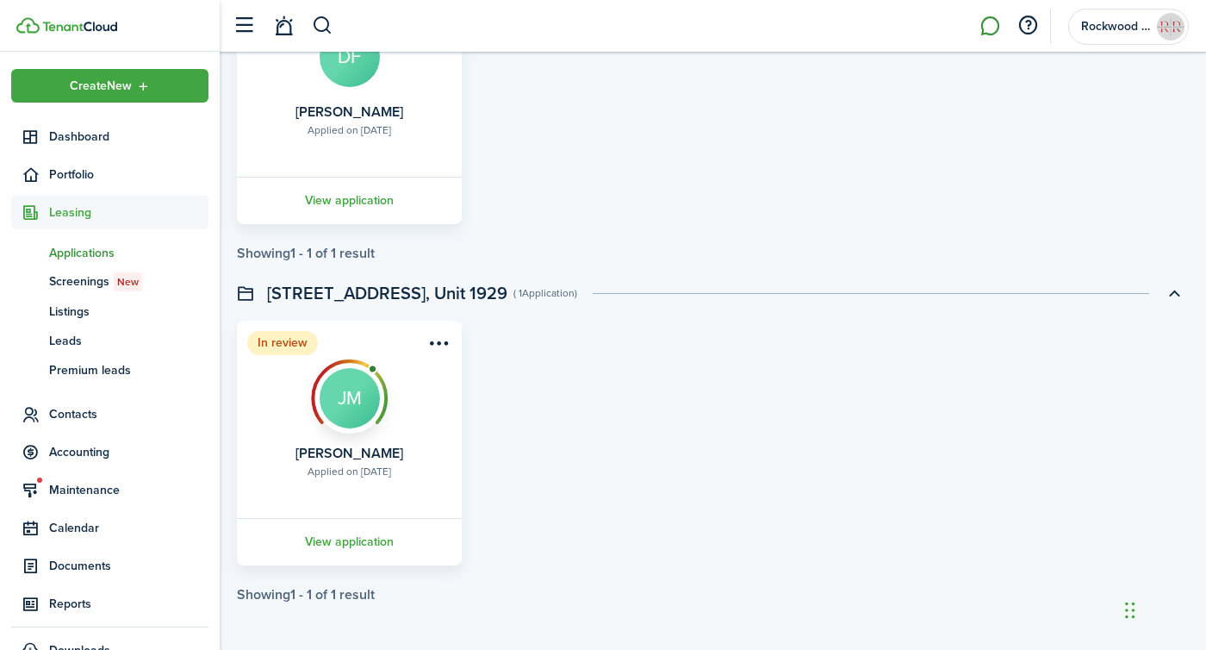
click at [985, 23] on link at bounding box center [989, 26] width 33 height 44
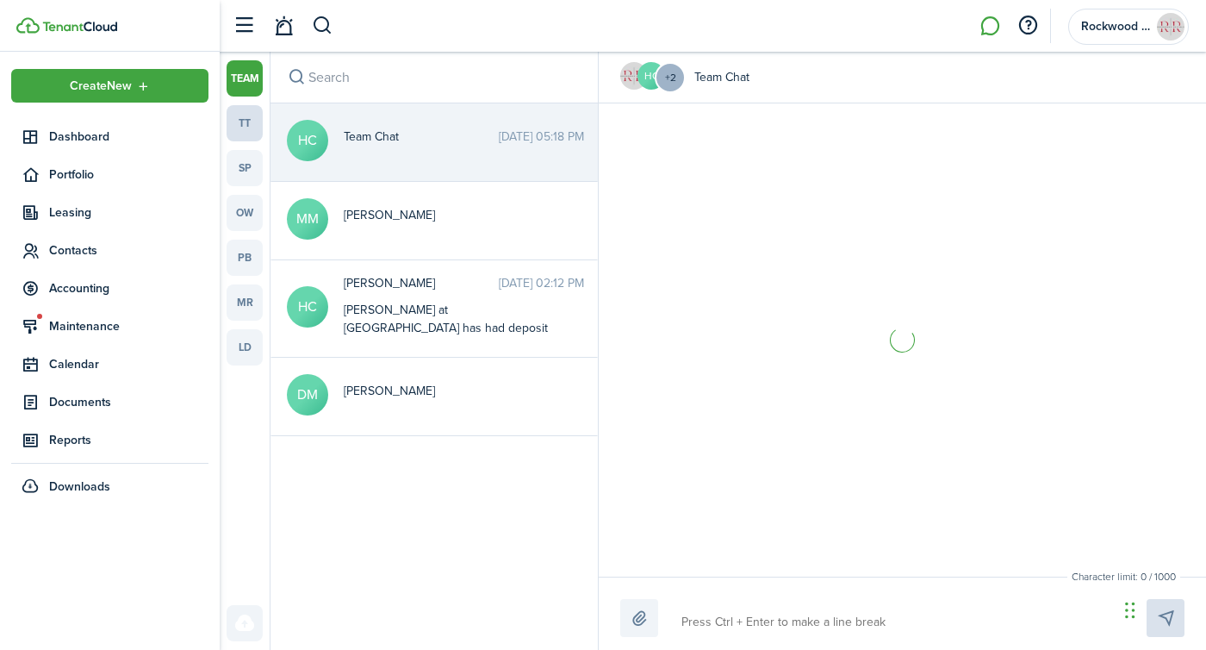
click at [238, 130] on link "tt" at bounding box center [245, 123] width 36 height 36
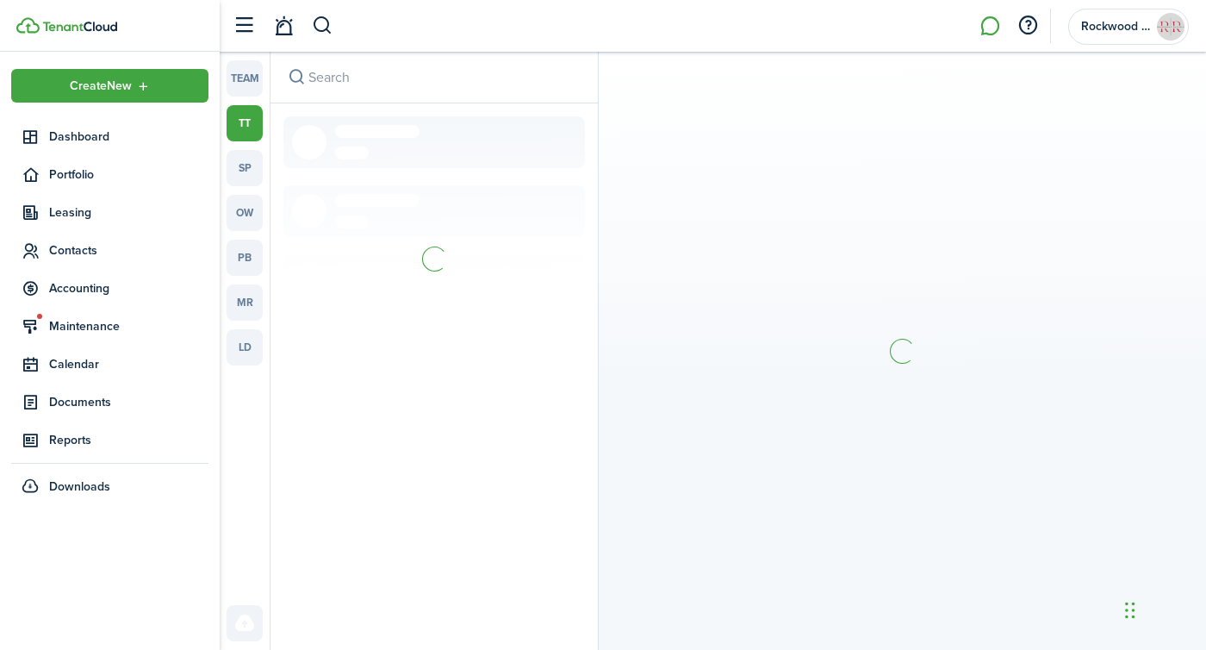
click at [395, 82] on input "search" at bounding box center [433, 77] width 327 height 51
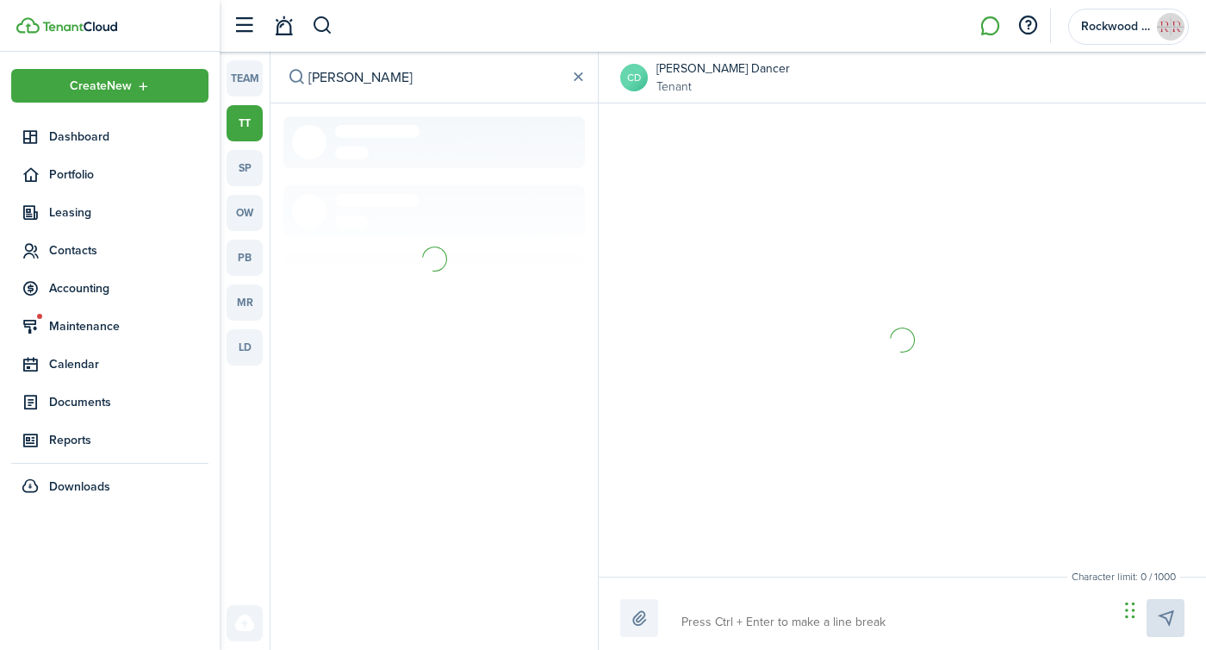
scroll to position [2137, 0]
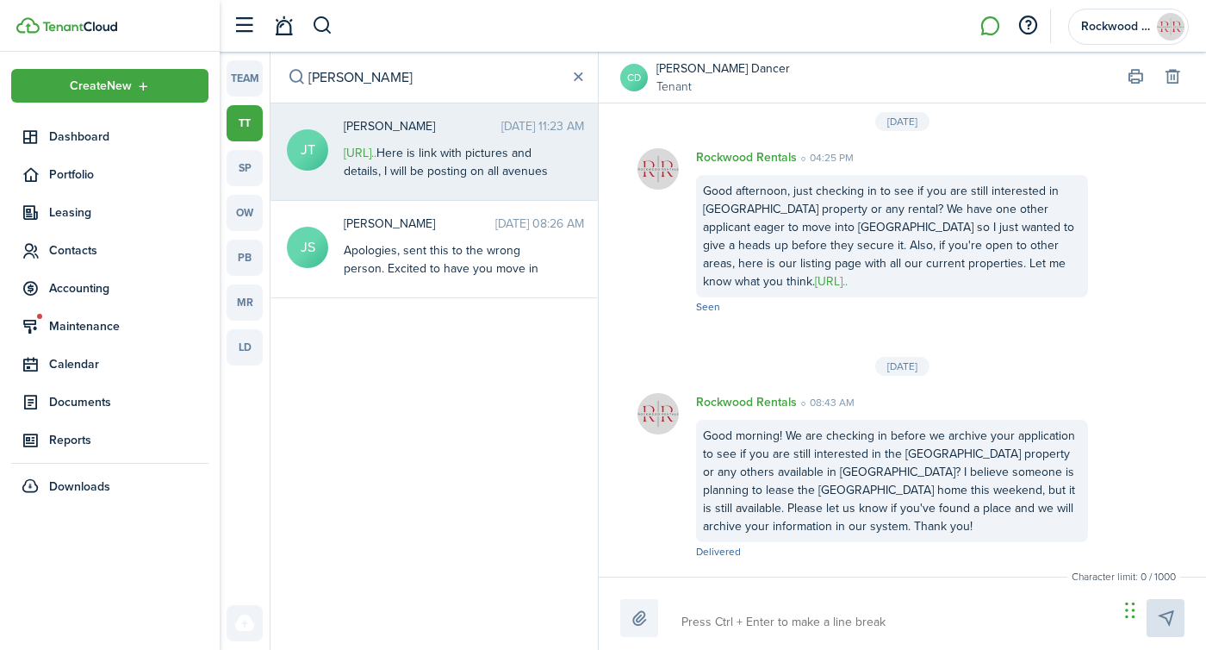
click at [425, 126] on span "[PERSON_NAME]" at bounding box center [423, 126] width 158 height 18
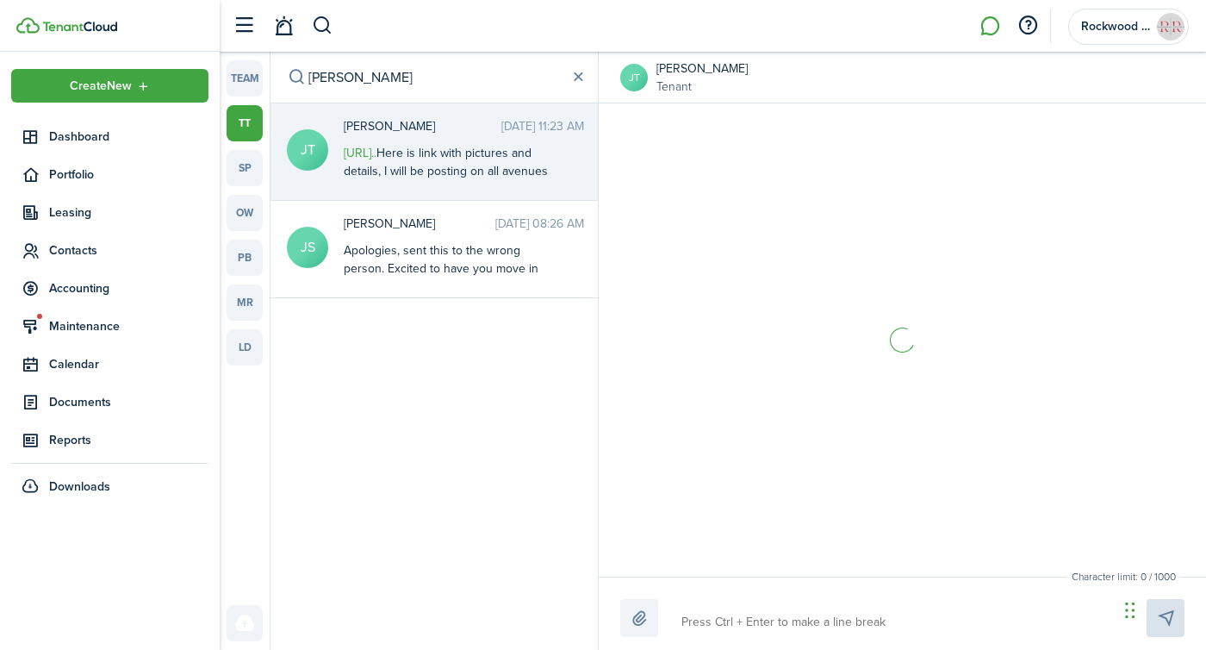
scroll to position [2302, 0]
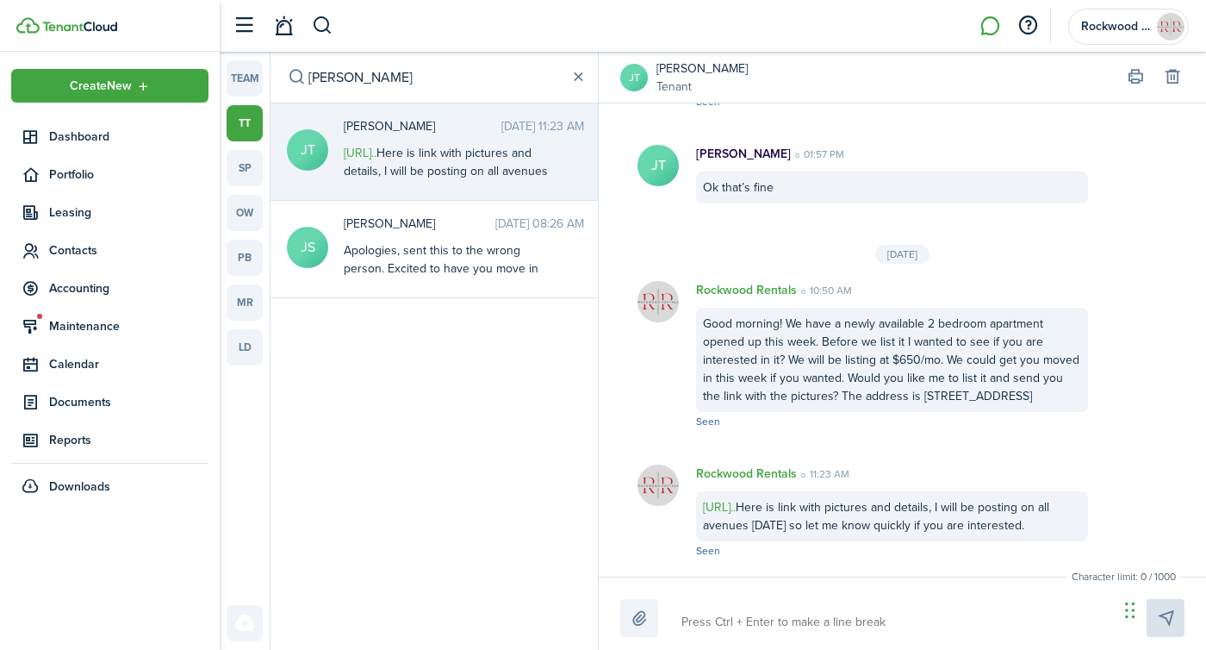
click at [792, 615] on textarea at bounding box center [893, 621] width 437 height 29
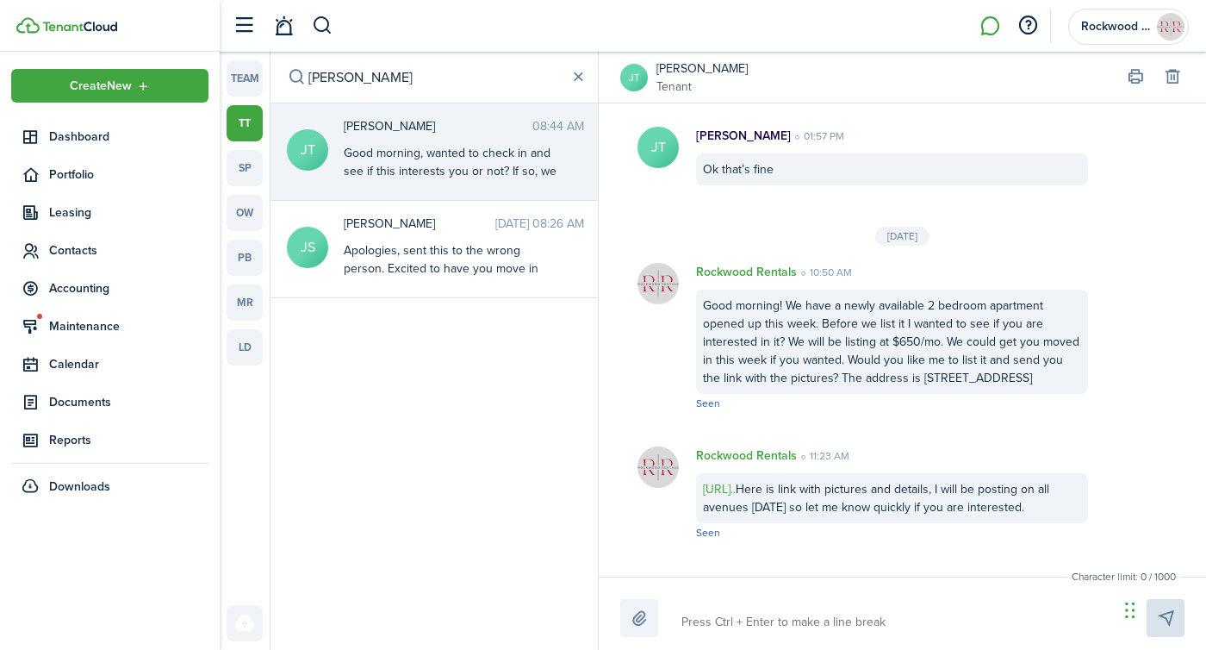
scroll to position [2474, 0]
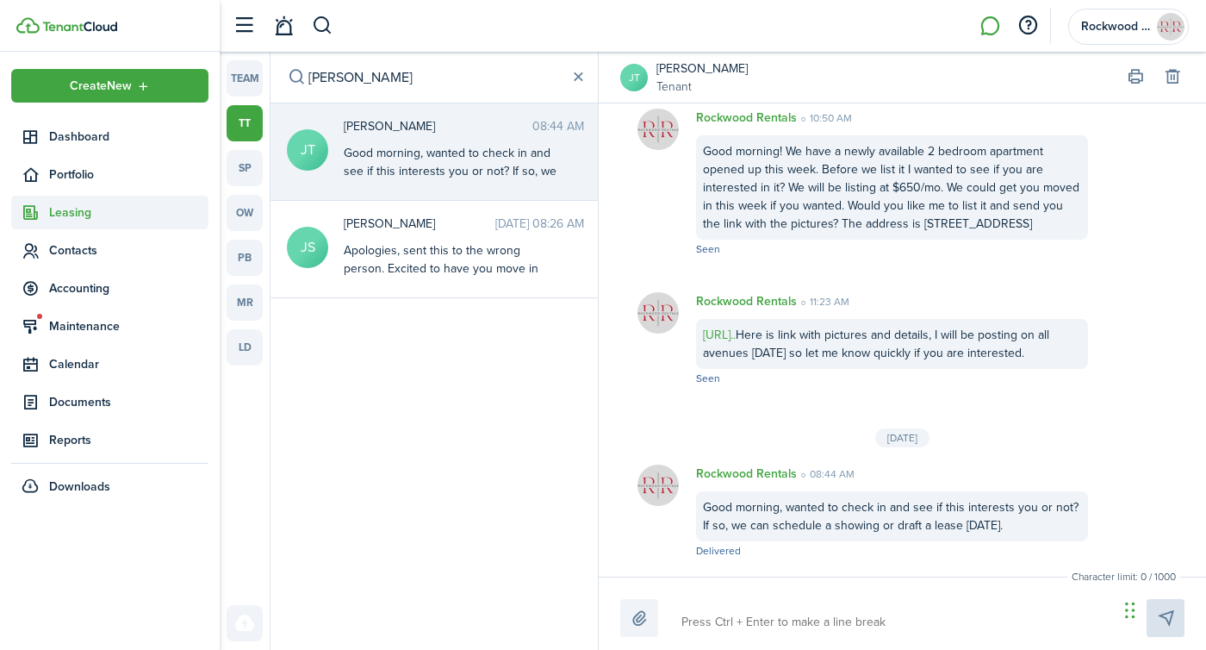
click at [86, 221] on span "Leasing" at bounding box center [109, 213] width 197 height 34
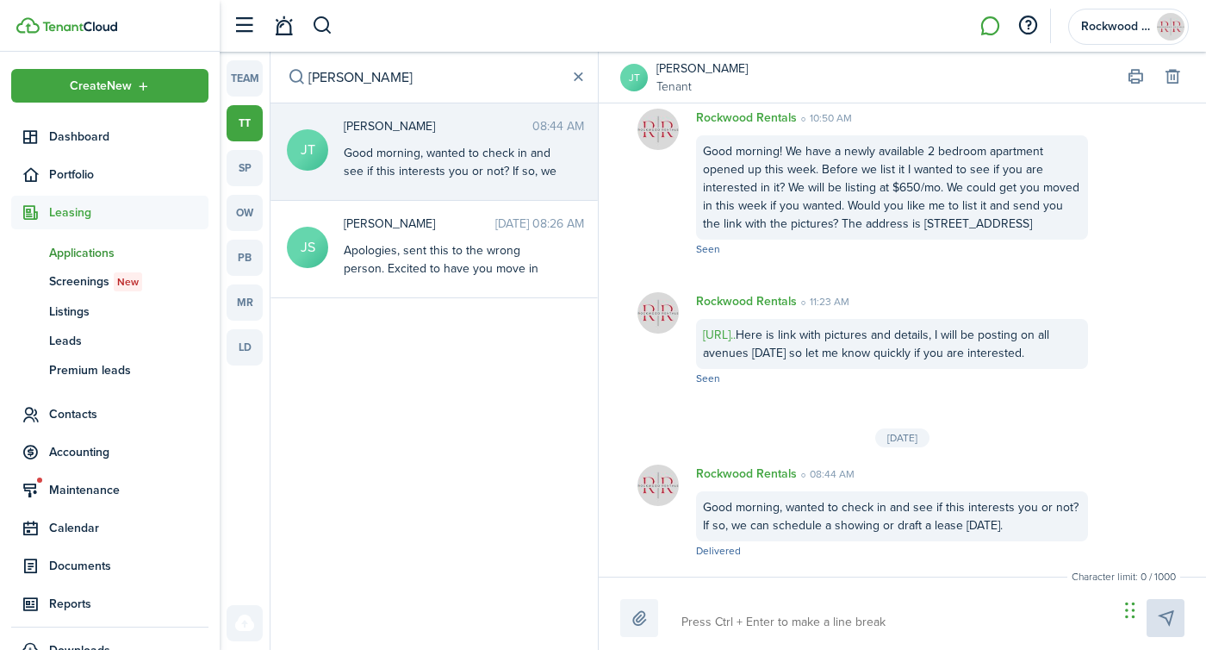
click at [89, 244] on span "Applications" at bounding box center [128, 253] width 159 height 18
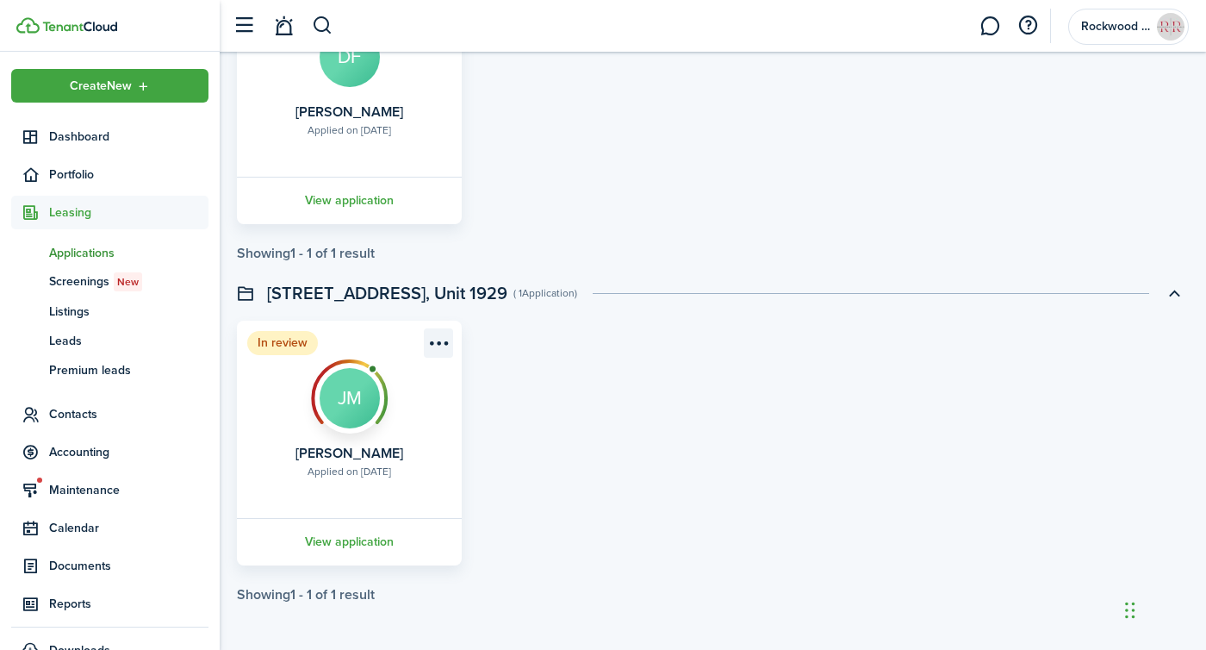
click at [440, 341] on menu-btn-icon "Open menu" at bounding box center [438, 342] width 29 height 29
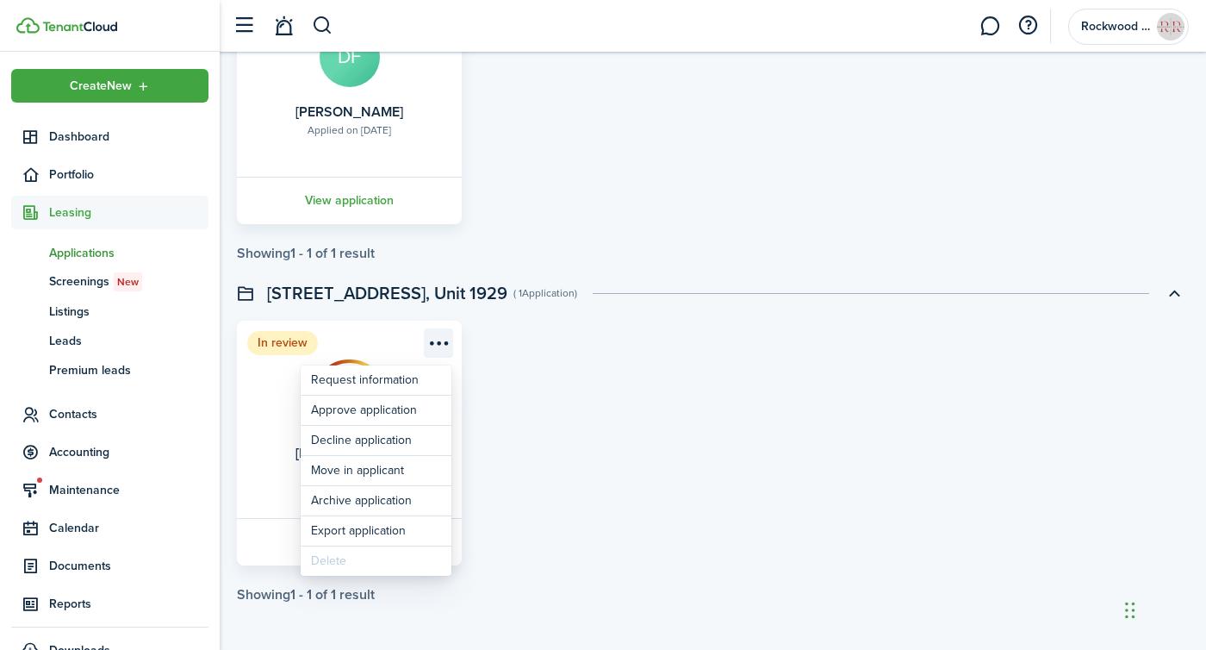
scroll to position [2644, 0]
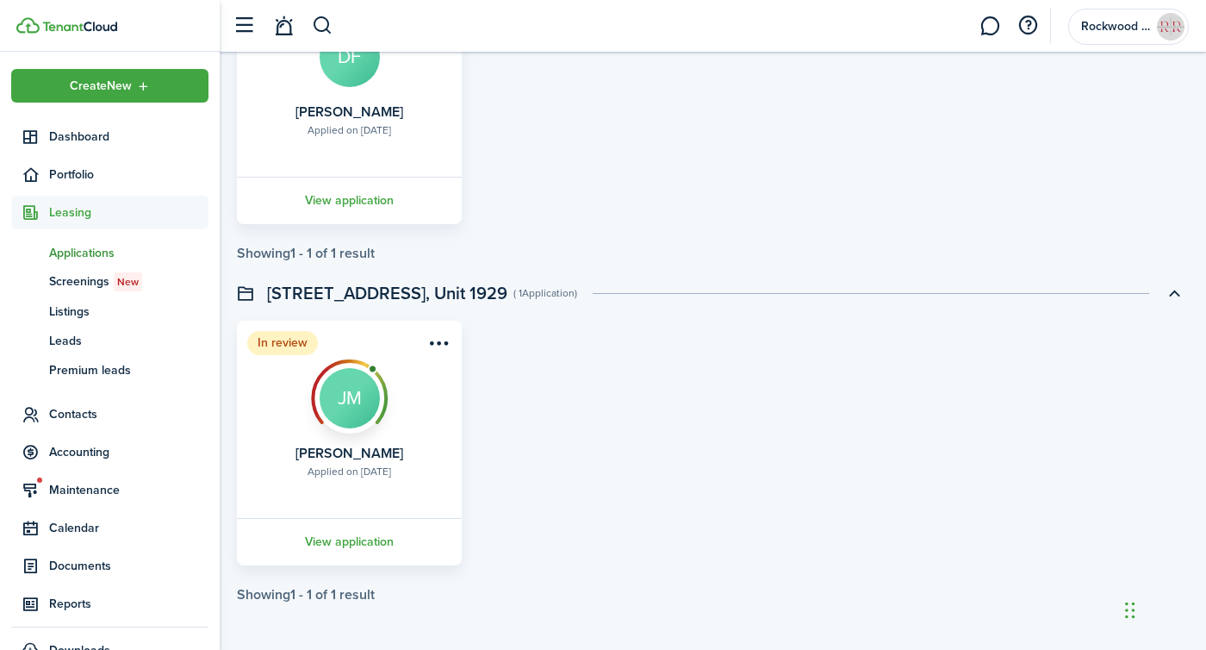
click at [553, 440] on div "In review Applied on [DATE] [PERSON_NAME] JM View application" at bounding box center [712, 442] width 969 height 245
click at [370, 538] on link "View application" at bounding box center [349, 541] width 230 height 47
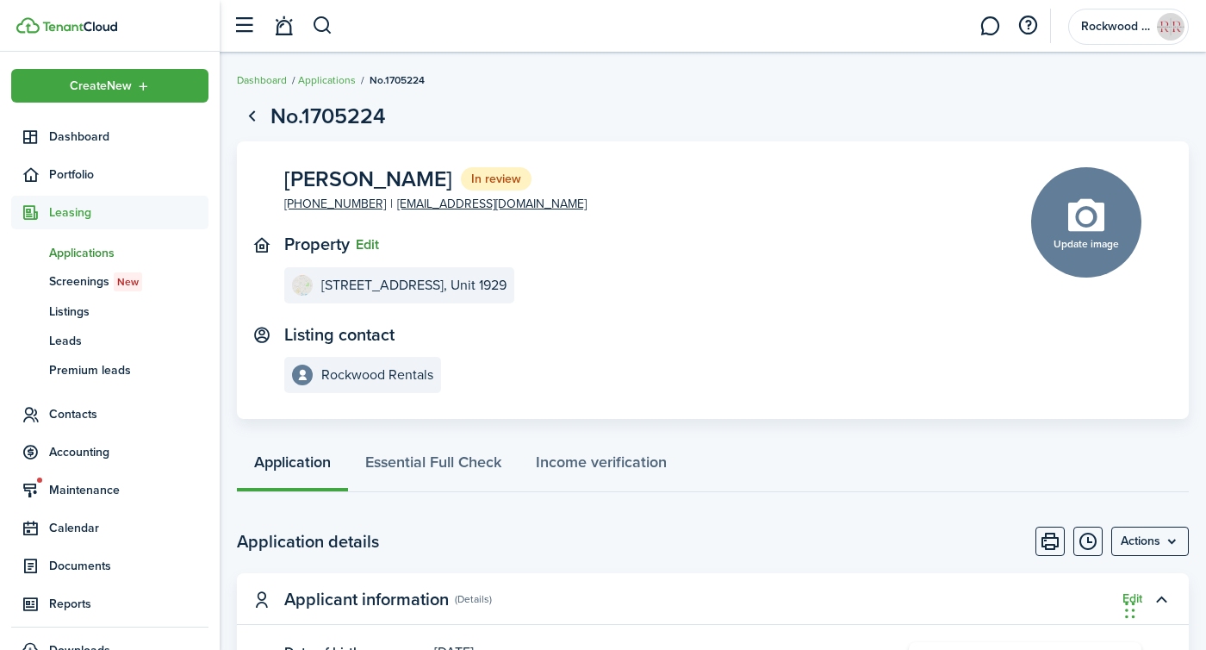
click at [370, 252] on button "Edit" at bounding box center [367, 245] width 23 height 16
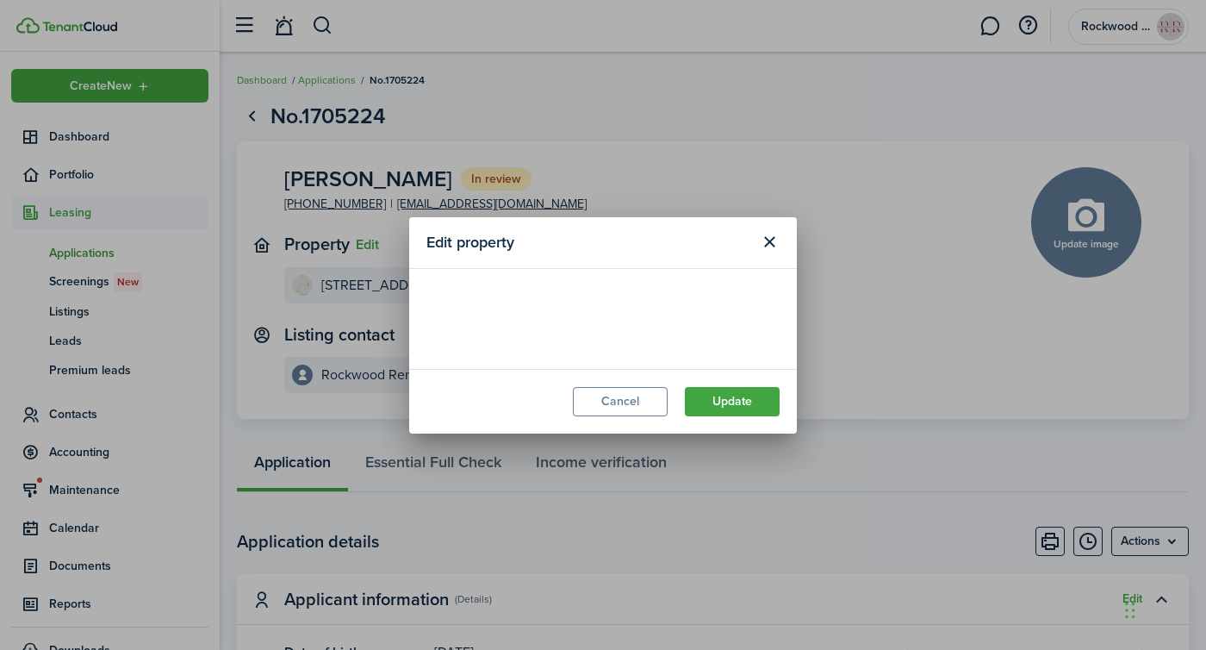
click at [457, 314] on loading-skeleton at bounding box center [602, 310] width 353 height 48
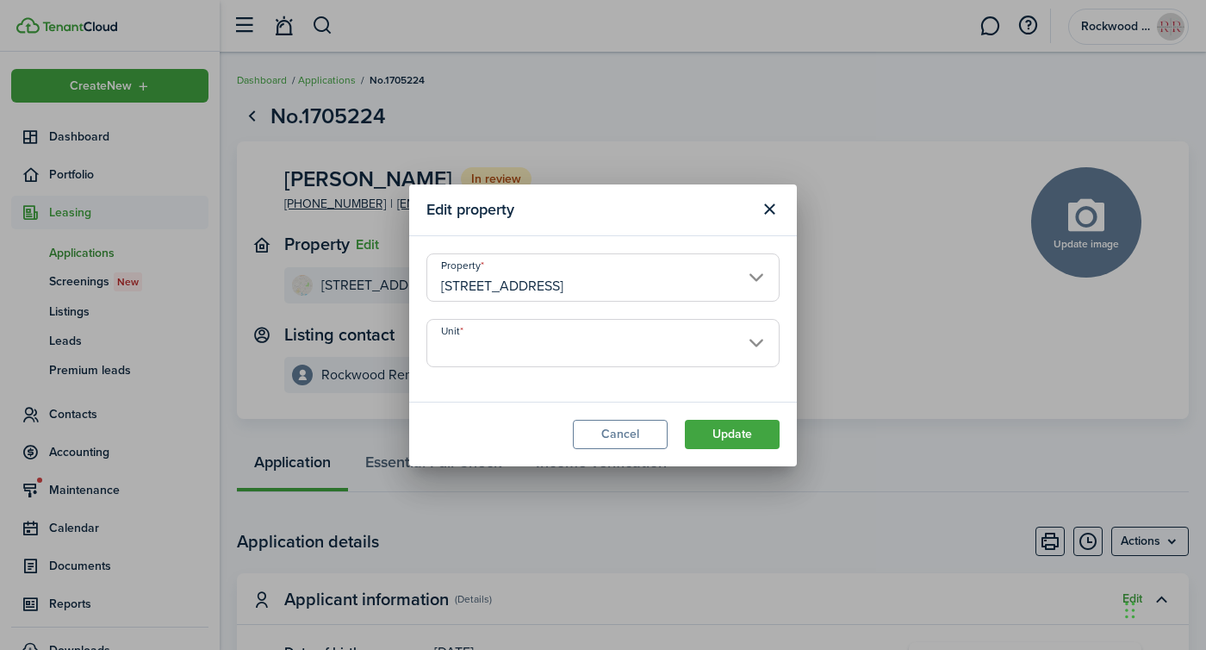
click at [470, 284] on input "[STREET_ADDRESS]" at bounding box center [602, 277] width 353 height 48
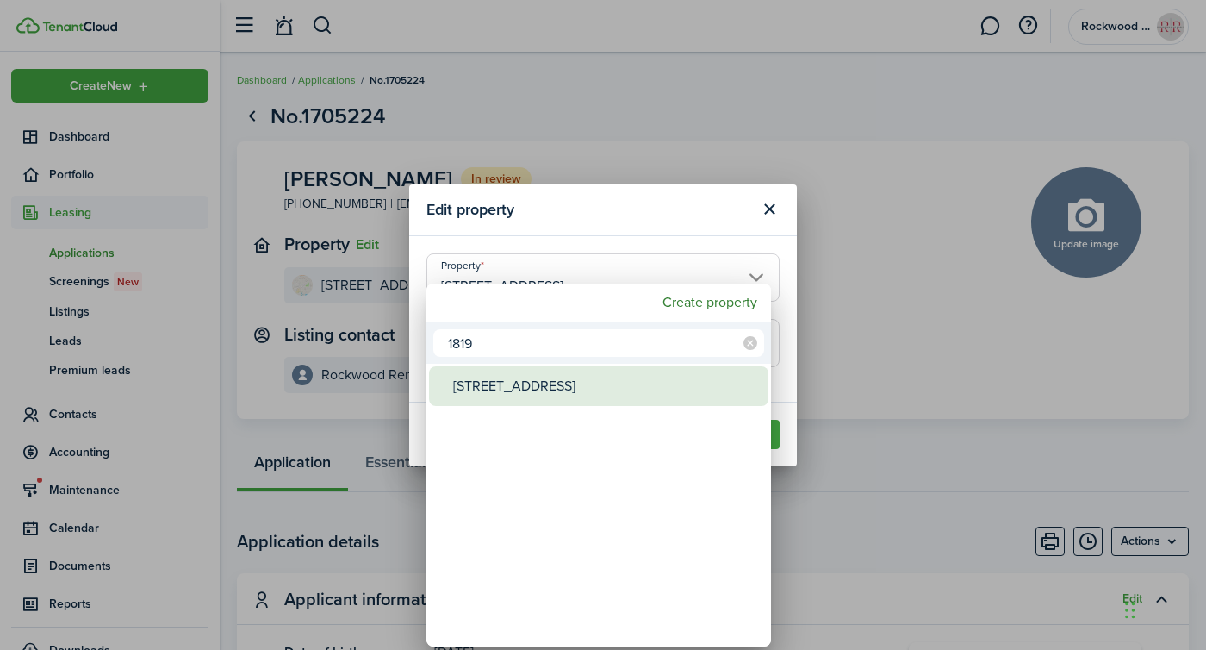
click at [469, 382] on div "[STREET_ADDRESS]" at bounding box center [605, 386] width 305 height 40
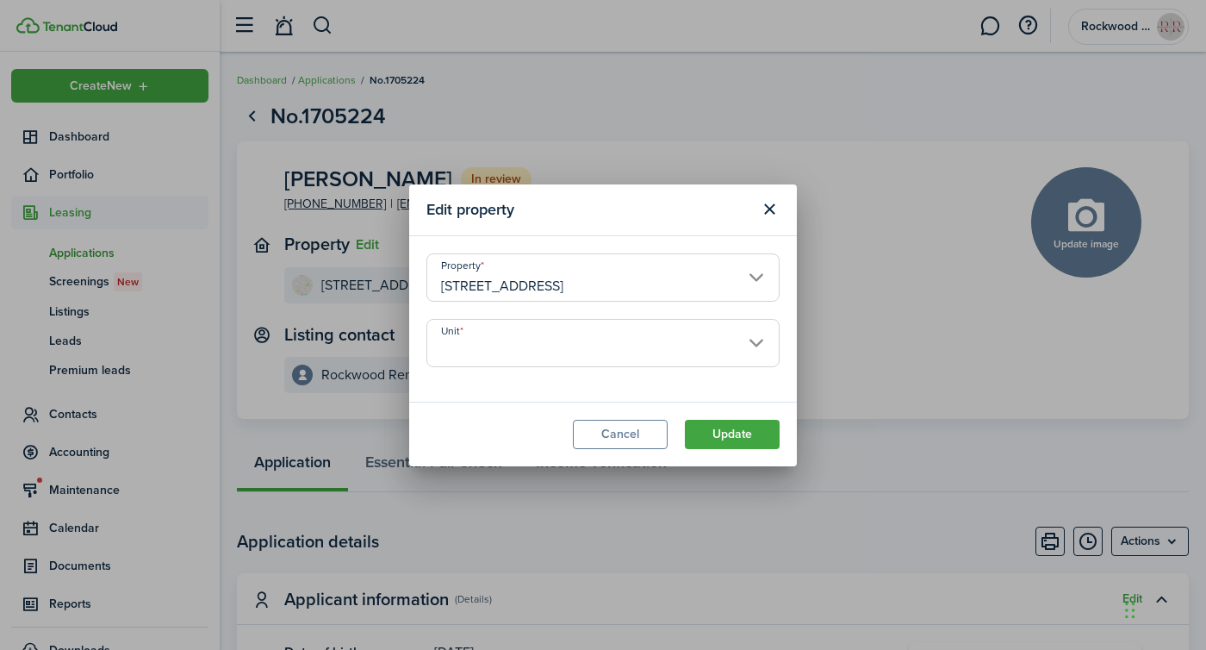
click at [468, 350] on input "Unit" at bounding box center [602, 343] width 353 height 48
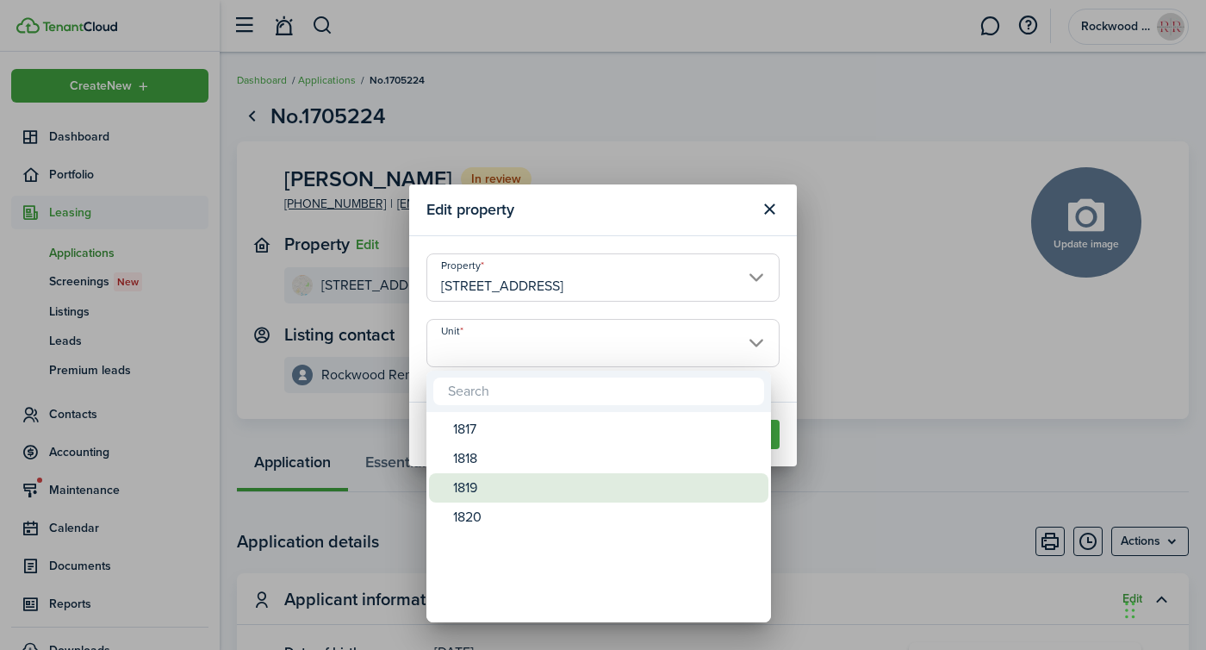
click at [482, 482] on div "1819" at bounding box center [605, 487] width 305 height 29
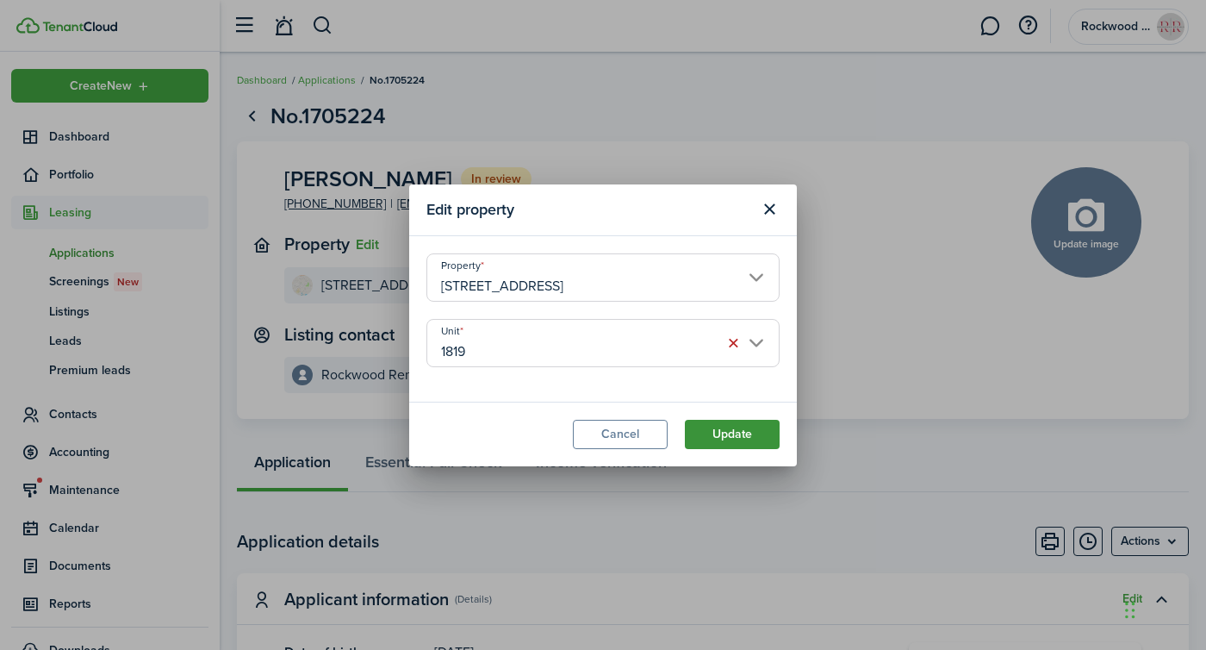
click at [713, 435] on button "Update" at bounding box center [732, 434] width 95 height 29
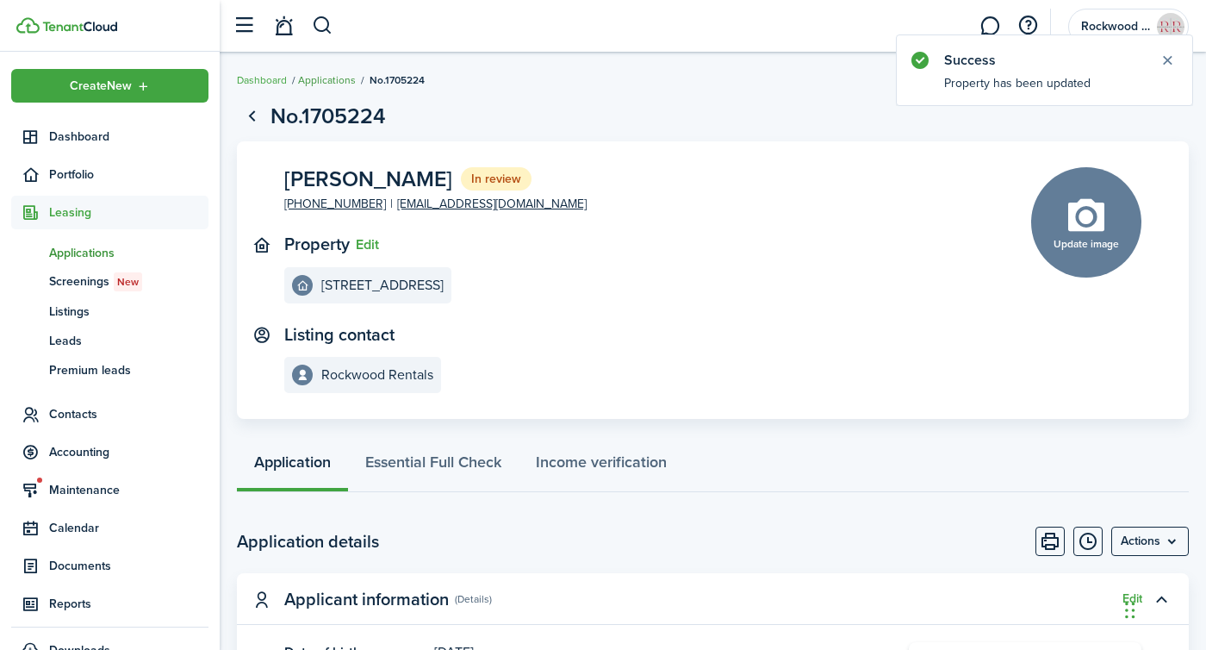
click at [345, 80] on link "Applications" at bounding box center [327, 80] width 58 height 16
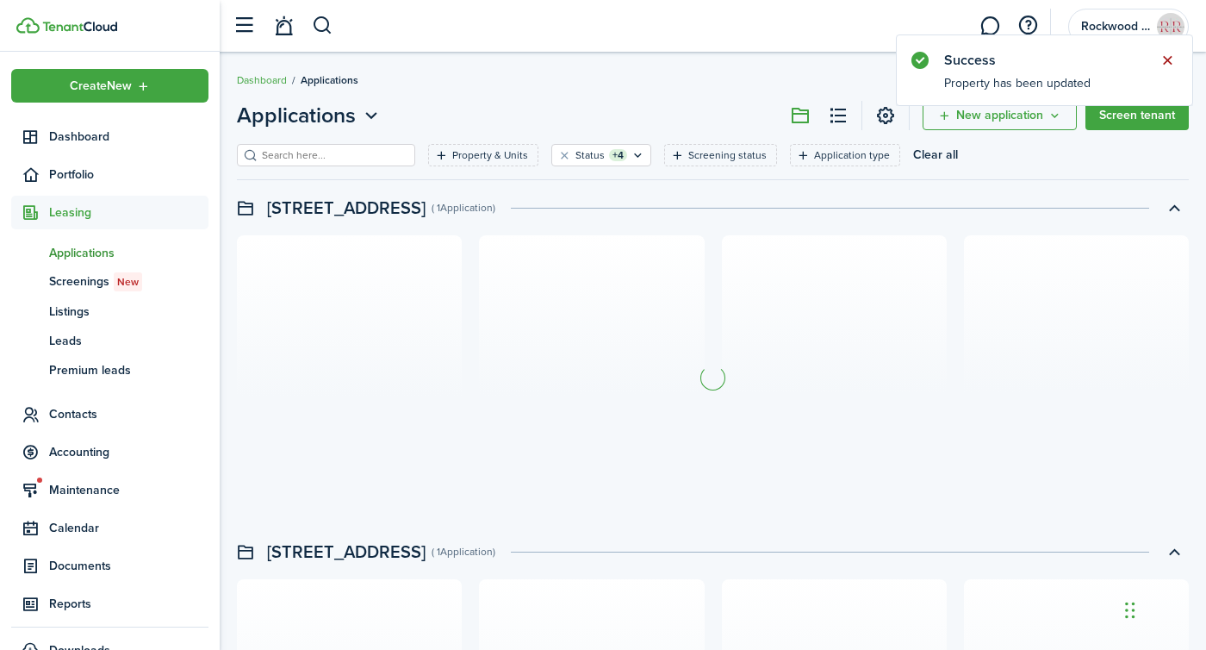
click at [1164, 59] on button "Close notify" at bounding box center [1167, 60] width 24 height 24
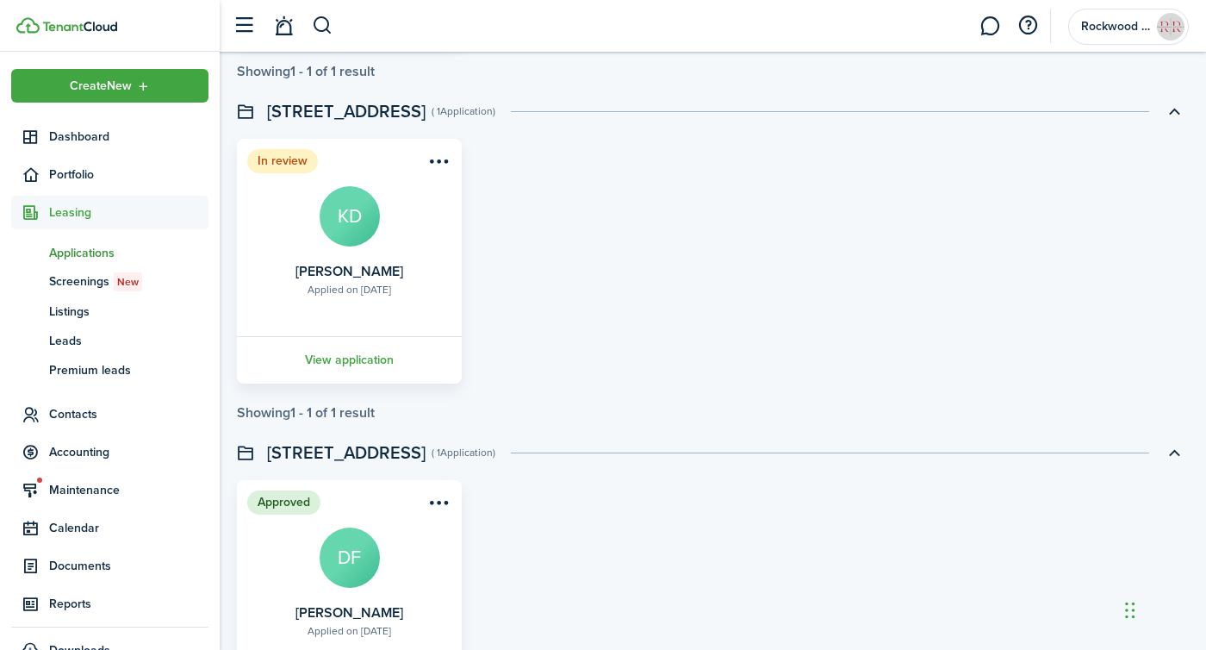
scroll to position [2114, 0]
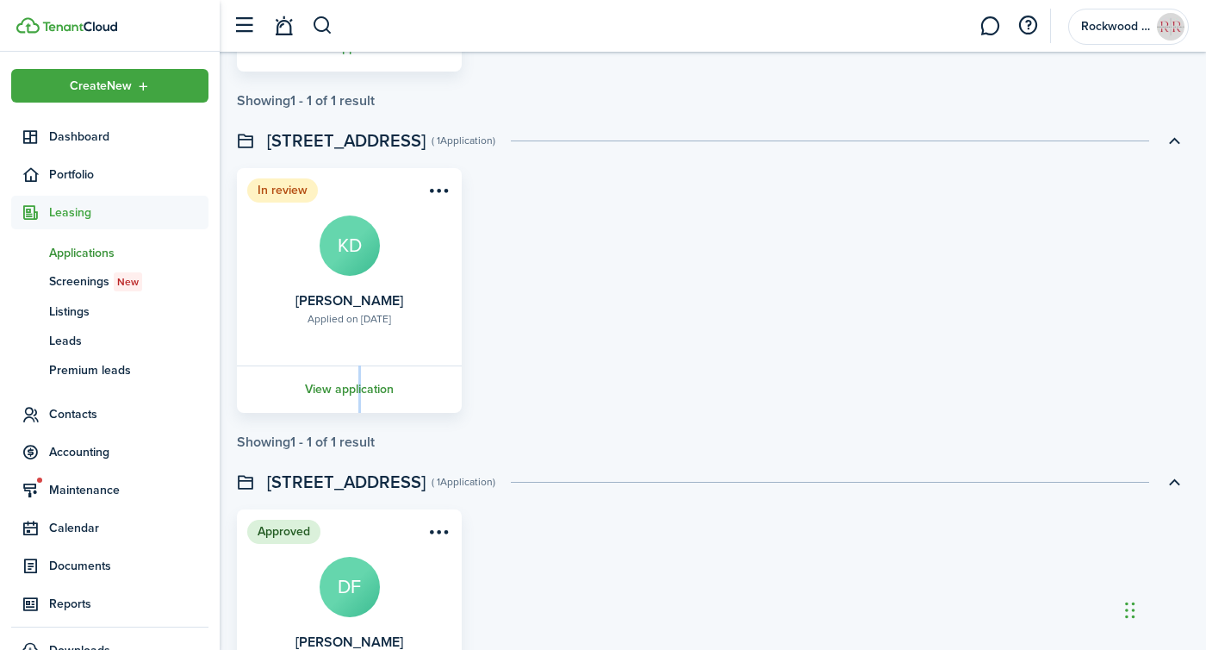
click at [359, 382] on link "View application" at bounding box center [349, 388] width 230 height 47
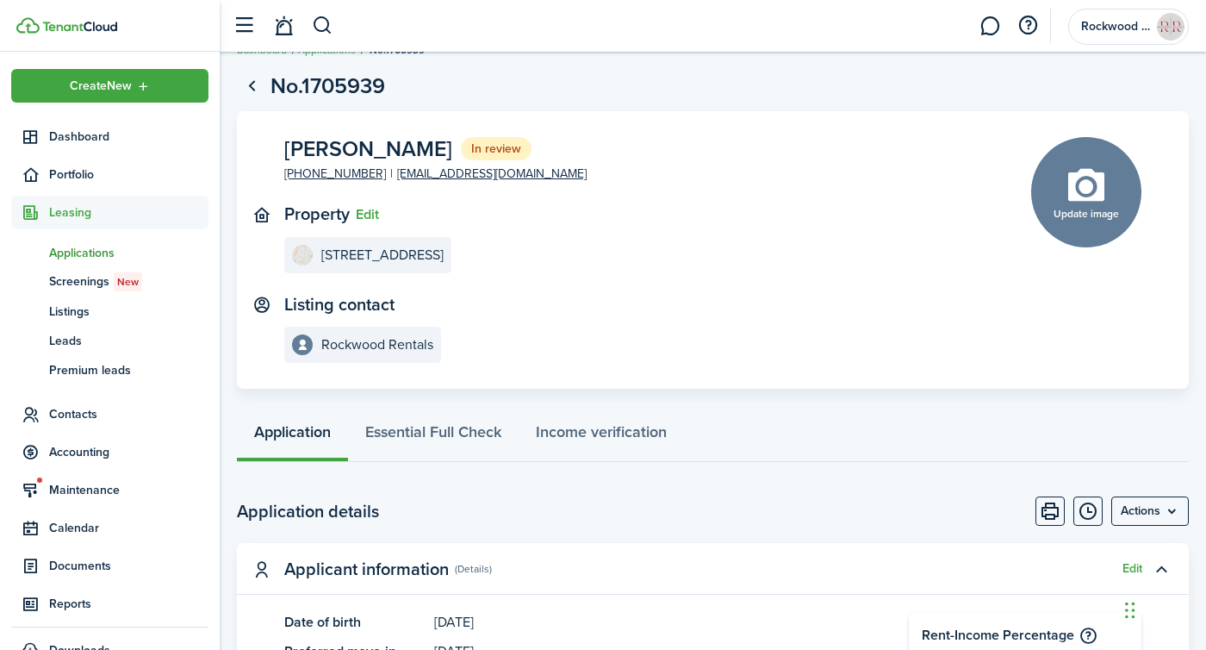
scroll to position [24, 0]
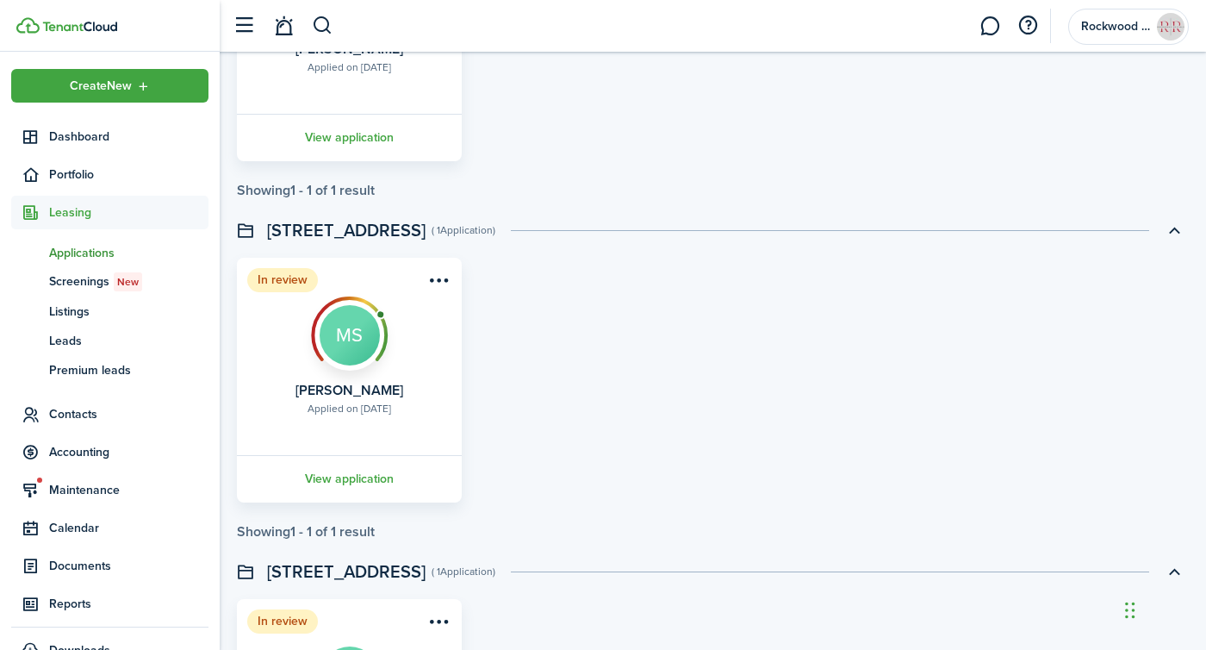
scroll to position [1742, 0]
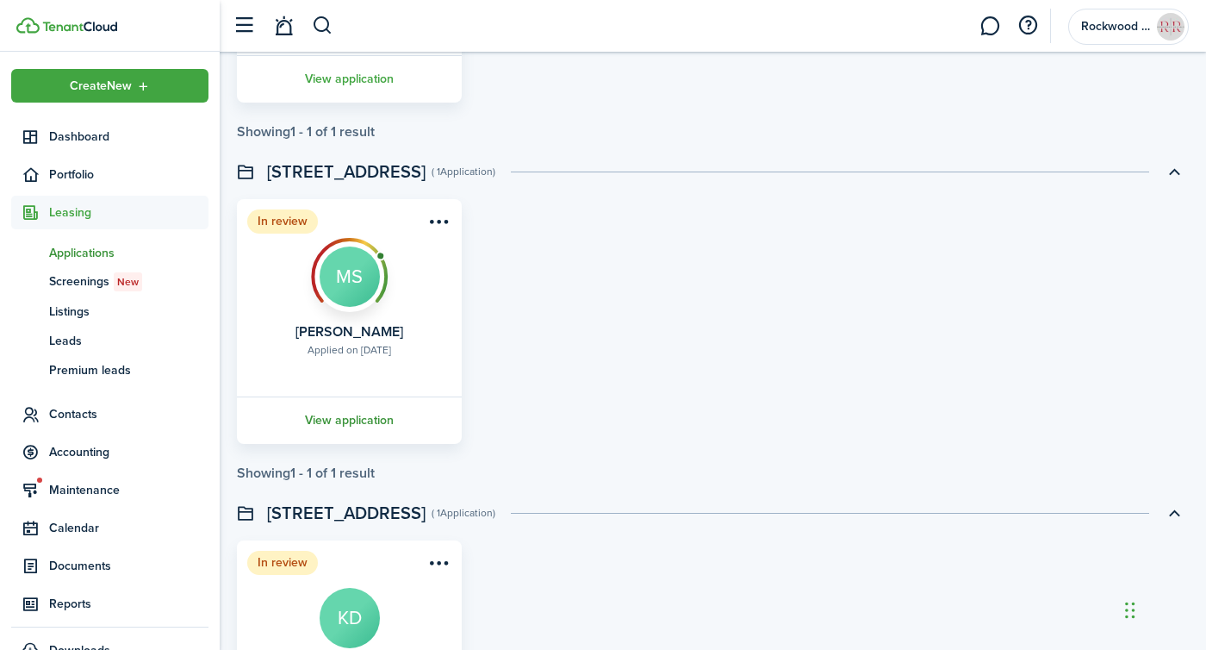
click at [358, 424] on link "View application" at bounding box center [349, 419] width 230 height 47
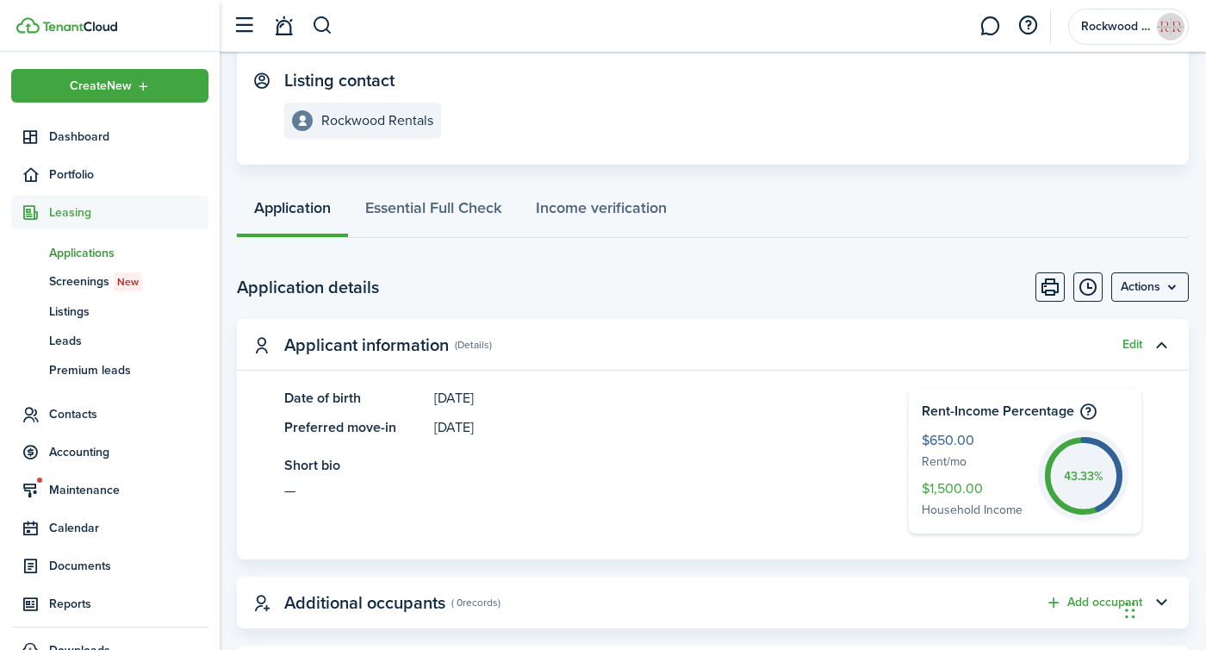
scroll to position [253, 0]
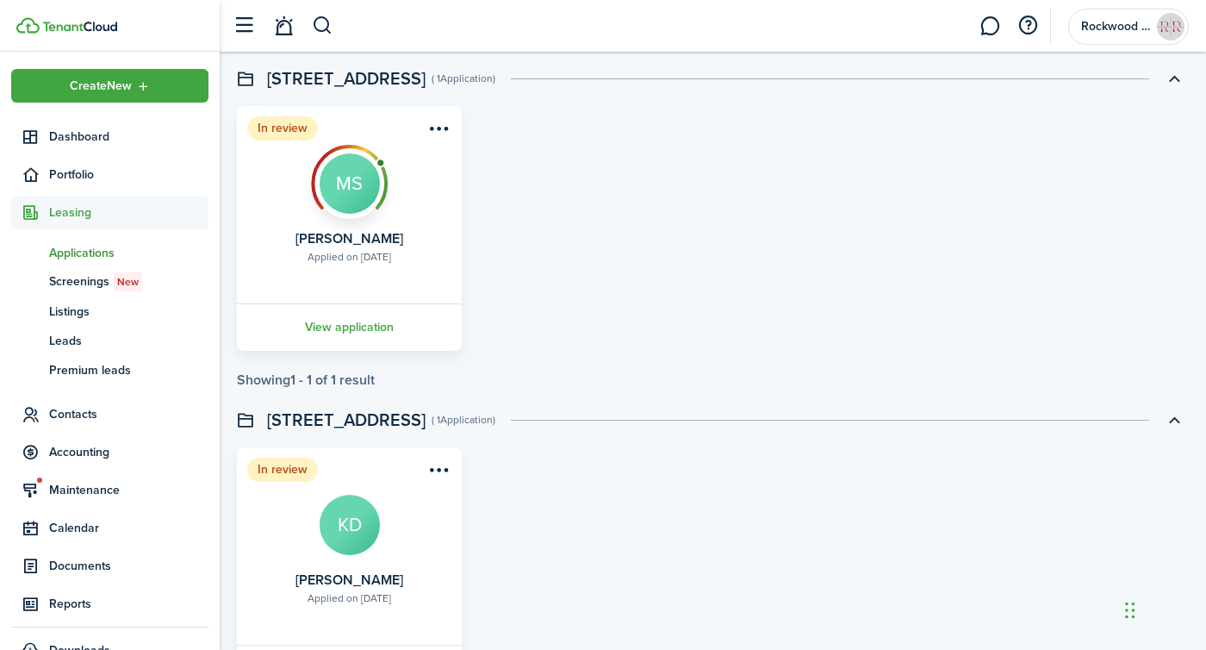
scroll to position [1836, 0]
click at [354, 329] on link "View application" at bounding box center [349, 325] width 230 height 47
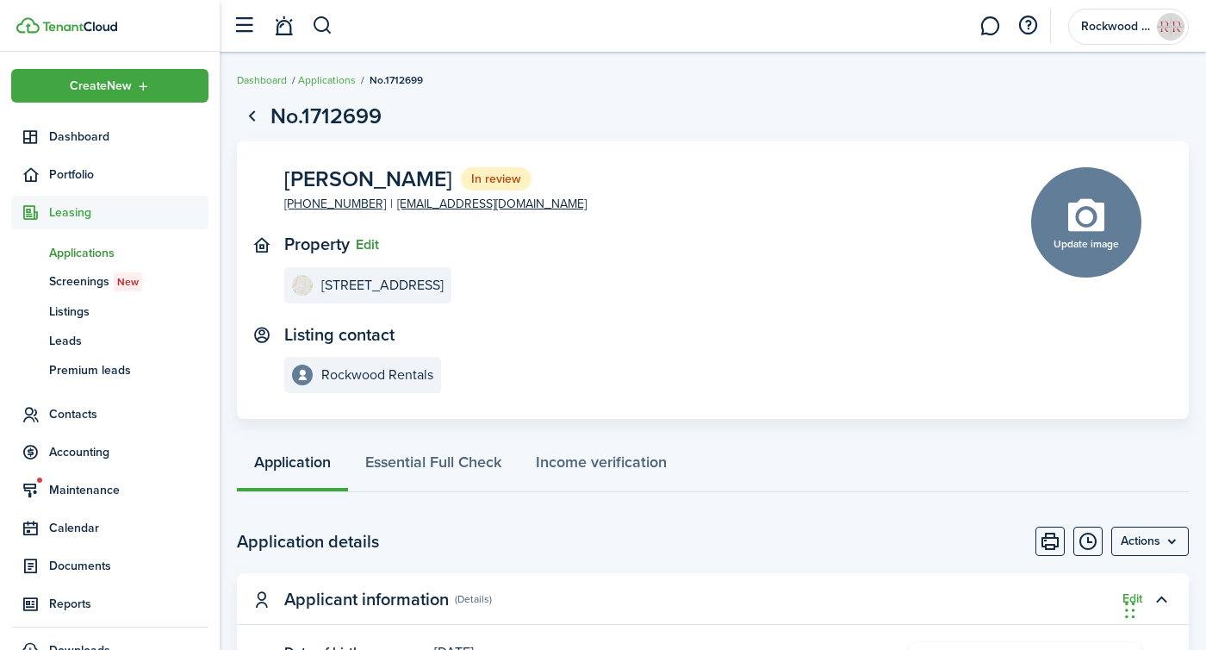
click at [362, 246] on button "Edit" at bounding box center [367, 245] width 23 height 16
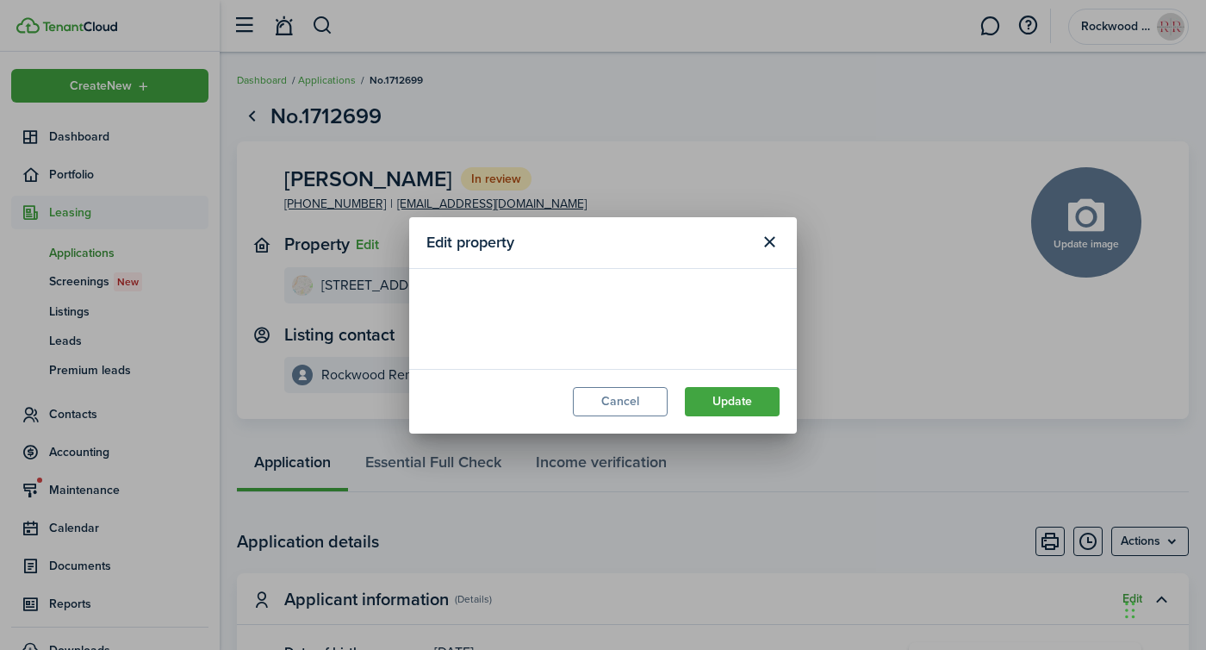
click at [519, 317] on loading-skeleton at bounding box center [602, 310] width 353 height 48
click at [494, 317] on loading-skeleton at bounding box center [602, 310] width 353 height 48
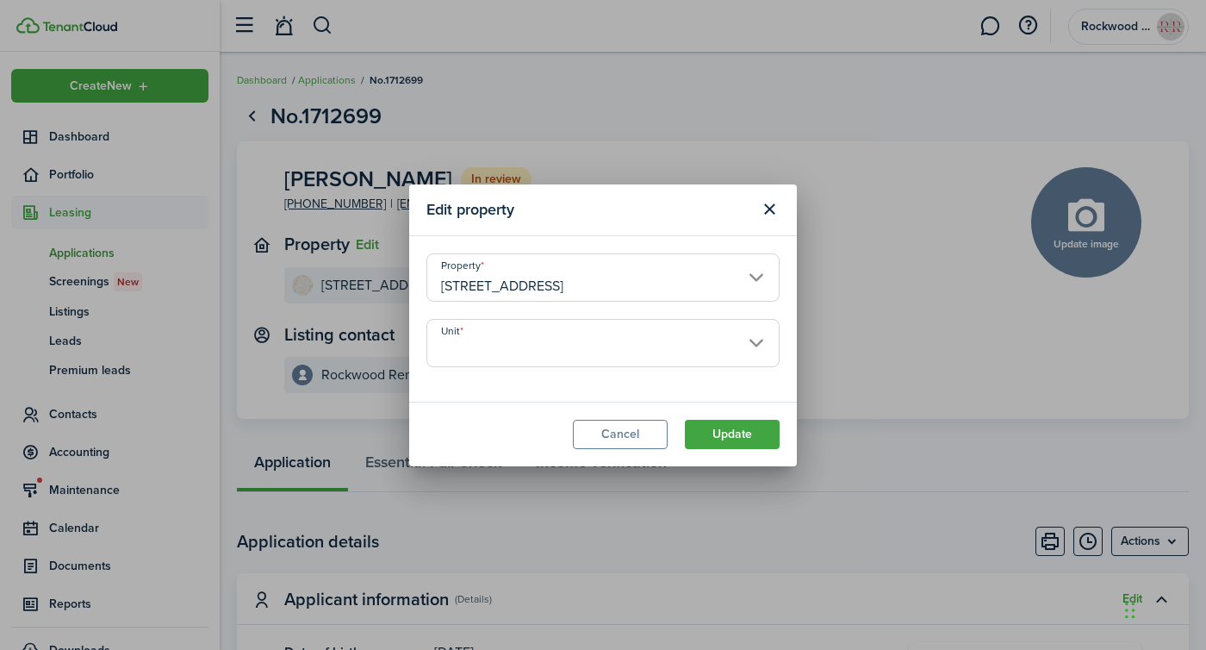
click at [507, 333] on input "Unit" at bounding box center [602, 343] width 353 height 48
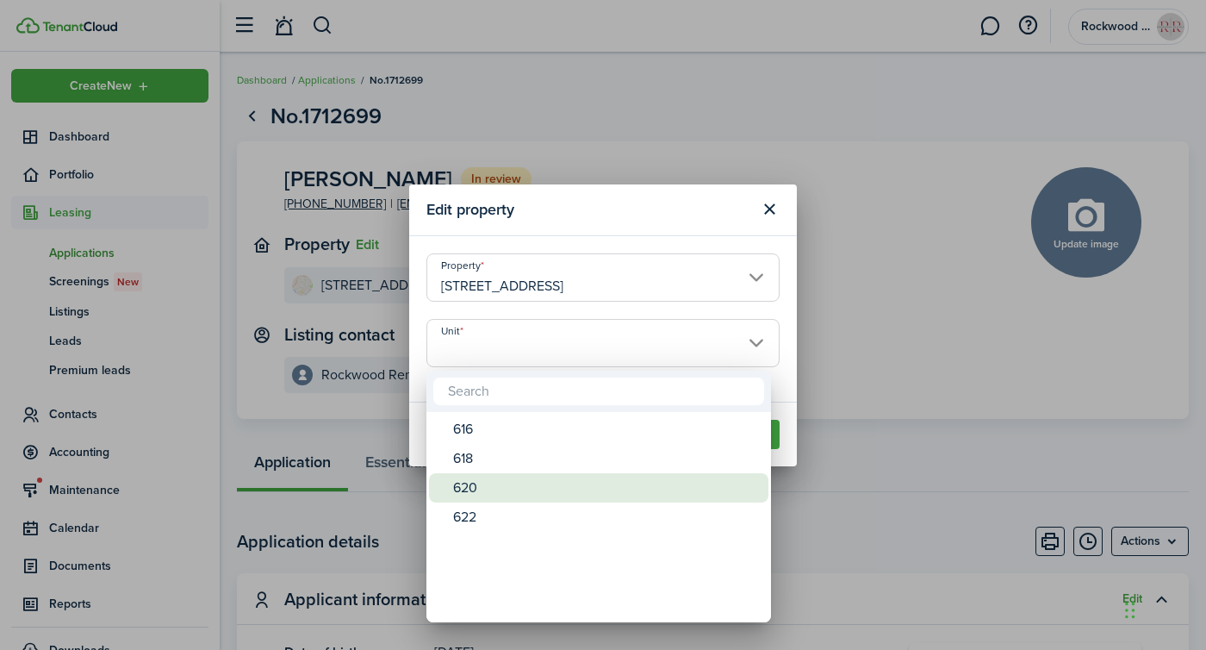
click at [476, 483] on div "620" at bounding box center [605, 487] width 305 height 29
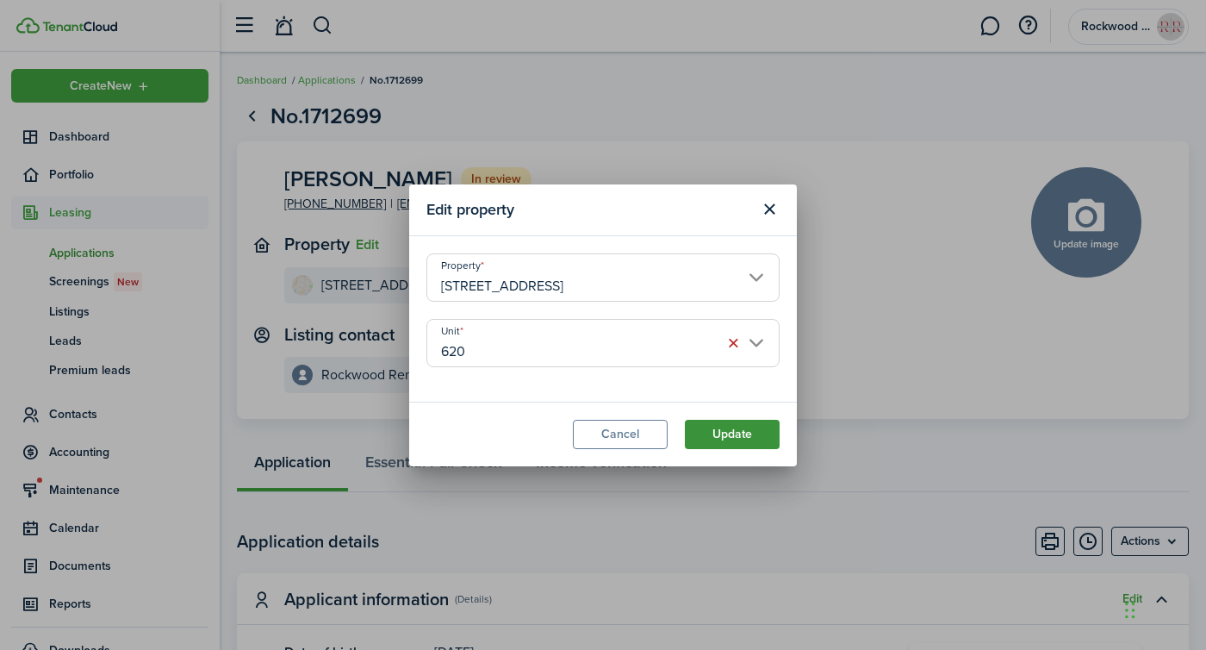
click at [720, 436] on button "Update" at bounding box center [732, 434] width 95 height 29
click at [744, 442] on button "Update" at bounding box center [732, 434] width 95 height 29
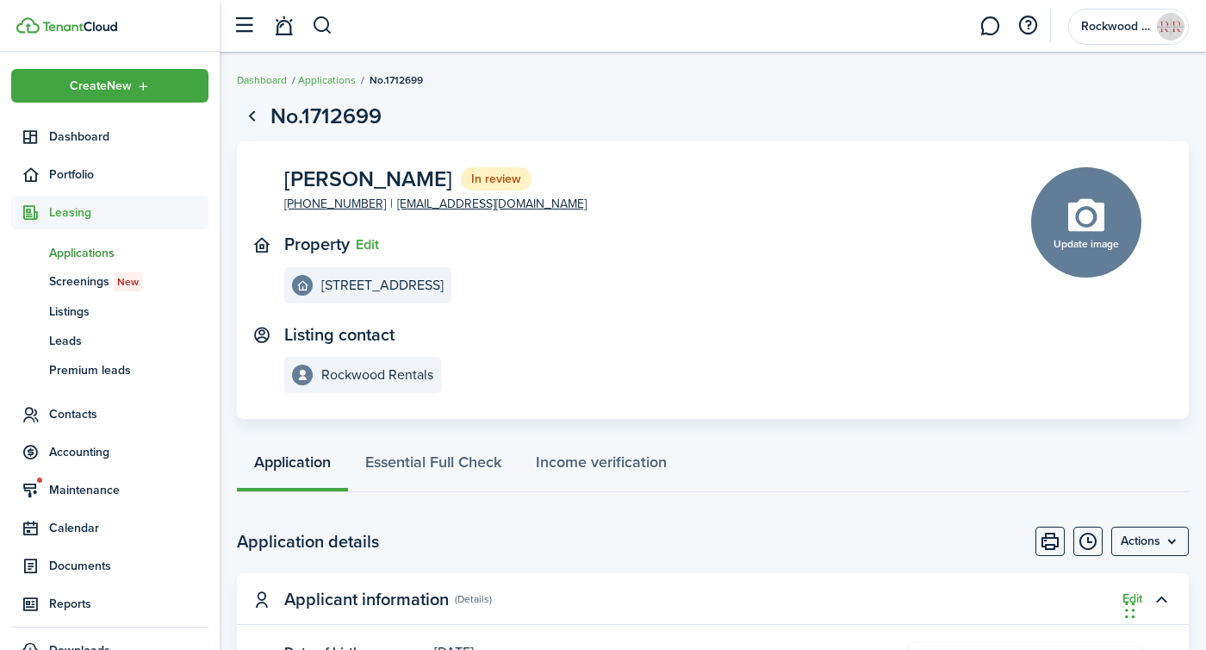
click at [56, 208] on span "Leasing" at bounding box center [128, 212] width 159 height 18
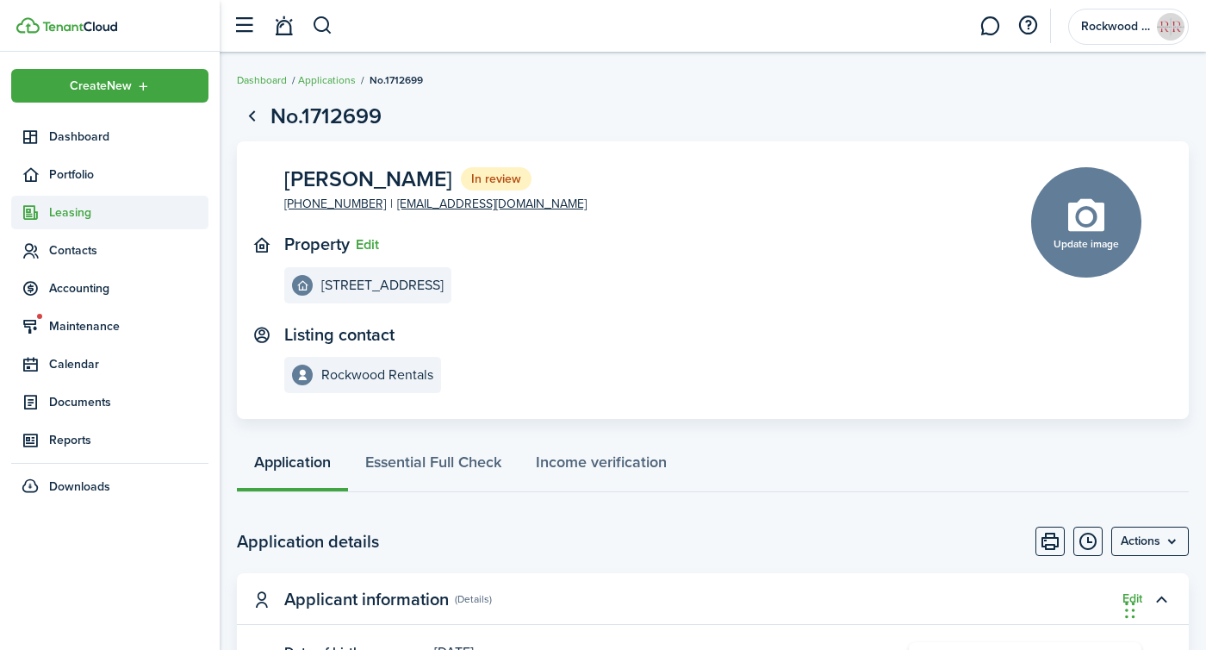
click at [62, 219] on span "Leasing" at bounding box center [128, 212] width 159 height 18
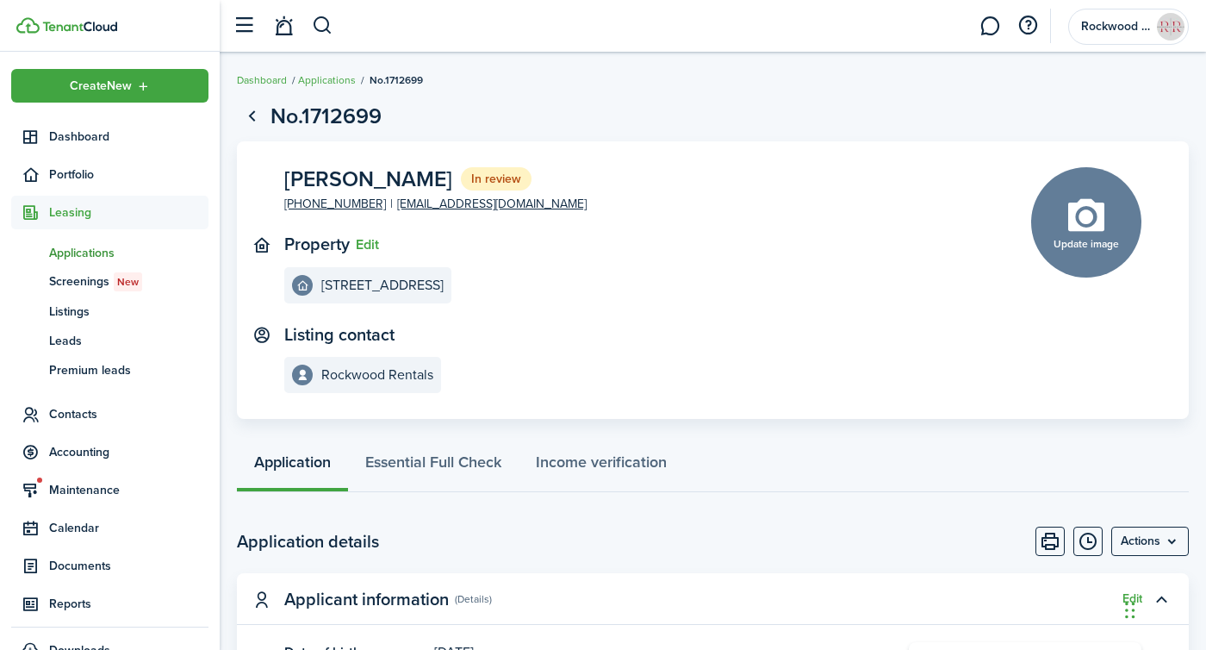
click at [66, 248] on span "Applications" at bounding box center [128, 253] width 159 height 18
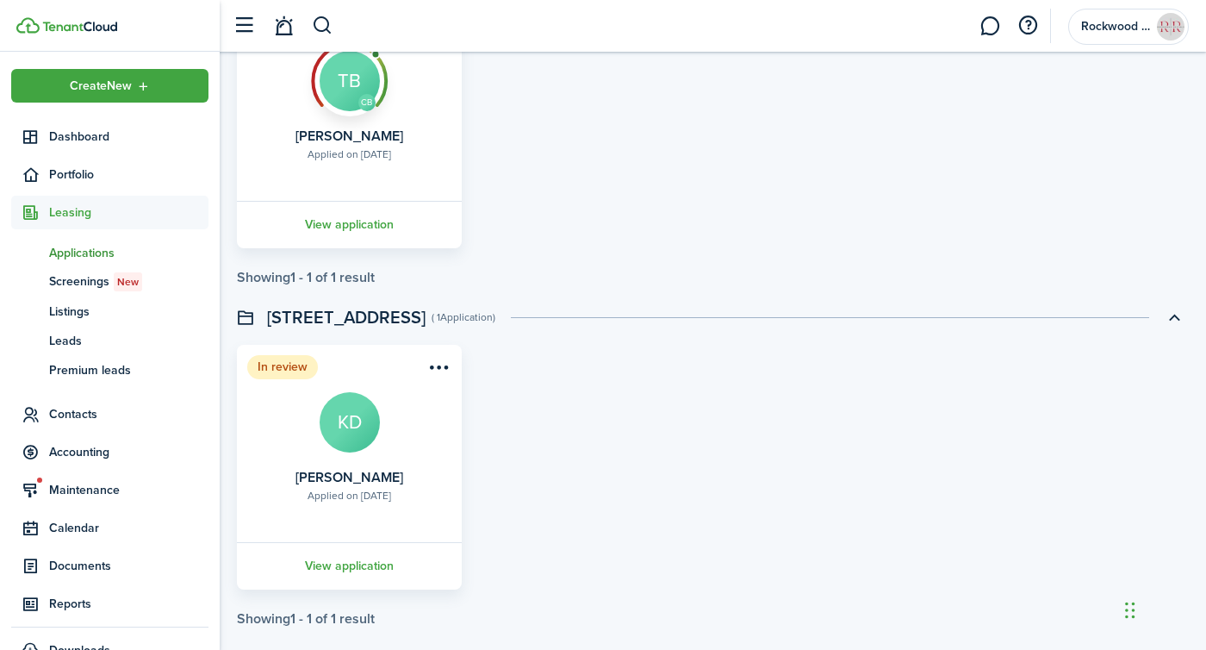
scroll to position [1711, 0]
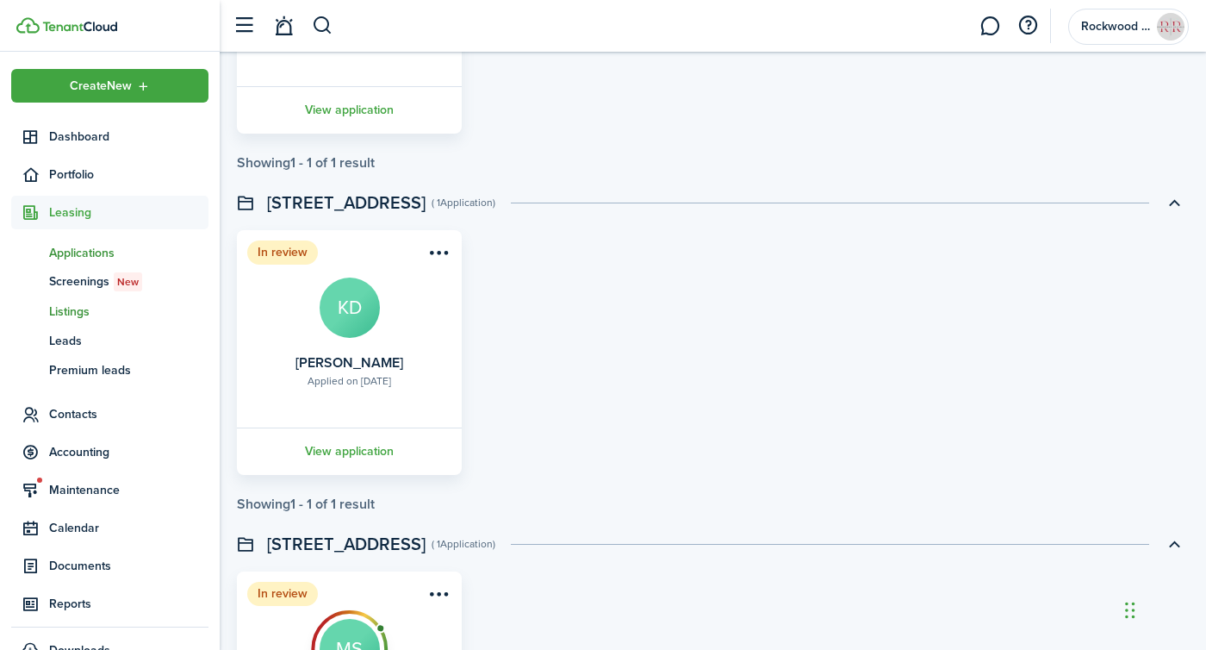
click at [61, 316] on span "Listings" at bounding box center [128, 311] width 159 height 18
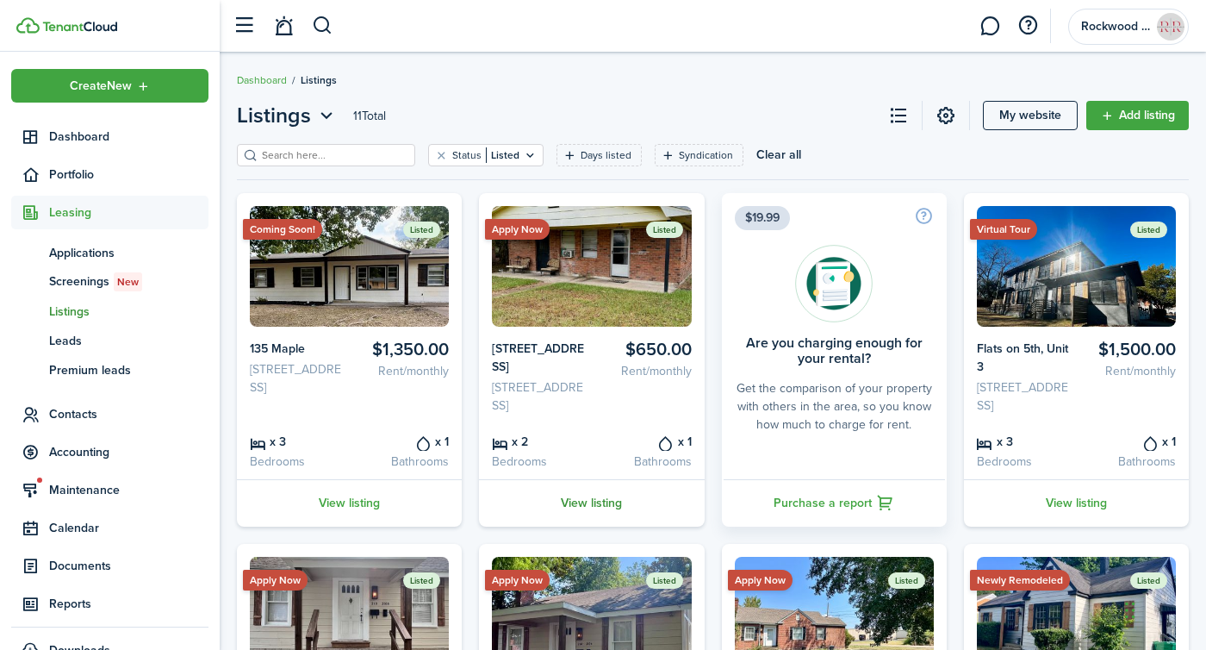
click at [590, 526] on link "View listing" at bounding box center [591, 502] width 225 height 47
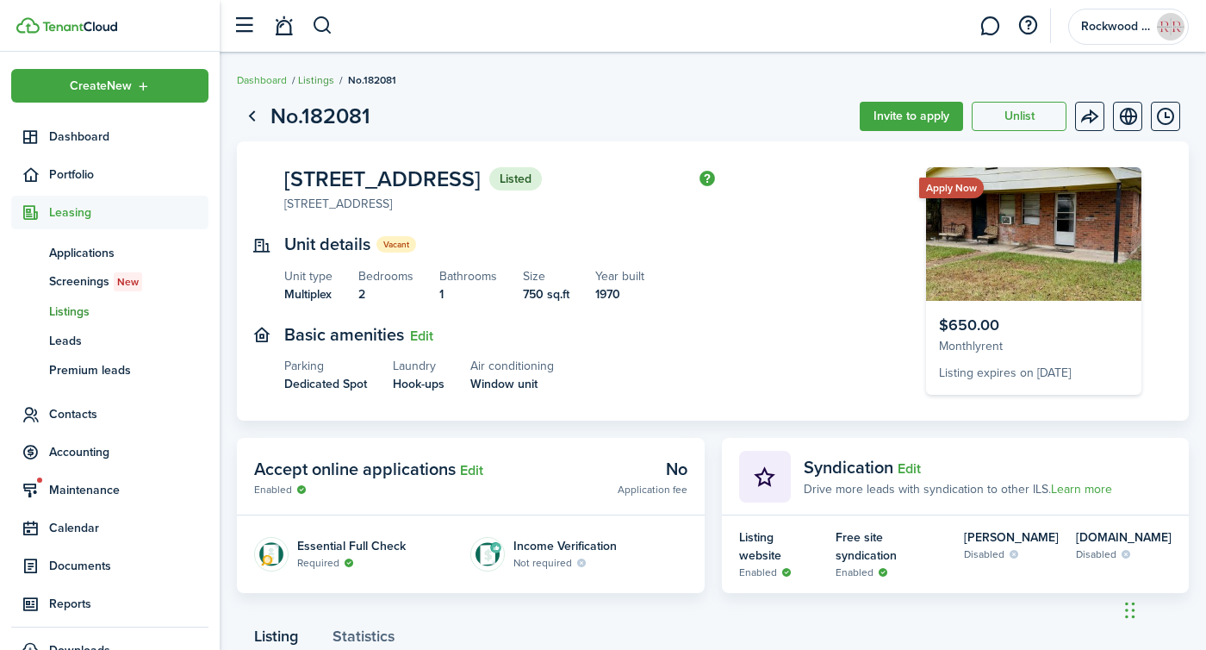
click at [312, 82] on link "Listings" at bounding box center [316, 80] width 36 height 16
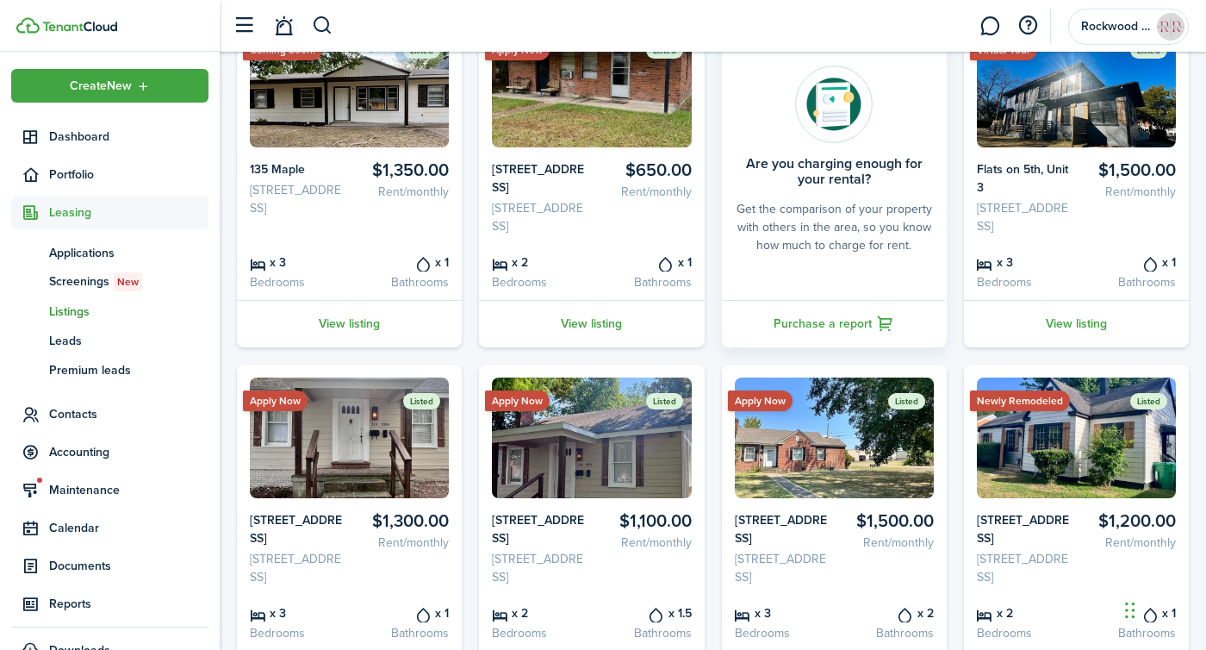
scroll to position [180, 0]
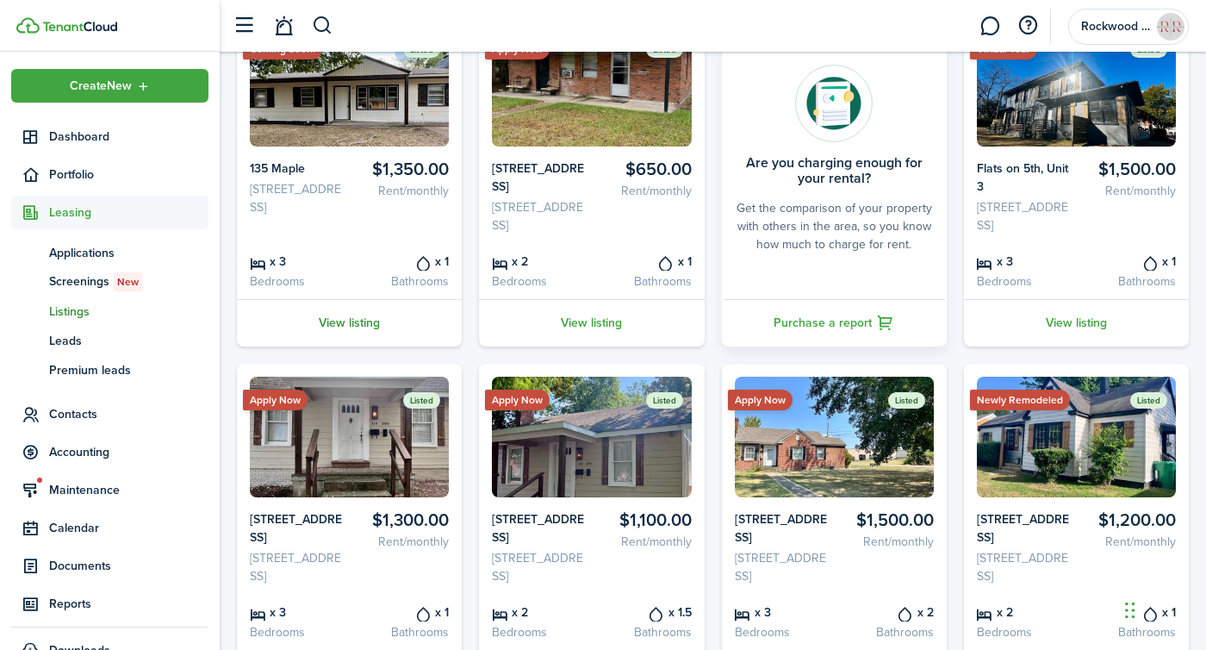
click at [321, 346] on link "View listing" at bounding box center [349, 322] width 225 height 47
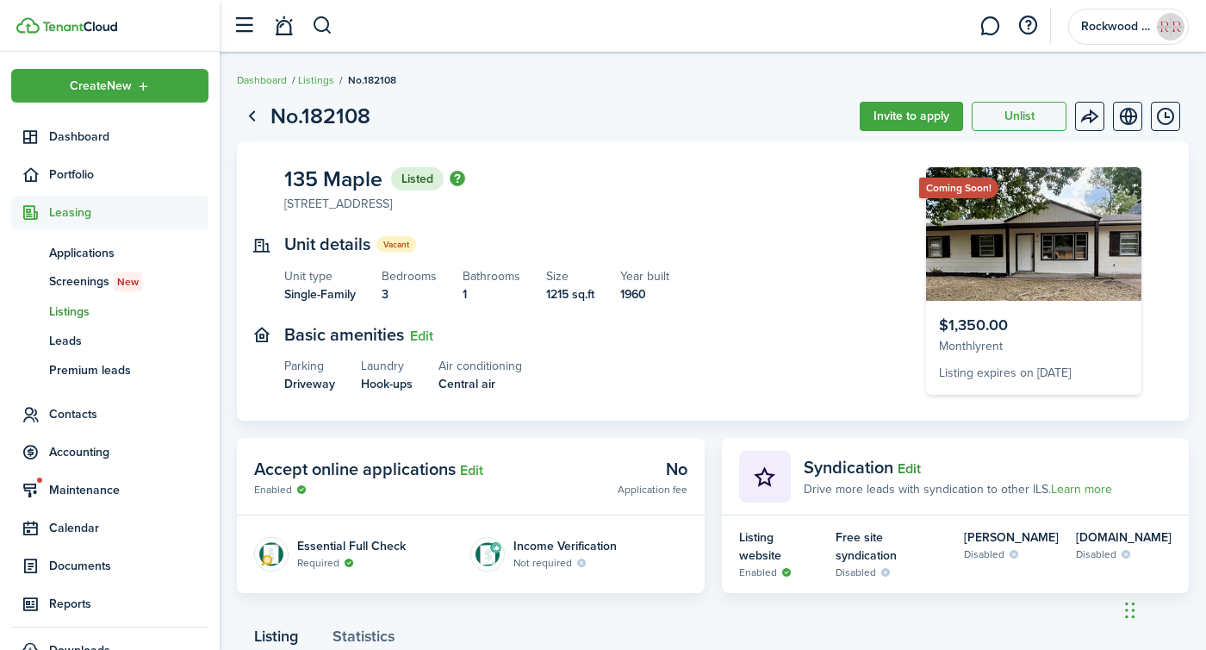
click at [906, 470] on button "Edit" at bounding box center [909, 469] width 23 height 16
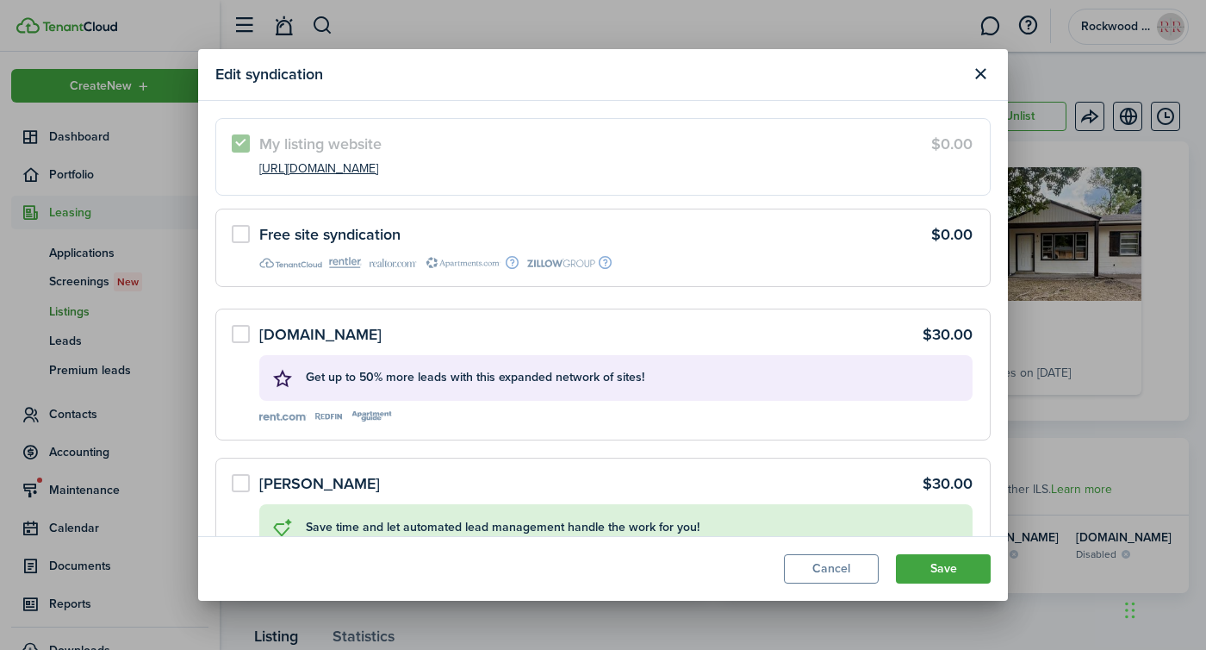
click at [375, 229] on div "Free site syndication" at bounding box center [329, 235] width 141 height 16
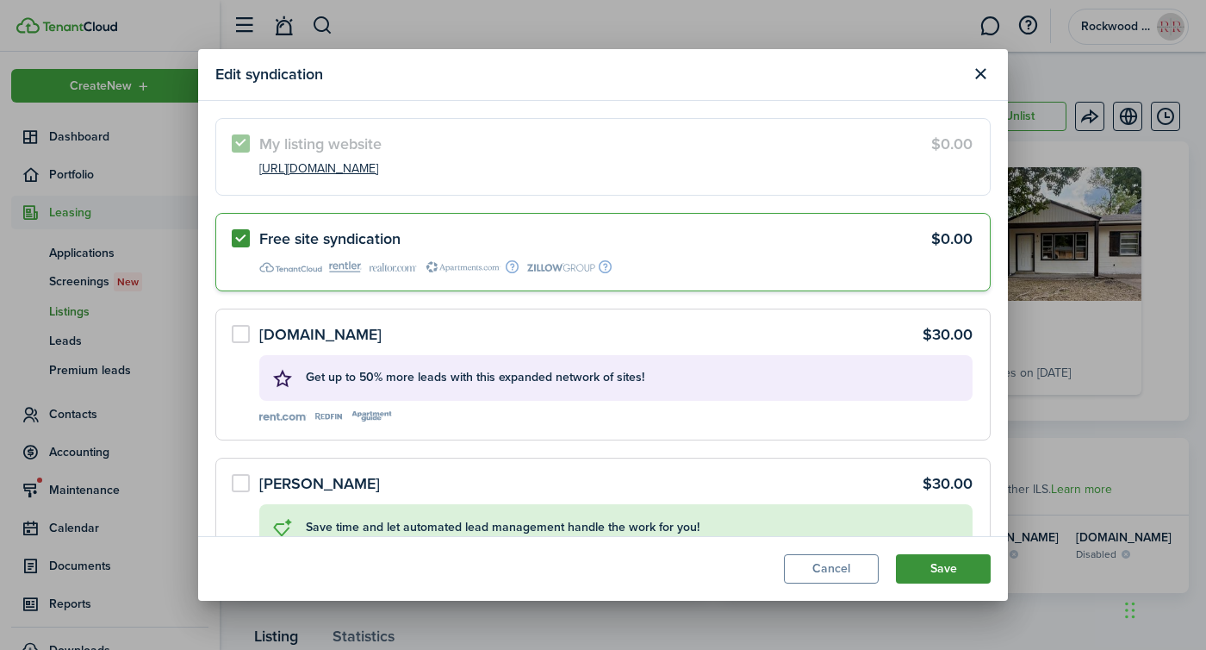
click at [951, 578] on button "Save" at bounding box center [943, 568] width 95 height 29
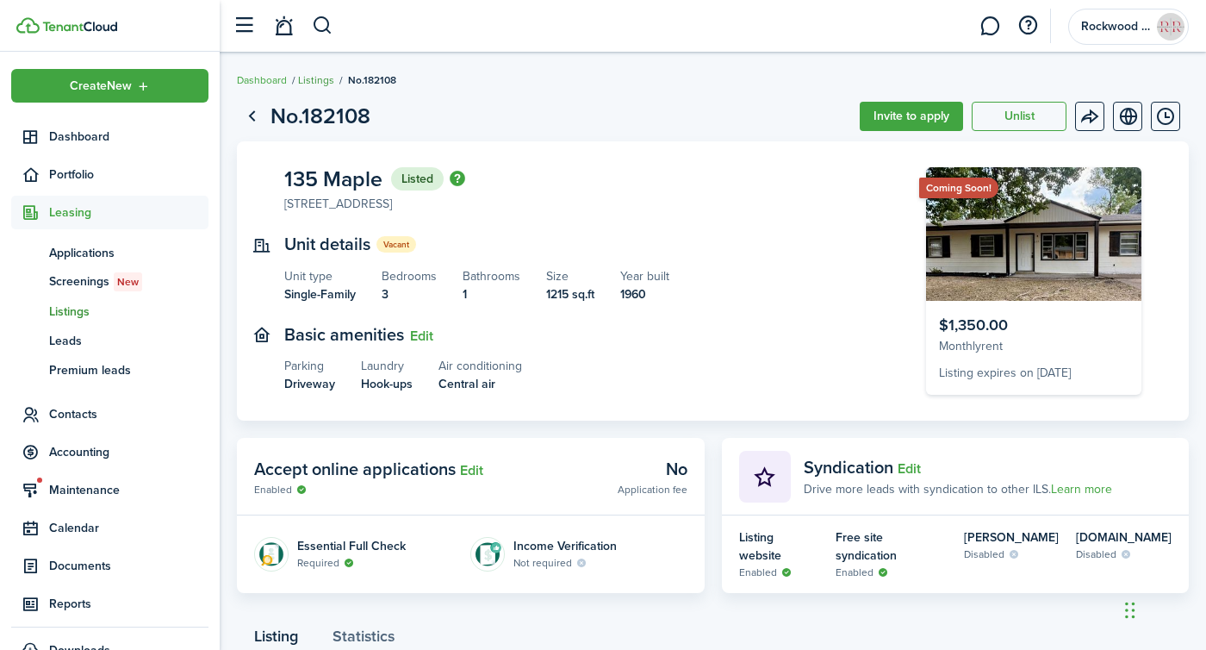
click at [322, 85] on link "Listings" at bounding box center [316, 80] width 36 height 16
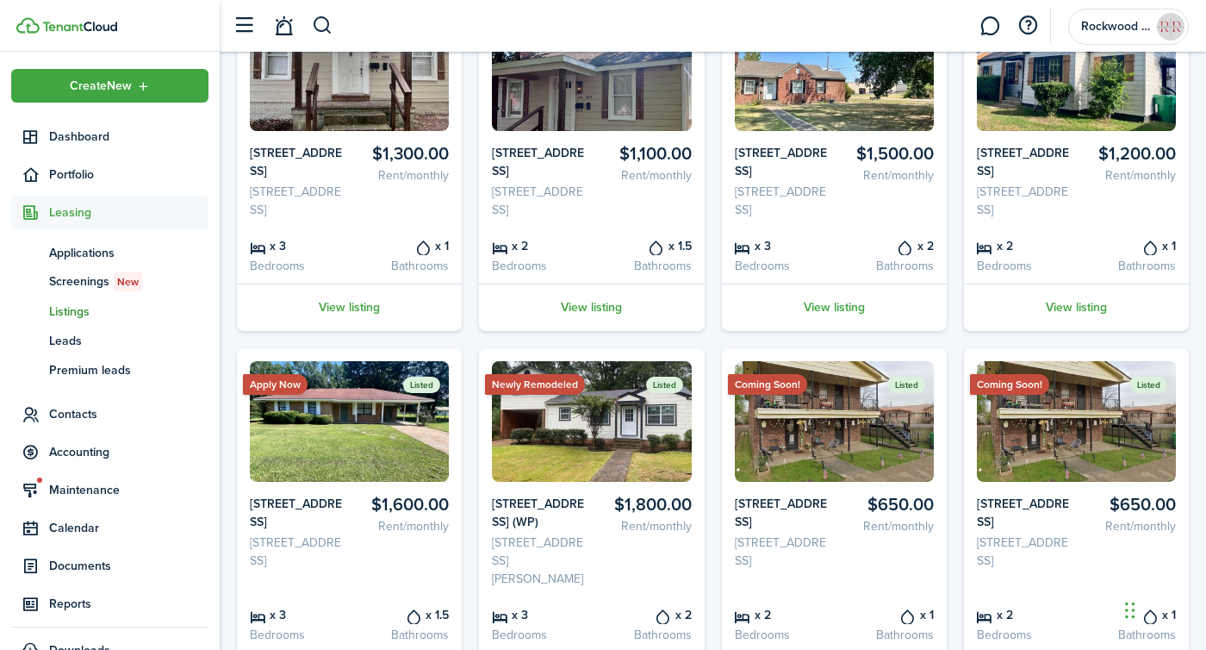
scroll to position [543, 0]
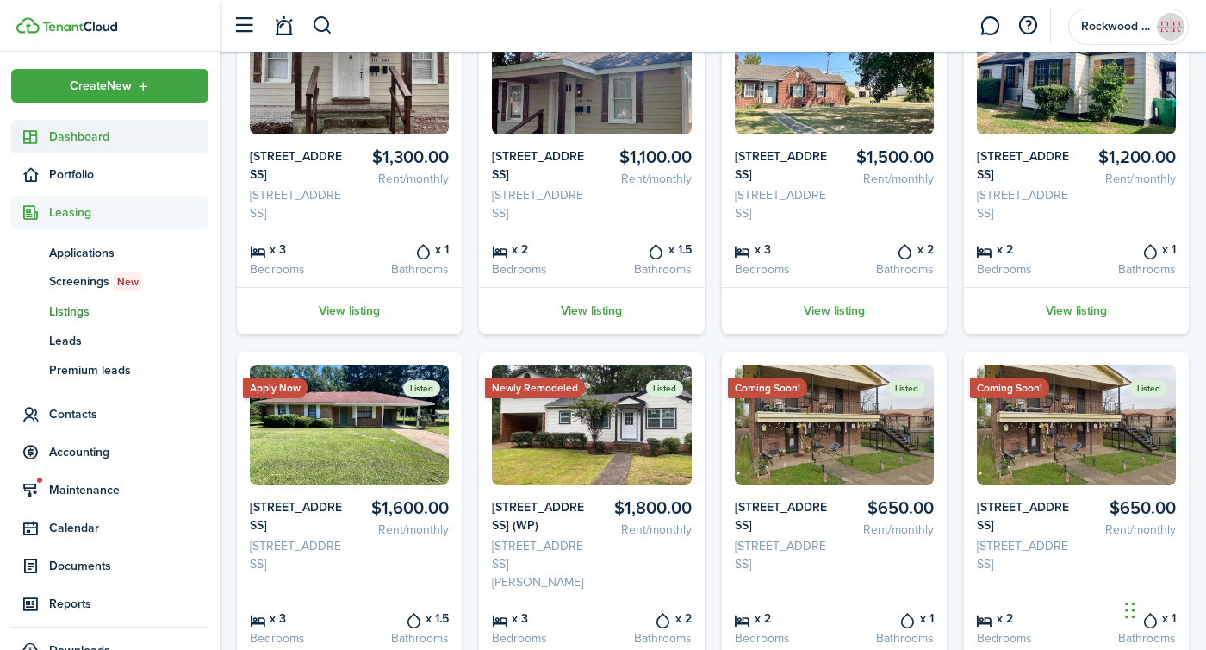
click at [63, 138] on span "Dashboard" at bounding box center [128, 136] width 159 height 18
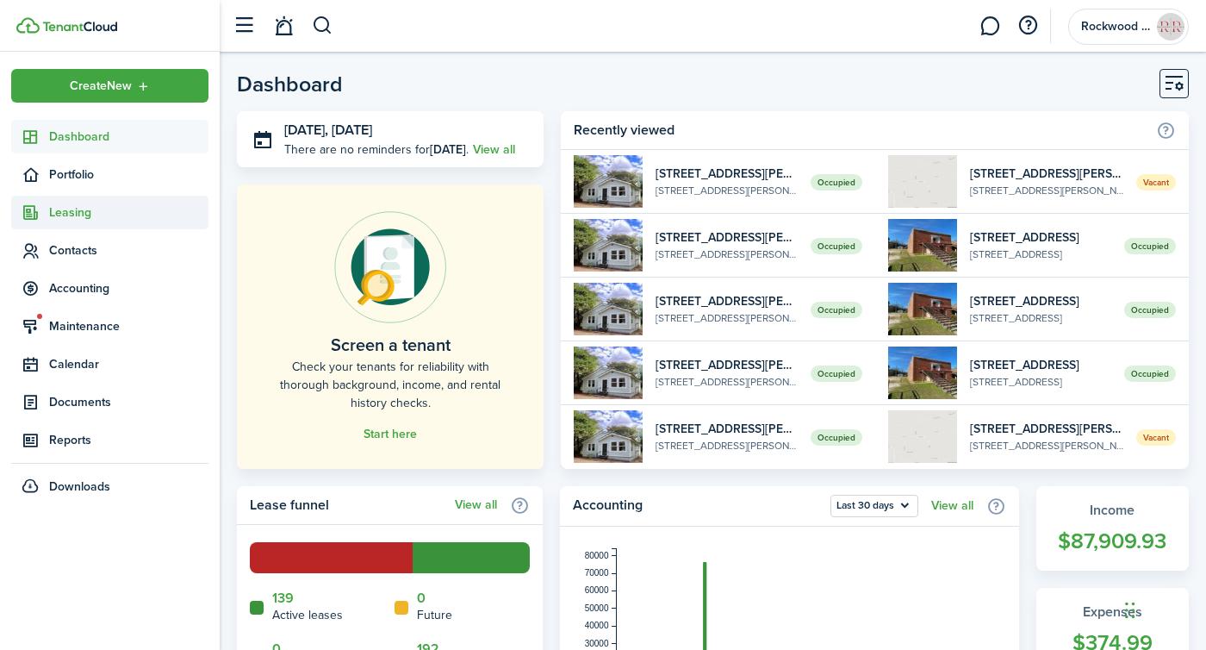
click at [72, 208] on span "Leasing" at bounding box center [128, 212] width 159 height 18
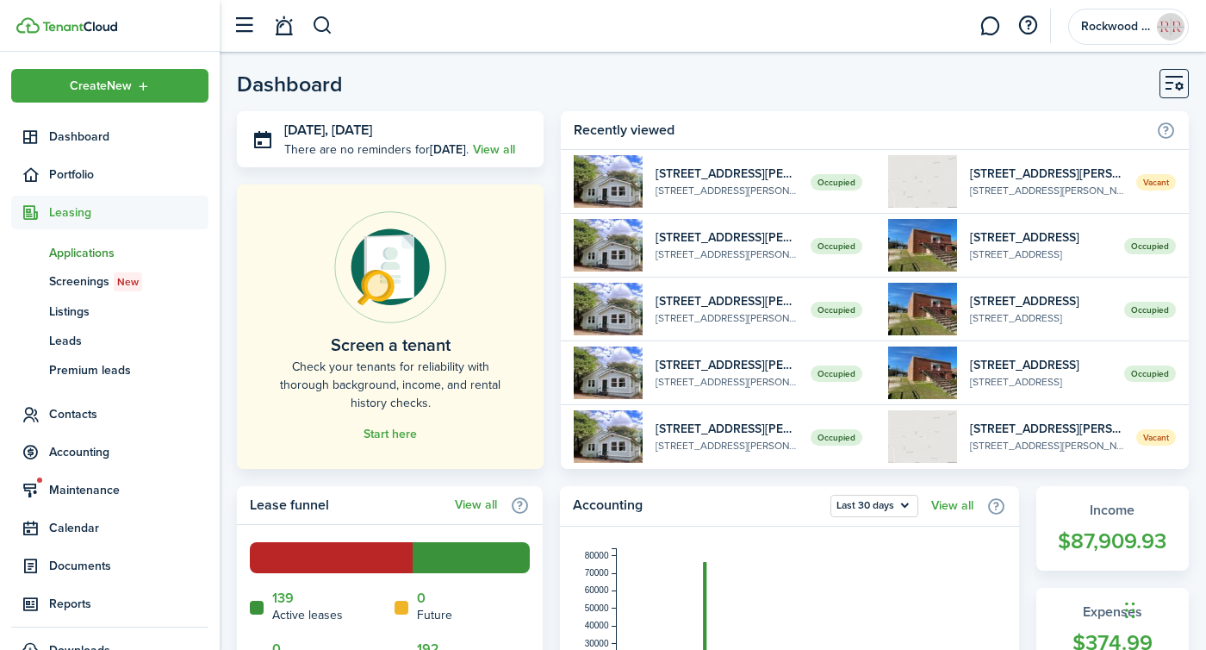
click at [81, 239] on link "ap Applications" at bounding box center [109, 252] width 197 height 29
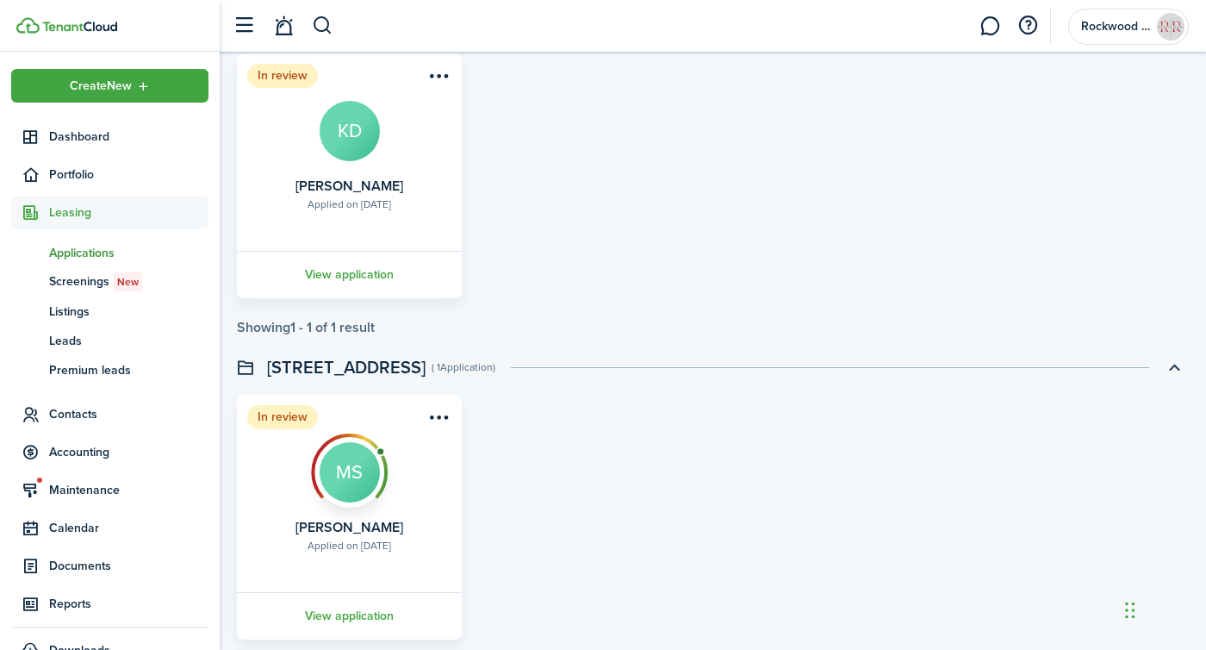
scroll to position [2644, 0]
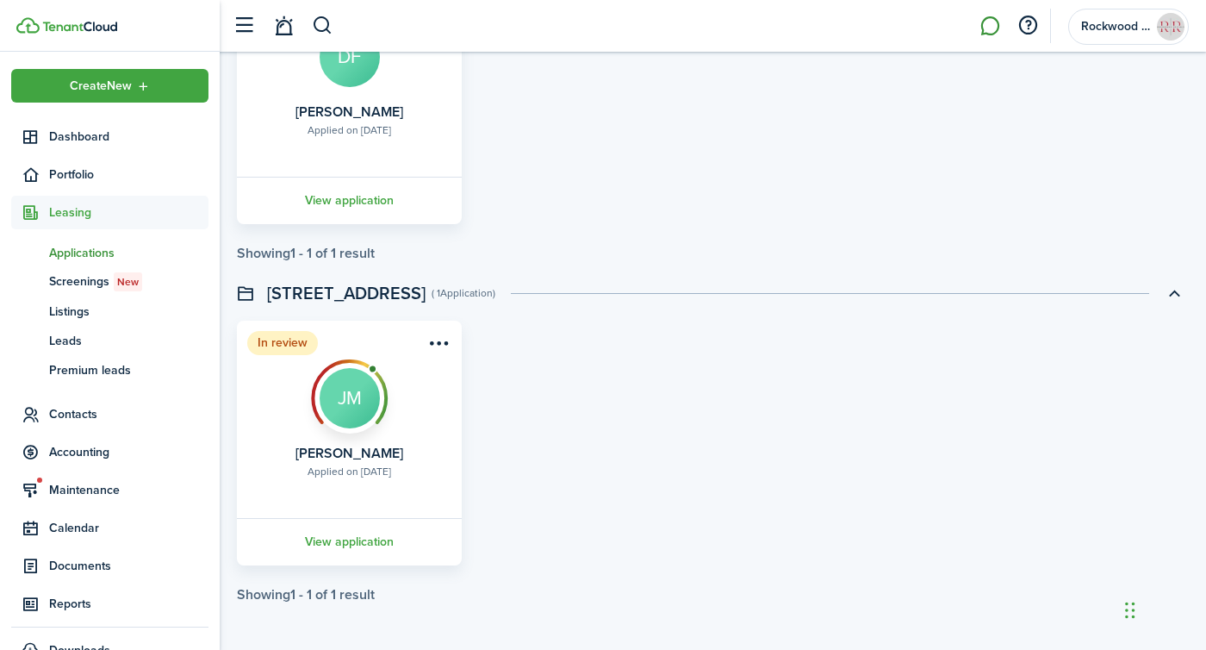
click at [984, 31] on link at bounding box center [989, 26] width 33 height 44
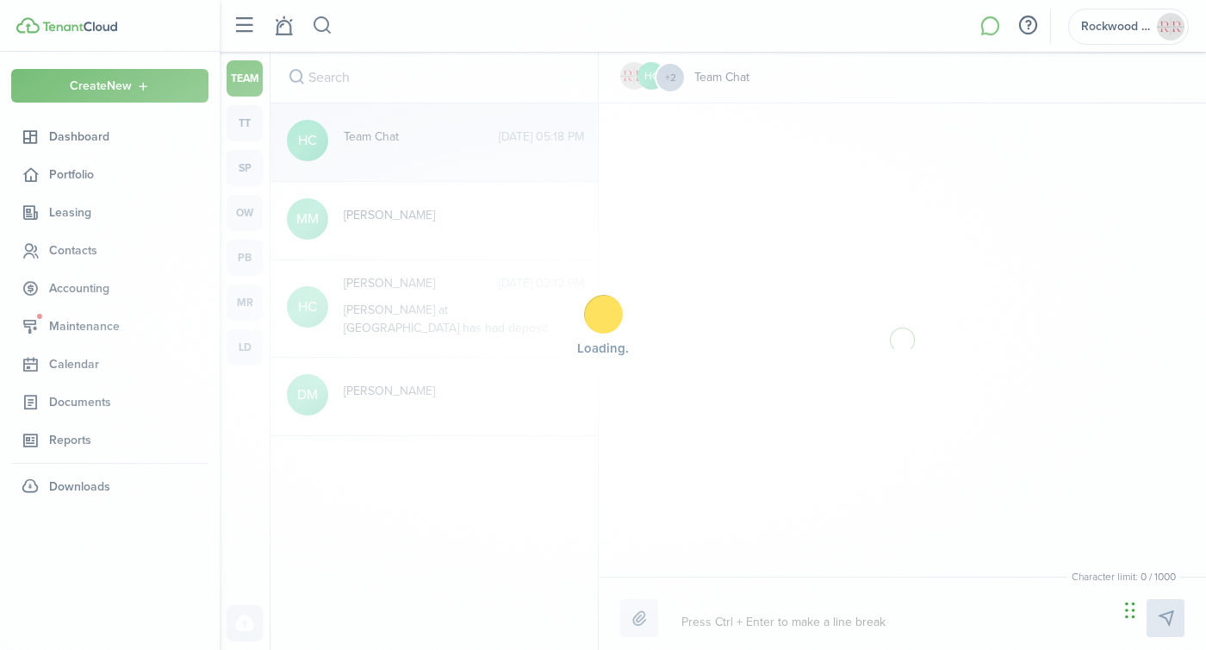
scroll to position [300, 0]
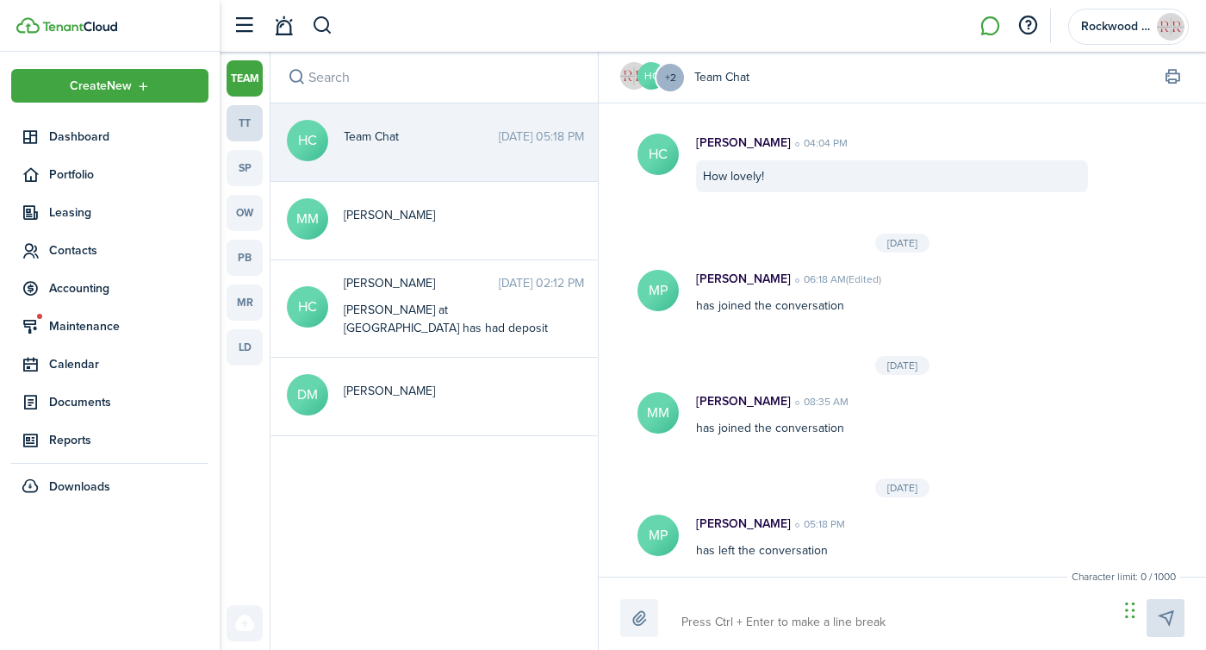
click at [248, 106] on link "tt" at bounding box center [245, 123] width 36 height 36
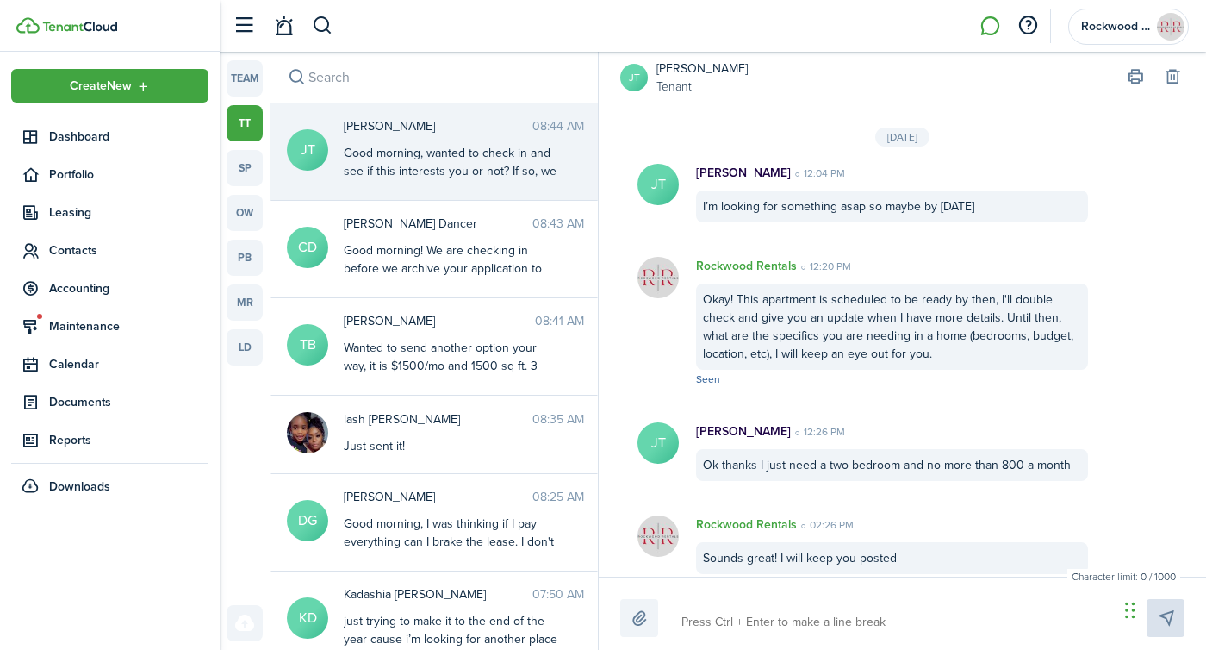
scroll to position [2273, 0]
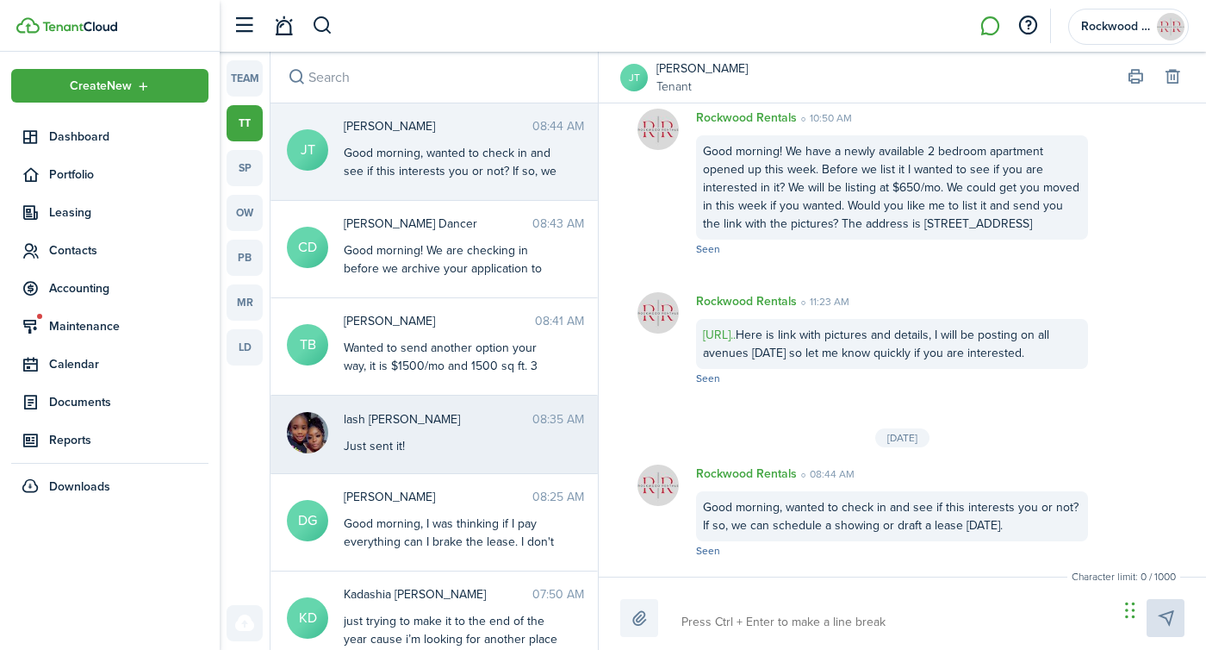
click at [417, 417] on span "lash [PERSON_NAME]" at bounding box center [438, 419] width 189 height 18
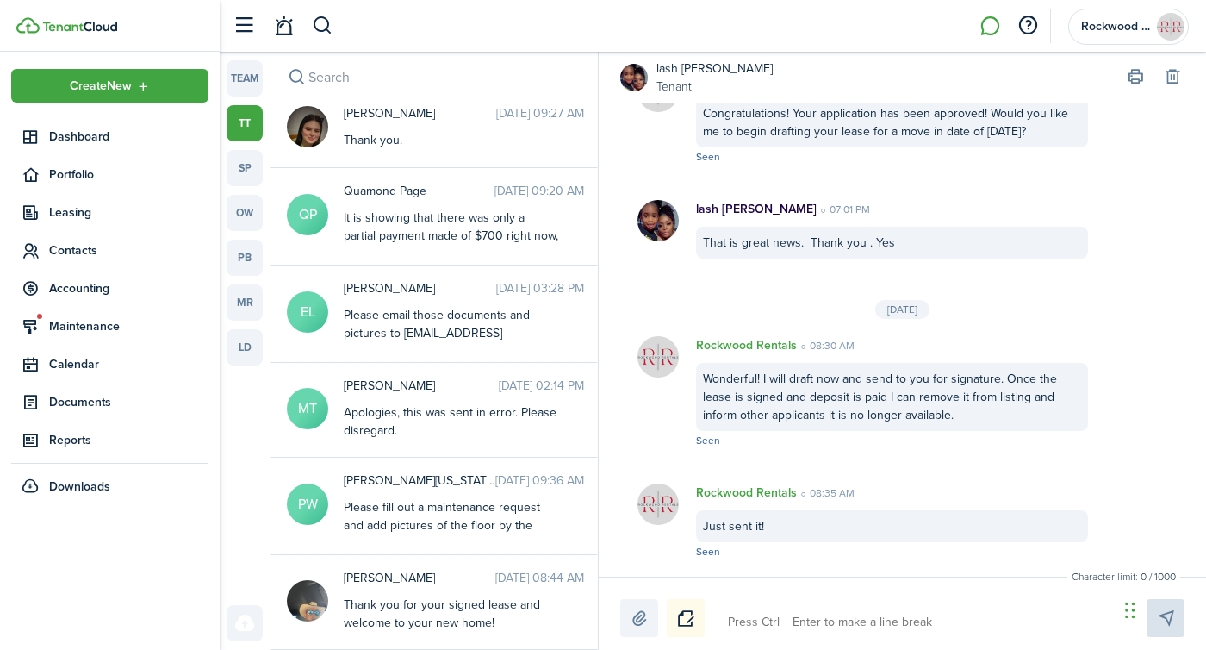
scroll to position [2585, 0]
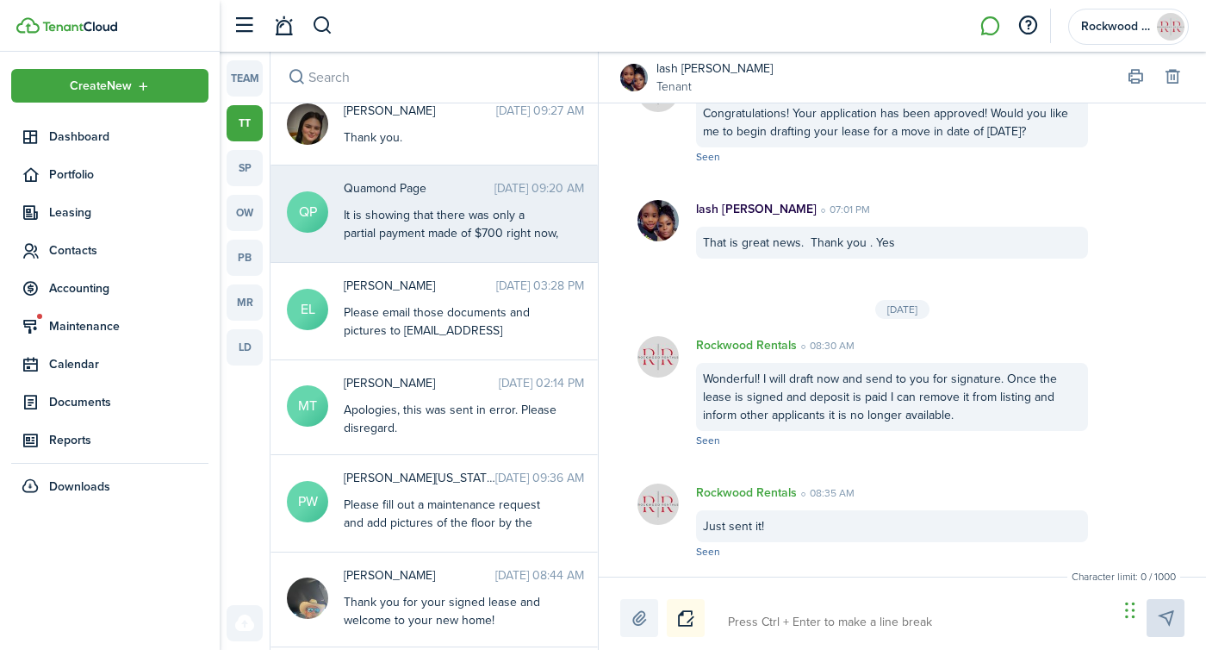
click at [421, 179] on span "Quamond Page" at bounding box center [419, 188] width 151 height 18
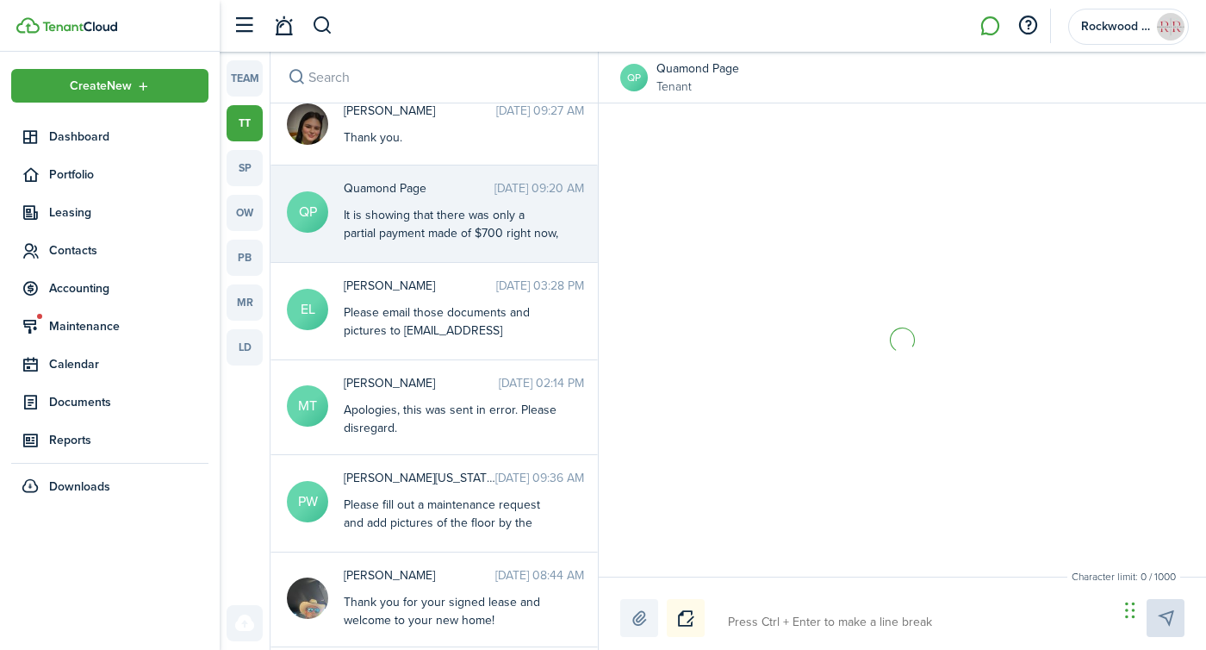
click at [675, 65] on link "Quamond Page" at bounding box center [697, 68] width 83 height 18
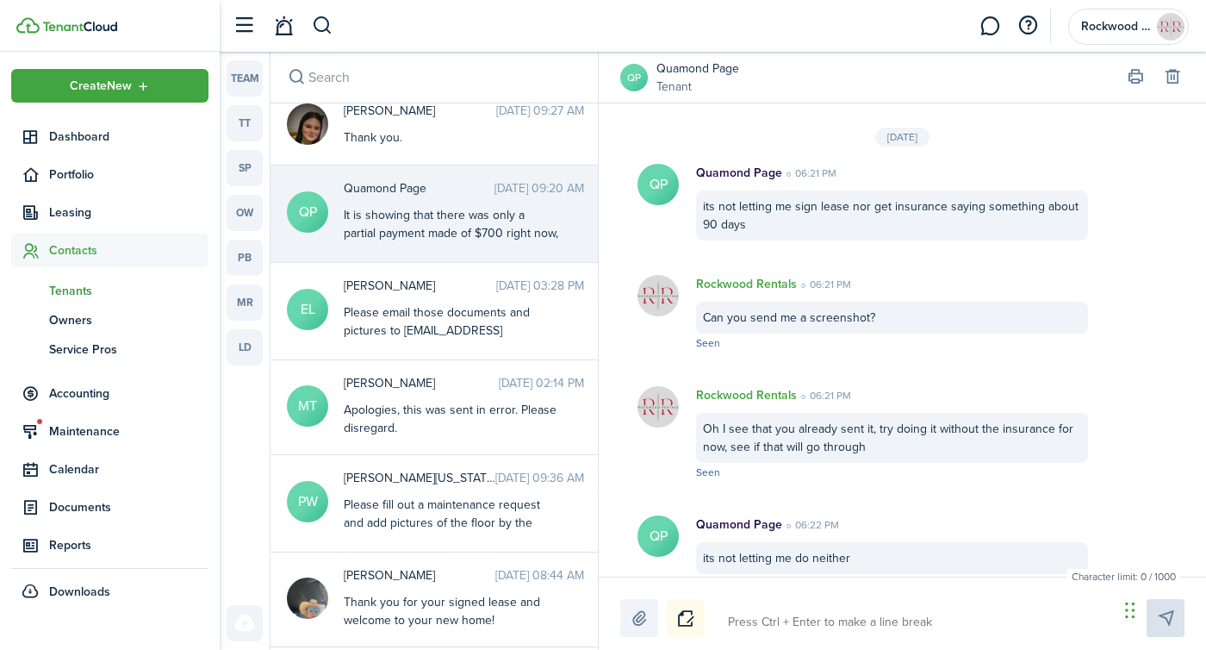
scroll to position [2100, 0]
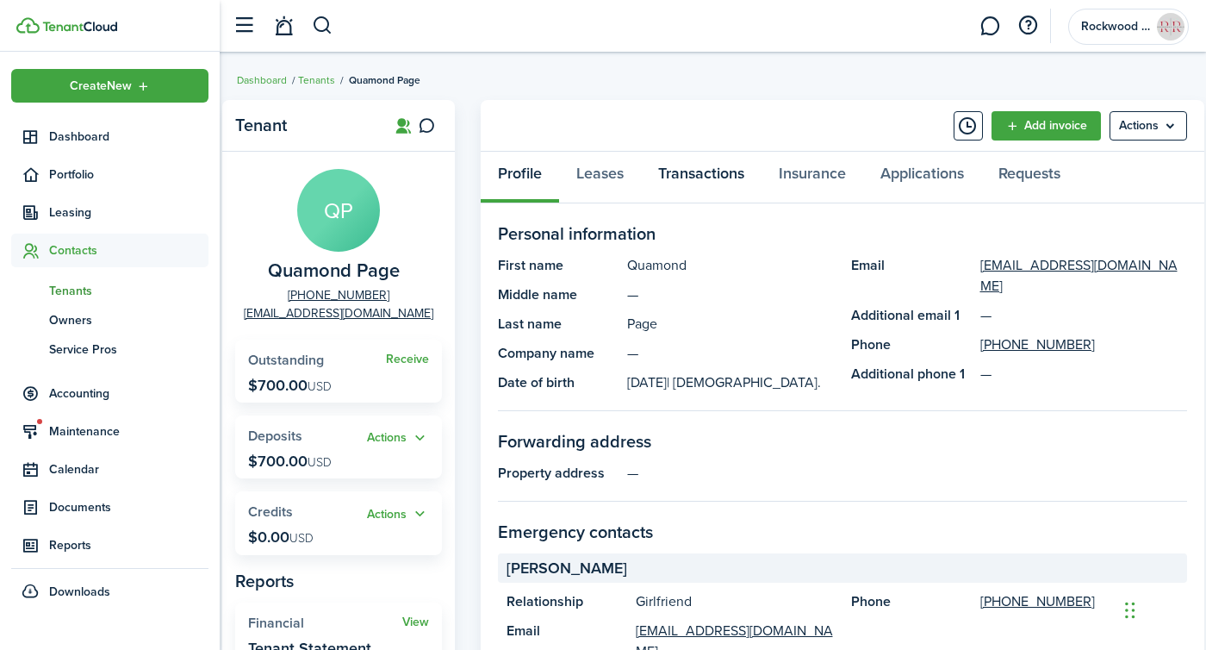
click at [692, 161] on link "Transactions" at bounding box center [701, 178] width 121 height 52
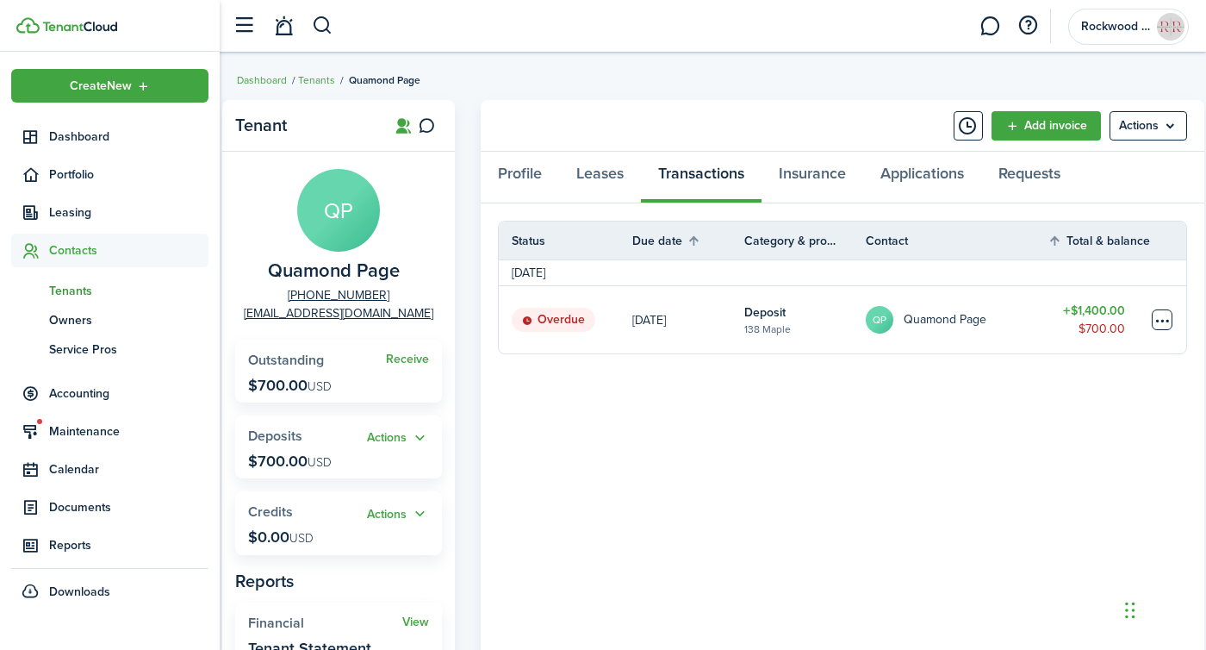
click at [1163, 325] on table-menu-btn-icon at bounding box center [1162, 319] width 21 height 21
click at [936, 339] on link "QP Quamond Page" at bounding box center [957, 319] width 183 height 67
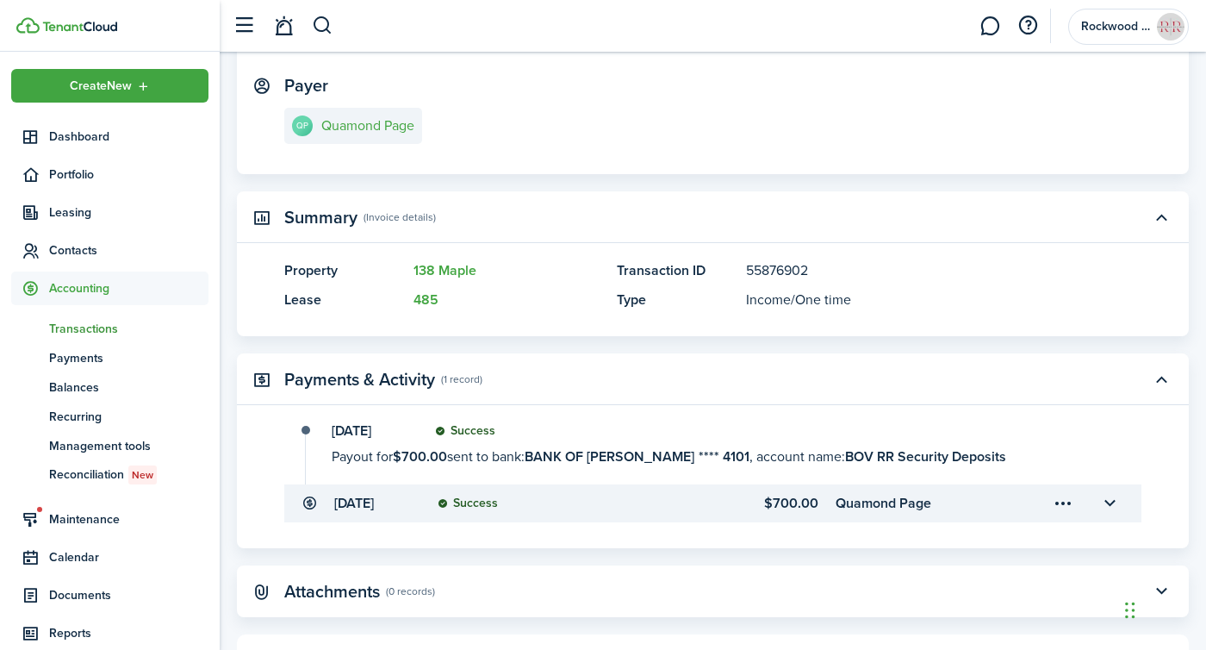
scroll to position [386, 0]
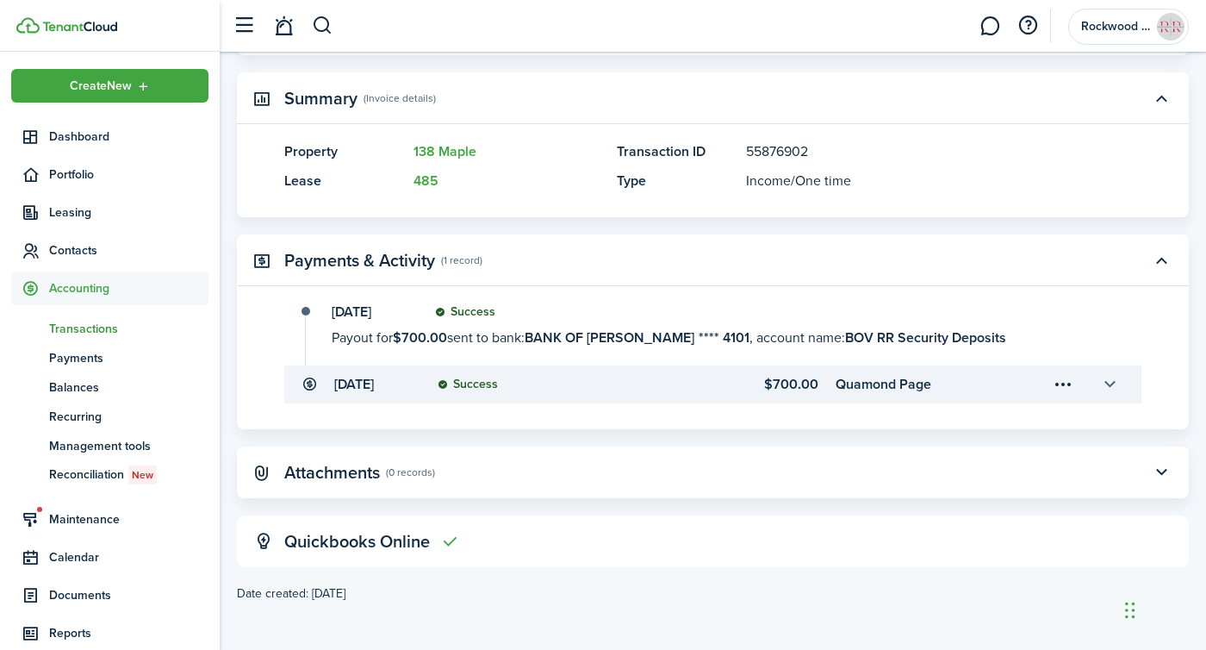
click at [1112, 380] on button "button" at bounding box center [1109, 384] width 29 height 29
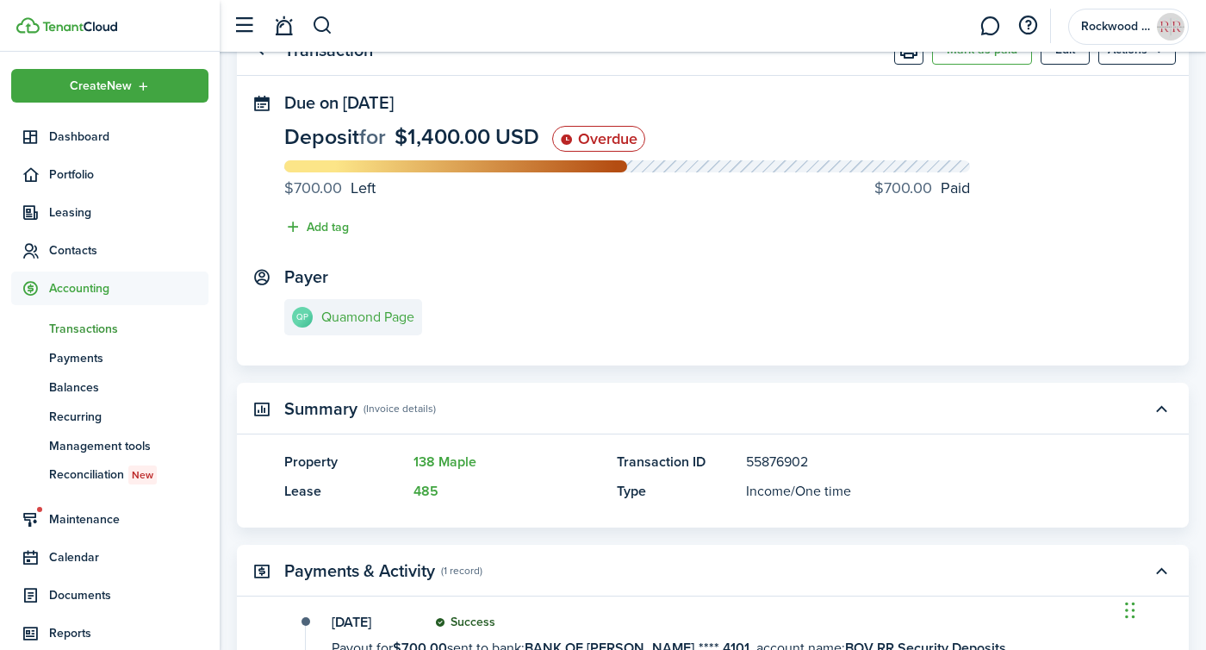
scroll to position [0, 0]
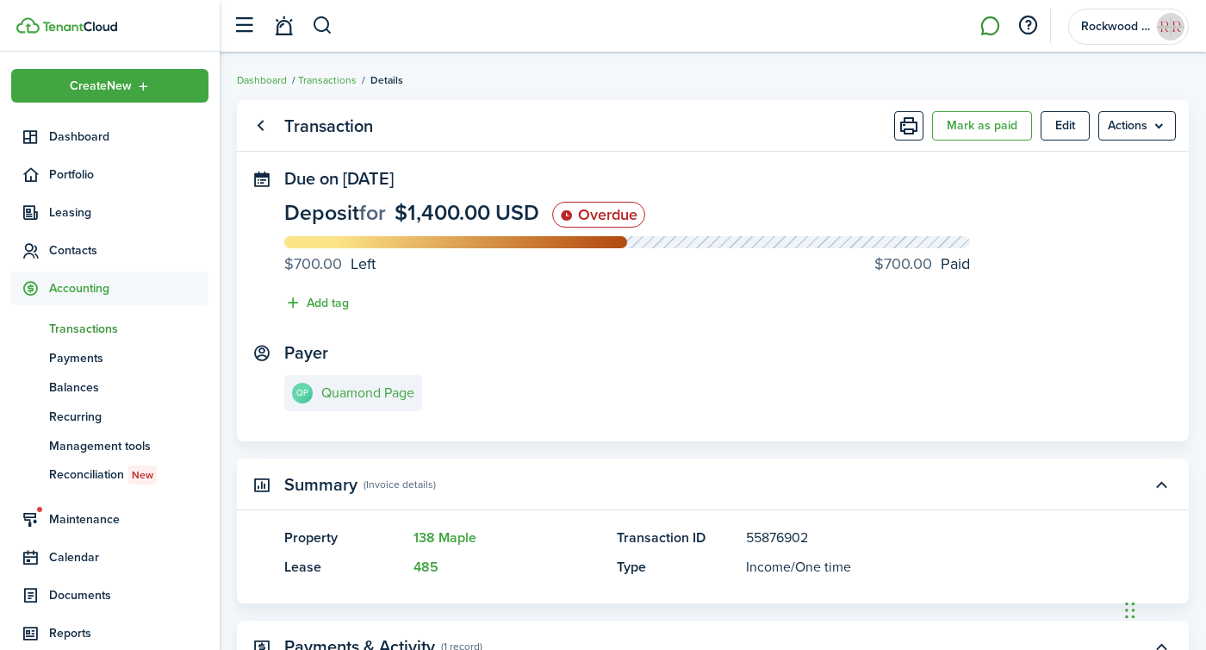
click at [983, 25] on link at bounding box center [989, 26] width 33 height 44
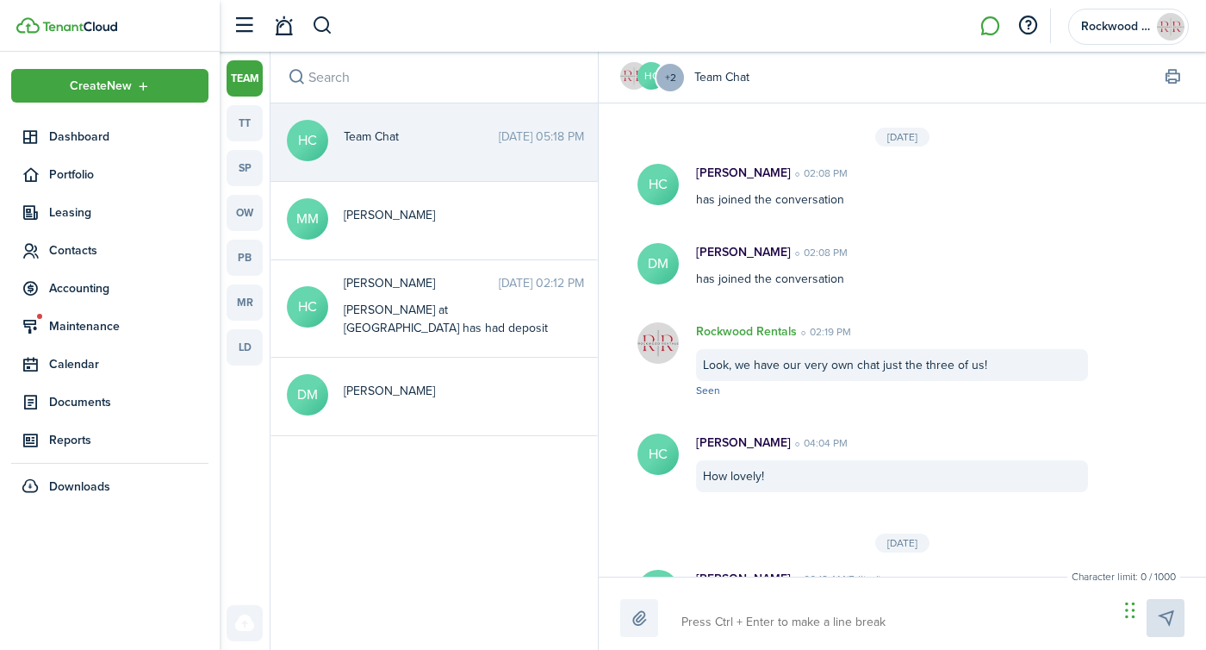
scroll to position [300, 0]
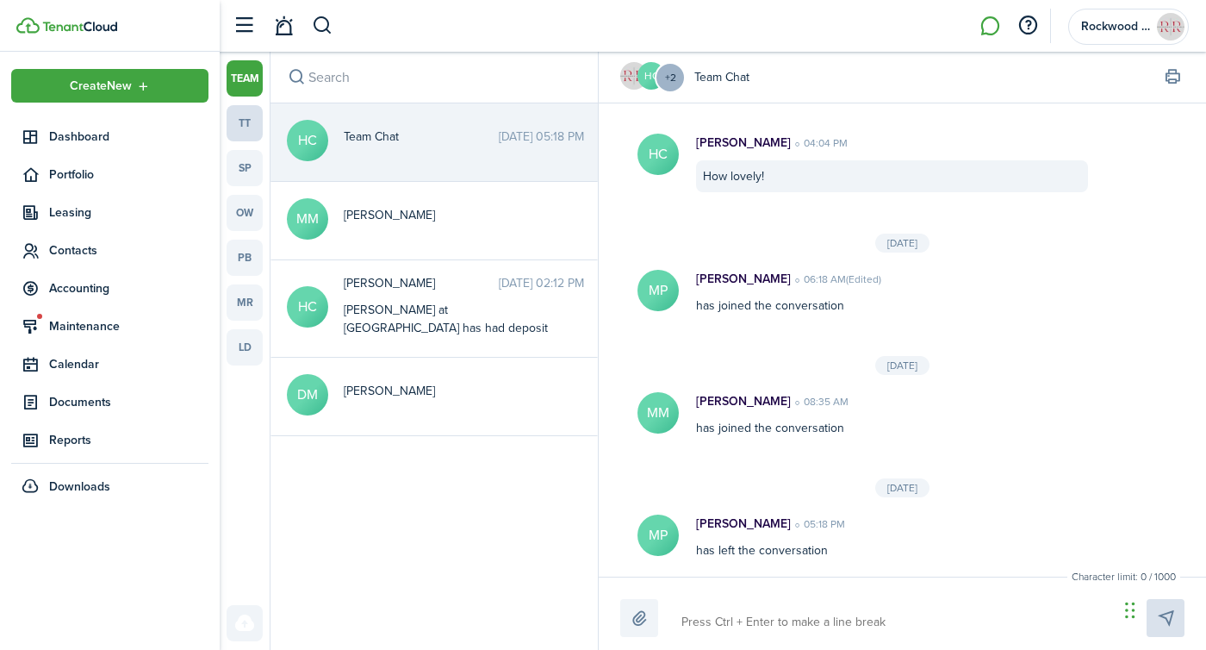
click at [239, 116] on link "tt" at bounding box center [245, 123] width 36 height 36
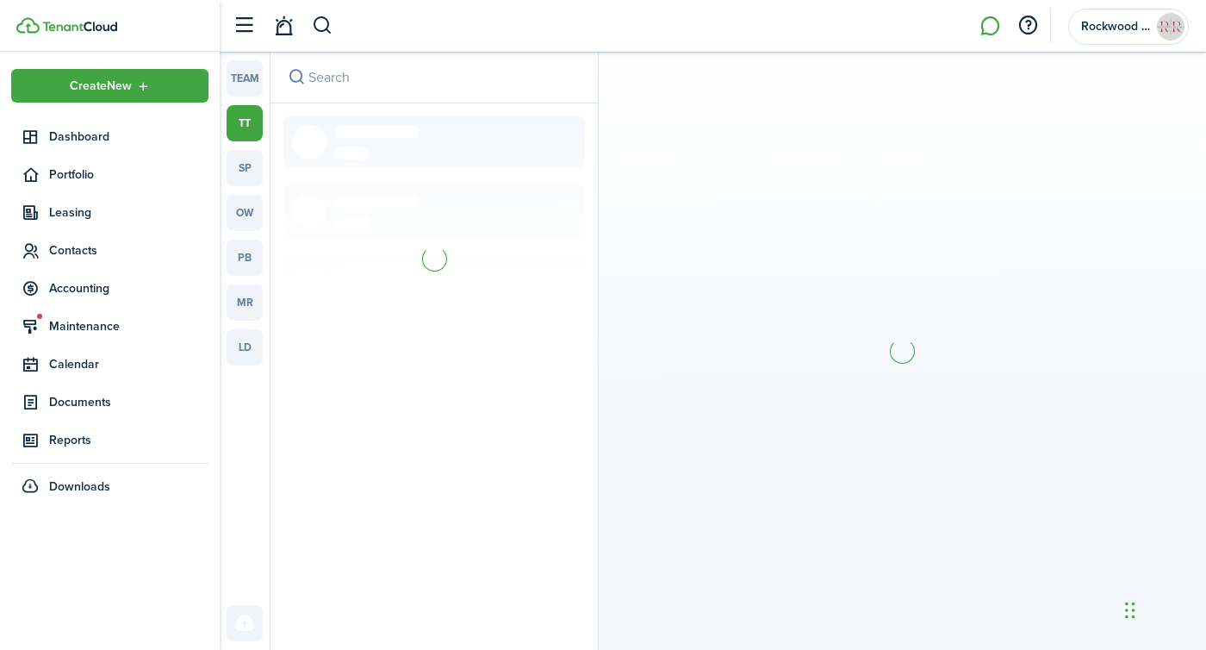
click at [385, 87] on input "search" at bounding box center [433, 77] width 327 height 51
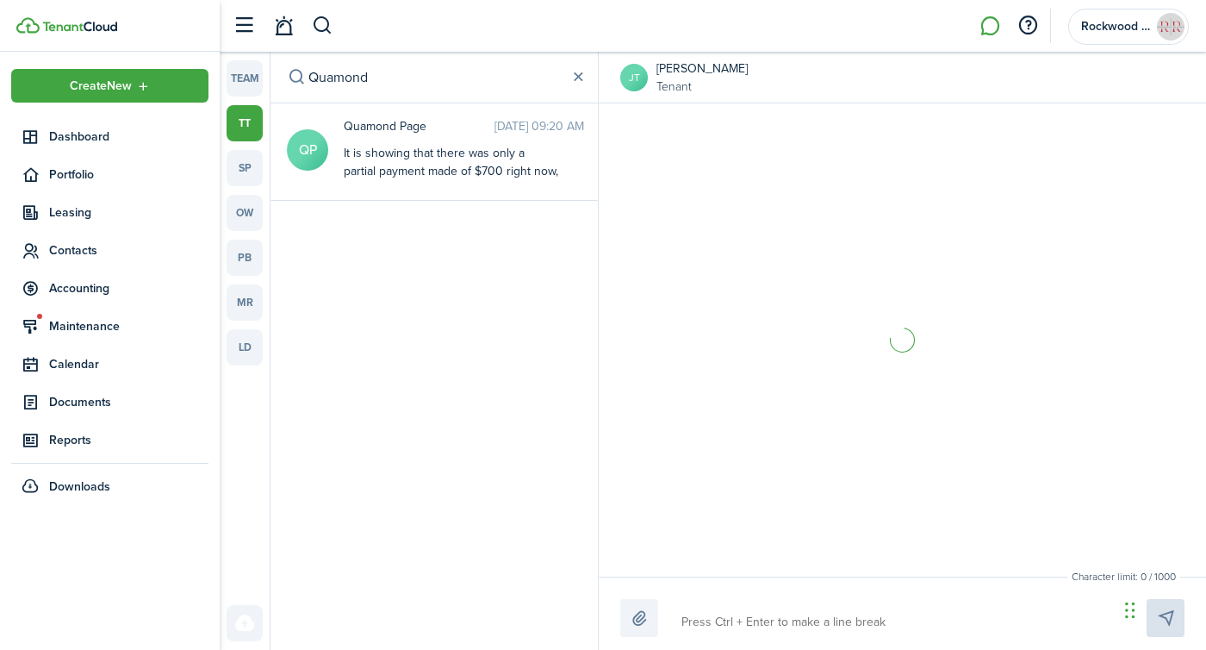
click at [389, 133] on span "Quamond Page" at bounding box center [419, 126] width 151 height 18
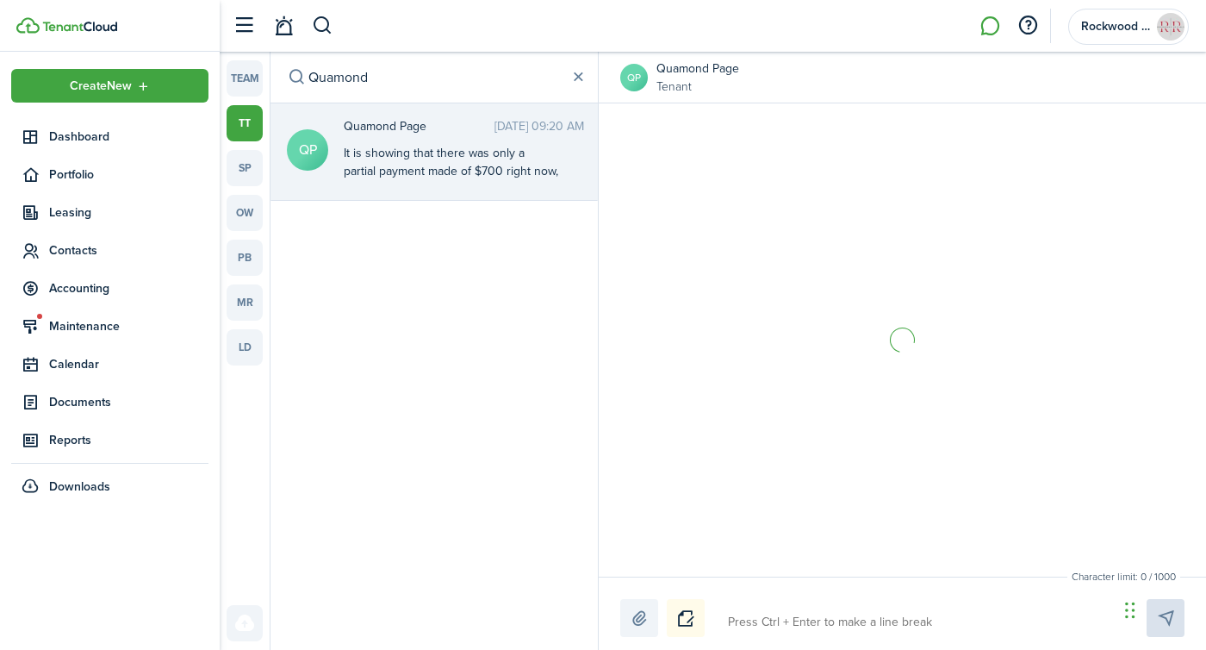
click at [776, 621] on textarea at bounding box center [917, 621] width 390 height 29
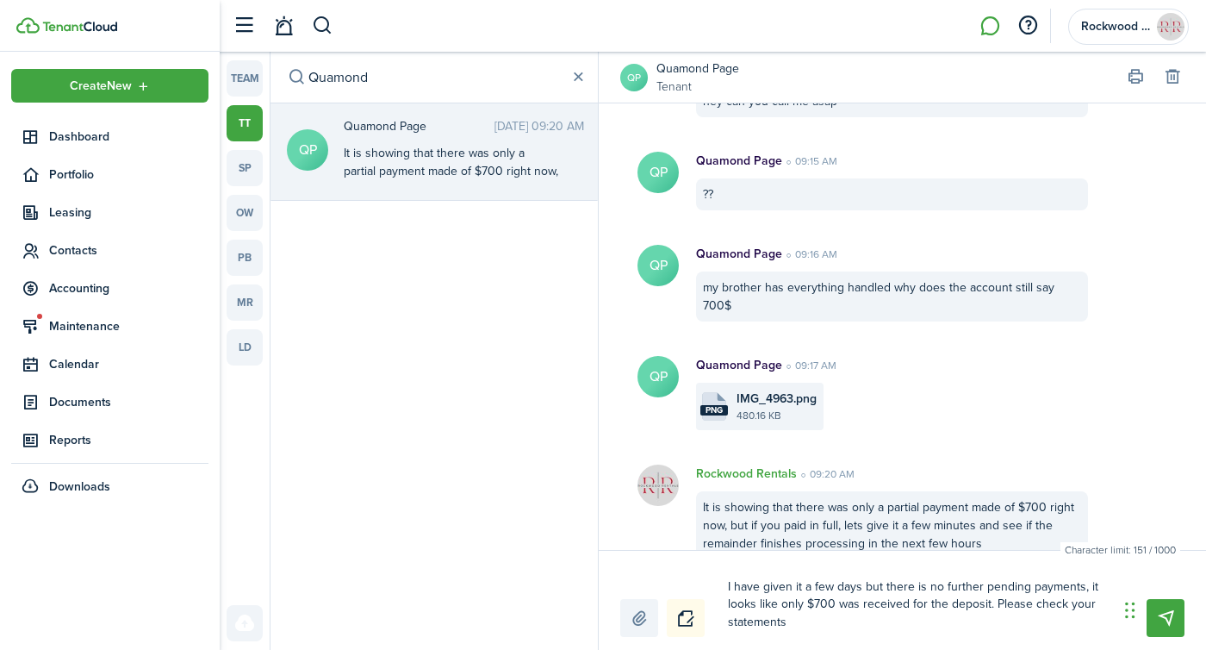
click at [724, 614] on textarea "I have given it a few days but there is no further pending payments, it looks l…" at bounding box center [917, 604] width 390 height 65
click at [855, 629] on textarea "I have given it a few days but there is no further pending payments, it looks l…" at bounding box center [917, 604] width 390 height 65
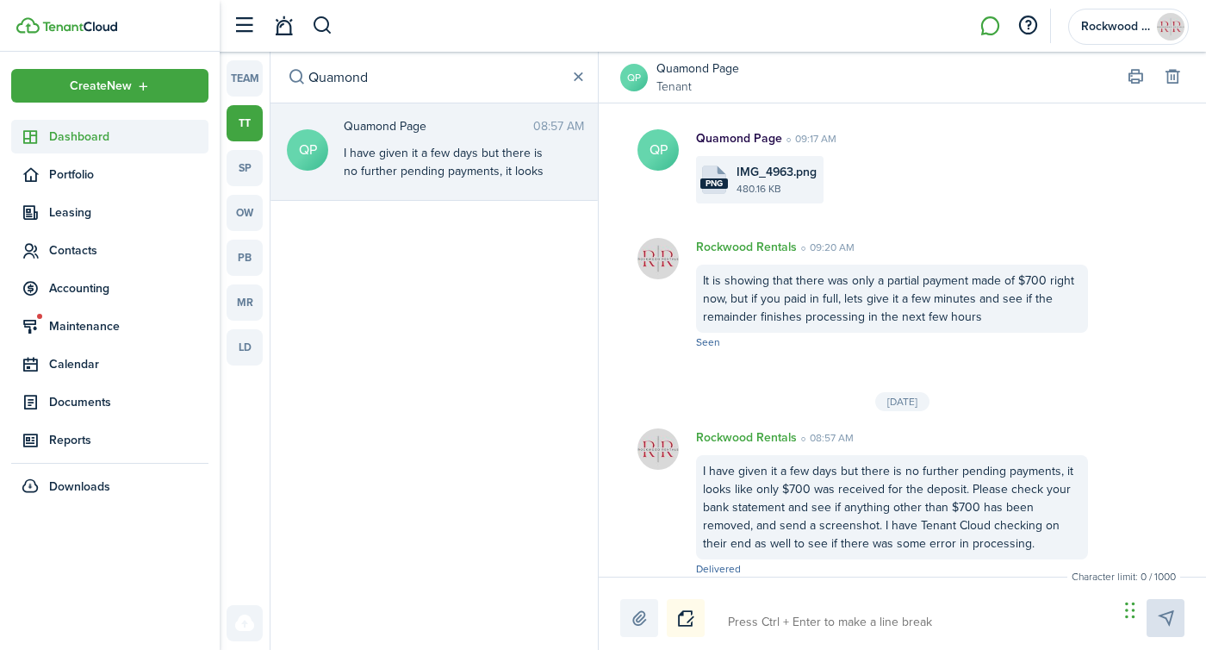
click at [55, 145] on span "Dashboard" at bounding box center [128, 136] width 159 height 18
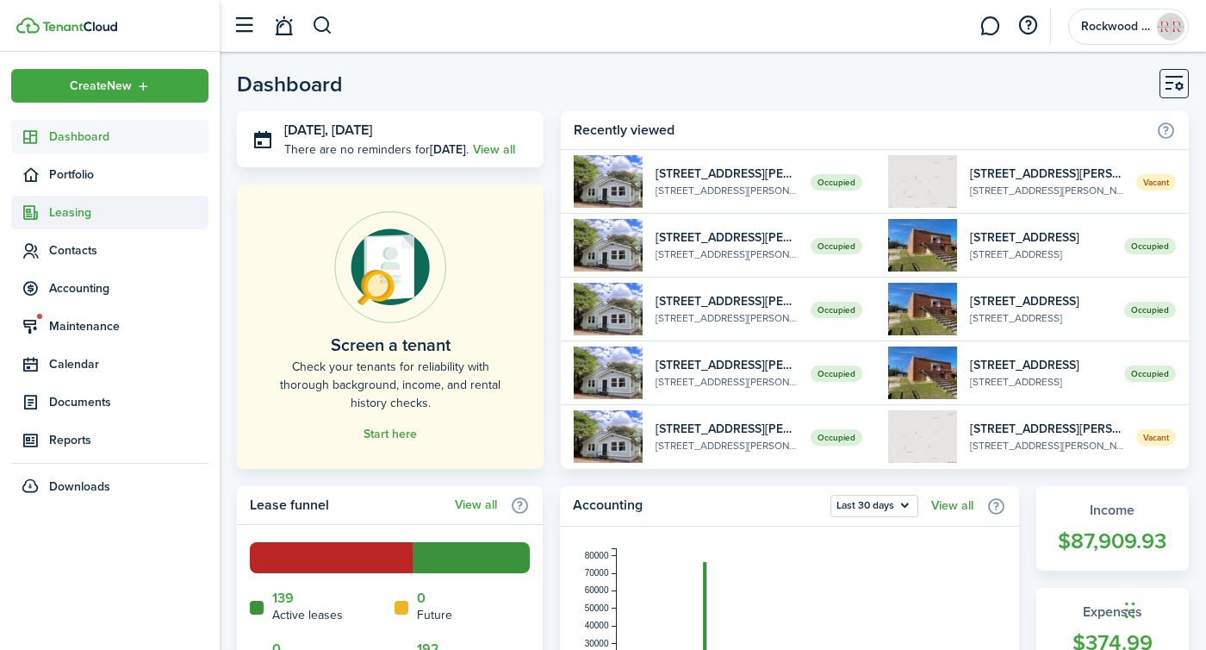
click at [65, 218] on span "Leasing" at bounding box center [128, 212] width 159 height 18
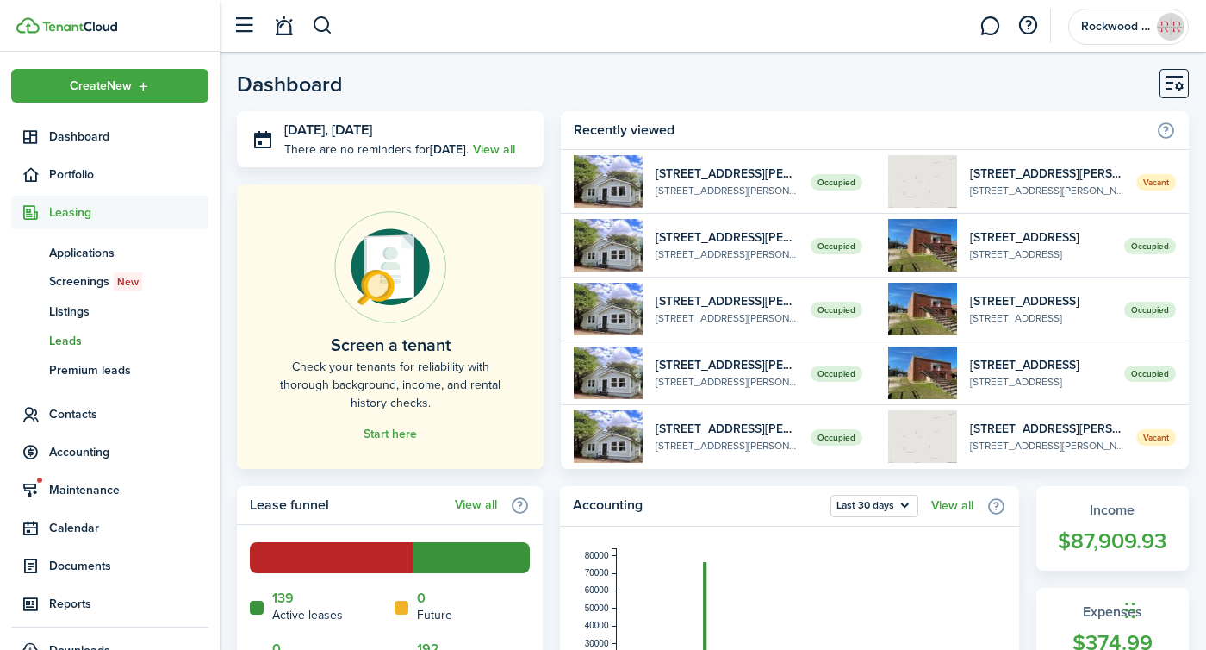
click at [62, 333] on span "Leads" at bounding box center [128, 341] width 159 height 18
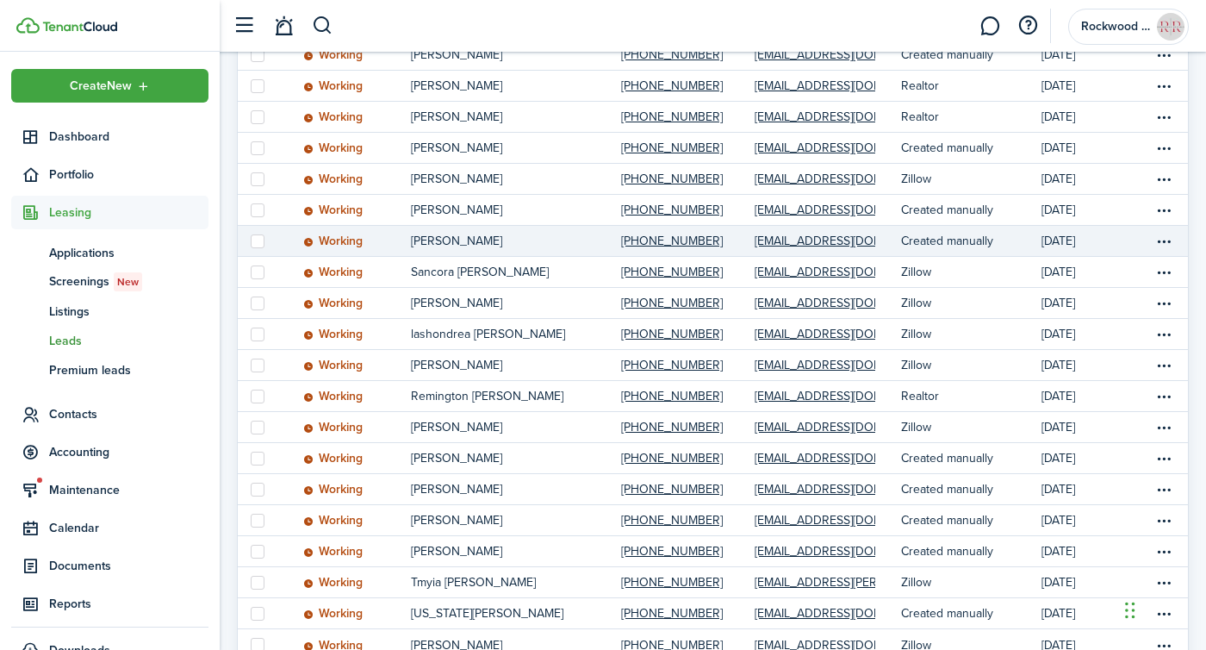
scroll to position [312, 0]
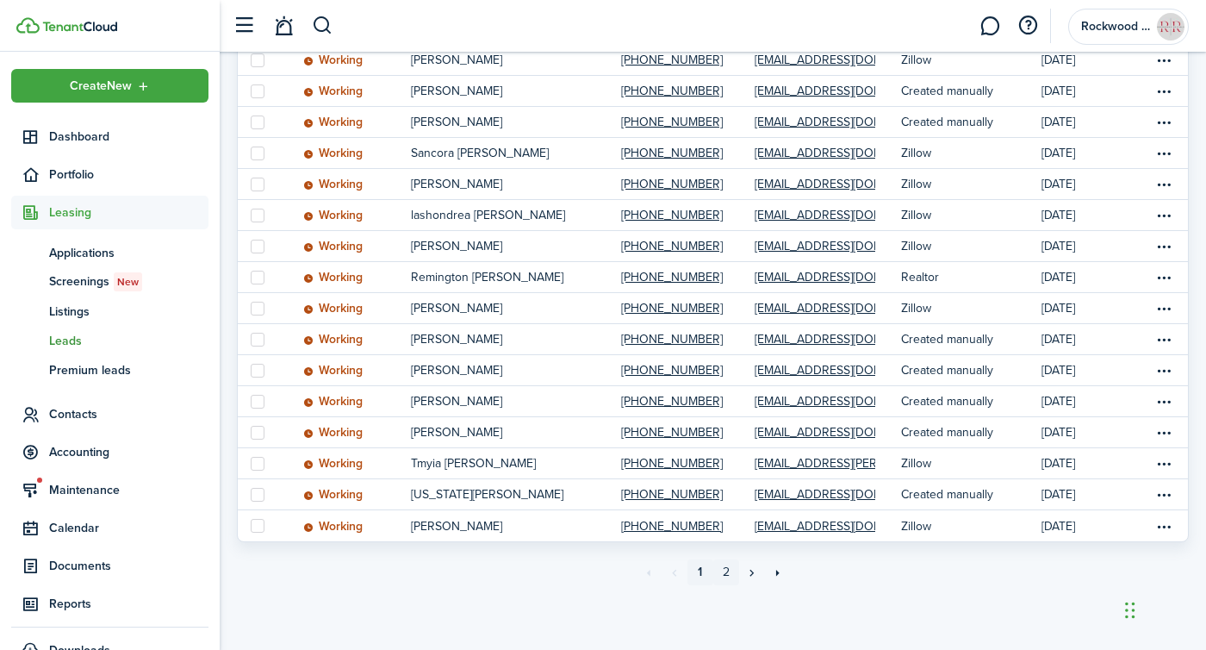
click at [730, 571] on link "2" at bounding box center [726, 572] width 26 height 26
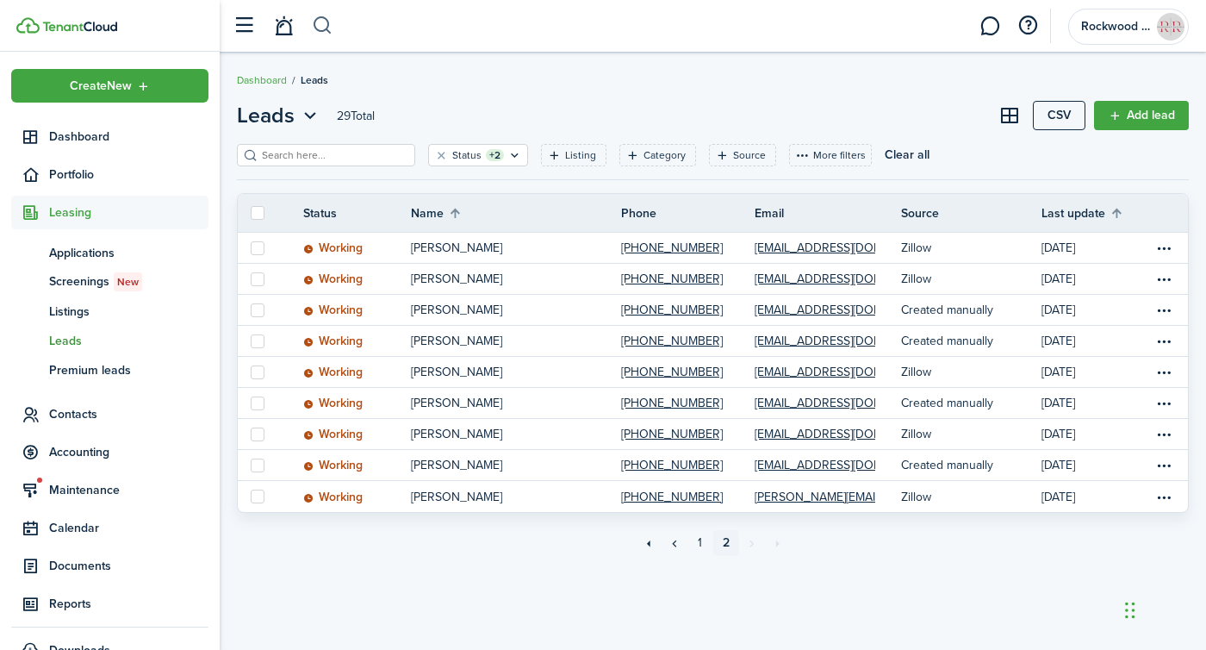
click at [313, 18] on button "button" at bounding box center [323, 25] width 22 height 29
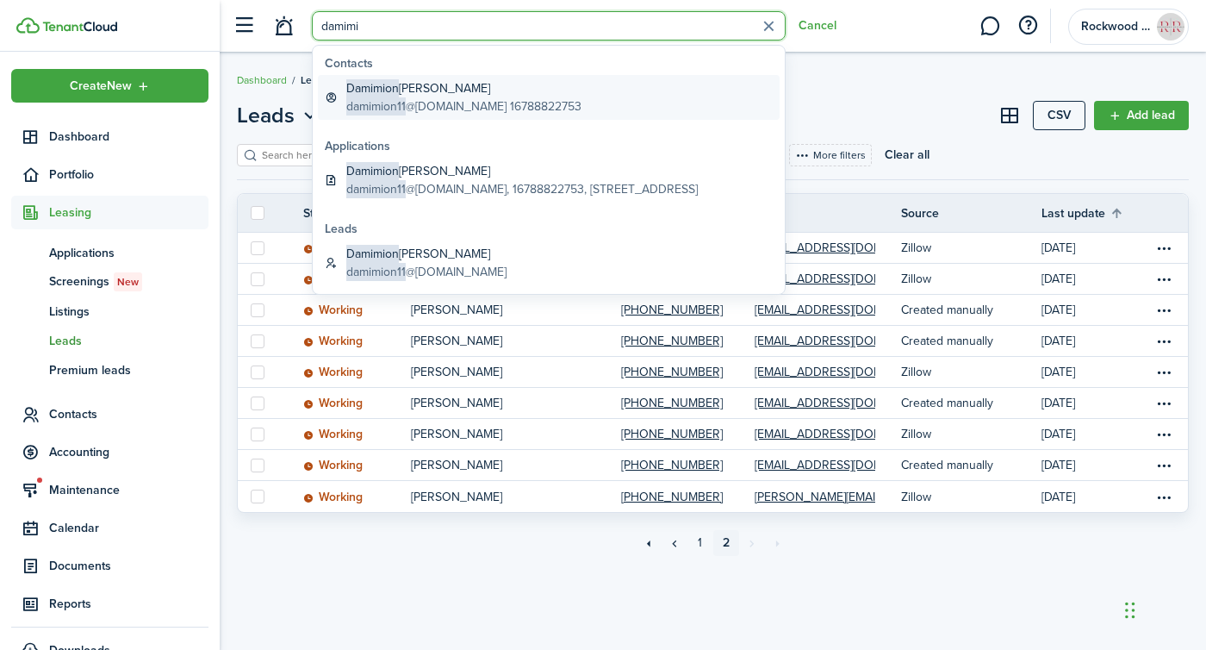
click at [382, 87] on span "Damimion" at bounding box center [372, 88] width 53 height 18
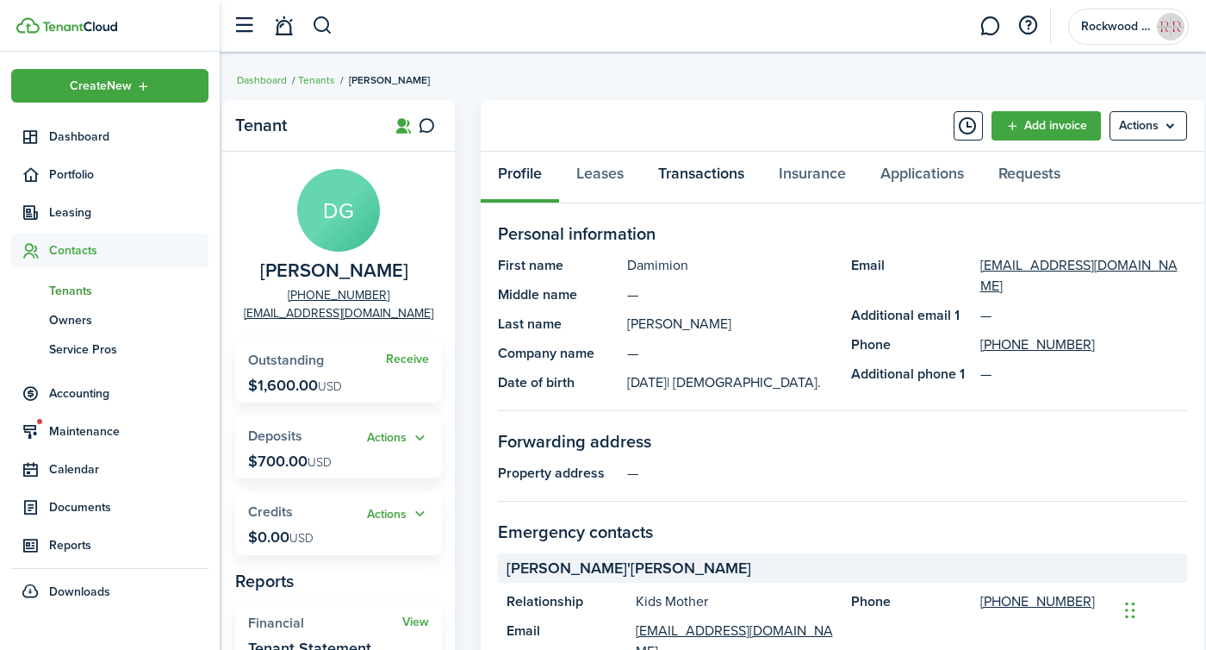
click at [710, 182] on link "Transactions" at bounding box center [701, 178] width 121 height 52
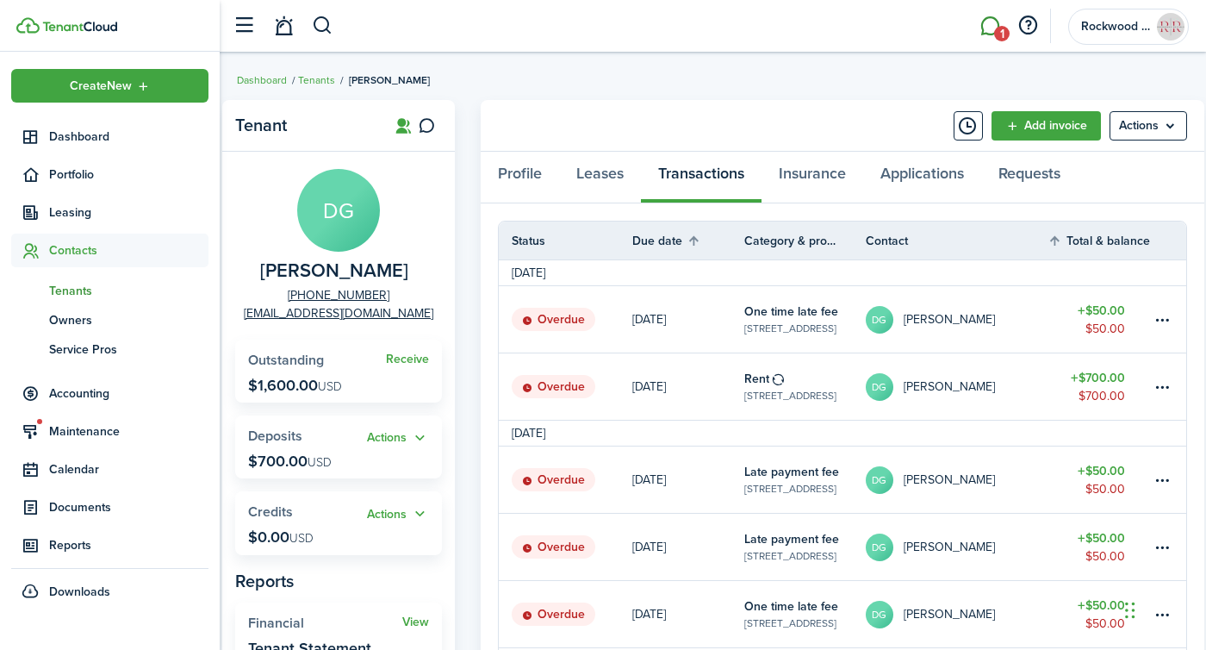
click at [985, 18] on link "1" at bounding box center [989, 26] width 33 height 44
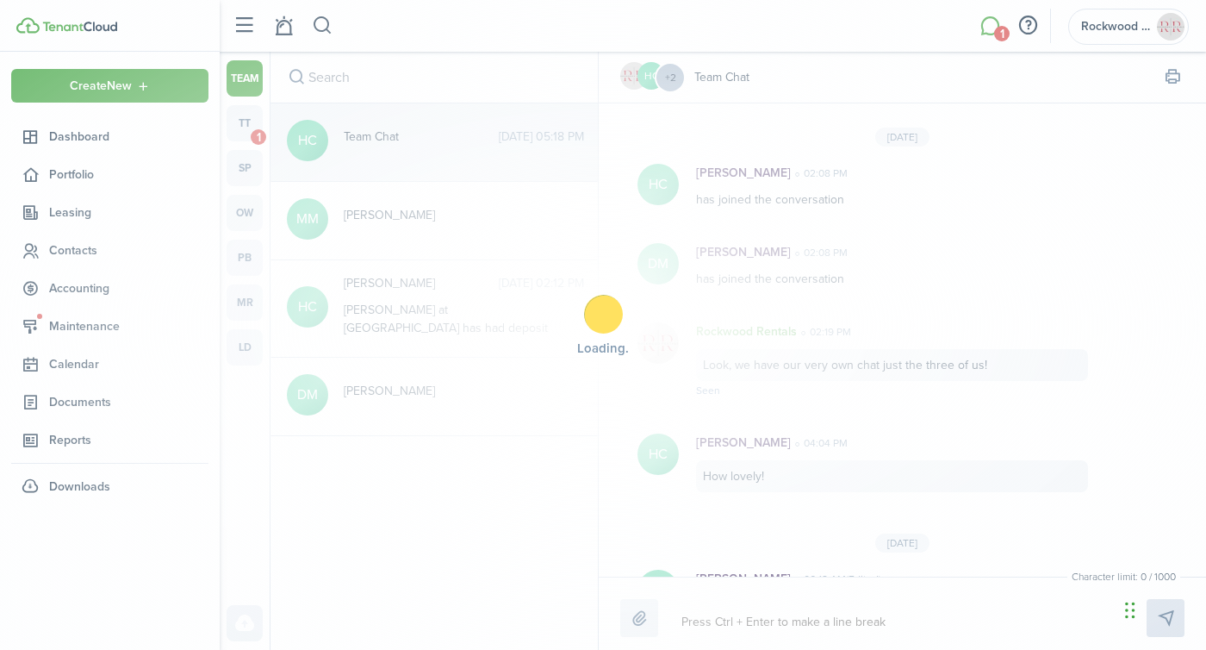
scroll to position [300, 0]
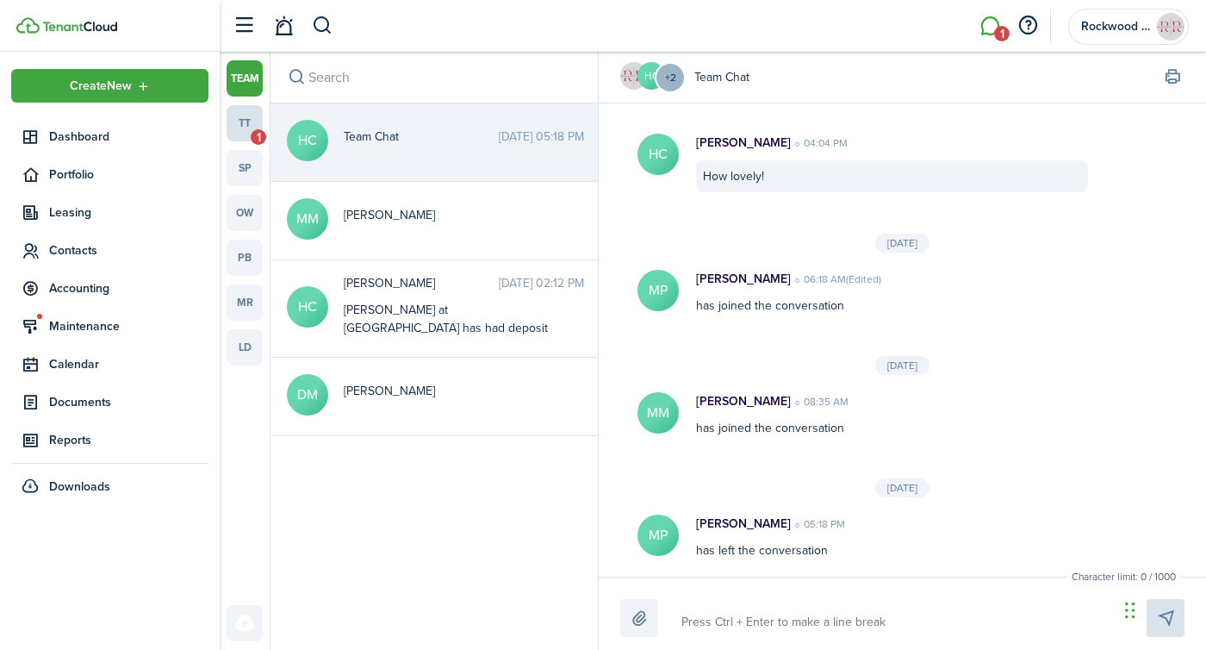
click at [239, 127] on link "tt 1" at bounding box center [245, 123] width 36 height 36
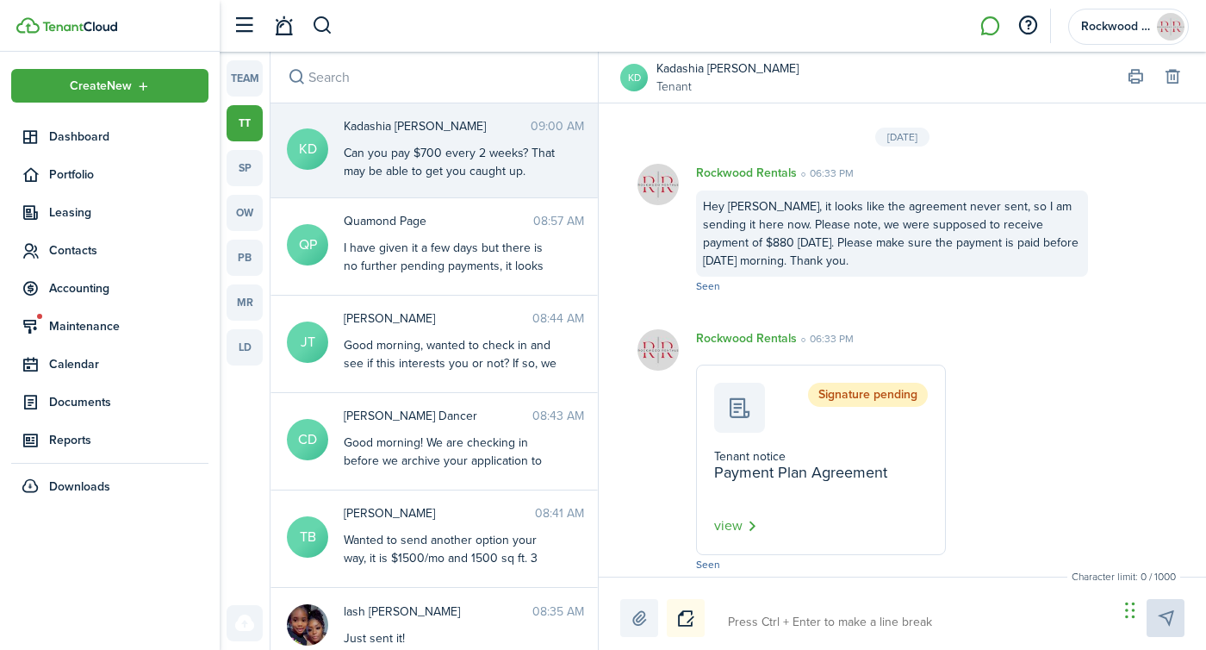
scroll to position [2702, 0]
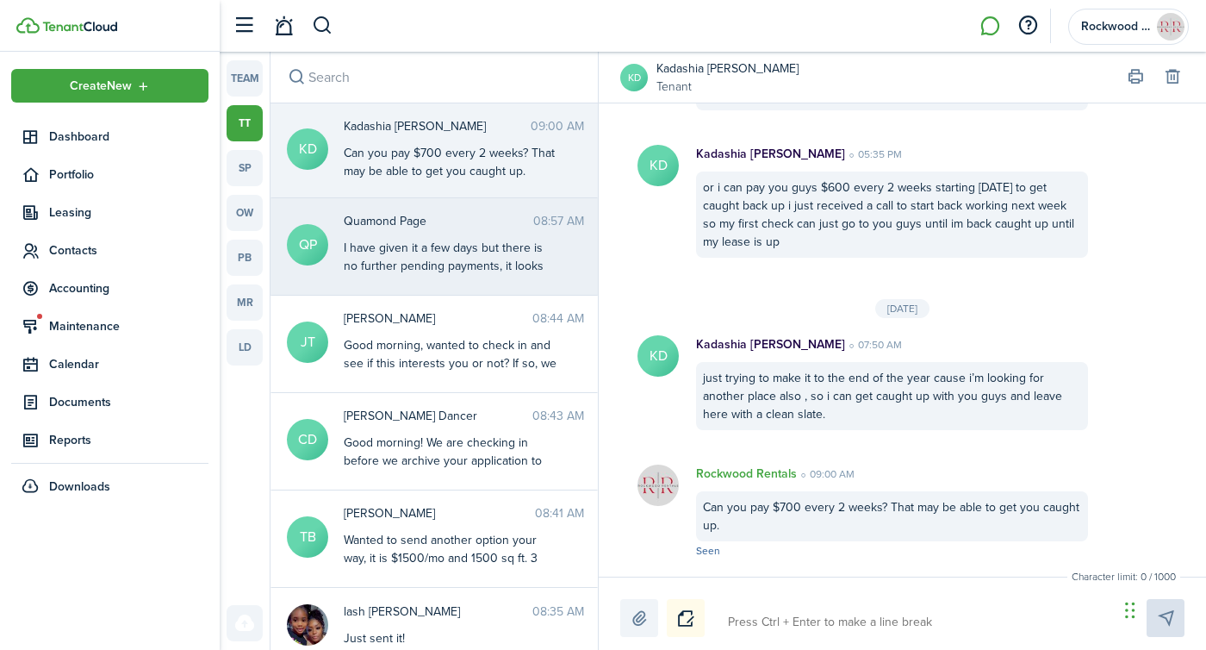
click at [466, 277] on messenger-thread-item "QP Quamond Page 08:57 AM I have given it a few days but there is no further pen…" at bounding box center [433, 246] width 327 height 97
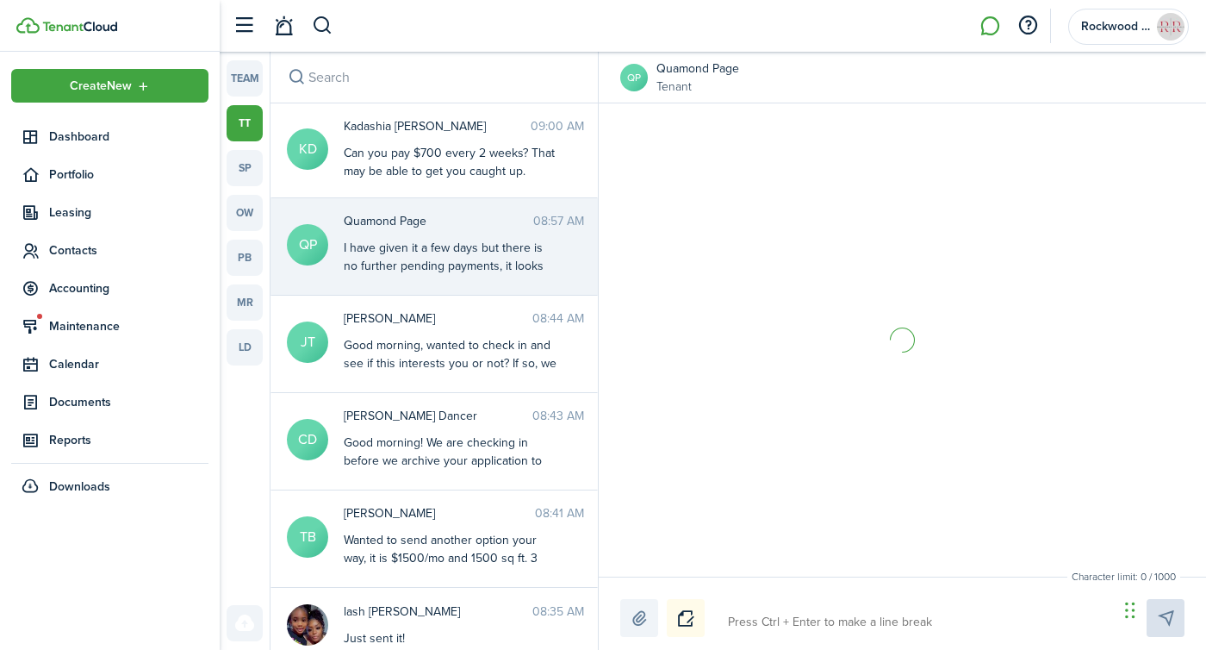
scroll to position [2216, 0]
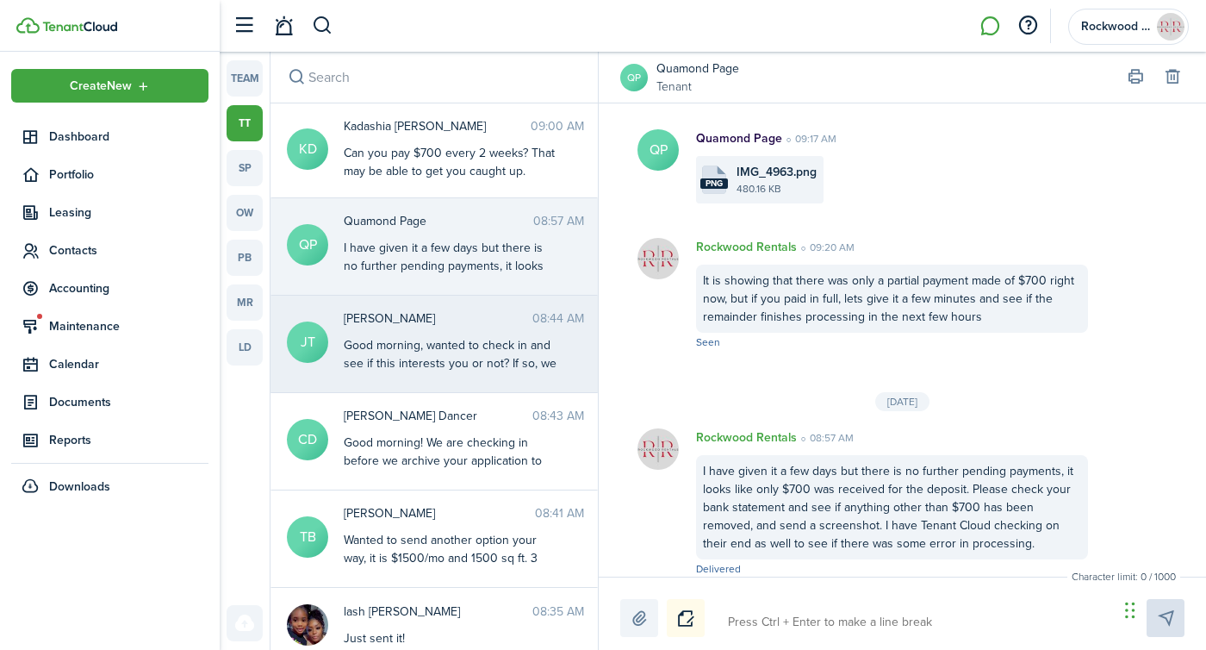
click at [420, 303] on messenger-thread-item "[PERSON_NAME] 08:44 AM Good morning, wanted to check in and see if this interes…" at bounding box center [433, 343] width 327 height 97
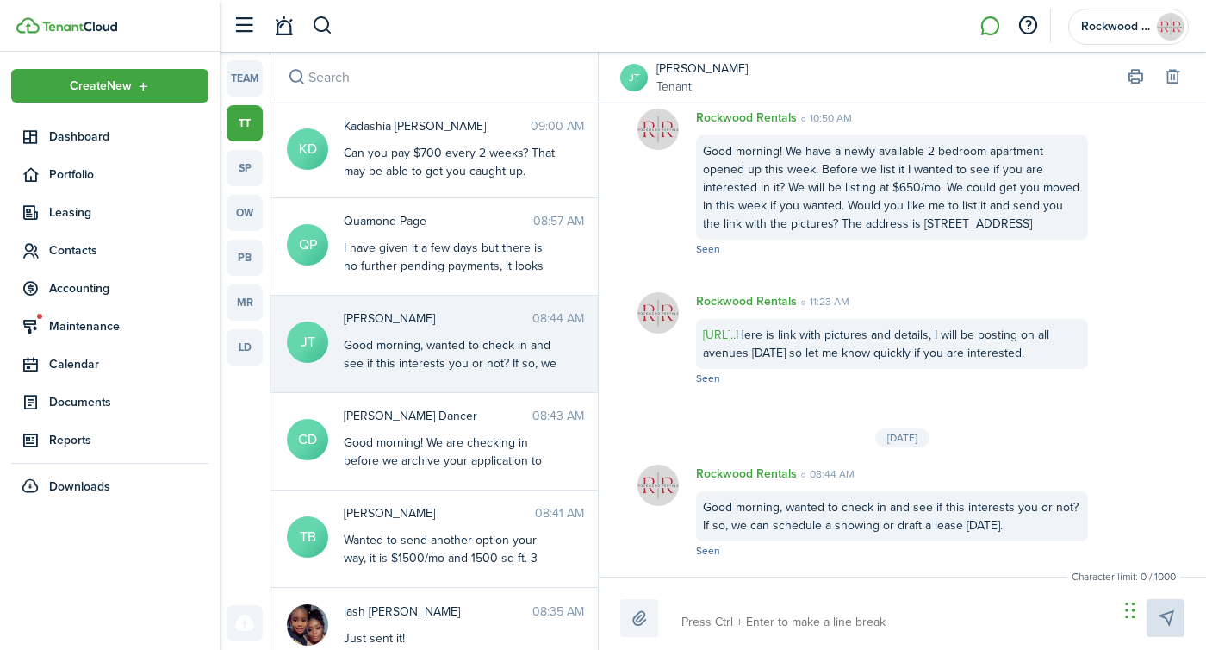
scroll to position [77, 0]
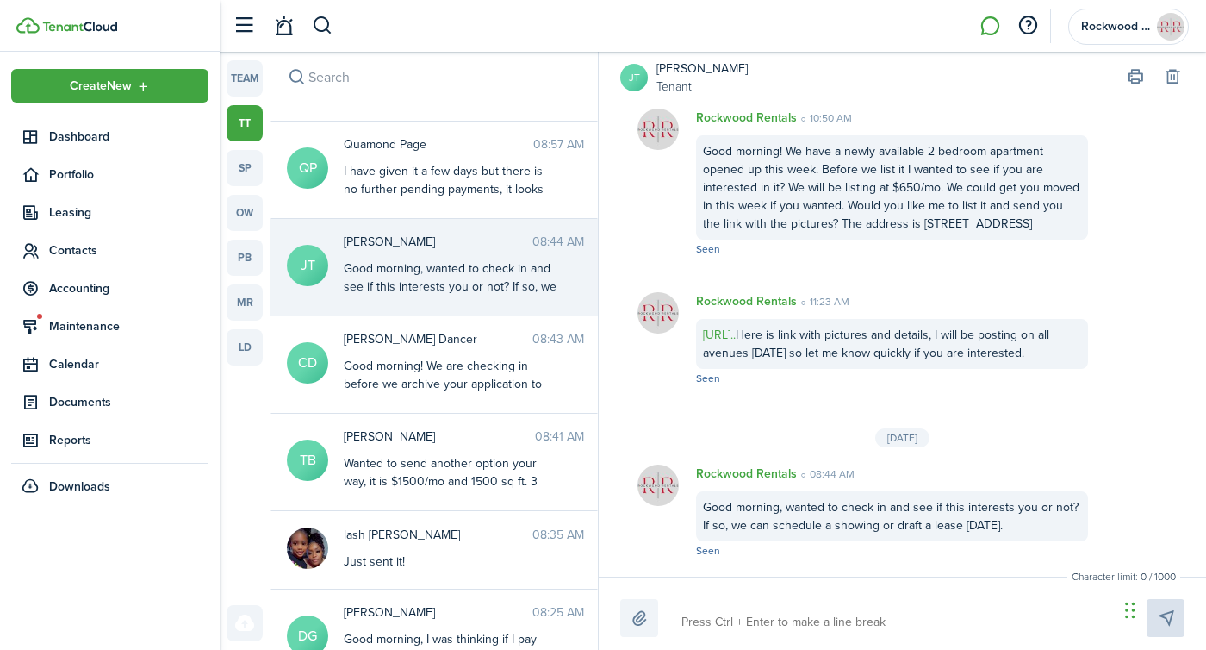
click at [430, 337] on span "[PERSON_NAME] Dancer" at bounding box center [438, 339] width 189 height 18
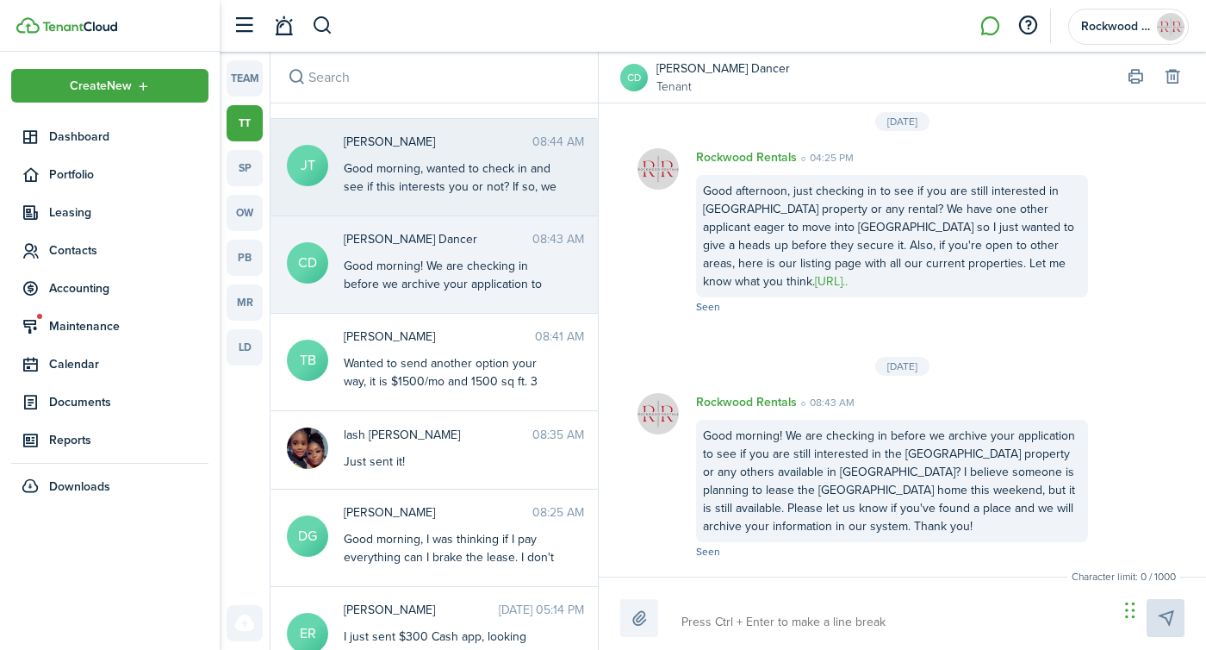
scroll to position [177, 0]
click at [430, 337] on span "[PERSON_NAME]" at bounding box center [439, 335] width 191 height 18
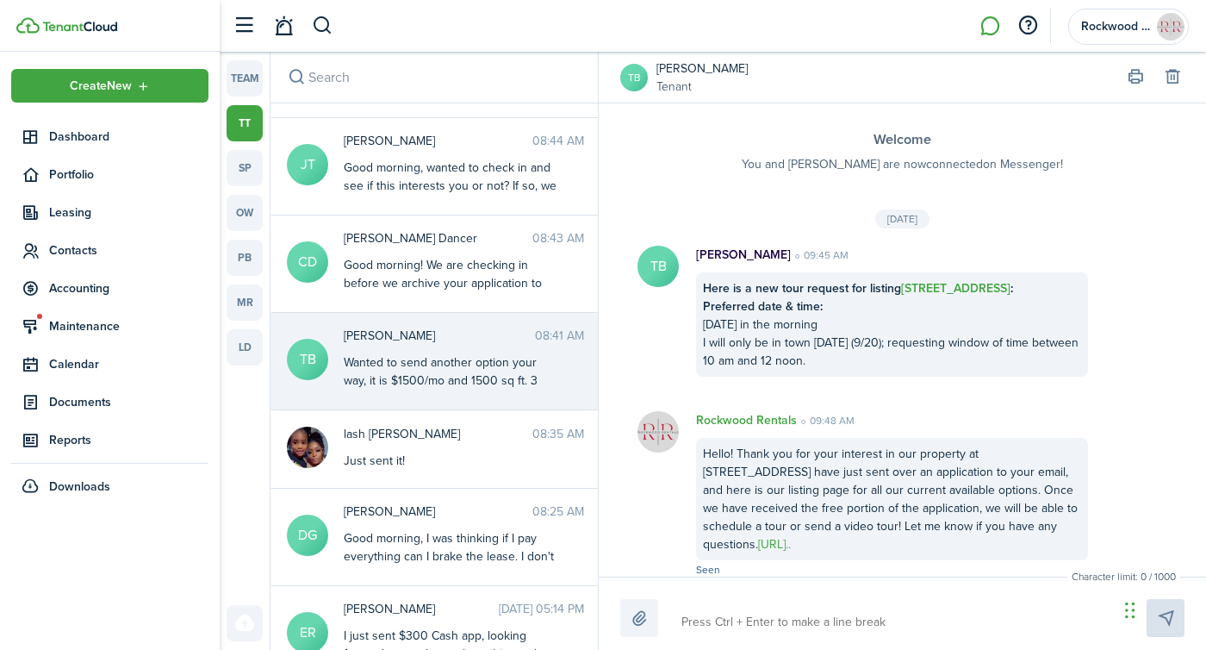
scroll to position [1818, 0]
